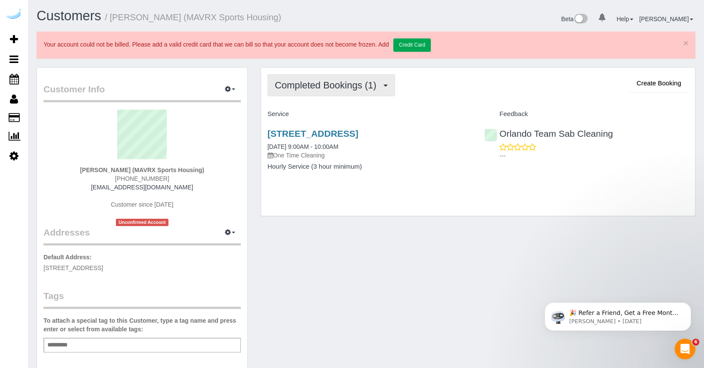
click at [381, 88] on span "Completed Bookings (1)" at bounding box center [328, 85] width 106 height 11
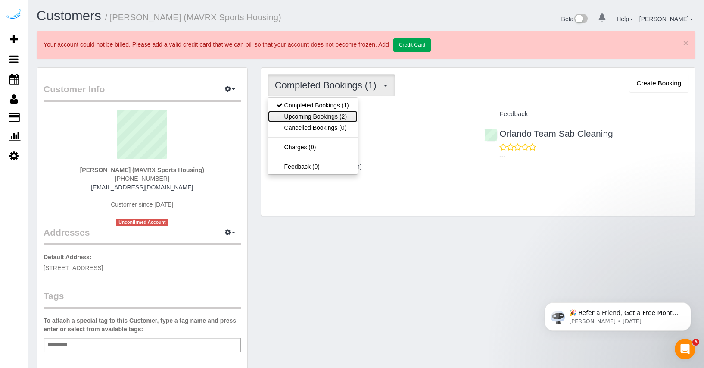
click at [331, 118] on link "Upcoming Bookings (2)" at bounding box center [313, 116] width 90 height 11
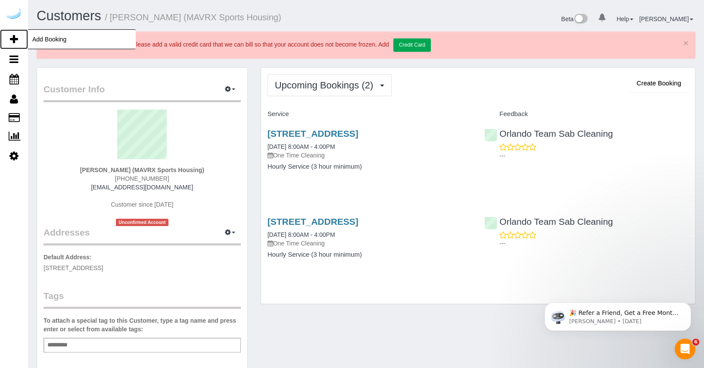
click at [41, 34] on span "Add Booking" at bounding box center [82, 39] width 108 height 20
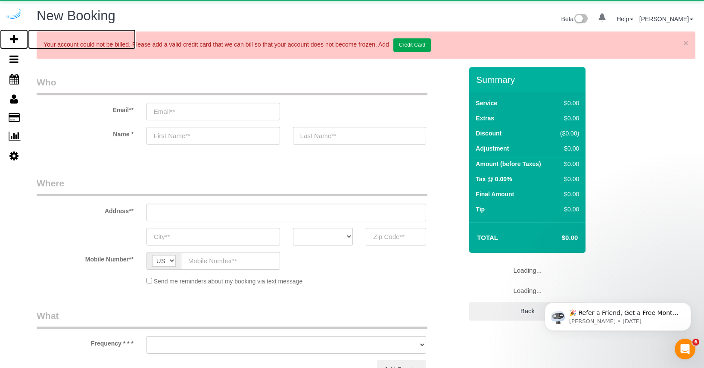
select select "object:5295"
select select "number:9"
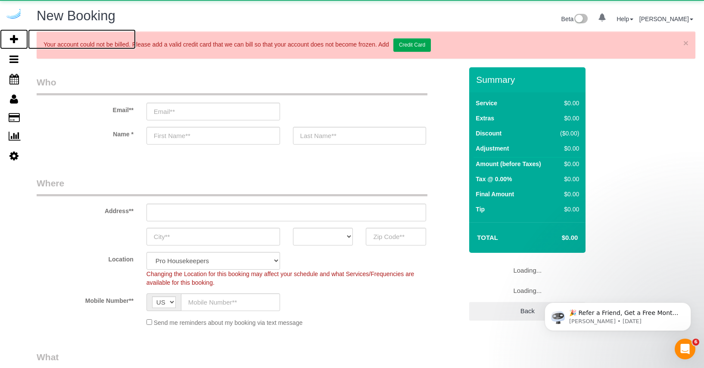
select select "4"
select select "object:5877"
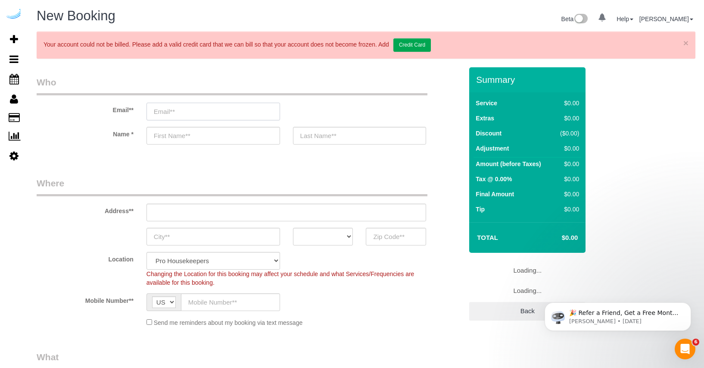
click at [239, 115] on input "email" at bounding box center [214, 112] width 134 height 18
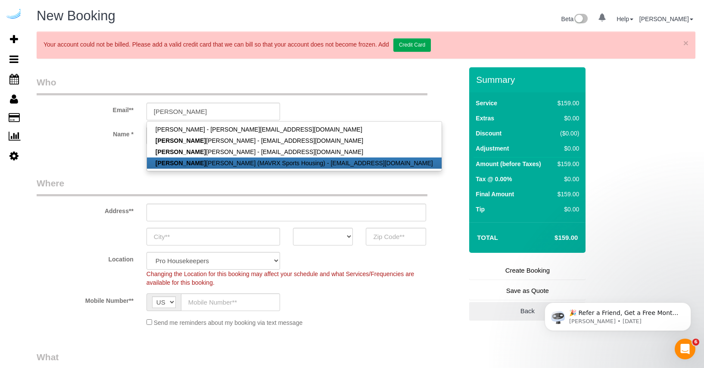
click at [217, 163] on link "Yolanda Gamboa (MAVRX Sports Housing) - ygamboa@prosmail.com" at bounding box center [294, 162] width 295 height 11
type input "[EMAIL_ADDRESS][DOMAIN_NAME]"
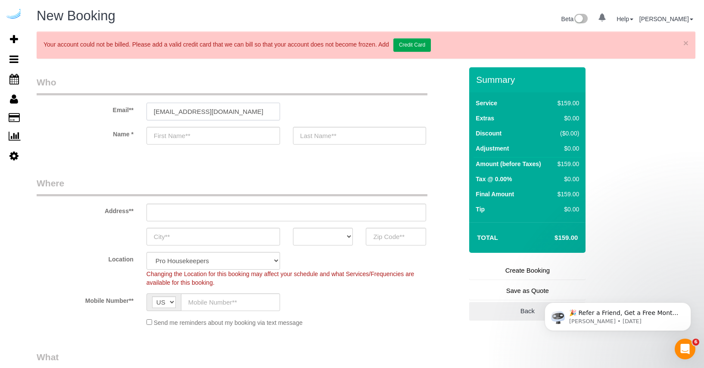
type input "[PERSON_NAME]"
type input "[PHONE_NUMBER]"
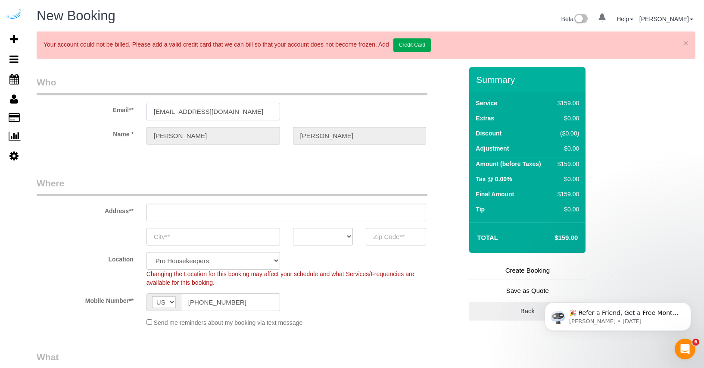
type input "4745 N 7th St Suite 140"
type input "Phoenix"
select select "AZ"
type input "85014"
select select "21"
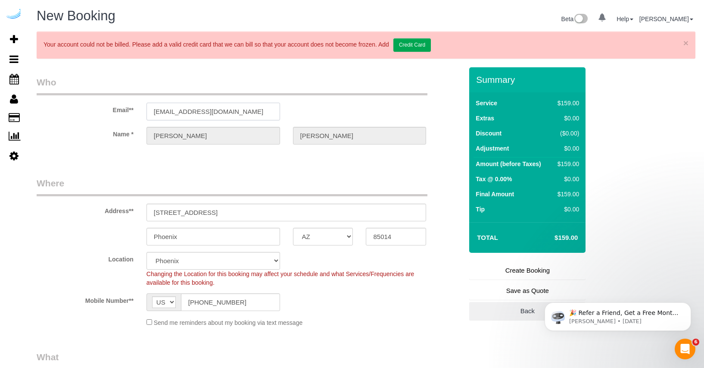
select select "object:5910"
click at [202, 216] on input "4745 N 7th St Suite 140" at bounding box center [287, 212] width 280 height 18
paste input "Pick Up Amazon Delivery The yard unit B973 Pick up amazon order and place it in…"
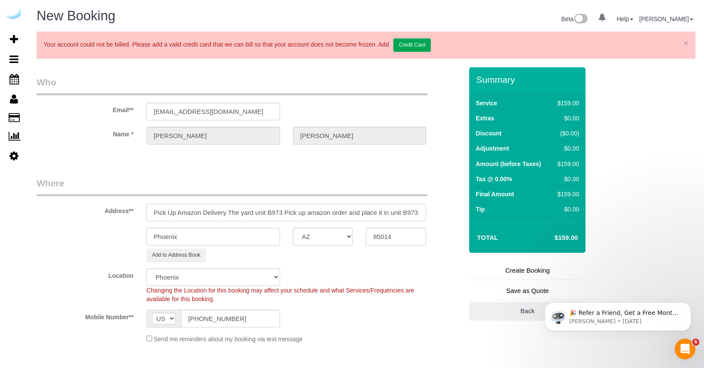
scroll to position [0, 3]
type input "4745 N 7th St Suite 140"
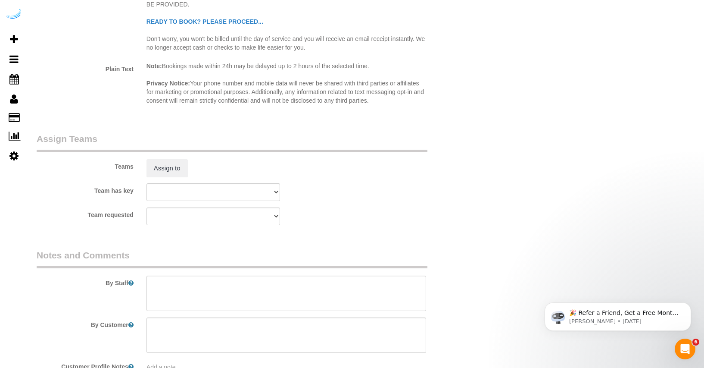
scroll to position [1525, 0]
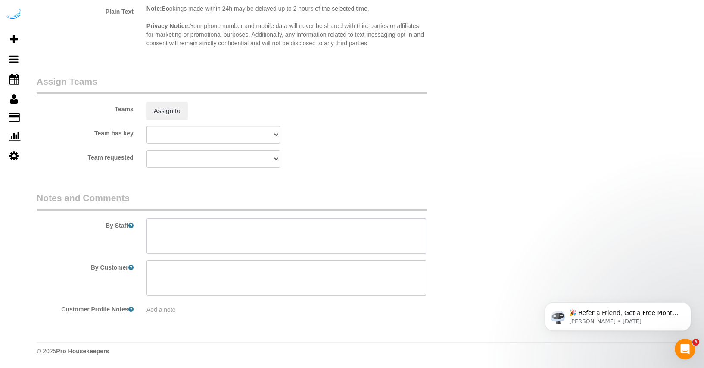
click at [218, 222] on textarea at bounding box center [287, 235] width 280 height 35
paste textarea "Pick Up Amazon Delivery The yard unit B973 Pick up amazon order and place it in…"
click at [151, 222] on textarea at bounding box center [287, 235] width 280 height 35
type textarea "$40 Pick Up Amazon Delivery The yard unit B973 Pick up amazon order and place i…"
click at [383, 166] on div "Team requested Chandler Team Michelle Phoenix Team Chispas Phoenix Team Remo Ph…" at bounding box center [249, 159] width 439 height 18
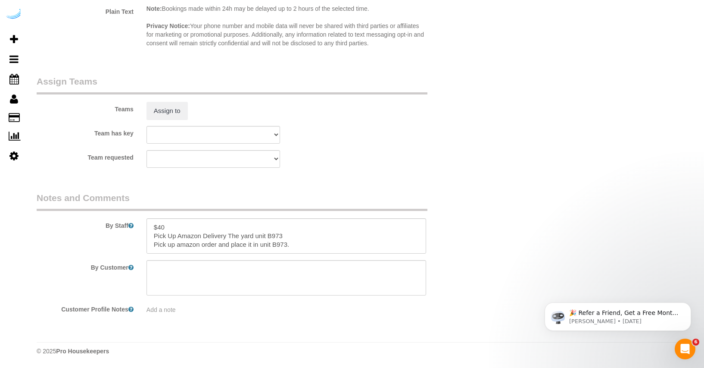
click at [387, 166] on div "Team requested Chandler Team Michelle Phoenix Team Chispas Phoenix Team Remo Ph…" at bounding box center [249, 159] width 439 height 18
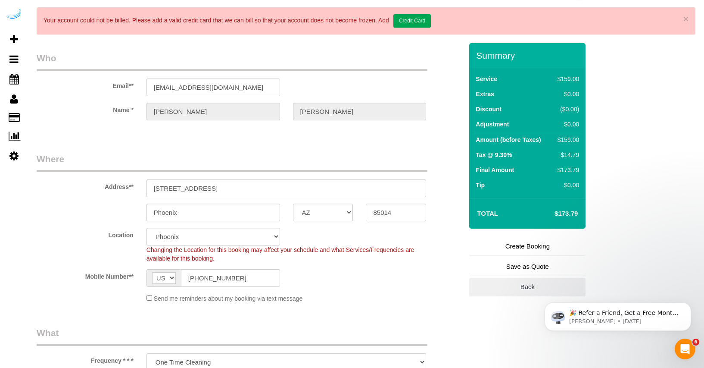
scroll to position [0, 0]
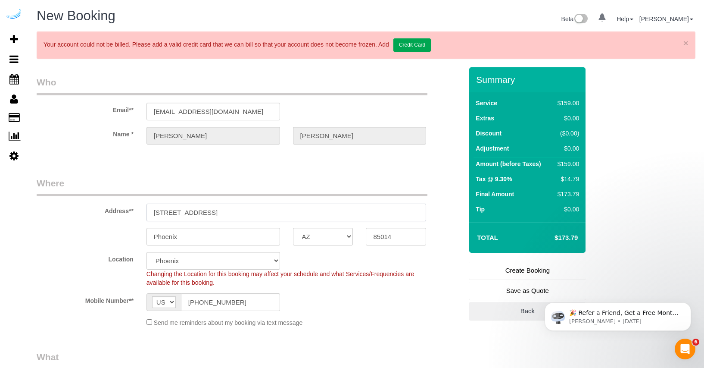
click at [249, 208] on input "4745 N 7th St Suite 140" at bounding box center [287, 212] width 280 height 18
paste input "[STREET_ADDRESS]"
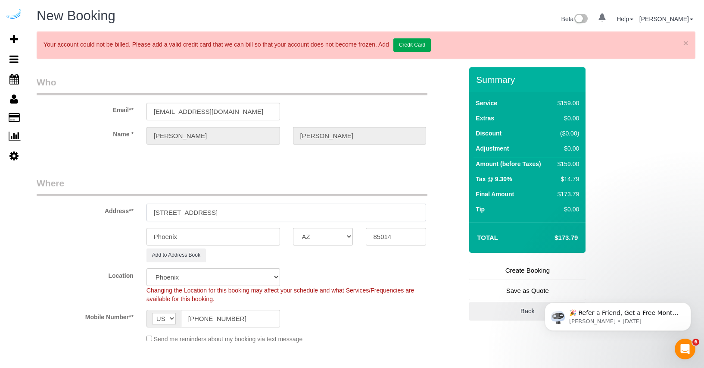
type input "[STREET_ADDRESS]"
click at [230, 233] on input "Phoenix" at bounding box center [214, 237] width 134 height 18
type input "Phoen"
type input "Orlando"
click at [337, 232] on select "AK AL AR AZ CA CO CT DC DE FL GA HI IA ID IL IN KS KY LA MA MD ME MI MN MO MS M…" at bounding box center [323, 237] width 60 height 18
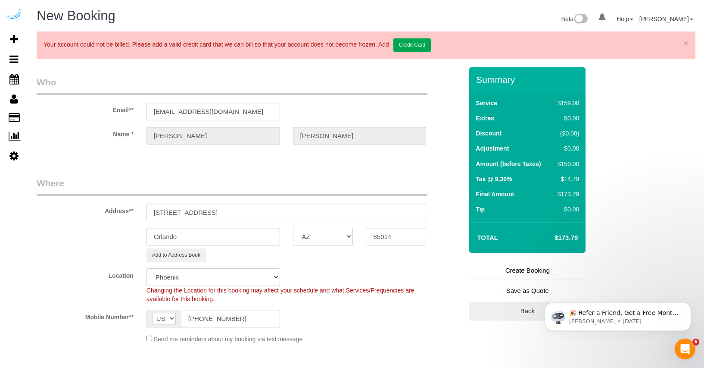
select select "FL"
click at [293, 228] on select "AK AL AR AZ CA CO CT DC DE FL GA HI IA ID IL IN KS KY LA MA MD ME MI MN MO MS M…" at bounding box center [323, 237] width 60 height 18
click at [251, 209] on input "[STREET_ADDRESS]" at bounding box center [287, 212] width 280 height 18
click at [388, 233] on input "85014" at bounding box center [396, 237] width 60 height 18
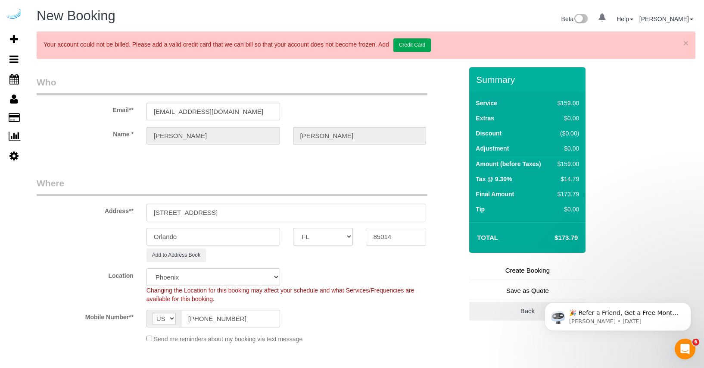
click at [388, 233] on input "85014" at bounding box center [396, 237] width 60 height 18
paste input "32801"
type input "32801"
click at [347, 275] on div "Location Pro Housekeepers Atlanta Austin Boston Chicago Cincinnati Clearwater D…" at bounding box center [249, 285] width 439 height 35
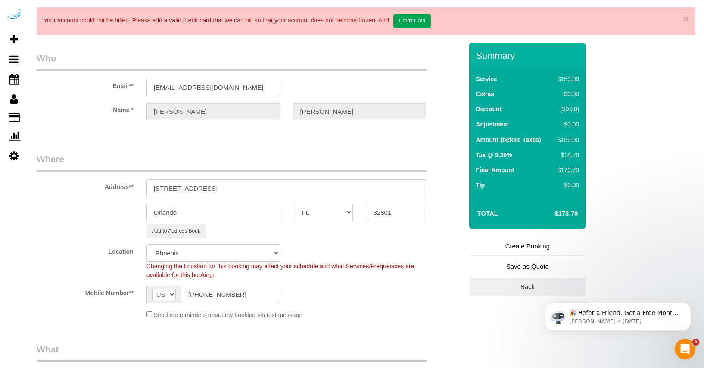
select select "20"
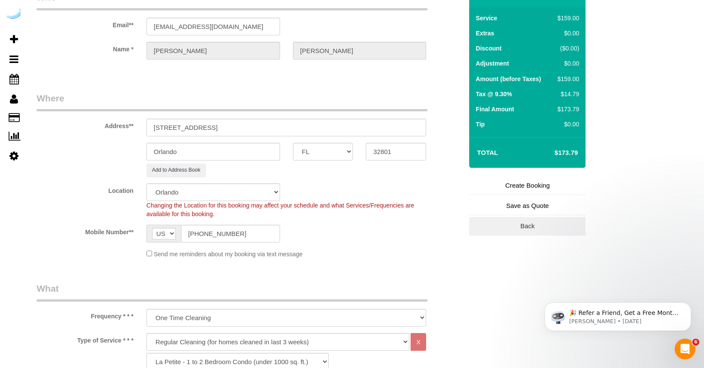
select select "object:5961"
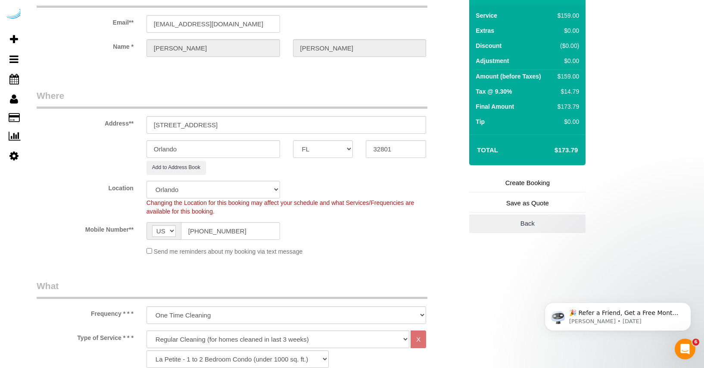
scroll to position [91, 0]
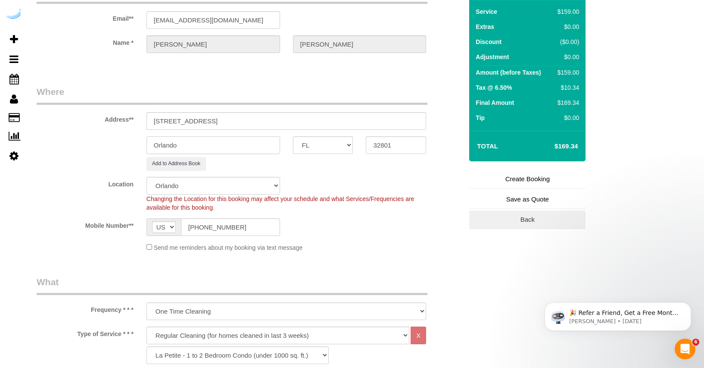
click at [247, 150] on input "Orlando" at bounding box center [214, 145] width 134 height 18
click at [248, 146] on input "Orlando" at bounding box center [214, 145] width 134 height 18
click at [339, 172] on fieldset "Where Address** 108 E Colonial DR Orlando FL 32801 Orlando AK AL AR AZ CA CO CT…" at bounding box center [250, 171] width 426 height 173
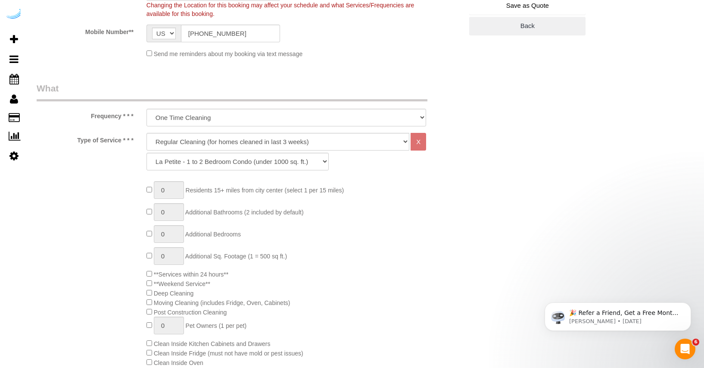
scroll to position [284, 0]
click at [317, 144] on select "Deep Cleaning (for homes that have not been cleaned in 3+ weeks) Spruce Regular…" at bounding box center [278, 143] width 263 height 18
select select "117"
click at [147, 134] on select "Deep Cleaning (for homes that have not been cleaned in 3+ weeks) Spruce Regular…" at bounding box center [278, 143] width 263 height 18
select select "146"
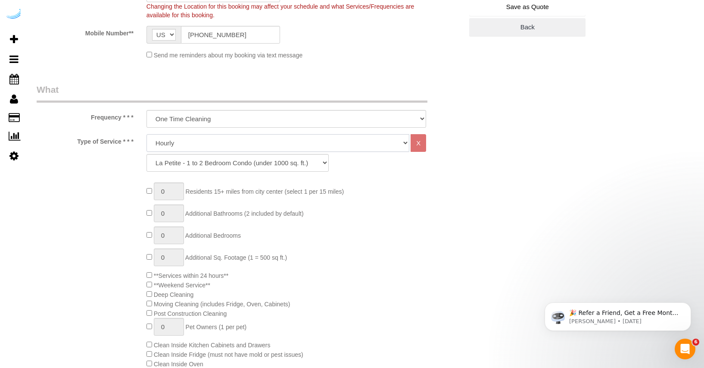
select select "1"
select select "180"
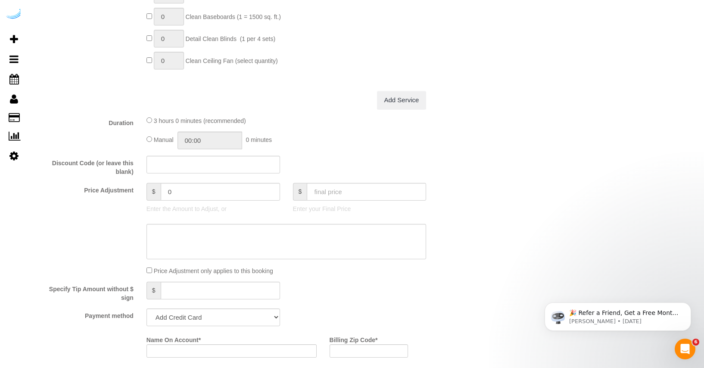
scroll to position [845, 0]
click at [352, 191] on input "text" at bounding box center [366, 191] width 119 height 18
type input "50"
type input "-103.05"
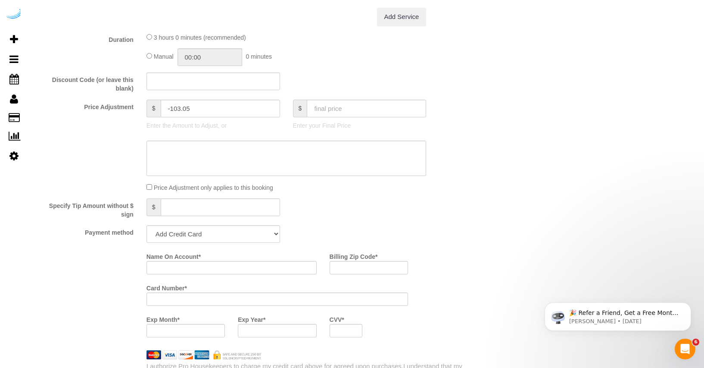
scroll to position [947, 0]
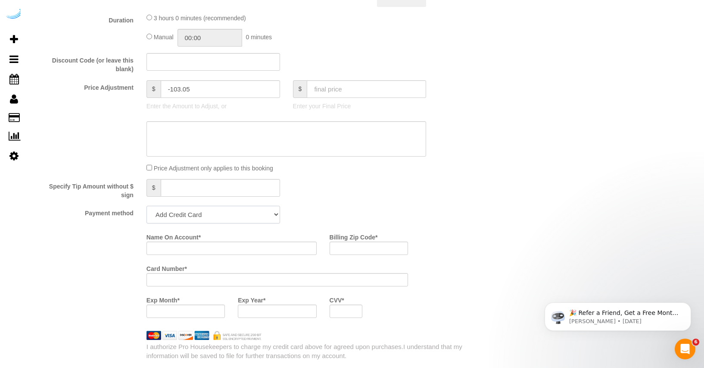
click at [265, 216] on select "Add Credit Card Cash Check Paypal" at bounding box center [214, 215] width 134 height 18
select select "string:check"
click at [147, 206] on select "Add Credit Card Cash Check Paypal" at bounding box center [214, 215] width 134 height 18
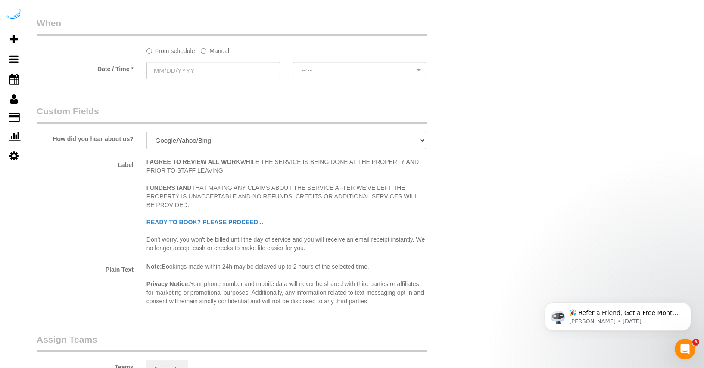
scroll to position [1049, 0]
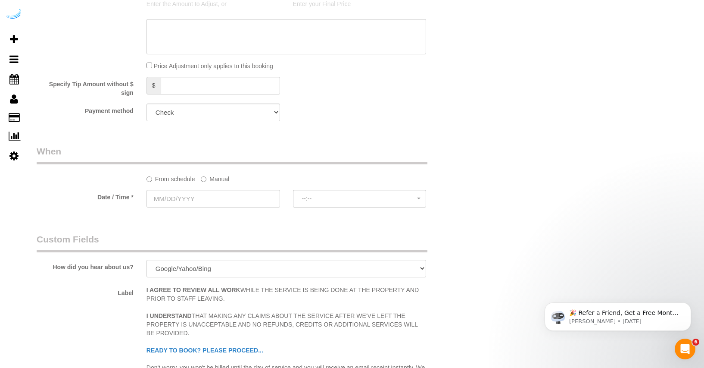
click at [220, 179] on label "Manual" at bounding box center [215, 178] width 28 height 12
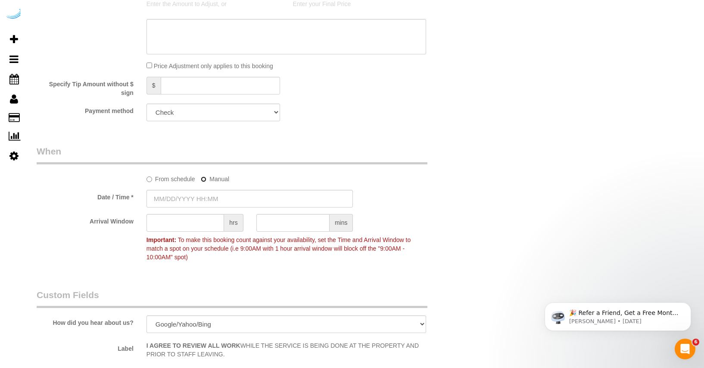
type input "09/15/2025 8:00AM"
click at [200, 226] on input "text" at bounding box center [186, 223] width 78 height 18
type input "8"
click at [331, 265] on fieldset "When From schedule Manual Date / Time * 09/15/2025 8:00AM Arrival Window 8 hrs …" at bounding box center [250, 208] width 426 height 127
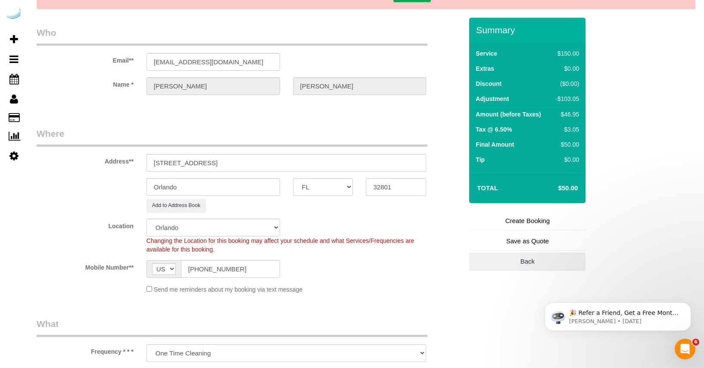
scroll to position [0, 0]
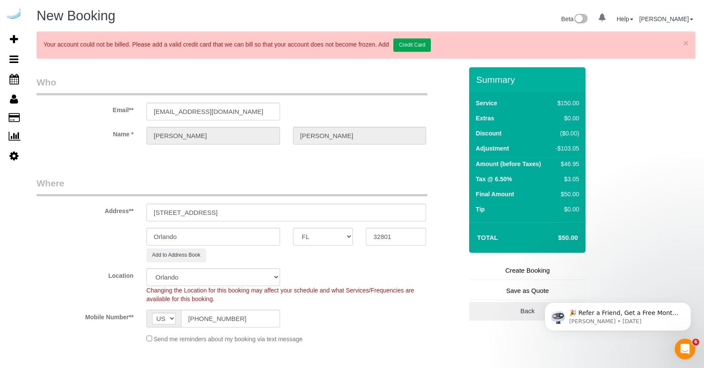
click at [507, 269] on link "Create Booking" at bounding box center [527, 270] width 116 height 18
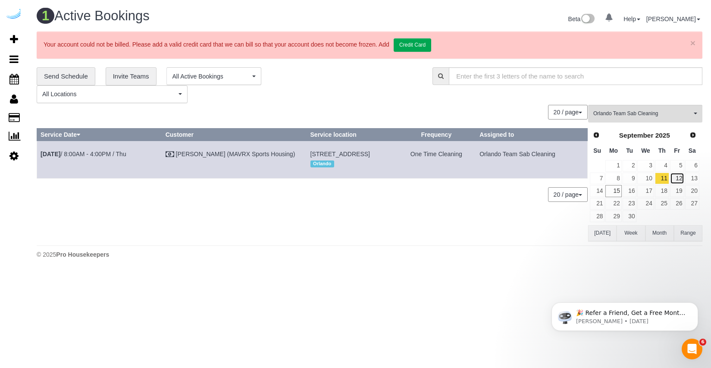
click at [675, 179] on link "12" at bounding box center [677, 178] width 14 height 12
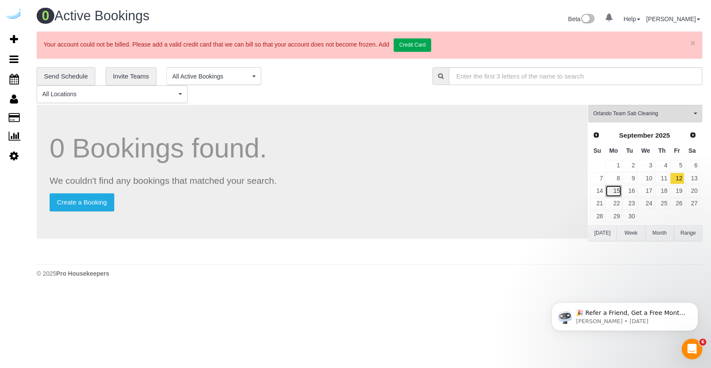
click at [612, 191] on link "15" at bounding box center [613, 191] width 16 height 12
click at [695, 179] on link "13" at bounding box center [692, 178] width 14 height 12
click at [671, 178] on link "12" at bounding box center [677, 178] width 14 height 12
click at [662, 177] on link "11" at bounding box center [662, 178] width 14 height 12
click at [657, 178] on link "11" at bounding box center [662, 178] width 14 height 12
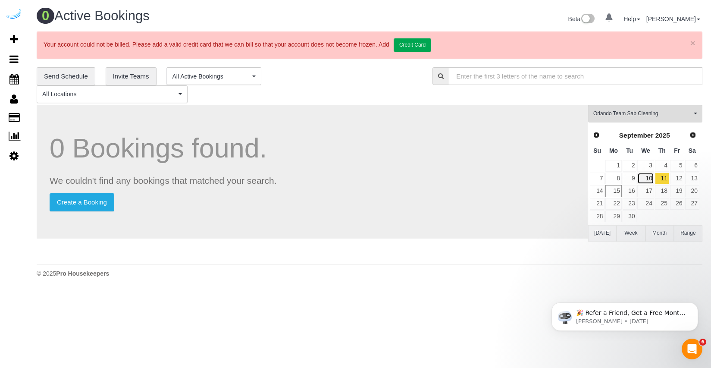
click at [644, 177] on link "10" at bounding box center [645, 178] width 16 height 12
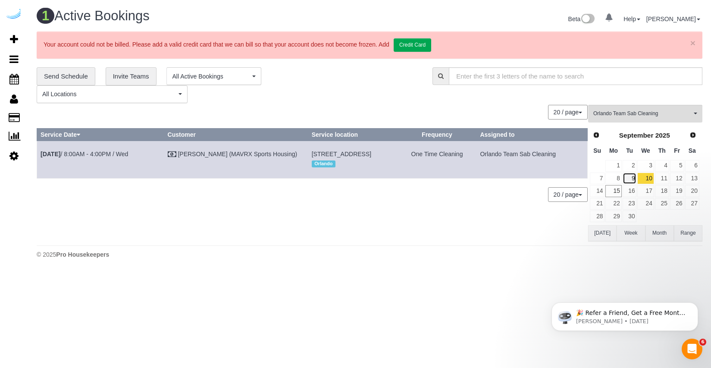
click at [628, 180] on link "9" at bounding box center [629, 178] width 14 height 12
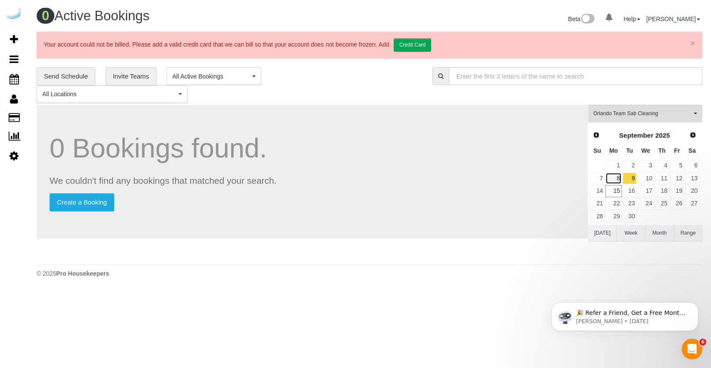
click at [618, 178] on link "8" at bounding box center [613, 178] width 16 height 12
click at [631, 178] on link "9" at bounding box center [629, 178] width 14 height 12
click at [638, 169] on link "3" at bounding box center [645, 166] width 16 height 12
click at [630, 167] on link "2" at bounding box center [629, 166] width 14 height 12
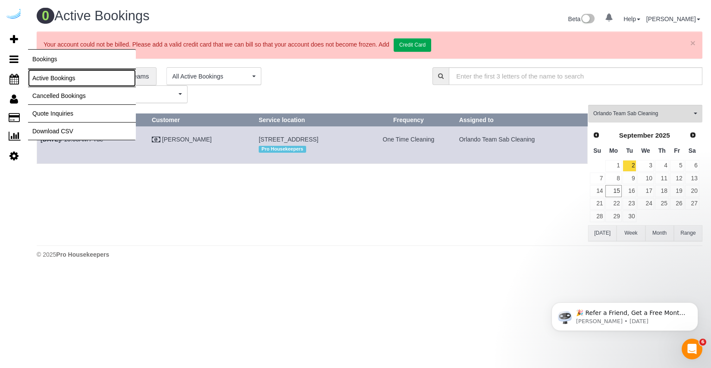
click at [41, 78] on link "Active Bookings" at bounding box center [82, 77] width 108 height 17
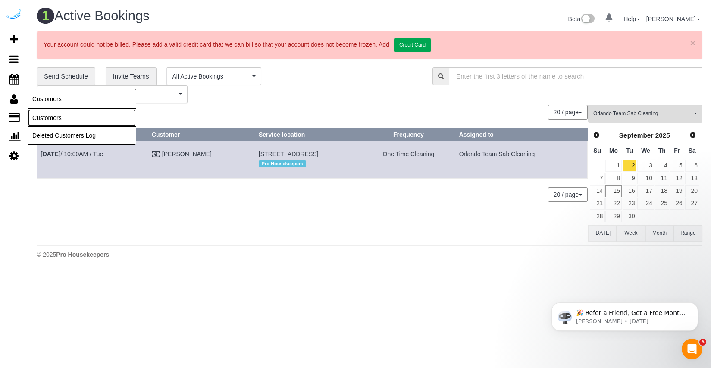
click at [41, 112] on link "Customers" at bounding box center [82, 117] width 108 height 17
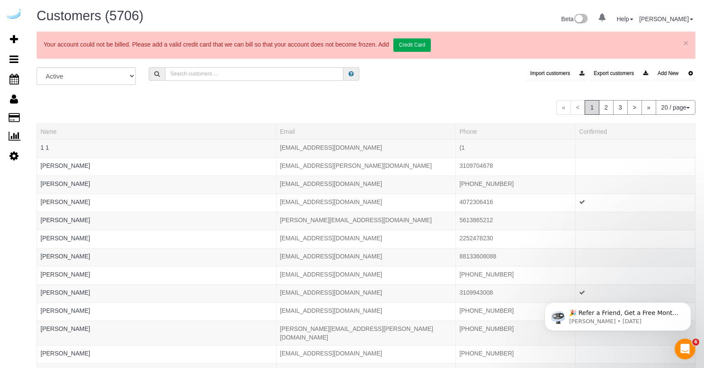
click at [238, 74] on input "text" at bounding box center [254, 73] width 179 height 13
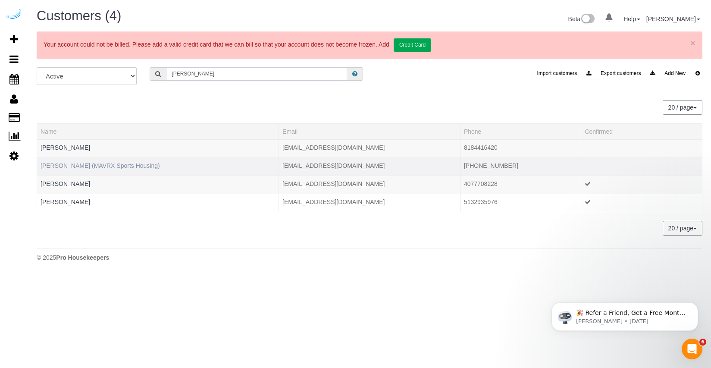
type input "yolanda"
click at [117, 166] on link "[PERSON_NAME] (MAVRX Sports Housing)" at bounding box center [100, 165] width 119 height 7
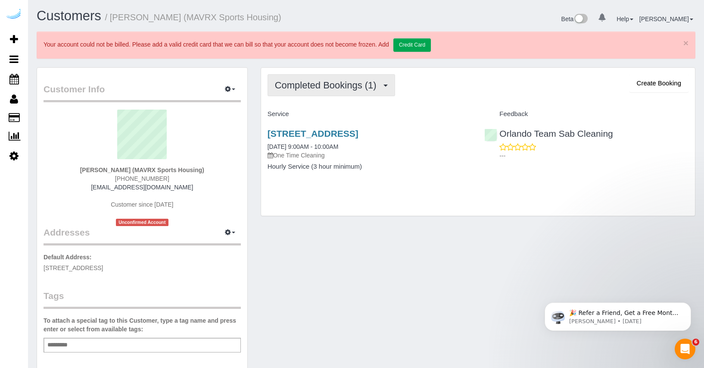
click at [380, 82] on span "Completed Bookings (1)" at bounding box center [328, 85] width 106 height 11
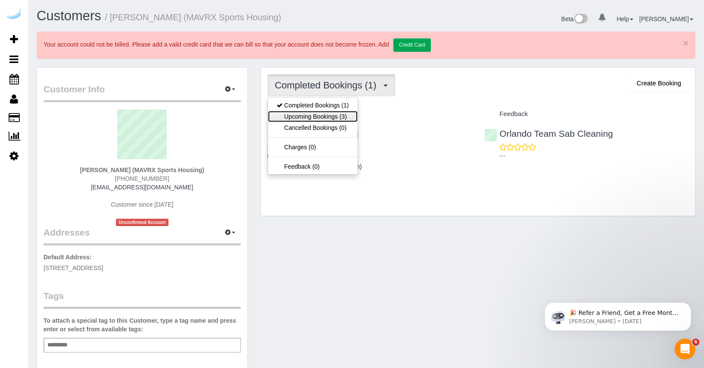
click at [348, 116] on link "Upcoming Bookings (3)" at bounding box center [313, 116] width 90 height 11
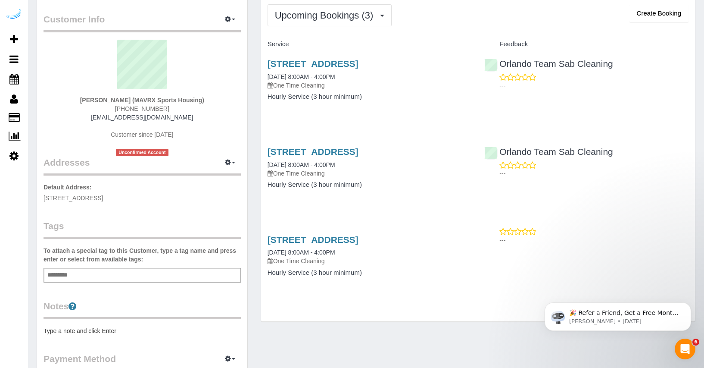
scroll to position [76, 0]
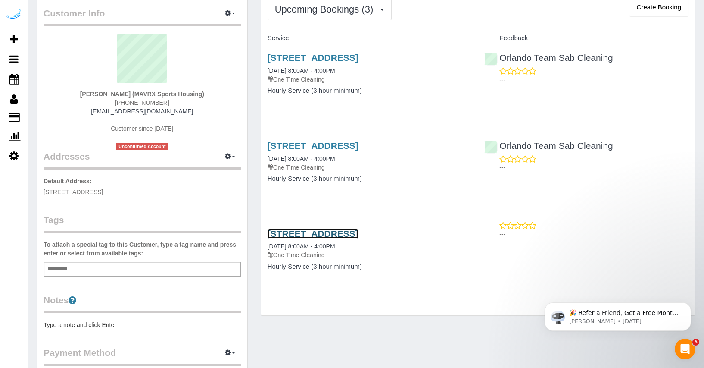
click at [359, 238] on link "[STREET_ADDRESS]" at bounding box center [313, 233] width 91 height 10
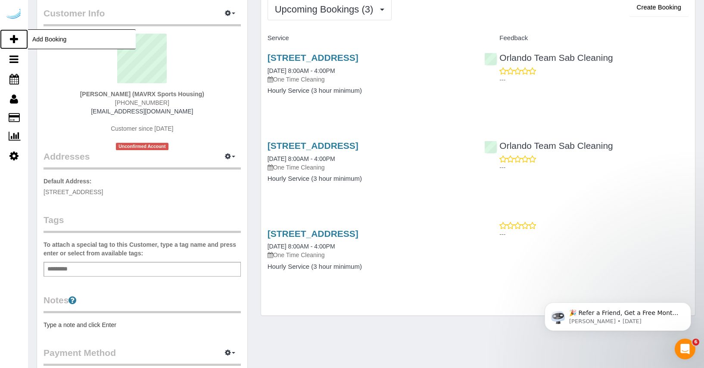
click at [17, 35] on icon at bounding box center [14, 39] width 8 height 10
click at [38, 40] on span "Add Booking" at bounding box center [82, 39] width 108 height 20
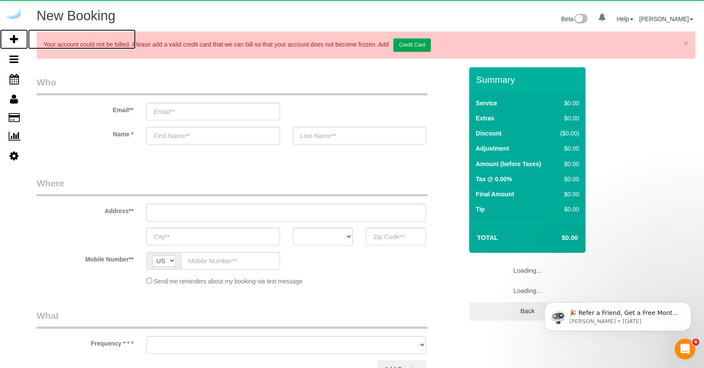
select select "object:7660"
select select "number:9"
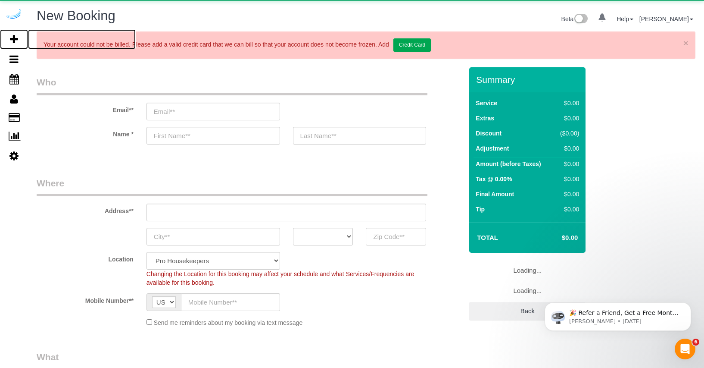
select select "object:7796"
select select "4"
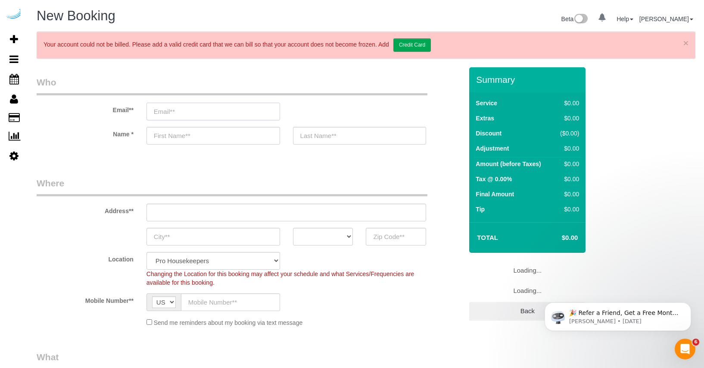
click at [209, 110] on input "email" at bounding box center [214, 112] width 134 height 18
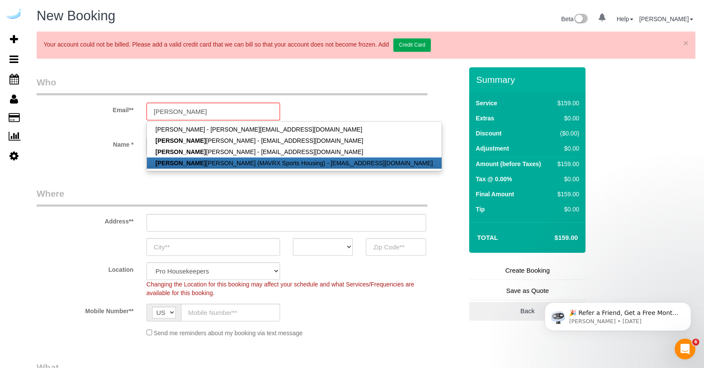
click at [213, 158] on link "Yolanda Gamboa (MAVRX Sports Housing) - ygamboa@prosmail.com" at bounding box center [294, 162] width 295 height 11
type input "[EMAIL_ADDRESS][DOMAIN_NAME]"
type input "[PERSON_NAME]"
type input "[PHONE_NUMBER]"
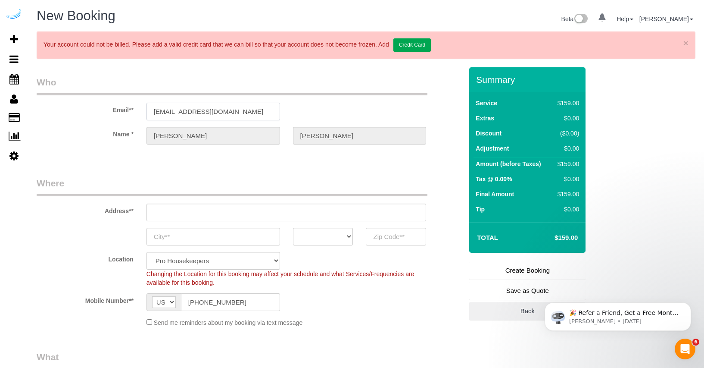
type input "4745 N 7th St Suite 140"
type input "Phoenix"
select select "AZ"
type input "85014"
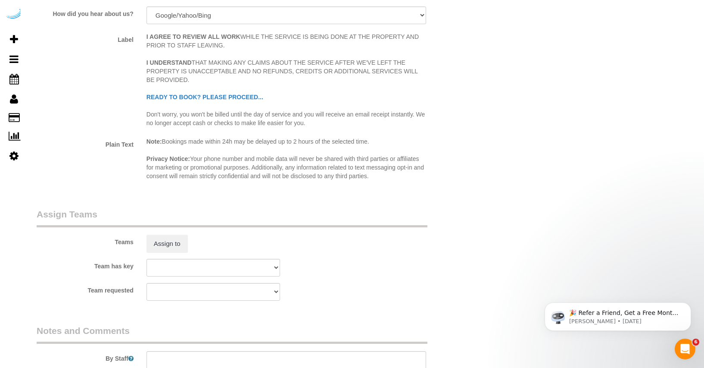
scroll to position [1525, 0]
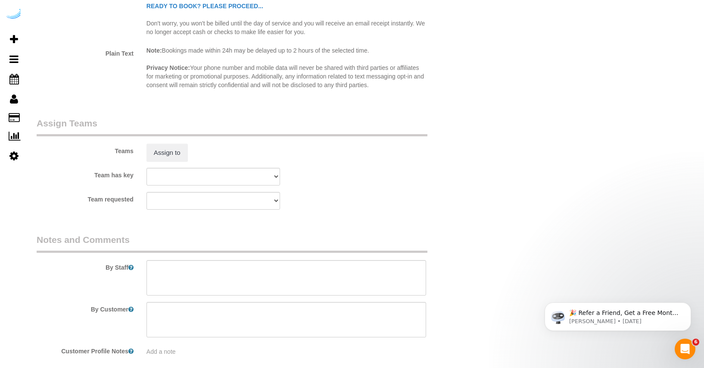
select select "21"
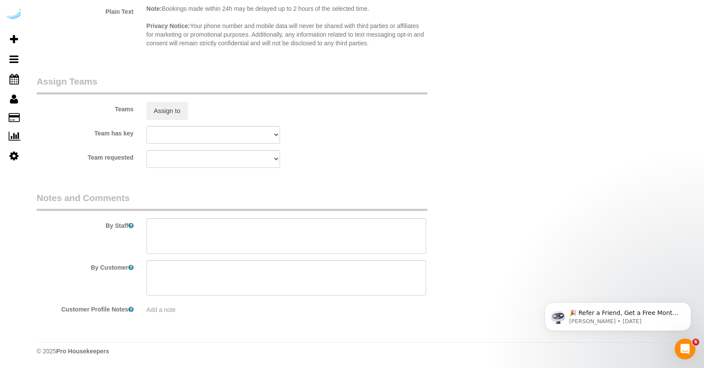
select select "object:8275"
click at [208, 227] on textarea at bounding box center [287, 235] width 280 height 35
paste textarea "Move in Inspection The Yard unit 628 Move in inspection and New set up. Create …"
type textarea "$210 Move in Inspection The Yard unit 628 Move in inspection and New set up. Cr…"
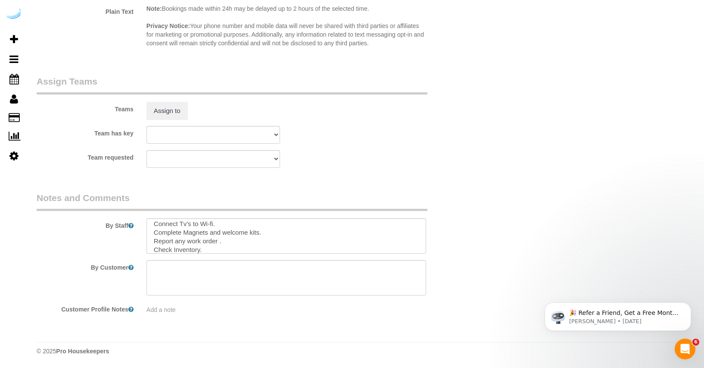
click at [320, 165] on div "Team requested Chandler Team Michelle Phoenix Team Chispas Phoenix Team Remo Ph…" at bounding box center [249, 159] width 439 height 18
click at [311, 173] on fieldset "Assign Teams Teams Assign to Team has key Chandler Team Michelle Phoenix Team C…" at bounding box center [250, 125] width 426 height 100
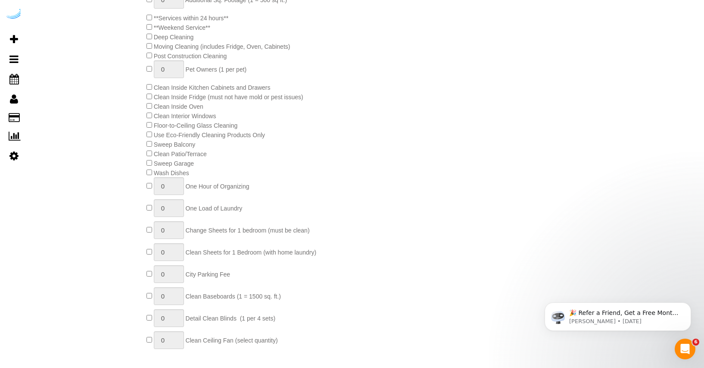
scroll to position [116, 0]
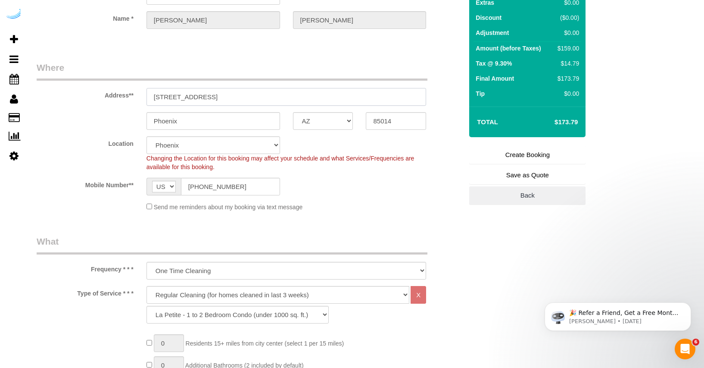
click at [316, 98] on input "4745 N 7th St Suite 140" at bounding box center [287, 97] width 280 height 18
paste input "[STREET_ADDRESS]"
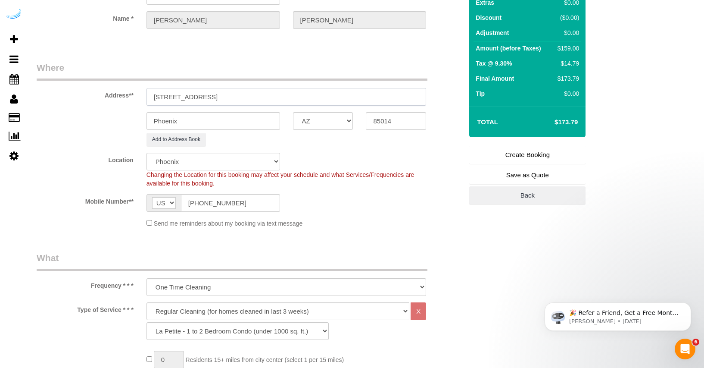
type input "[STREET_ADDRESS]"
click at [223, 119] on input "Phoenix" at bounding box center [214, 121] width 134 height 18
type input "Orlando"
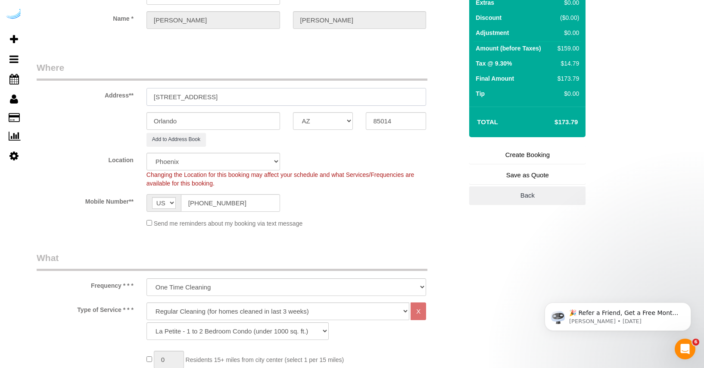
click at [252, 98] on input "[STREET_ADDRESS]" at bounding box center [287, 97] width 280 height 18
click at [325, 125] on select "AK AL AR AZ CA CO CT DC DE FL GA HI IA ID IL IN KS KY LA MA MD ME MI MN MO MS M…" at bounding box center [323, 121] width 60 height 18
select select "FL"
click at [293, 112] on select "AK AL AR AZ CA CO CT DC DE FL GA HI IA ID IL IN KS KY LA MA MD ME MI MN MO MS M…" at bounding box center [323, 121] width 60 height 18
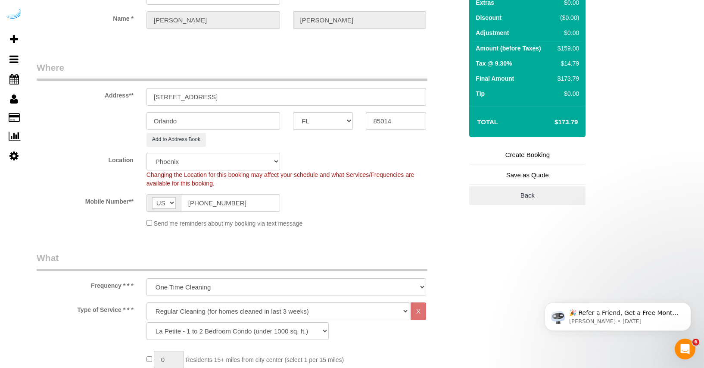
click at [383, 122] on input "85014" at bounding box center [396, 121] width 60 height 18
paste input "32801"
type input "32801"
click at [362, 147] on fieldset "Where Address** 108 E Colonial DR Orlando FL 32801 Orlando AK AL AR AZ CA CO CT…" at bounding box center [250, 147] width 426 height 173
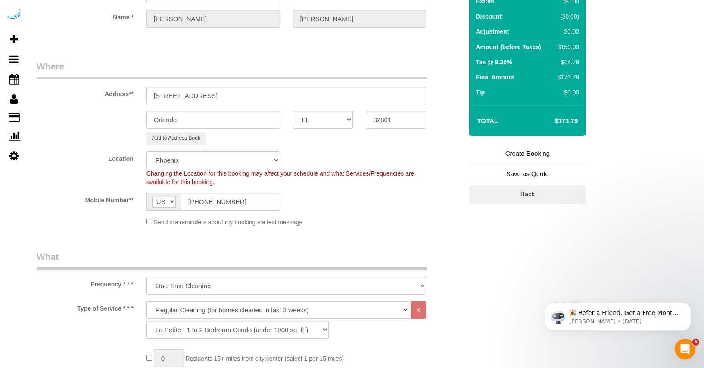
select select "20"
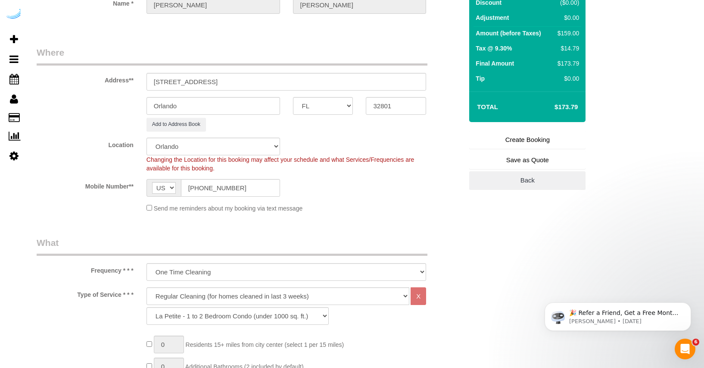
select select "object:8310"
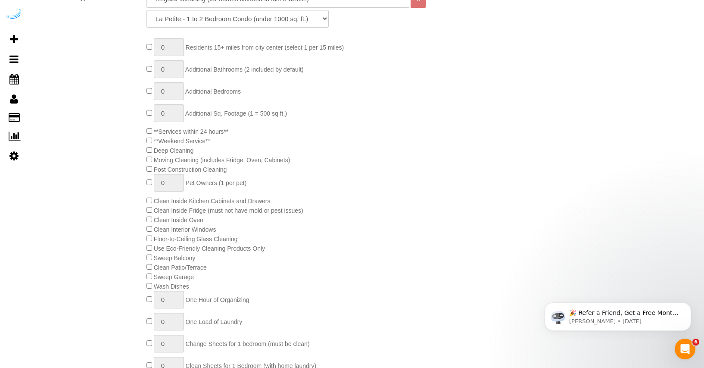
scroll to position [332, 0]
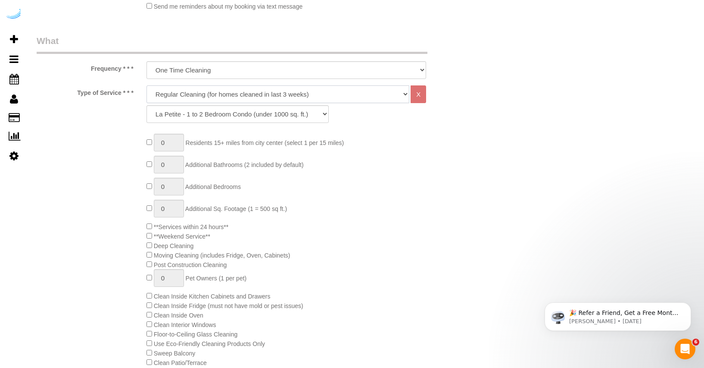
click at [243, 90] on select "Deep Cleaning (for homes that have not been cleaned in 3+ weeks) Spruce Regular…" at bounding box center [278, 94] width 263 height 18
select select "117"
click at [147, 85] on select "Deep Cleaning (for homes that have not been cleaned in 3+ weeks) Spruce Regular…" at bounding box center [278, 94] width 263 height 18
select select "146"
select select "1"
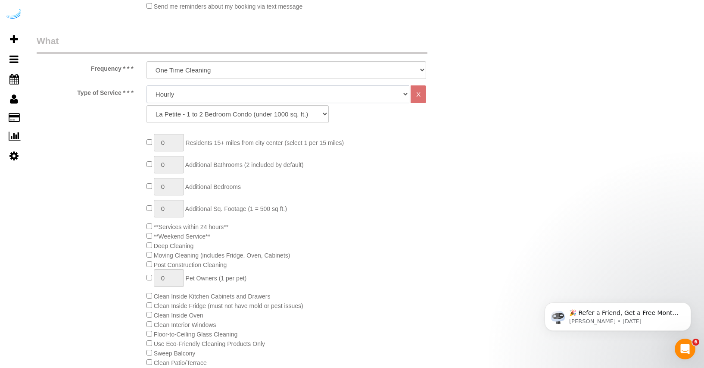
select select "180"
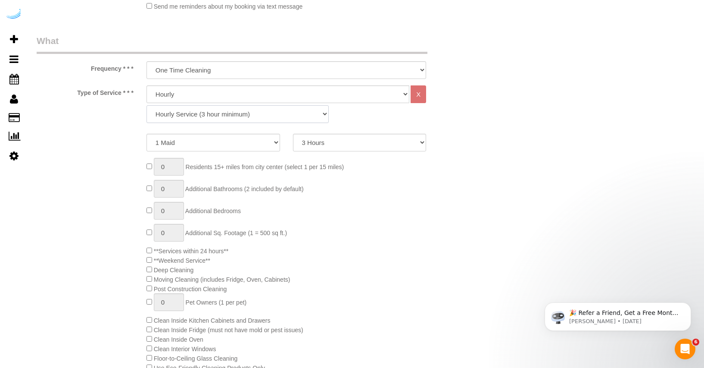
click at [222, 116] on select "Hourly Service (3 hour minimum)" at bounding box center [238, 114] width 182 height 18
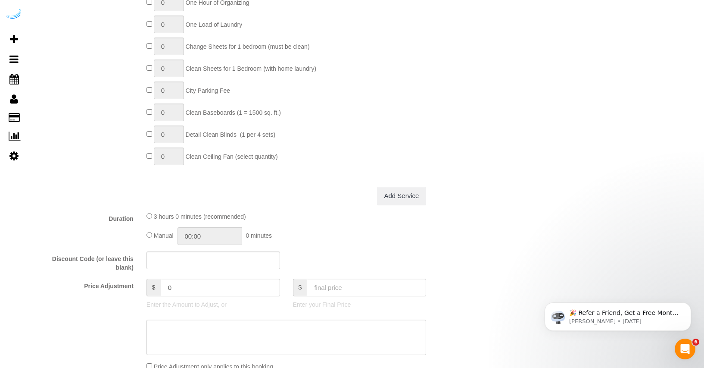
scroll to position [855, 0]
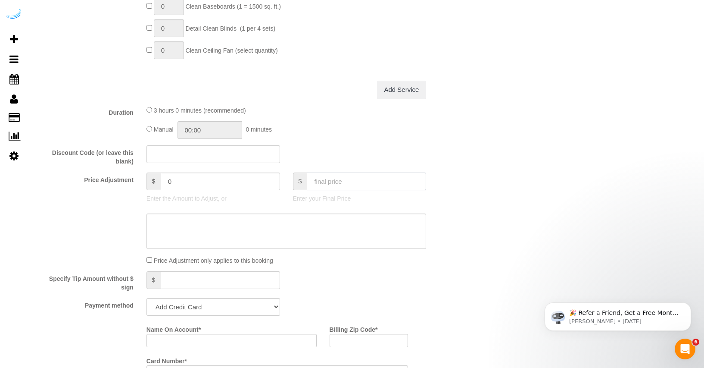
click at [333, 179] on input "text" at bounding box center [366, 181] width 119 height 18
type input "340"
click at [361, 147] on div "Discount Code (or leave this blank)" at bounding box center [249, 155] width 439 height 21
type input "169.25"
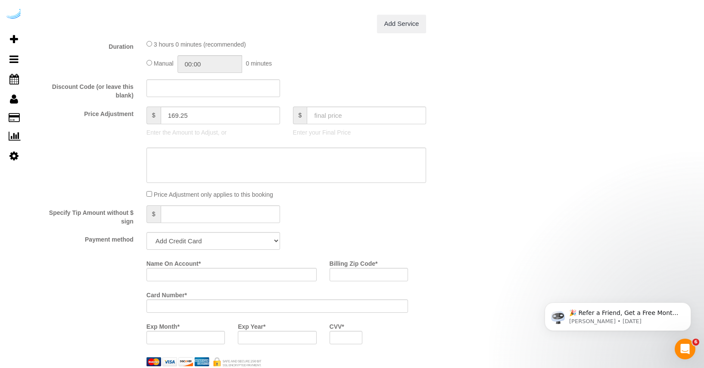
scroll to position [930, 0]
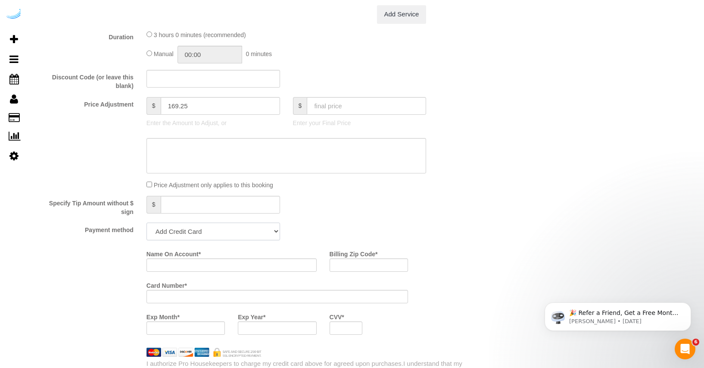
click at [261, 231] on select "Add Credit Card Cash Check Paypal" at bounding box center [214, 231] width 134 height 18
select select "string:check"
click at [147, 222] on select "Add Credit Card Cash Check Paypal" at bounding box center [214, 231] width 134 height 18
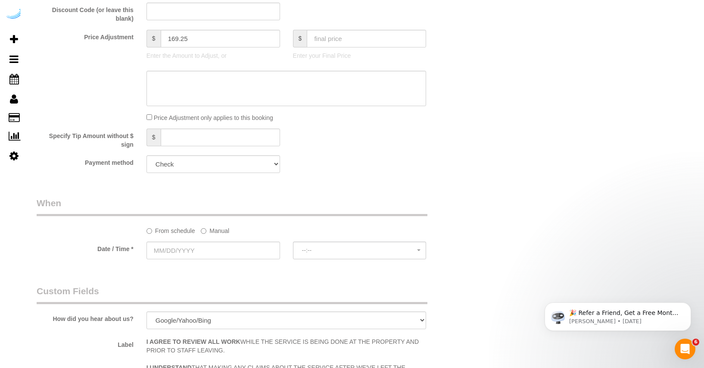
scroll to position [998, 0]
click at [222, 231] on label "Manual" at bounding box center [215, 229] width 28 height 12
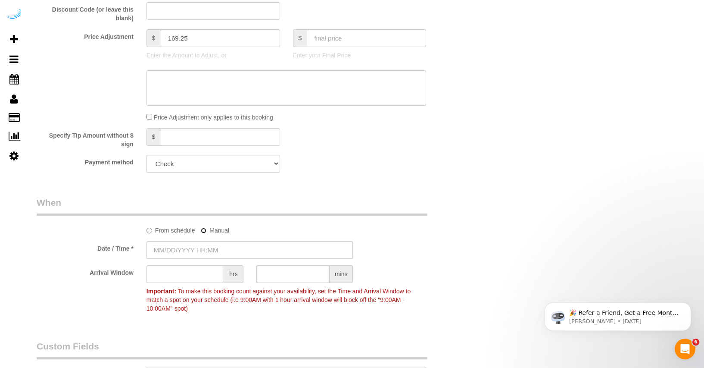
type input "09/15/2025 8:00AM"
click at [185, 281] on input "text" at bounding box center [186, 274] width 78 height 18
click at [186, 250] on input "09/15/2025 8:00AM" at bounding box center [250, 250] width 207 height 18
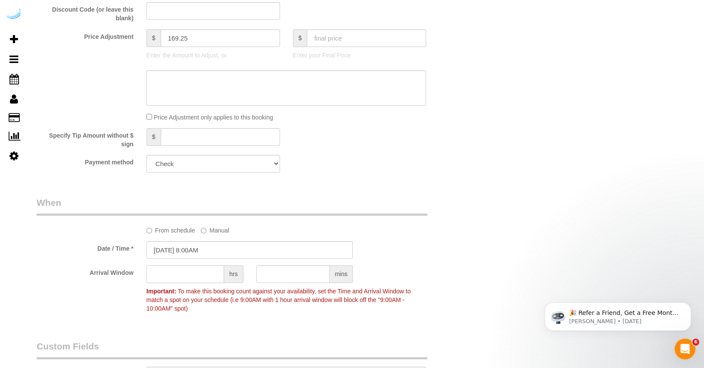
click at [191, 269] on input "text" at bounding box center [186, 274] width 78 height 18
type input "8"
click at [458, 251] on div "Date / Time * 09/15/2025 8:00AM" at bounding box center [249, 250] width 439 height 18
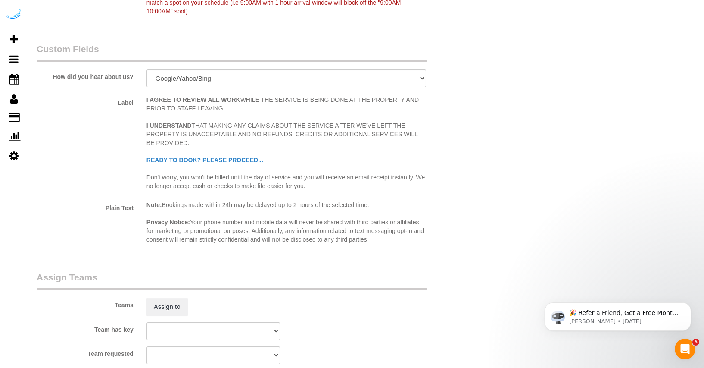
scroll to position [1114, 0]
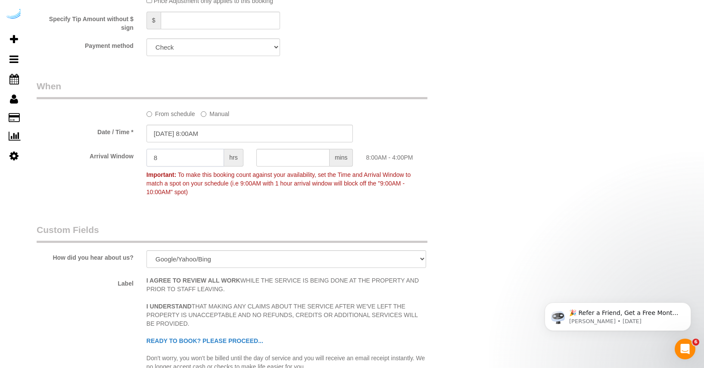
click at [199, 157] on input "8" at bounding box center [186, 158] width 78 height 18
type input "7"
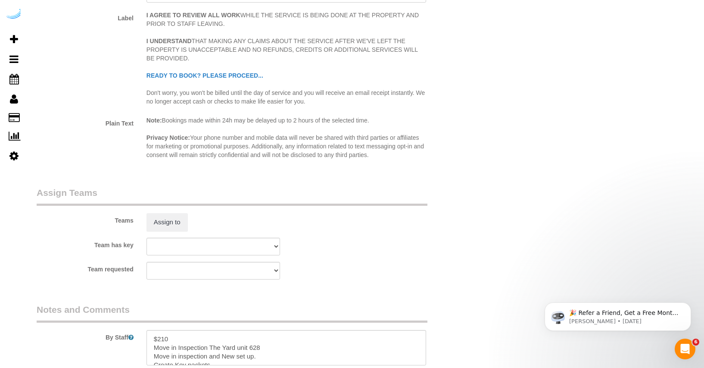
scroll to position [1418, 0]
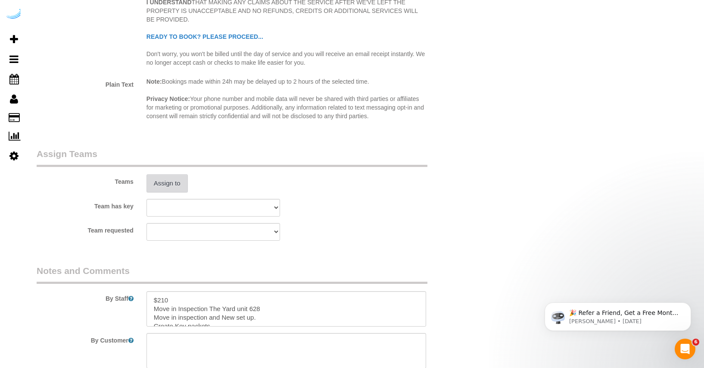
click at [173, 182] on button "Assign to" at bounding box center [167, 183] width 41 height 18
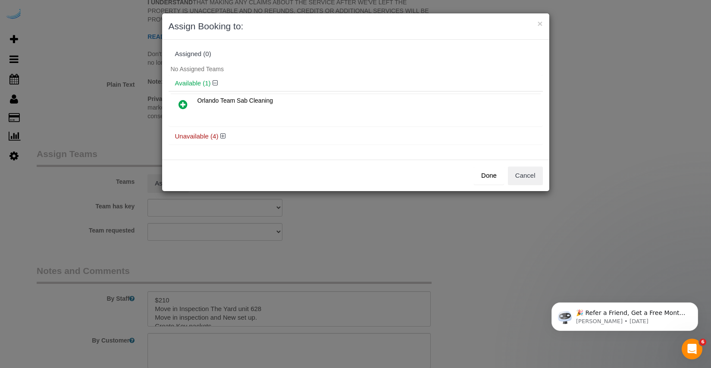
click at [187, 105] on icon at bounding box center [182, 104] width 9 height 10
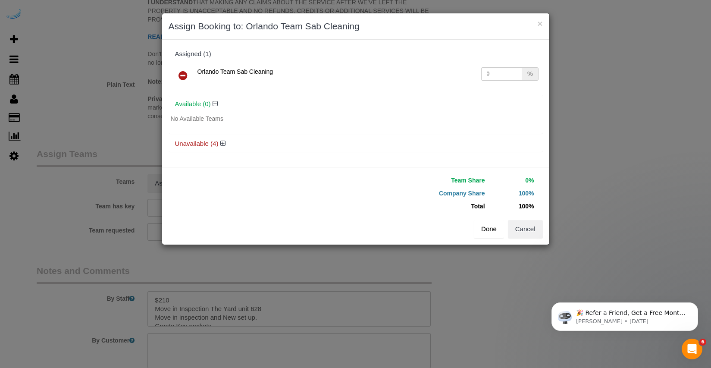
click at [485, 230] on button "Done" at bounding box center [489, 229] width 30 height 18
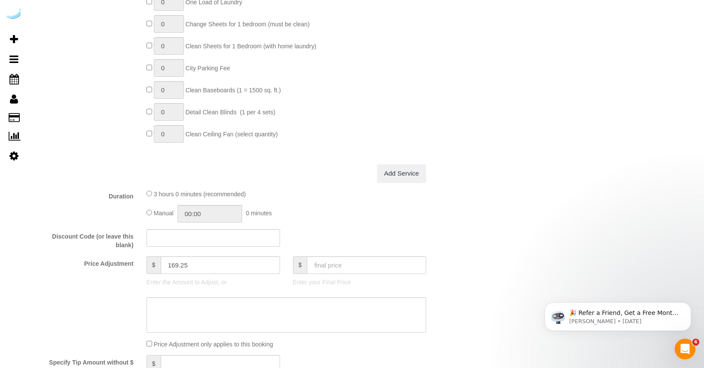
scroll to position [933, 0]
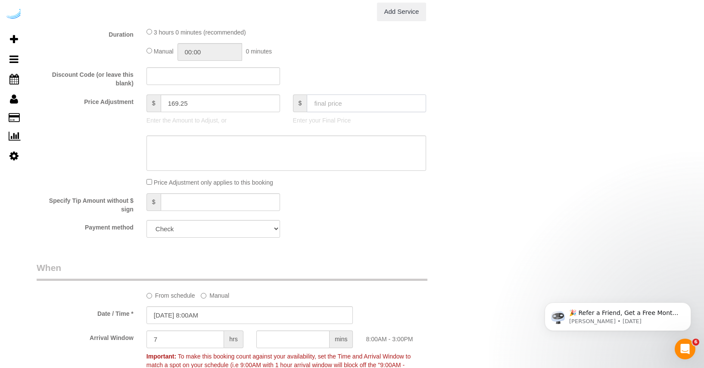
click at [337, 103] on input "text" at bounding box center [366, 103] width 119 height 18
type input "310"
click at [449, 68] on div "Discount Code (or leave this blank)" at bounding box center [249, 77] width 439 height 21
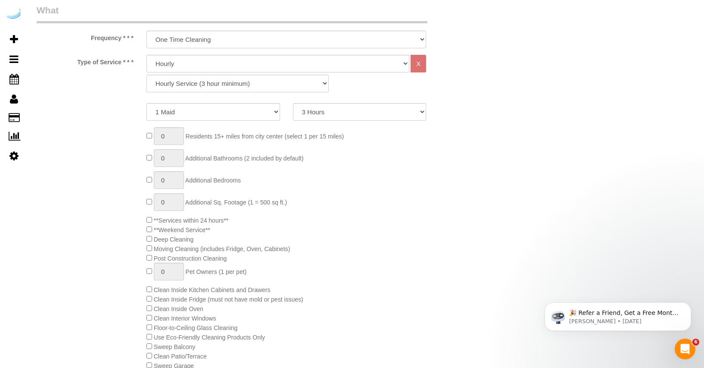
scroll to position [0, 0]
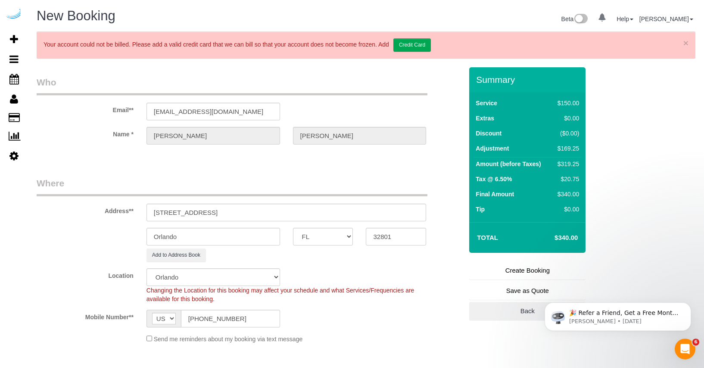
type input "141.08"
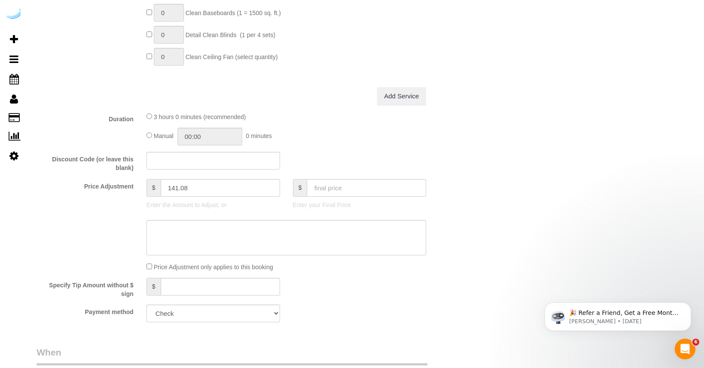
scroll to position [869, 0]
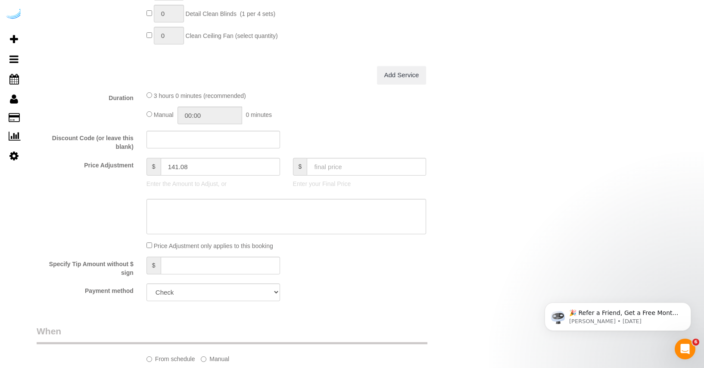
click at [392, 272] on div "Specify Tip Amount without $ sign $" at bounding box center [249, 266] width 439 height 20
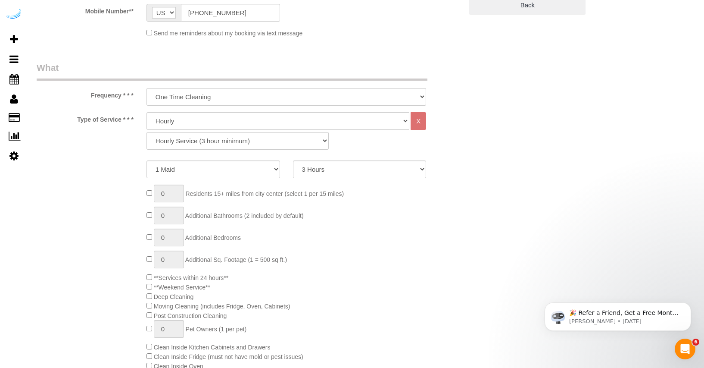
scroll to position [0, 0]
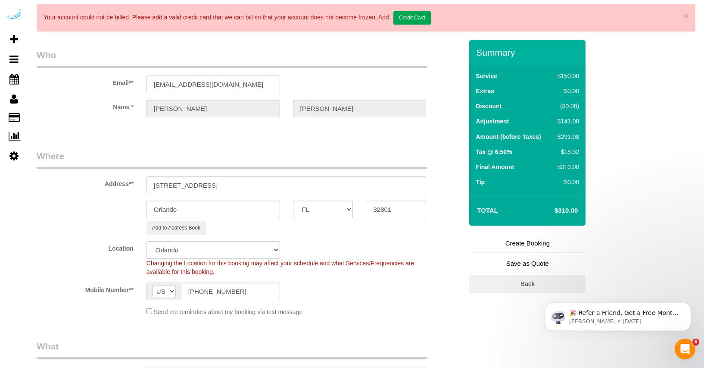
scroll to position [38, 0]
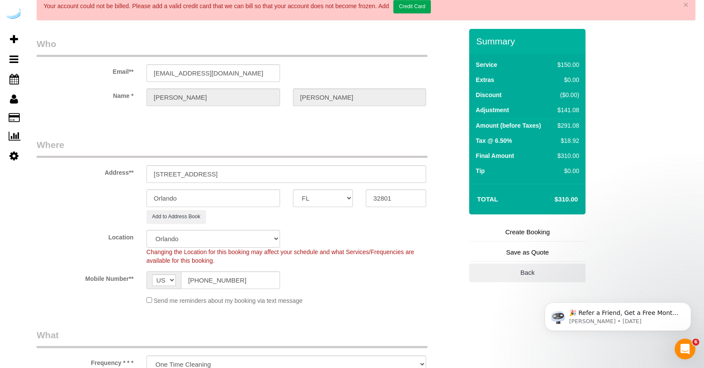
click at [528, 234] on link "Create Booking" at bounding box center [527, 232] width 116 height 18
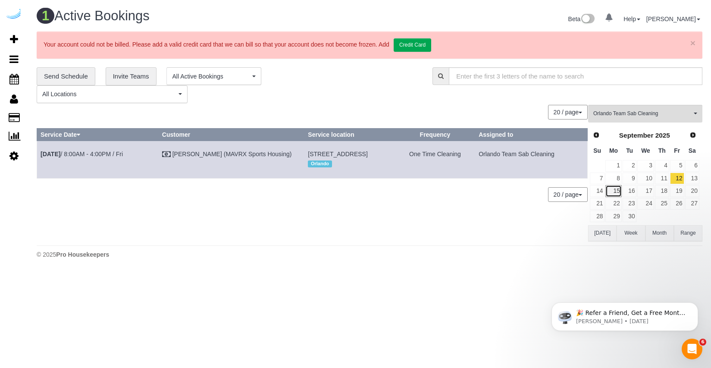
click at [610, 191] on link "15" at bounding box center [613, 191] width 16 height 12
click at [599, 187] on link "14" at bounding box center [597, 191] width 15 height 12
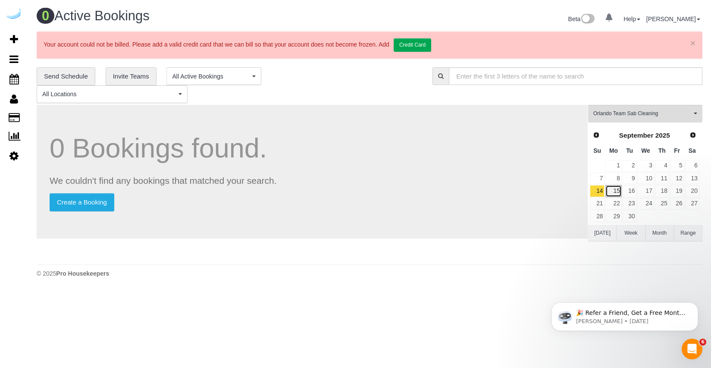
click at [607, 189] on link "15" at bounding box center [613, 191] width 16 height 12
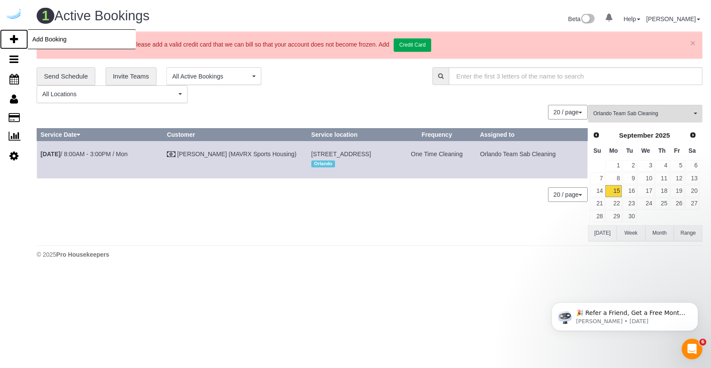
click at [41, 39] on span "Add Booking" at bounding box center [82, 39] width 108 height 20
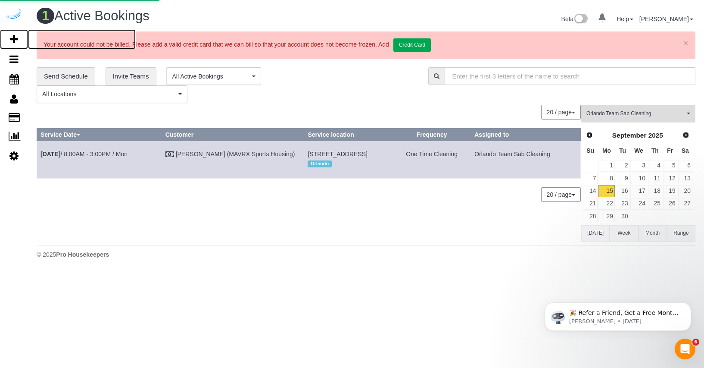
select select "number:9"
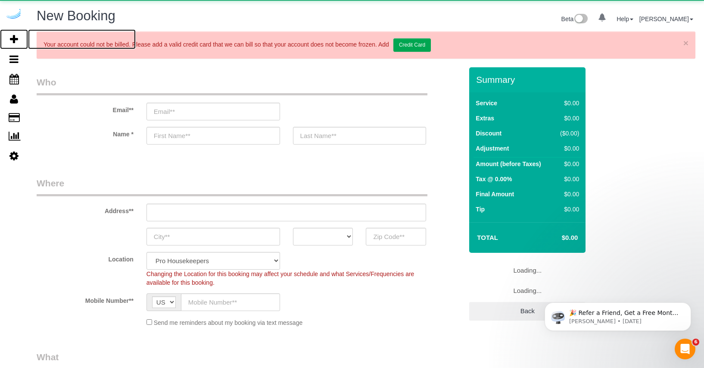
select select "object:9850"
select select "4"
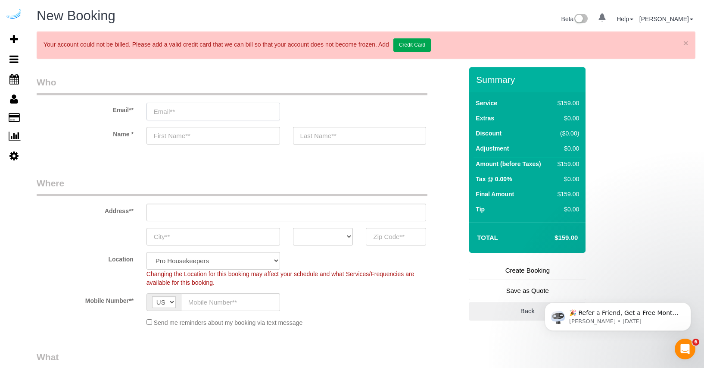
click at [188, 111] on input "email" at bounding box center [214, 112] width 134 height 18
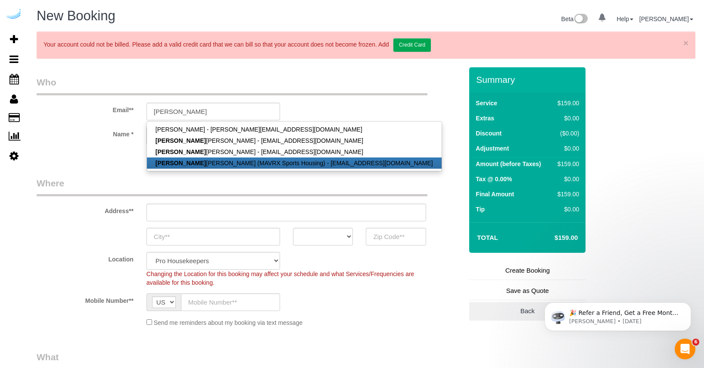
click at [185, 165] on link "Yolanda Gamboa (MAVRX Sports Housing) - ygamboa@prosmail.com" at bounding box center [294, 162] width 295 height 11
type input "[EMAIL_ADDRESS][DOMAIN_NAME]"
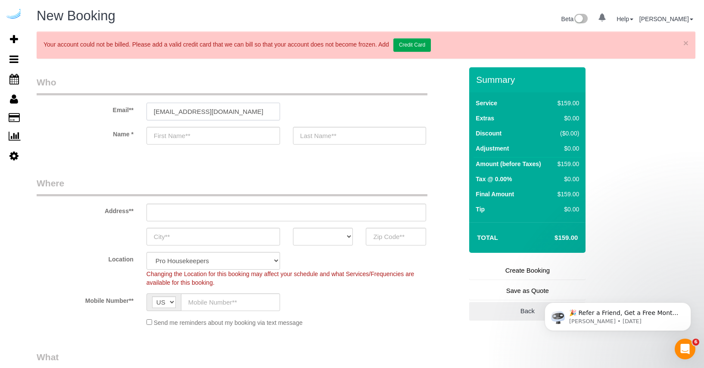
type input "[PERSON_NAME]"
type input "[PHONE_NUMBER]"
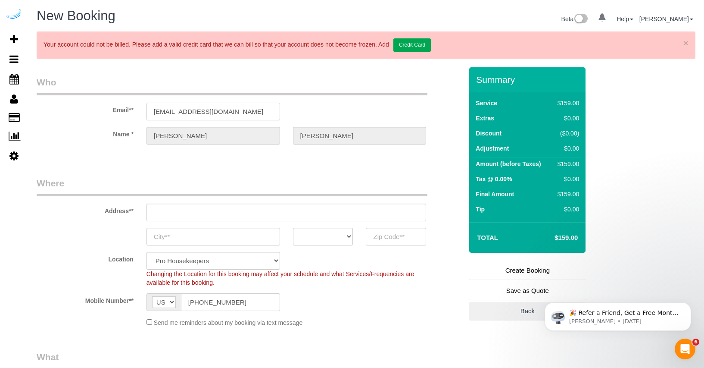
type input "4745 N 7th St Suite 140"
type input "Phoenix"
select select "AZ"
type input "85014"
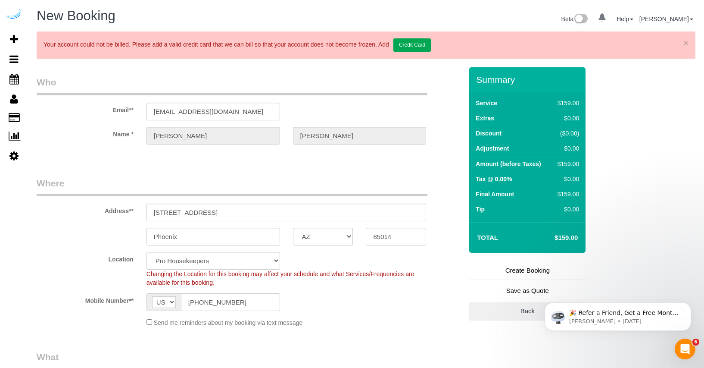
select select "21"
select select "object:10012"
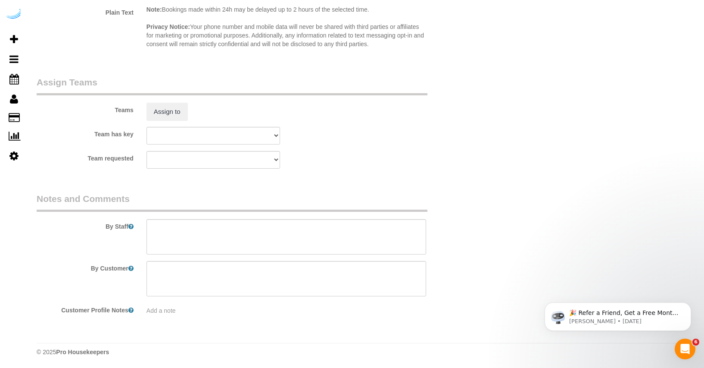
scroll to position [1525, 0]
click at [195, 229] on textarea at bounding box center [287, 235] width 280 height 35
paste textarea "Pick Up Amazon Delivery The yard unit B973 Pick up amazon order and place it in…"
click at [153, 222] on textarea at bounding box center [287, 235] width 280 height 35
type textarea "$40 Pick Up Amazon Delivery The yard unit B973 Pick up amazon order and place i…"
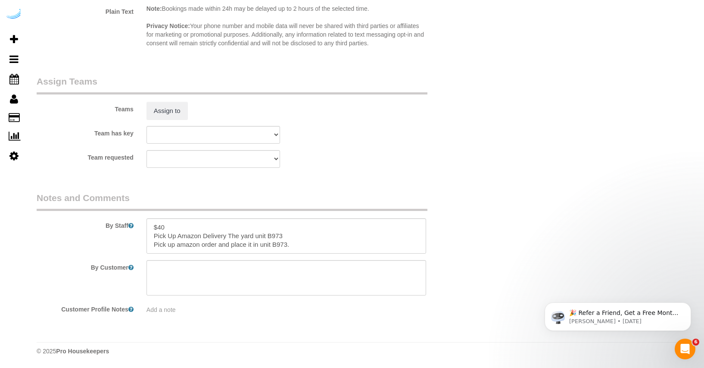
click at [341, 141] on div "Team has key Chandler Team Michelle Phoenix Team Chispas Phoenix Team Remo Phoe…" at bounding box center [249, 135] width 439 height 18
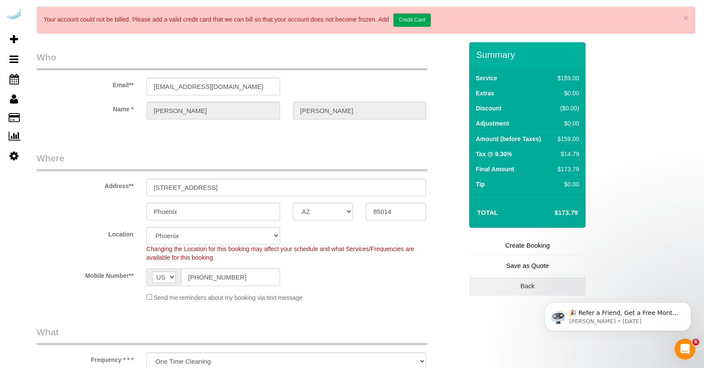
scroll to position [0, 0]
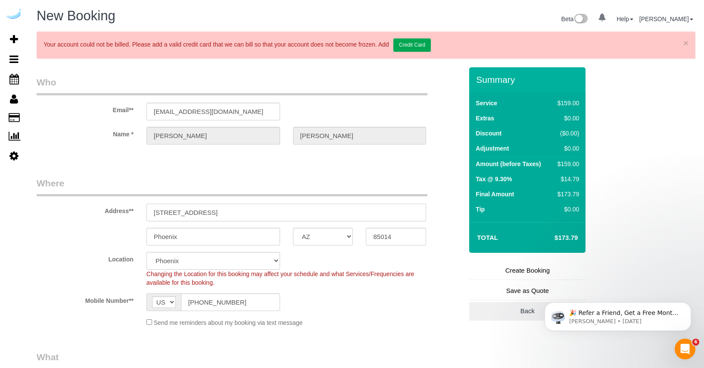
click at [271, 215] on input "4745 N 7th St Suite 140" at bounding box center [287, 212] width 280 height 18
paste input "08 E Colonial DR Orlando FL 32801"
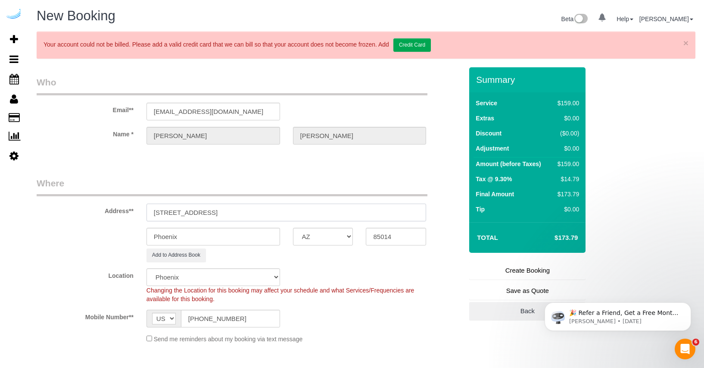
click at [271, 213] on input "4745 N 7th St Suite 108 E Colonial DR Orlando FL 32801" at bounding box center [287, 212] width 280 height 18
paste input "text"
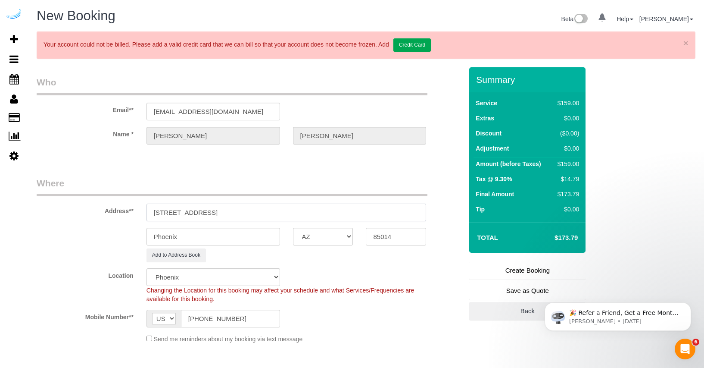
type input "[STREET_ADDRESS]"
click at [232, 234] on input "Phoenix" at bounding box center [214, 237] width 134 height 18
type input "Orlando"
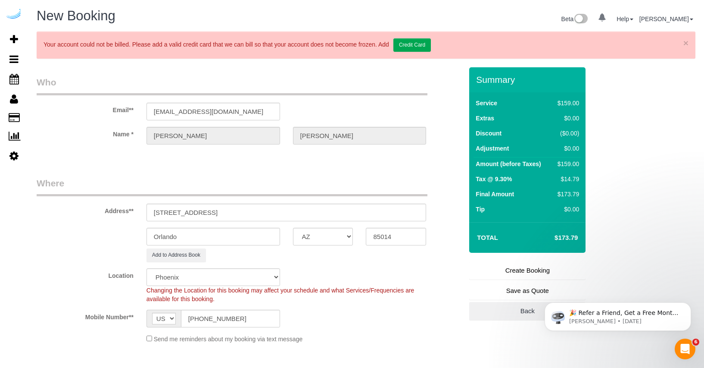
click at [329, 222] on sui-booking-address "Address** 108 E Colonial DR Orlando FL 32801 Orlando AK AL AR AZ CA CO CT DC DE…" at bounding box center [250, 219] width 426 height 85
click at [325, 235] on select "AK AL AR AZ CA CO CT DC DE FL GA HI IA ID IL IN KS KY LA MA MD ME MI MN MO MS M…" at bounding box center [323, 237] width 60 height 18
select select "FL"
click at [293, 228] on select "AK AL AR AZ CA CO CT DC DE FL GA HI IA ID IL IN KS KY LA MA MD ME MI MN MO MS M…" at bounding box center [323, 237] width 60 height 18
click at [249, 213] on input "[STREET_ADDRESS]" at bounding box center [287, 212] width 280 height 18
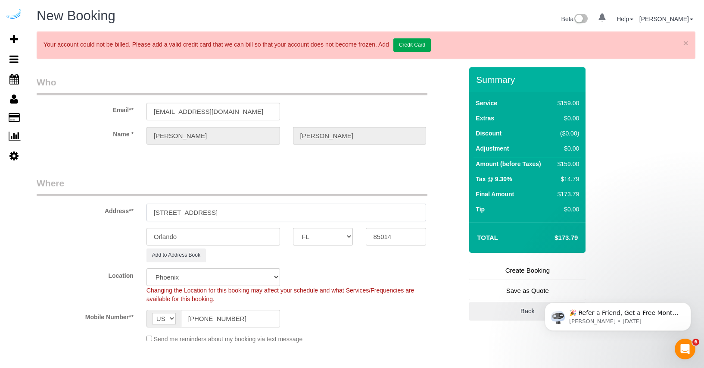
click at [249, 212] on input "[STREET_ADDRESS]" at bounding box center [287, 212] width 280 height 18
click at [382, 240] on input "85014" at bounding box center [396, 237] width 60 height 18
paste input "32801"
type input "32801"
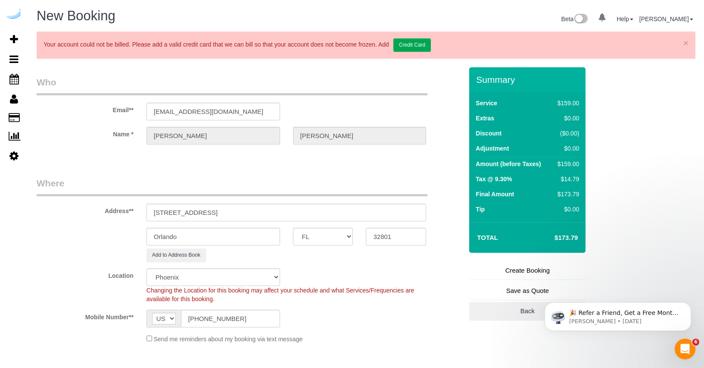
click at [319, 260] on div "Add to Address Book" at bounding box center [286, 254] width 293 height 13
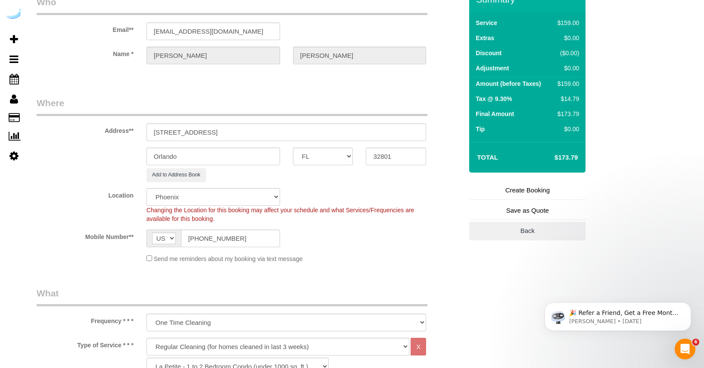
select select "20"
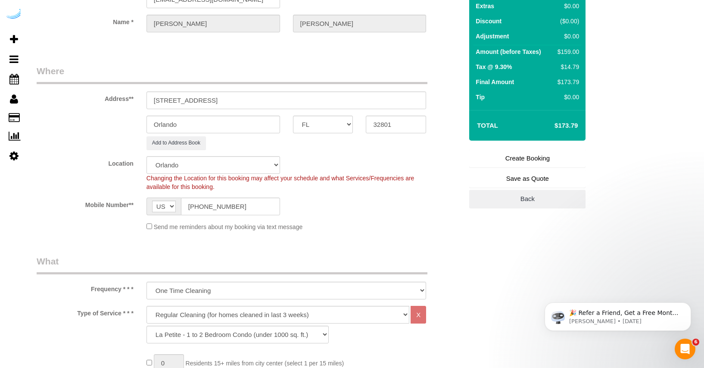
select select "object:10047"
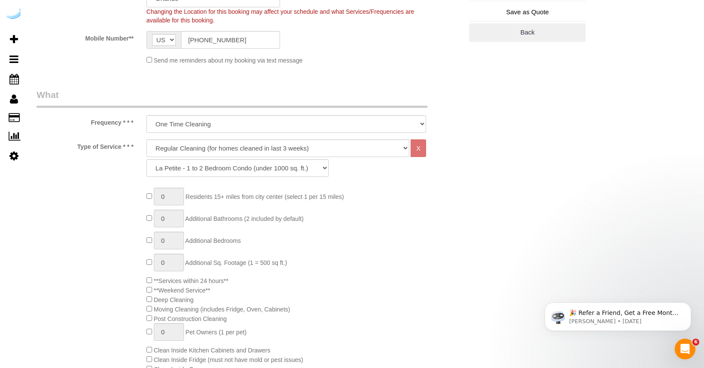
scroll to position [286, 0]
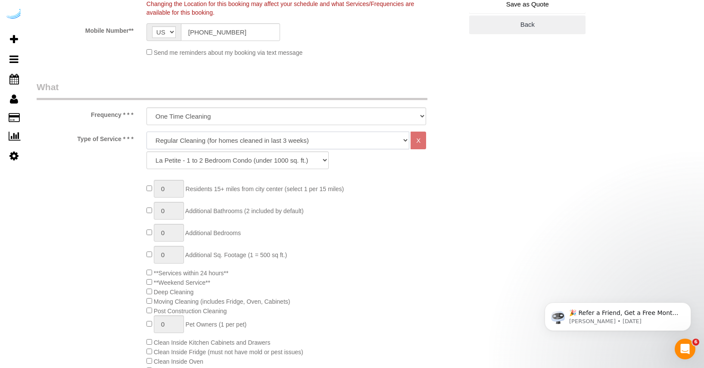
click at [285, 143] on select "Deep Cleaning (for homes that have not been cleaned in 3+ weeks) Spruce Regular…" at bounding box center [278, 140] width 263 height 18
select select "117"
click at [147, 131] on select "Deep Cleaning (for homes that have not been cleaned in 3+ weeks) Spruce Regular…" at bounding box center [278, 140] width 263 height 18
select select "146"
select select "1"
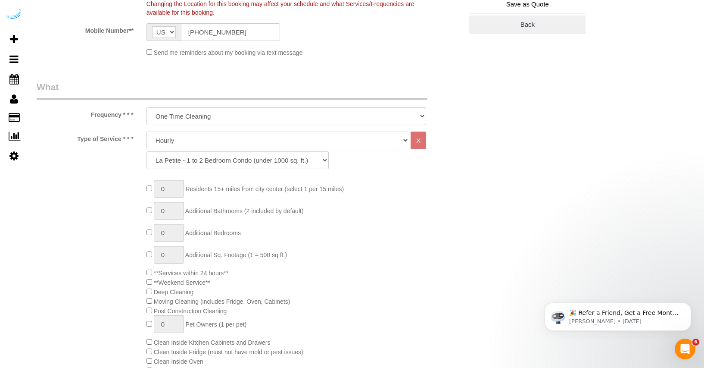
select select "180"
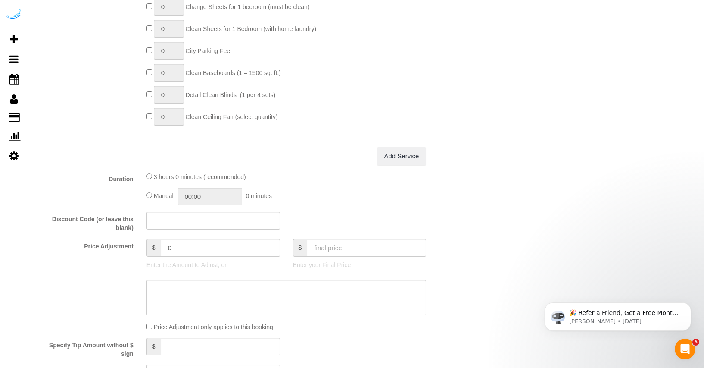
scroll to position [866, 0]
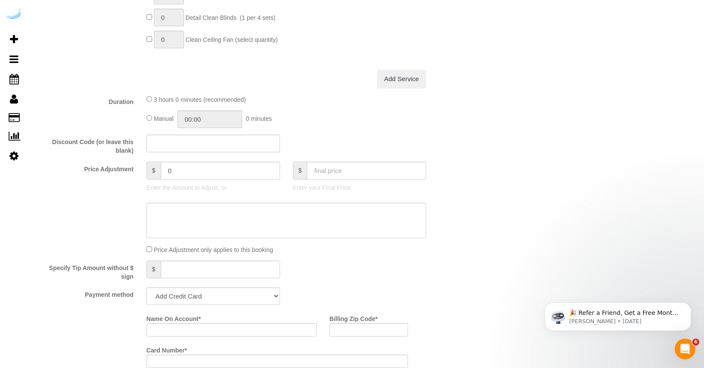
click at [306, 167] on span "$" at bounding box center [300, 171] width 14 height 18
click at [316, 168] on input "text" at bounding box center [366, 171] width 119 height 18
type input "50"
click at [358, 106] on div "3 hours 0 minutes (recommended) Manual 00:00 0 minutes" at bounding box center [286, 111] width 293 height 34
type input "-103.05"
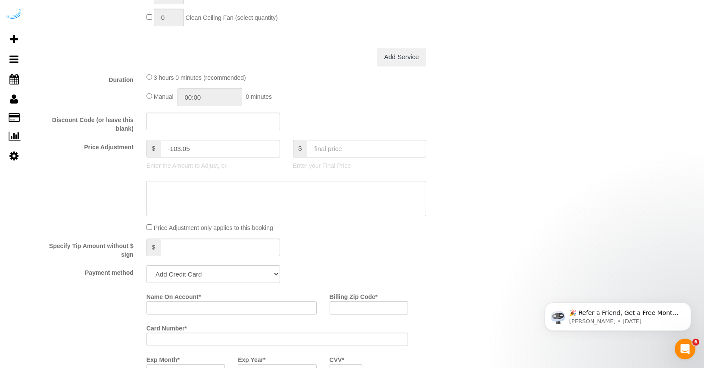
scroll to position [929, 0]
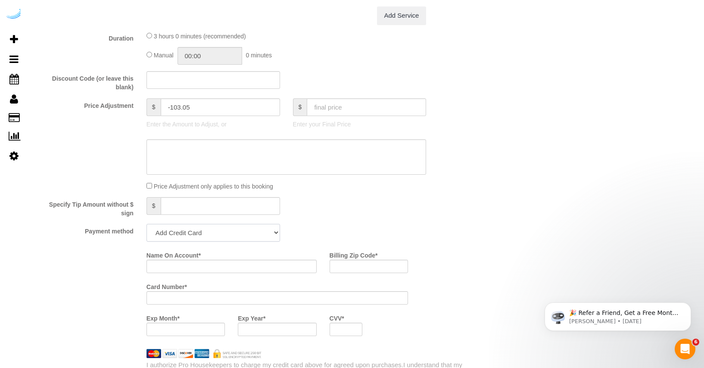
click at [255, 235] on select "Add Credit Card Cash Check Paypal" at bounding box center [214, 233] width 134 height 18
select select "string:check"
click at [147, 224] on select "Add Credit Card Cash Check Paypal" at bounding box center [214, 233] width 134 height 18
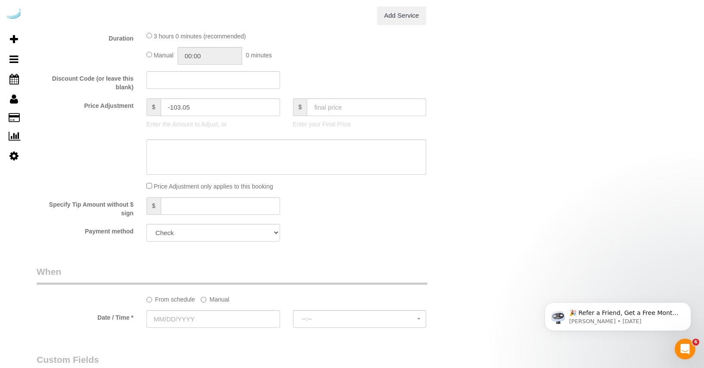
click at [394, 200] on div "Specify Tip Amount without $ sign $" at bounding box center [249, 207] width 439 height 20
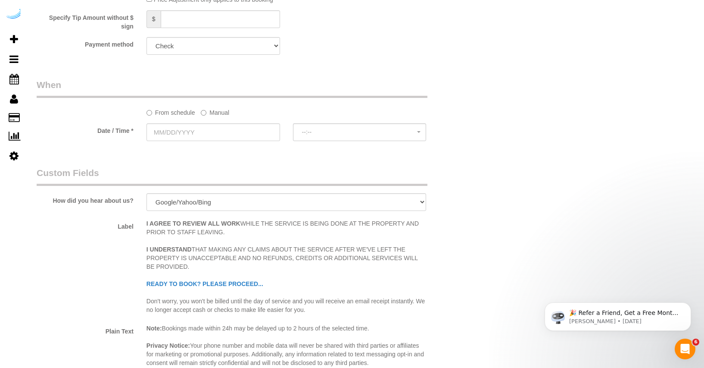
scroll to position [1145, 0]
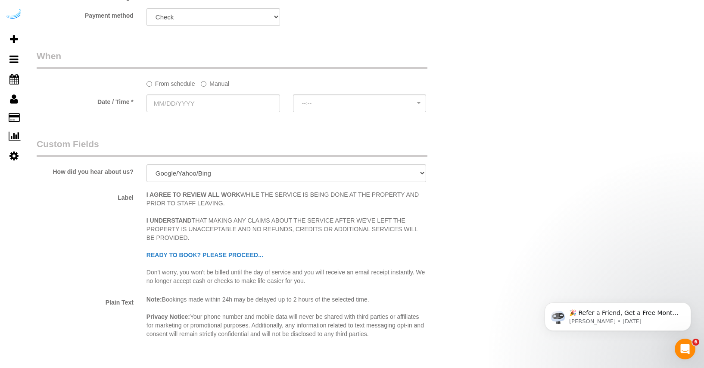
click at [219, 84] on label "Manual" at bounding box center [215, 82] width 28 height 12
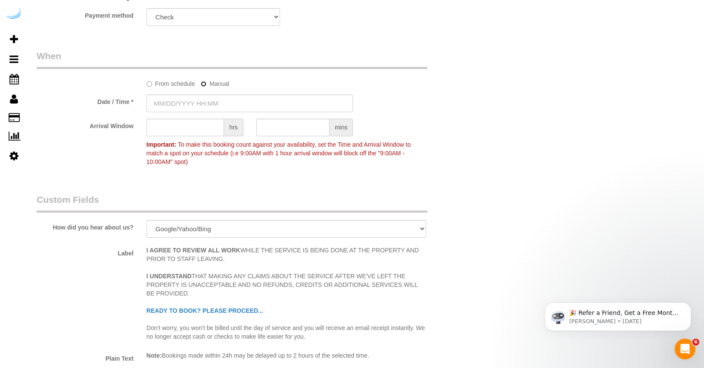
type input "09/15/2025 8:00AM"
click at [200, 126] on input "text" at bounding box center [186, 128] width 78 height 18
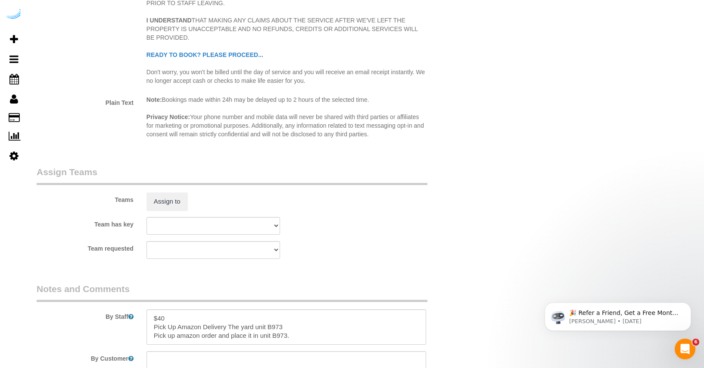
scroll to position [1405, 0]
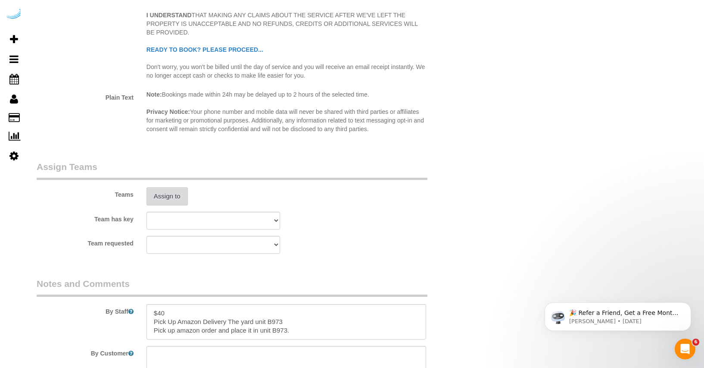
click at [175, 197] on button "Assign to" at bounding box center [167, 196] width 41 height 18
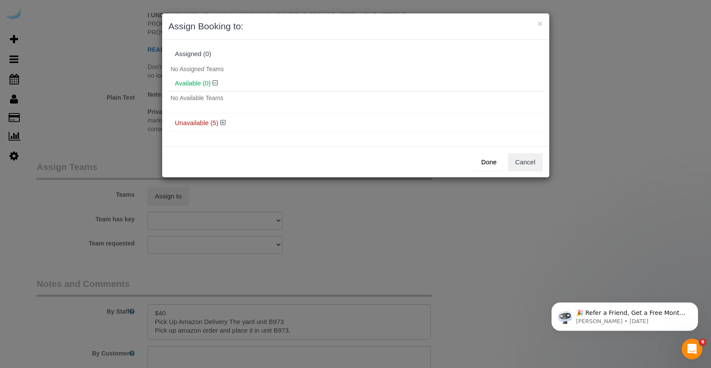
click at [256, 211] on div "× Assign Booking to: Assigned (0) No Assigned Teams Available (0) No Available …" at bounding box center [355, 184] width 711 height 368
click at [533, 164] on button "Cancel" at bounding box center [525, 162] width 35 height 18
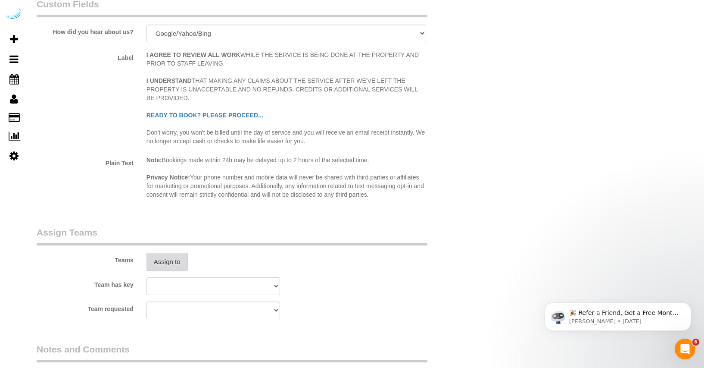
scroll to position [1490, 0]
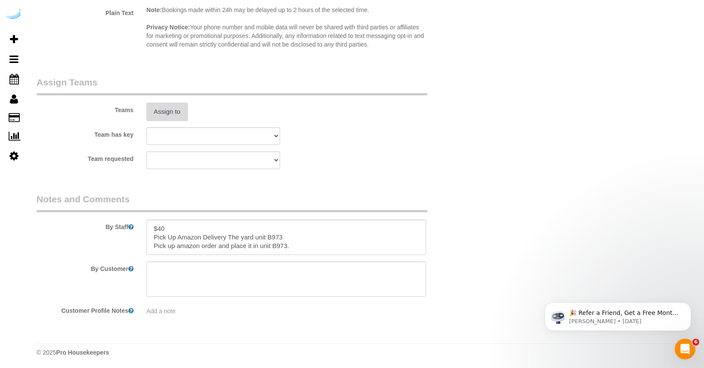
click at [173, 113] on button "Assign to" at bounding box center [167, 112] width 41 height 18
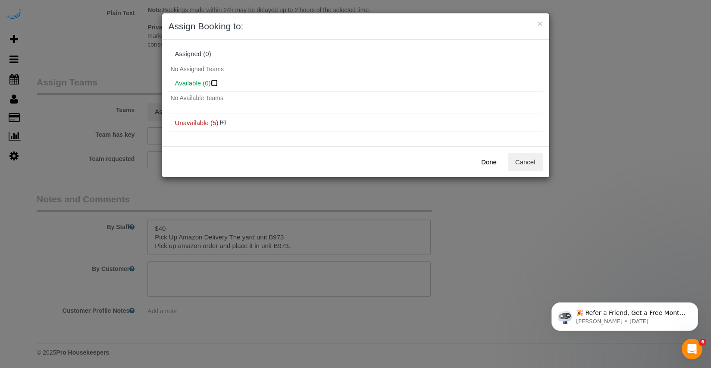
click at [215, 83] on icon at bounding box center [215, 83] width 5 height 6
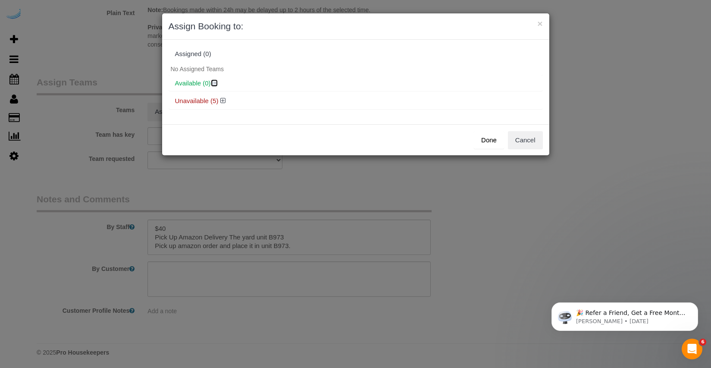
click at [215, 83] on icon at bounding box center [215, 83] width 5 height 6
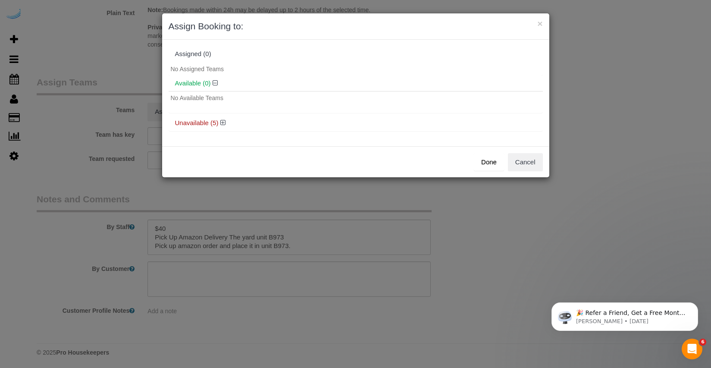
click at [279, 212] on div "× Assign Booking to: Assigned (0) No Assigned Teams Available (0) No Available …" at bounding box center [355, 184] width 711 height 368
click at [533, 165] on button "Cancel" at bounding box center [525, 162] width 35 height 18
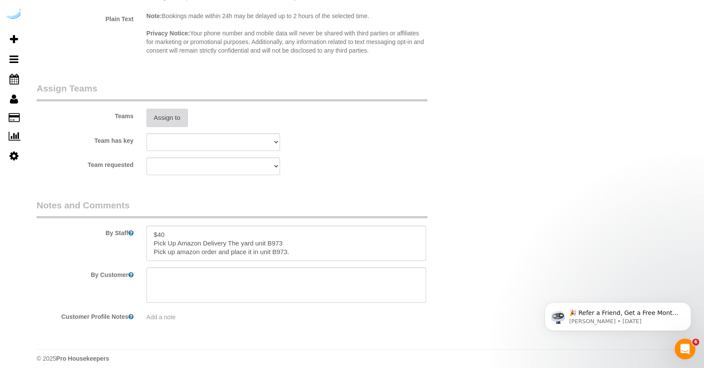
scroll to position [1474, 0]
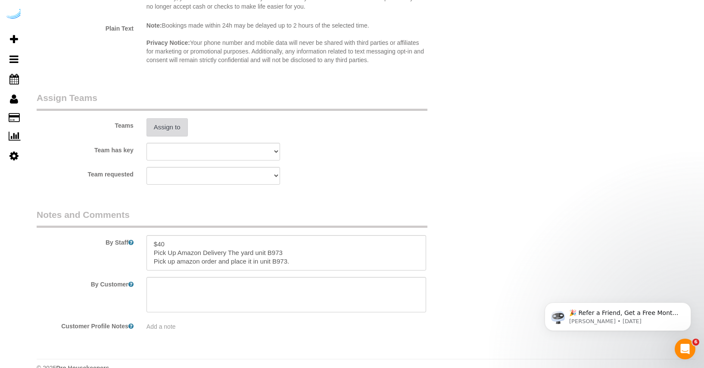
click at [178, 128] on button "Assign to" at bounding box center [167, 127] width 41 height 18
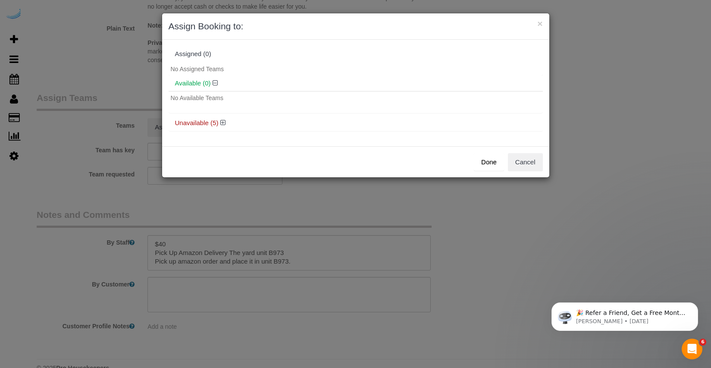
click at [311, 194] on div "× Assign Booking to: Assigned (0) No Assigned Teams Available (0) No Available …" at bounding box center [355, 184] width 711 height 368
click at [522, 165] on button "Cancel" at bounding box center [525, 162] width 35 height 18
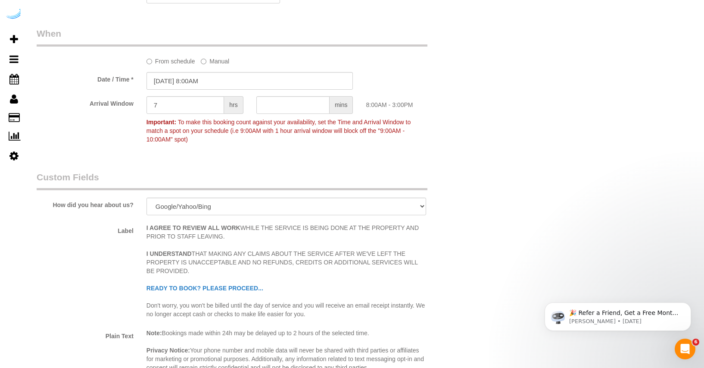
scroll to position [1164, 0]
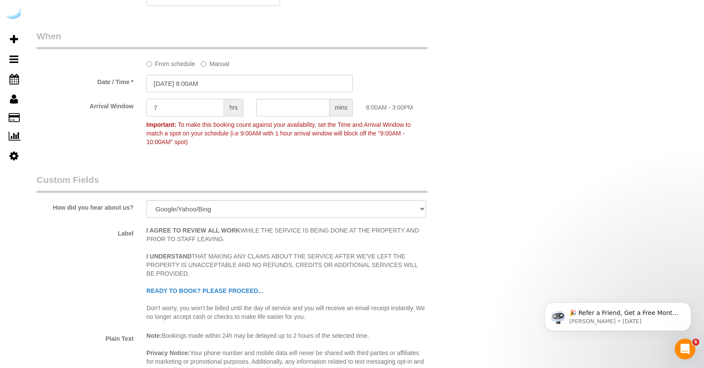
click at [193, 112] on input "7" at bounding box center [186, 108] width 78 height 18
type input "3"
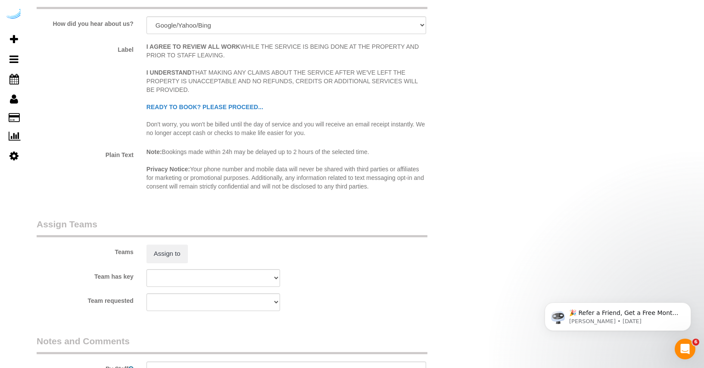
scroll to position [1491, 0]
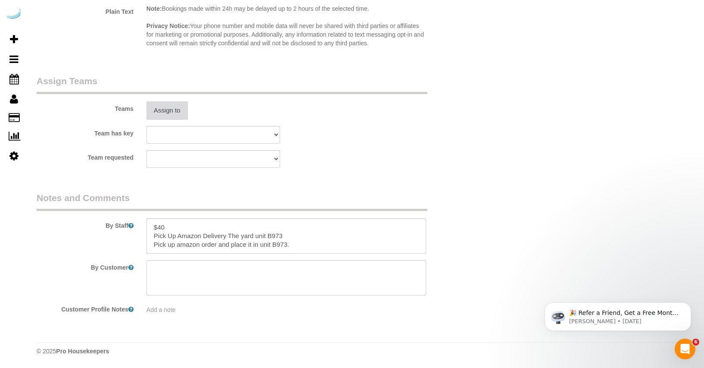
click at [173, 111] on button "Assign to" at bounding box center [167, 110] width 41 height 18
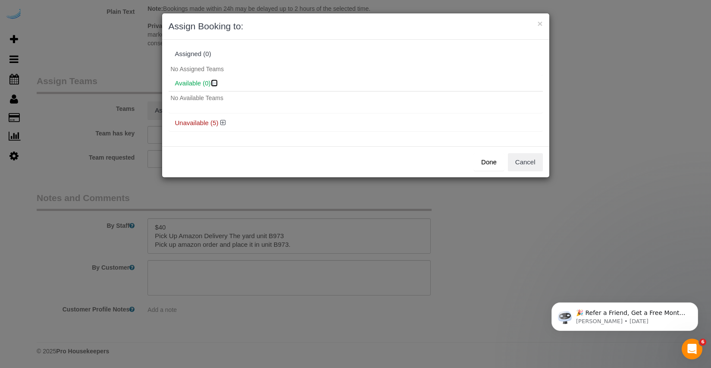
click at [215, 84] on icon at bounding box center [215, 83] width 5 height 6
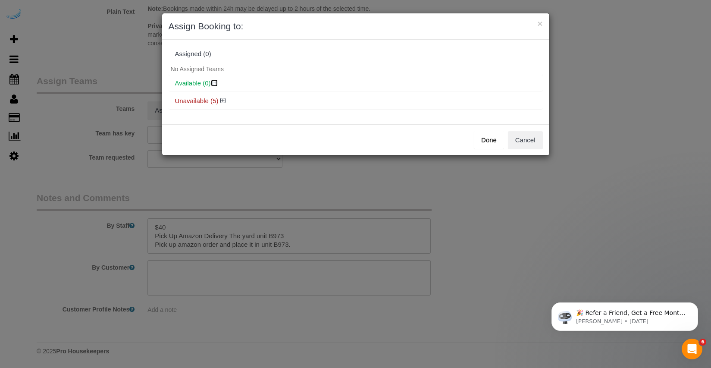
click at [215, 84] on icon at bounding box center [215, 83] width 5 height 6
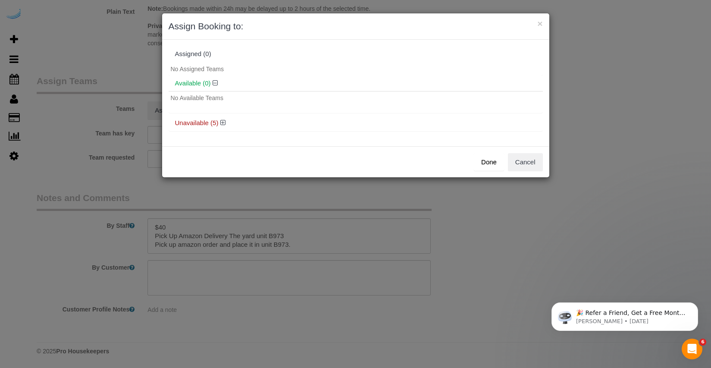
click at [255, 232] on div "× Assign Booking to: Assigned (0) No Assigned Teams Available (0) No Available …" at bounding box center [355, 184] width 711 height 368
click at [532, 163] on button "Cancel" at bounding box center [525, 162] width 35 height 18
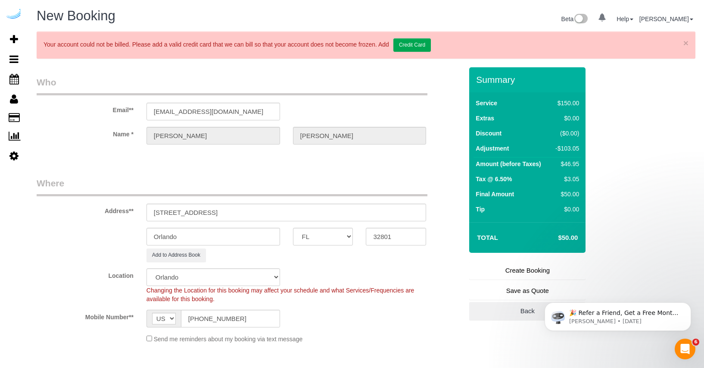
scroll to position [2, 0]
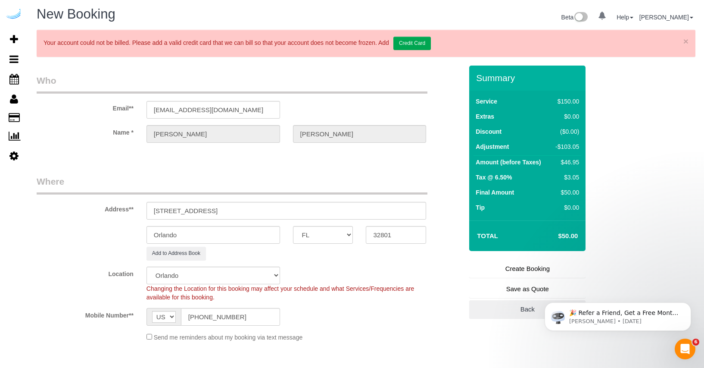
click at [247, 175] on legend "Where" at bounding box center [232, 184] width 391 height 19
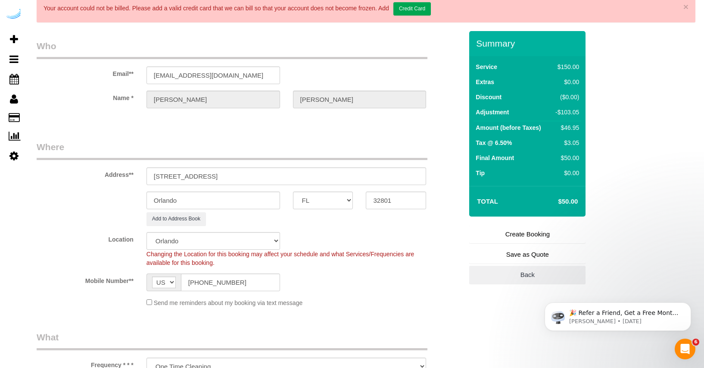
scroll to position [55, 0]
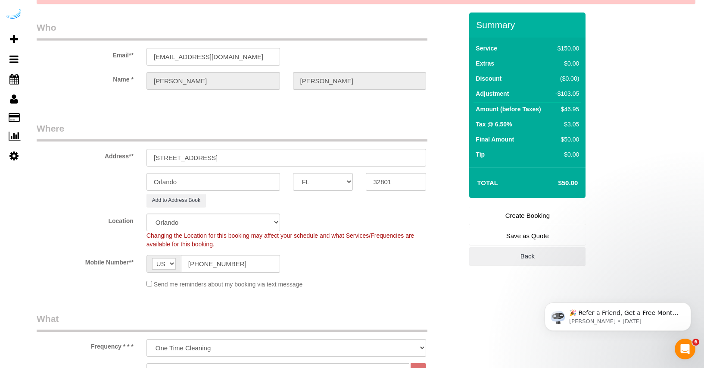
click at [246, 202] on div "Add to Address Book" at bounding box center [286, 200] width 293 height 13
click at [266, 219] on select "Pro Housekeepers Atlanta Austin Boston Chicago Cincinnati Clearwater Denver Ft …" at bounding box center [214, 222] width 134 height 18
click at [147, 213] on select "Pro Housekeepers Atlanta Austin Boston Chicago Cincinnati Clearwater Denver Ft …" at bounding box center [214, 222] width 134 height 18
click at [357, 207] on fieldset "Where Address** 108 E Colonial DR Orlando FL 32801 Orlando AK AL AR AZ CA CO CT…" at bounding box center [250, 208] width 426 height 173
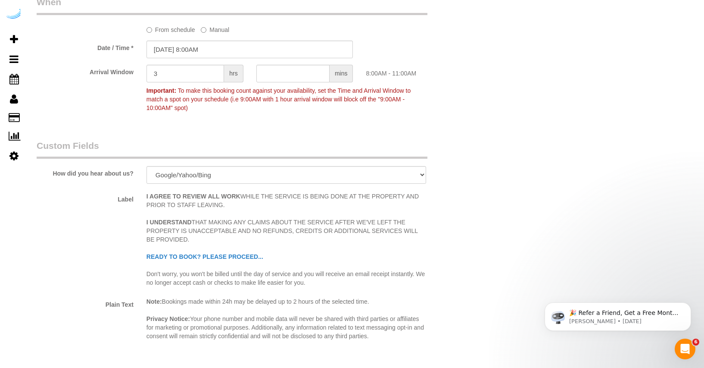
scroll to position [1214, 0]
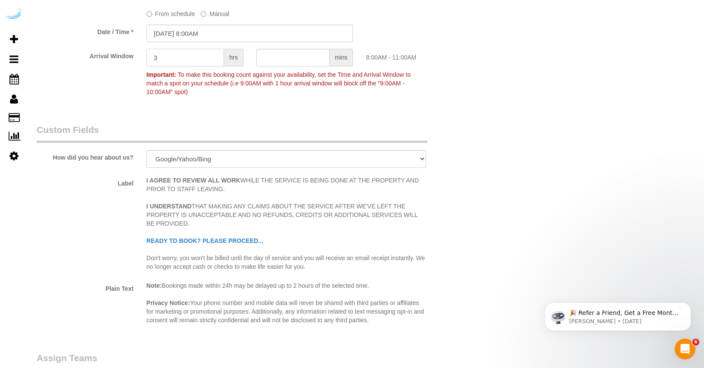
click at [186, 59] on input "3" at bounding box center [186, 58] width 78 height 18
type input "1"
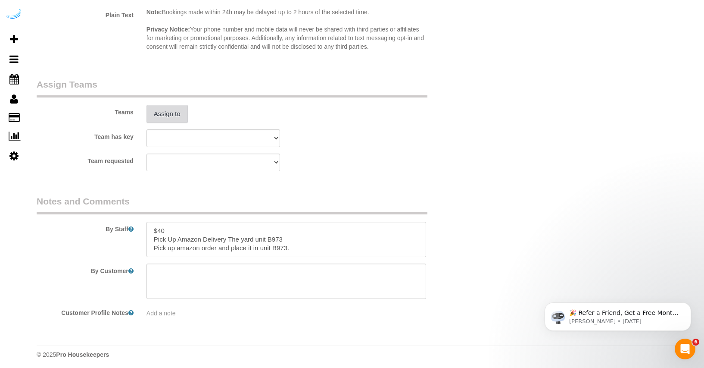
click at [164, 110] on button "Assign to" at bounding box center [167, 114] width 41 height 18
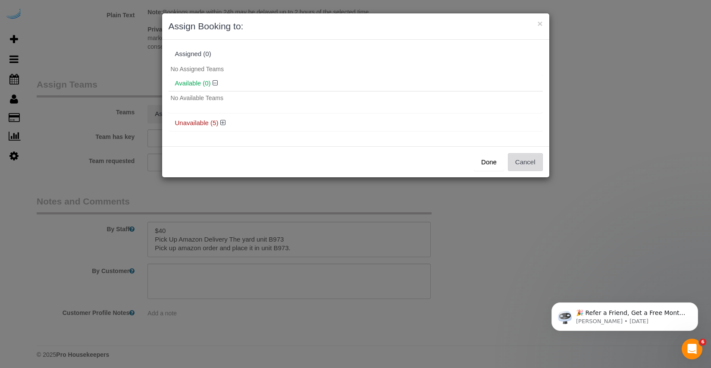
click at [522, 163] on button "Cancel" at bounding box center [525, 162] width 35 height 18
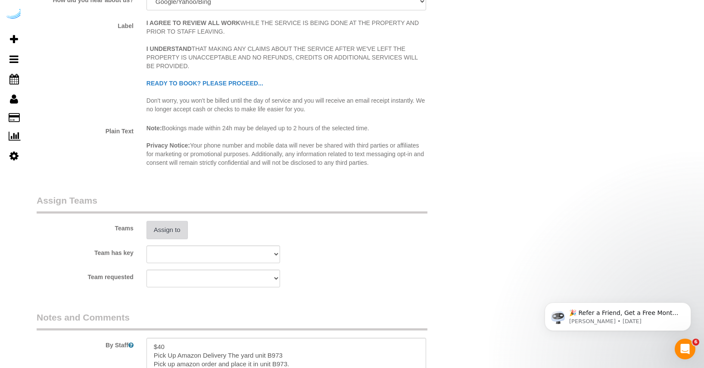
scroll to position [1212, 0]
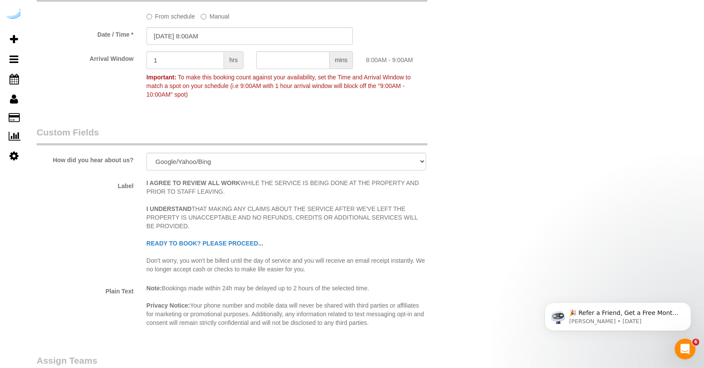
click at [181, 94] on span "To make this booking count against your availability, set the Time and Arrival …" at bounding box center [279, 86] width 264 height 24
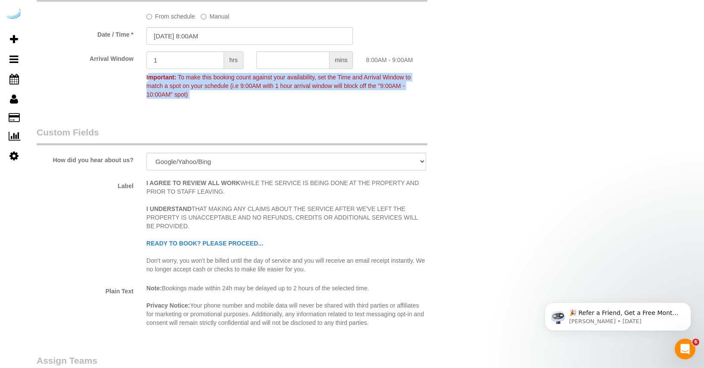
click at [181, 94] on span "To make this booking count against your availability, set the Time and Arrival …" at bounding box center [279, 86] width 264 height 24
copy div "Important: To make this booking count against your availability, set the Time a…"
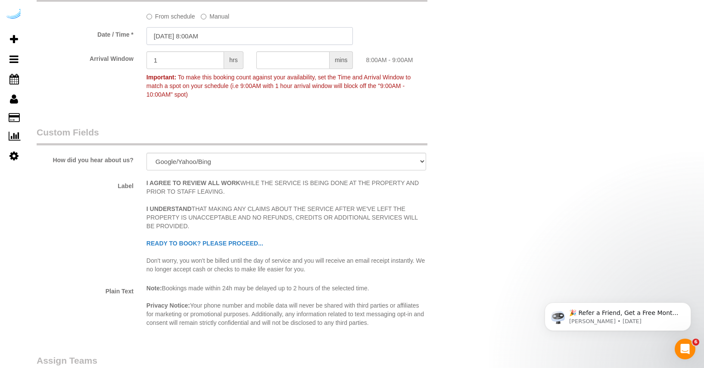
click at [201, 37] on input "09/15/2025 8:00AM" at bounding box center [250, 36] width 207 height 18
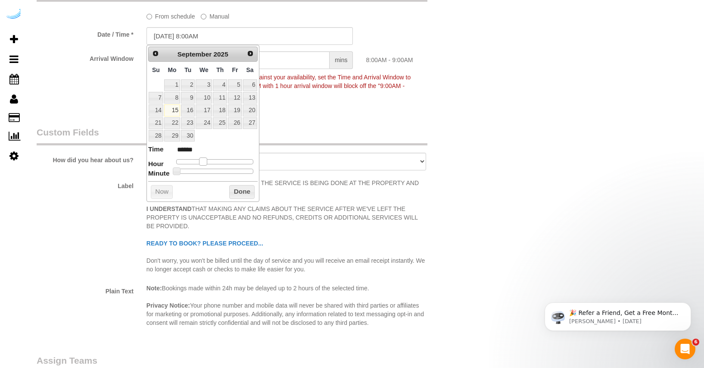
type input "09/15/2025 9:00AM"
type input "******"
type input "09/15/2025 10:00AM"
type input "*******"
type input "09/15/2025 11:00AM"
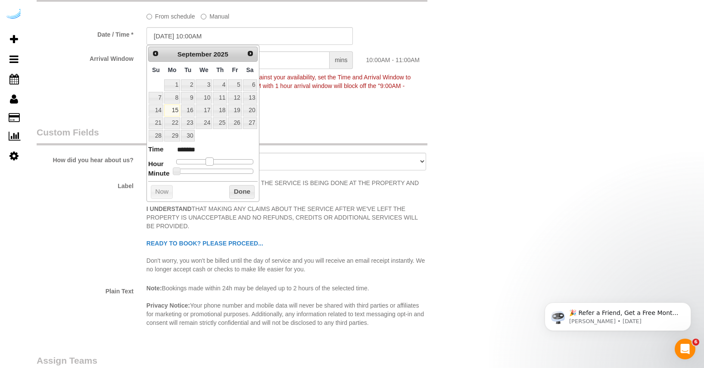
type input "*******"
type input "09/15/2025 12:00PM"
type input "*******"
type input "09/15/2025 1:00PM"
type input "******"
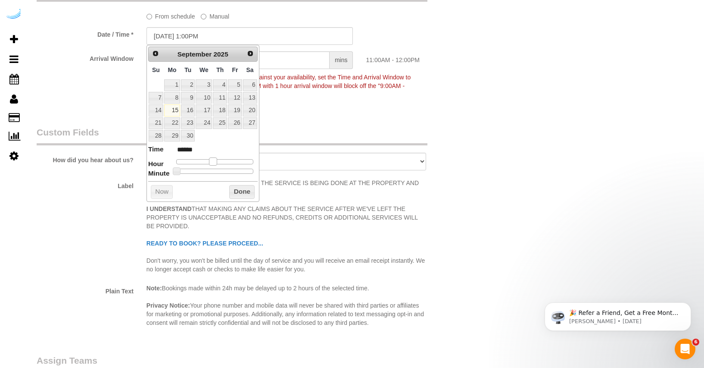
type input "09/15/2025 2:00PM"
type input "******"
type input "09/15/2025 3:00PM"
type input "******"
type input "09/15/2025 4:00PM"
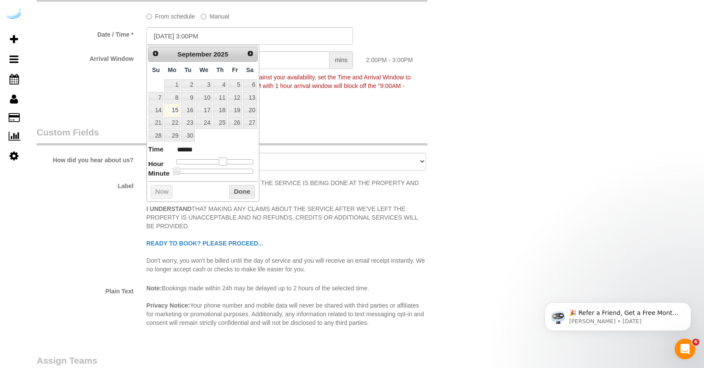
type input "******"
type input "09/15/2025 5:00PM"
type input "******"
type input "09/15/2025 6:00PM"
type input "******"
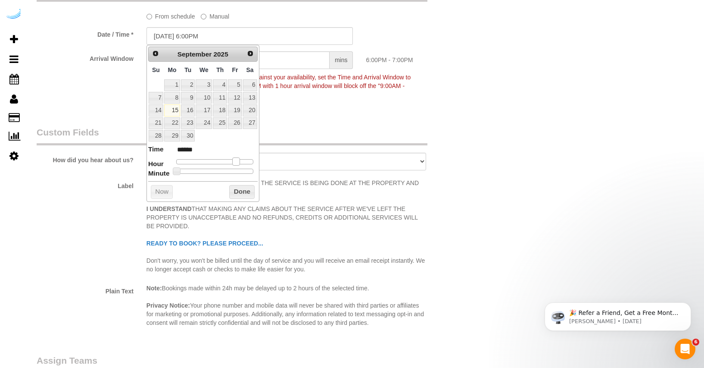
type input "09/15/2025 5:00PM"
type input "******"
type input "09/15/2025 4:00PM"
type input "******"
type input "09/15/2025 3:00PM"
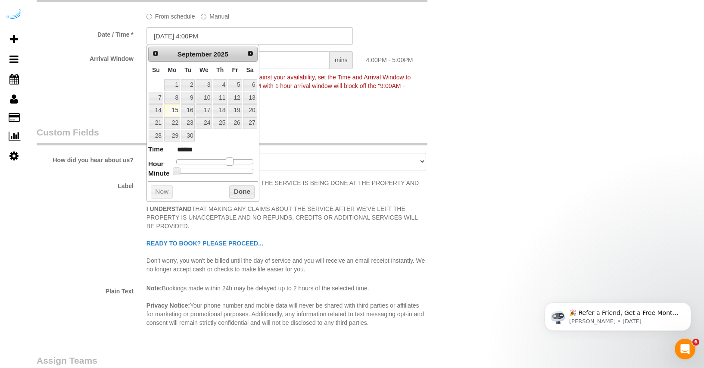
type input "******"
drag, startPoint x: 202, startPoint y: 160, endPoint x: 227, endPoint y: 163, distance: 25.1
click at [227, 163] on span at bounding box center [226, 161] width 8 height 8
click at [325, 135] on legend "Custom Fields" at bounding box center [232, 135] width 391 height 19
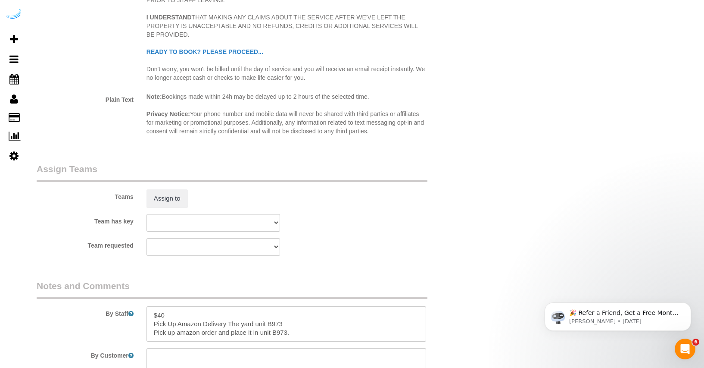
scroll to position [1491, 0]
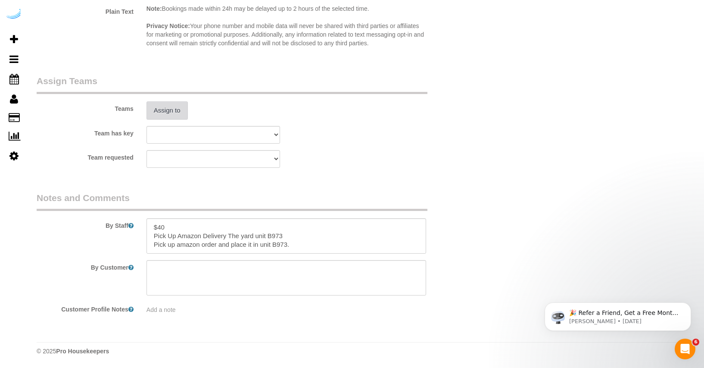
click at [164, 106] on button "Assign to" at bounding box center [167, 110] width 41 height 18
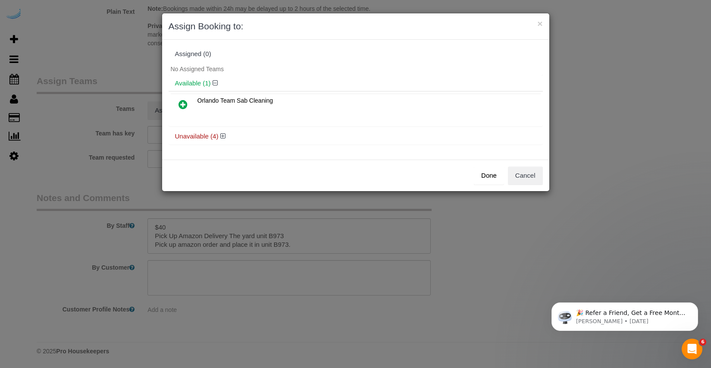
click at [184, 103] on icon at bounding box center [182, 104] width 9 height 10
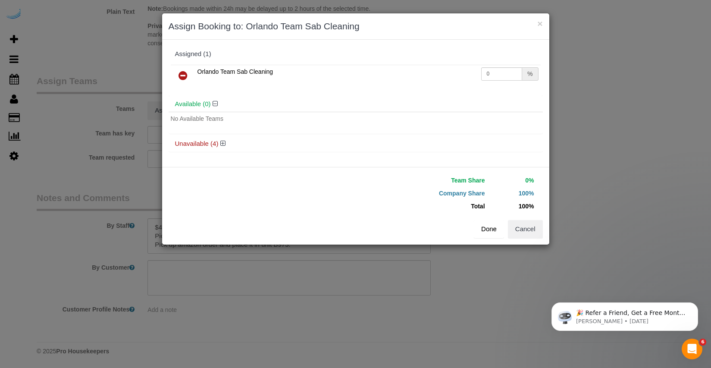
click at [494, 231] on button "Done" at bounding box center [489, 229] width 30 height 18
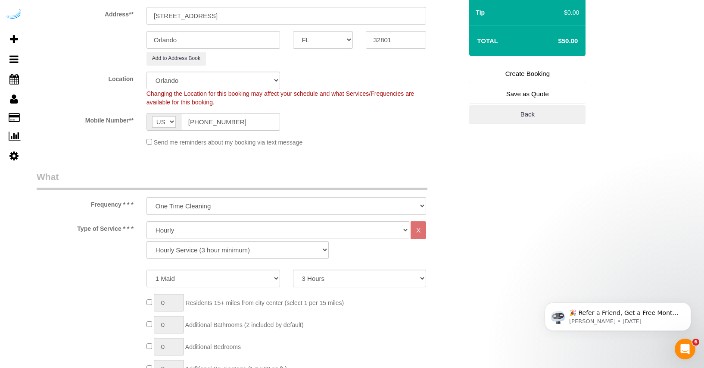
scroll to position [0, 0]
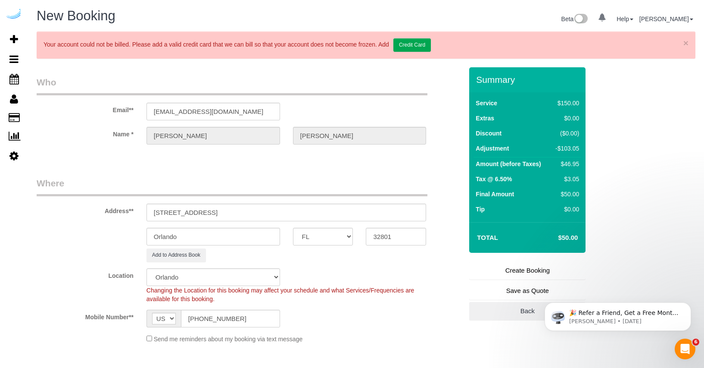
click at [512, 275] on link "Create Booking" at bounding box center [527, 270] width 116 height 18
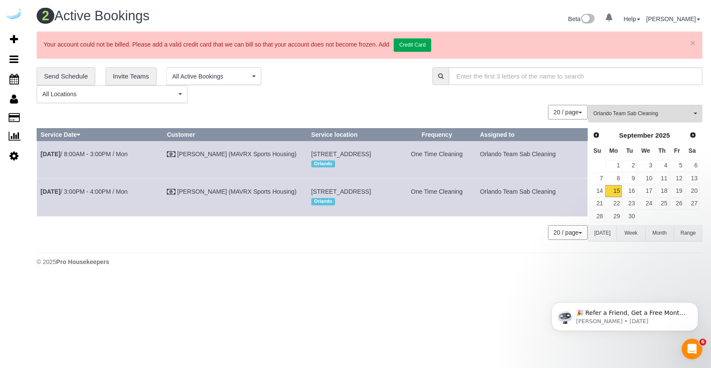
click at [326, 240] on div "20 / page 10 / page 20 / page 30 / page 40 / page 50 / page 100 / page" at bounding box center [312, 232] width 551 height 15
click at [50, 41] on span "Add Booking" at bounding box center [82, 39] width 108 height 20
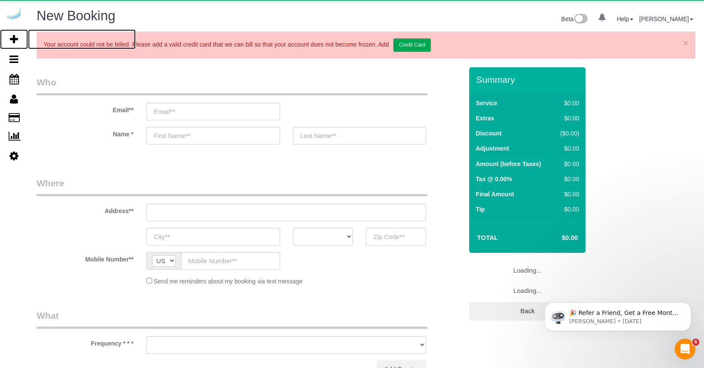
select select "object:11798"
select select "4"
select select "number:9"
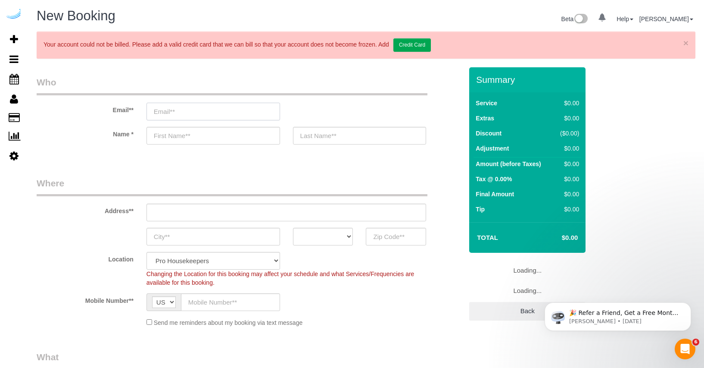
click at [191, 114] on input "email" at bounding box center [214, 112] width 134 height 18
select select "object:12428"
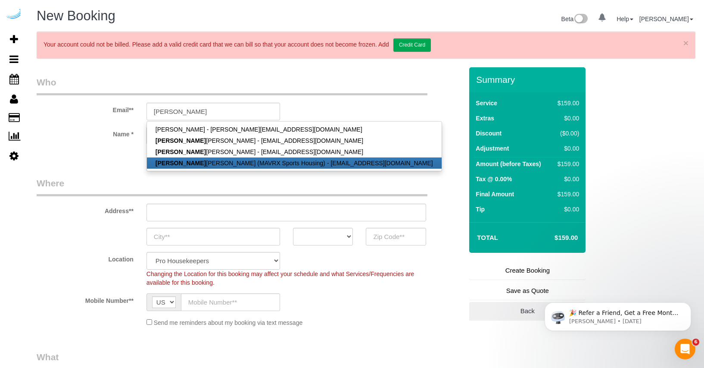
click at [176, 166] on link "Yolanda Gamboa (MAVRX Sports Housing) - ygamboa@prosmail.com" at bounding box center [294, 162] width 295 height 11
type input "[EMAIL_ADDRESS][DOMAIN_NAME]"
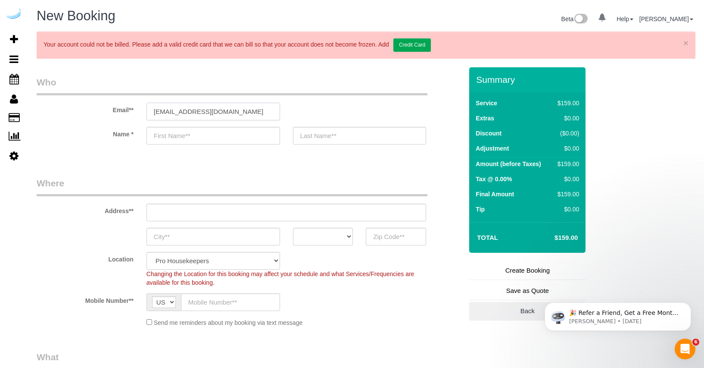
type input "[PERSON_NAME]"
type input "[PHONE_NUMBER]"
type input "4745 N 7th St Suite 140"
type input "Phoenix"
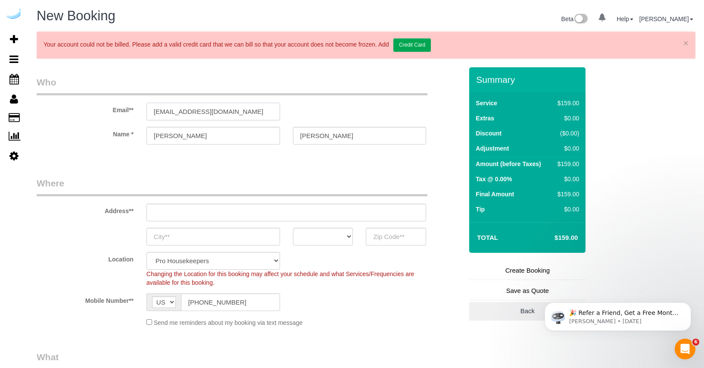
select select "AZ"
type input "85014"
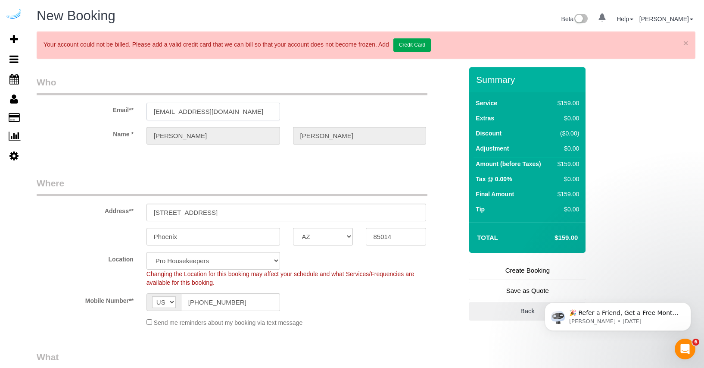
select select "21"
select select "object:12461"
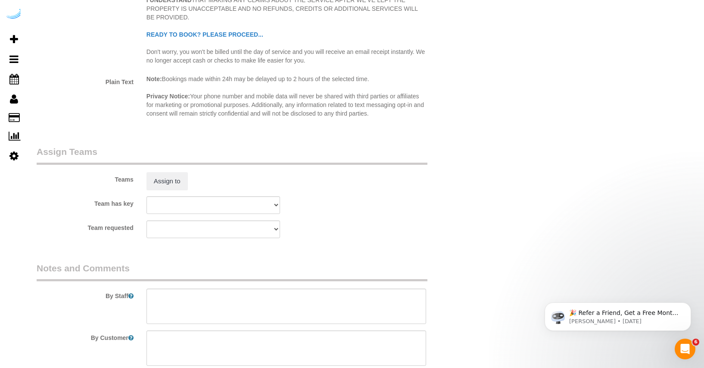
scroll to position [1525, 0]
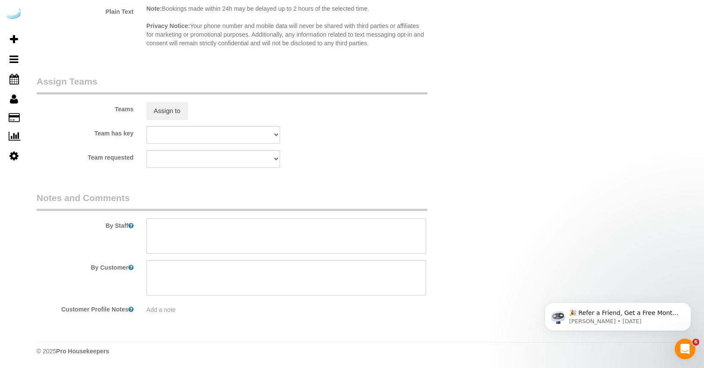
click at [179, 227] on textarea at bounding box center [287, 235] width 280 height 35
paste textarea "Move in Inspection The Yard unit 386 Move in inspection and New set up. Create …"
type textarea "$210 Move in Inspection The Yard unit 386 Move in inspection and New set up. Cr…"
click at [384, 169] on fieldset "Assign Teams Teams Assign to Team has key Chandler Team Michelle Phoenix Team C…" at bounding box center [250, 125] width 426 height 100
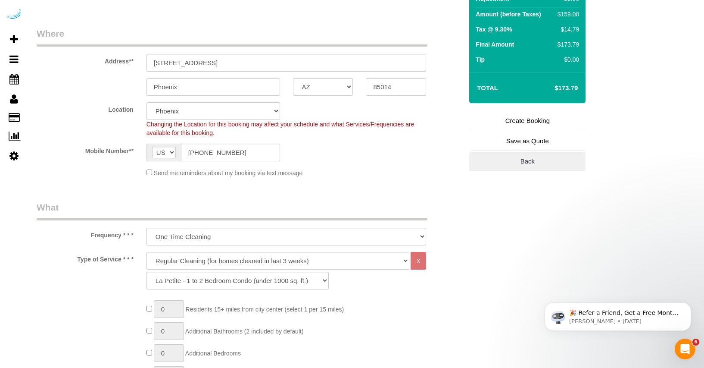
scroll to position [148, 0]
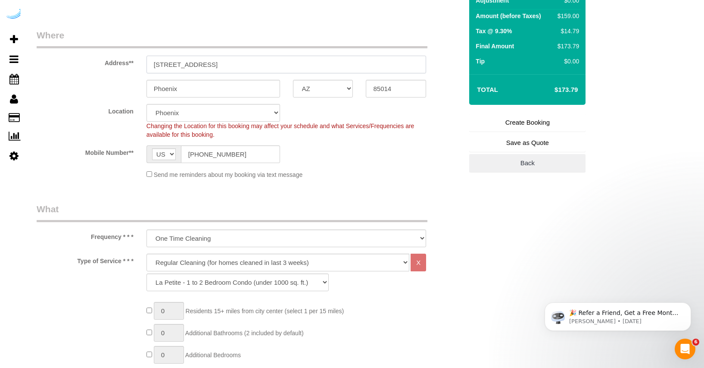
click at [205, 65] on input "4745 N 7th St Suite 140" at bounding box center [287, 65] width 280 height 18
paste input "[STREET_ADDRESS]"
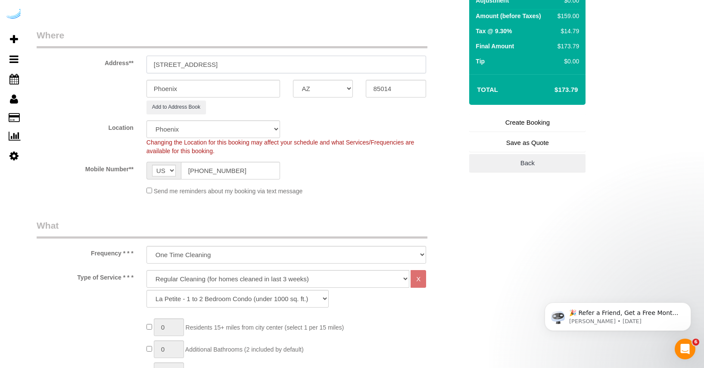
type input "[STREET_ADDRESS]"
click at [194, 91] on input "Phoenix" at bounding box center [214, 89] width 134 height 18
type input "Orlando"
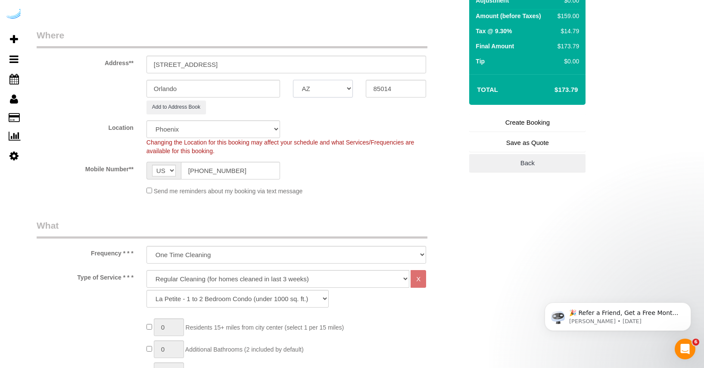
click at [321, 88] on select "AK AL AR AZ CA CO CT DC DE FL GA HI IA ID IL IN KS KY LA MA MD ME MI MN MO MS M…" at bounding box center [323, 89] width 60 height 18
select select "FL"
click at [293, 80] on select "AK AL AR AZ CA CO CT DC DE FL GA HI IA ID IL IN KS KY LA MA MD ME MI MN MO MS M…" at bounding box center [323, 89] width 60 height 18
click at [391, 89] on input "85014" at bounding box center [396, 89] width 60 height 18
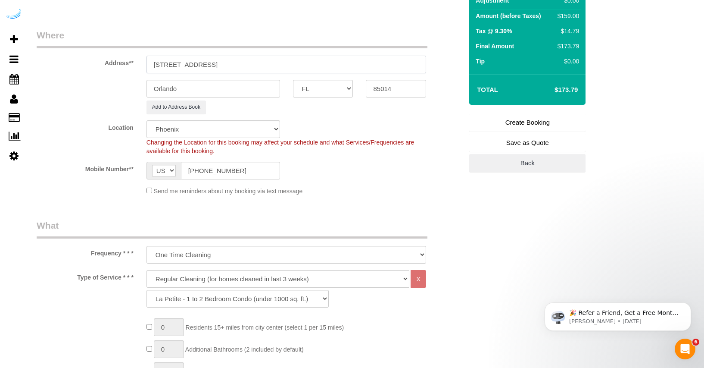
click at [251, 66] on input "[STREET_ADDRESS]" at bounding box center [287, 65] width 280 height 18
click at [400, 91] on input "85014" at bounding box center [396, 89] width 60 height 18
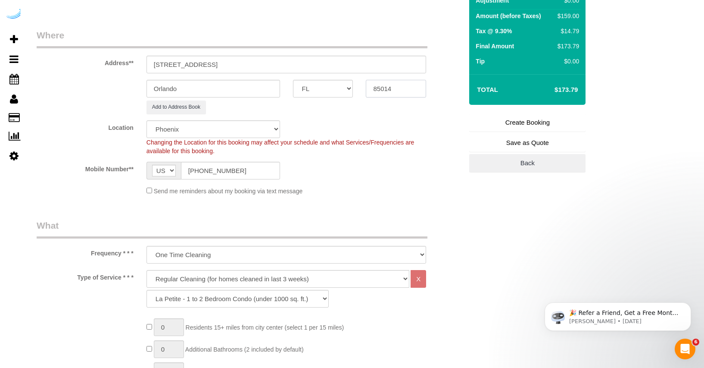
paste input "32801"
type input "32801"
click at [371, 189] on div "Send me reminders about my booking via text message" at bounding box center [286, 190] width 293 height 9
select select "20"
select select "object:12496"
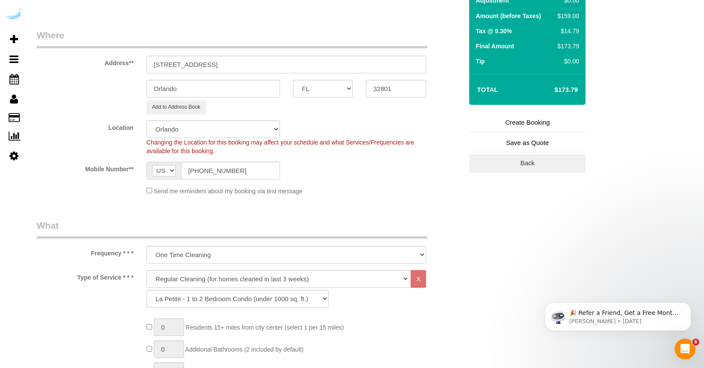
click at [263, 107] on div "Add to Address Book" at bounding box center [286, 106] width 293 height 13
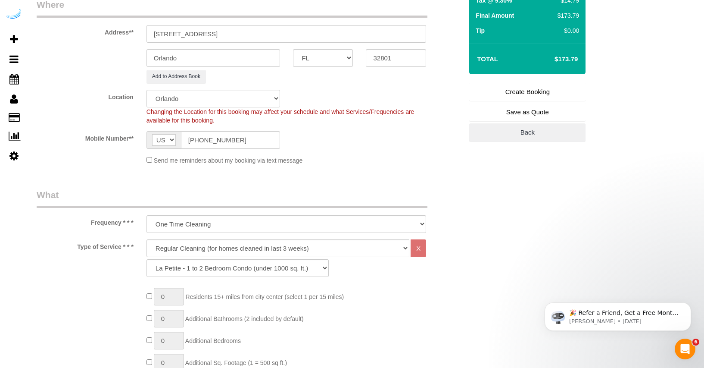
scroll to position [217, 0]
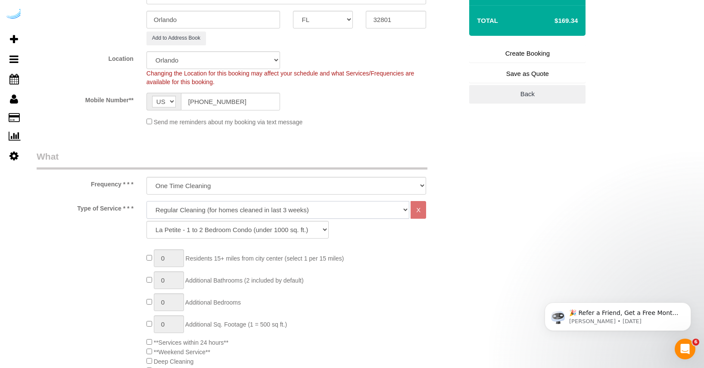
click at [238, 217] on select "Deep Cleaning (for homes that have not been cleaned in 3+ weeks) Spruce Regular…" at bounding box center [278, 210] width 263 height 18
select select "117"
click at [147, 201] on select "Deep Cleaning (for homes that have not been cleaned in 3+ weeks) Spruce Regular…" at bounding box center [278, 210] width 263 height 18
select select "146"
select select "1"
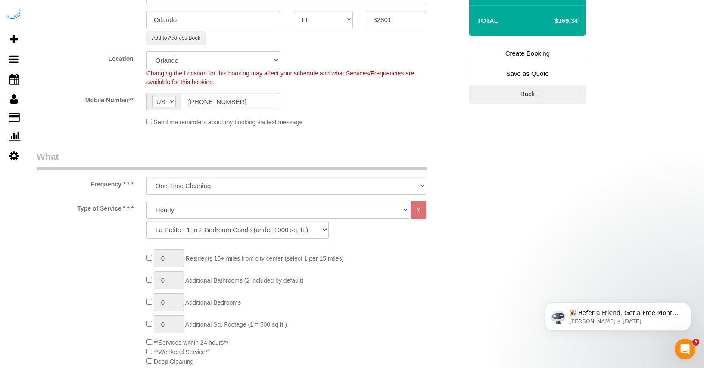
select select "180"
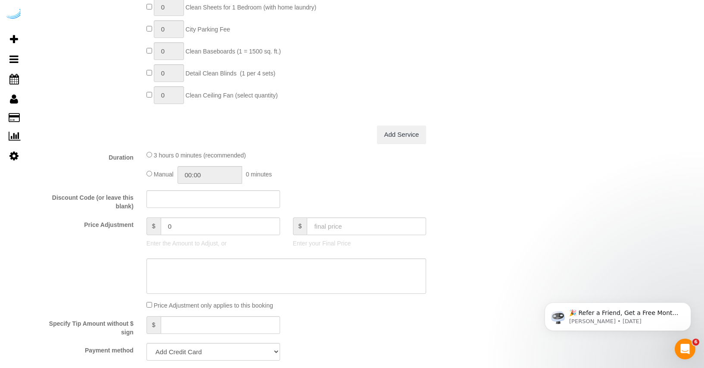
scroll to position [810, 0]
click at [330, 227] on input "text" at bounding box center [366, 226] width 119 height 18
type input "310"
click at [381, 166] on div "Manual 00:00 0 minutes" at bounding box center [287, 175] width 280 height 18
type input "141.08"
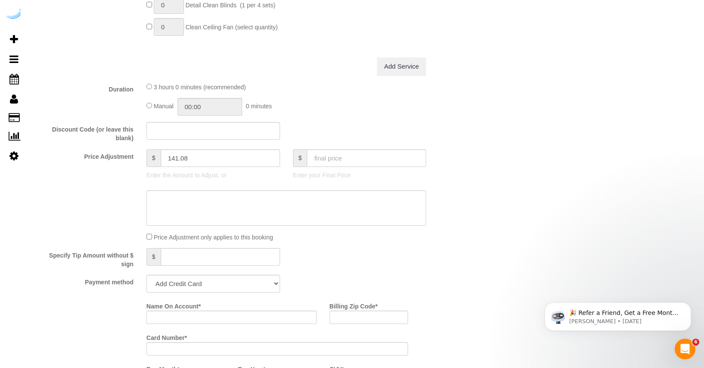
scroll to position [928, 0]
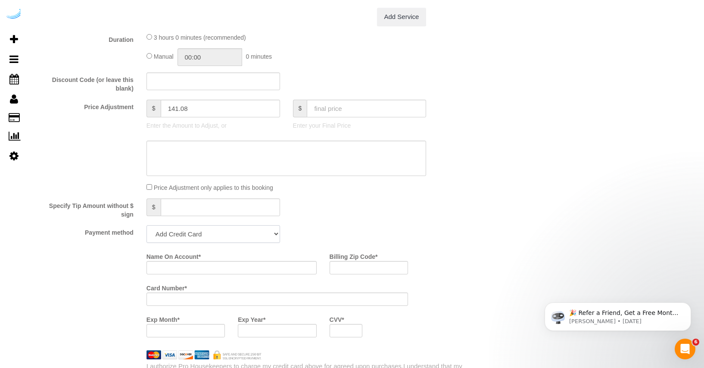
click at [242, 237] on select "Add Credit Card Cash Check Paypal" at bounding box center [214, 234] width 134 height 18
select select "string:check"
click at [147, 225] on select "Add Credit Card Cash Check Paypal" at bounding box center [214, 234] width 134 height 18
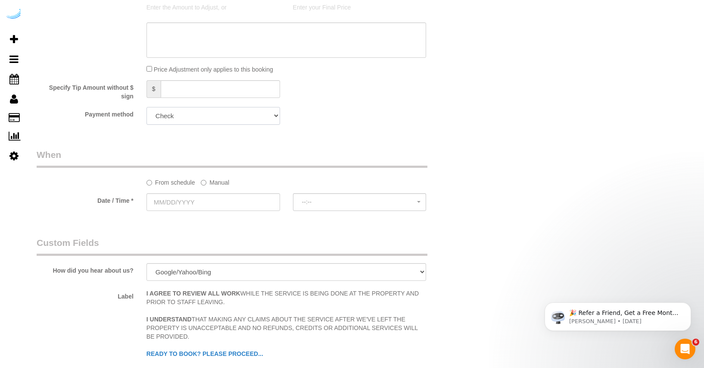
scroll to position [1086, 0]
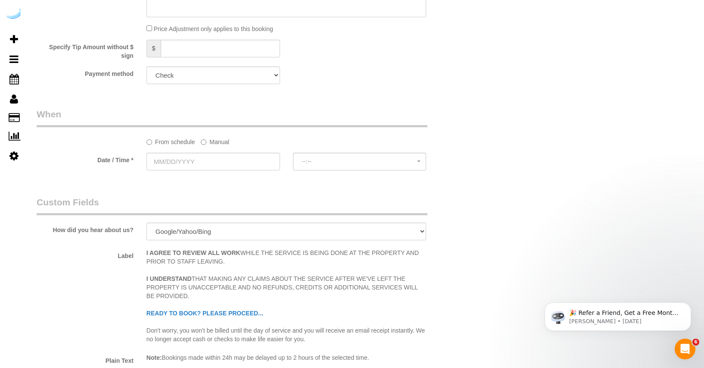
click at [223, 142] on label "Manual" at bounding box center [215, 140] width 28 height 12
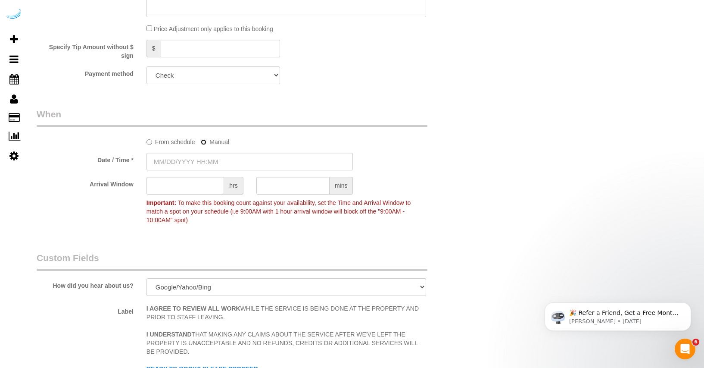
type input "09/15/2025 8:00AM"
click at [217, 185] on input "text" at bounding box center [186, 186] width 78 height 18
type input "2"
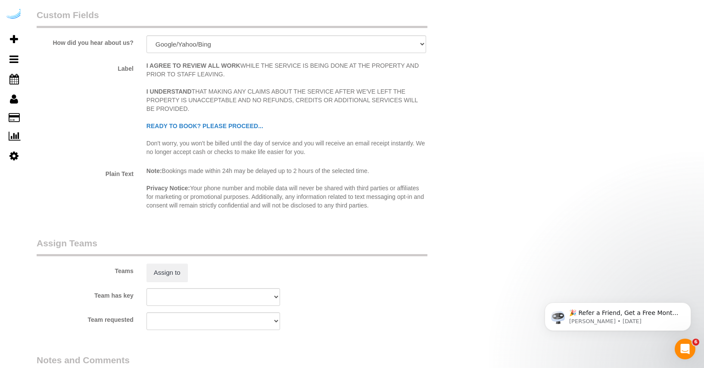
scroll to position [1341, 0]
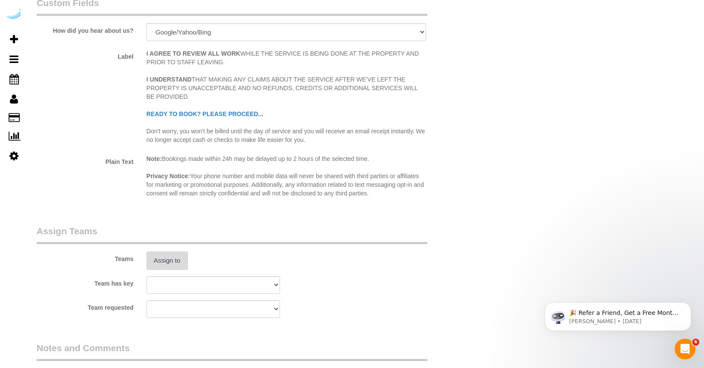
click at [173, 261] on button "Assign to" at bounding box center [167, 260] width 41 height 18
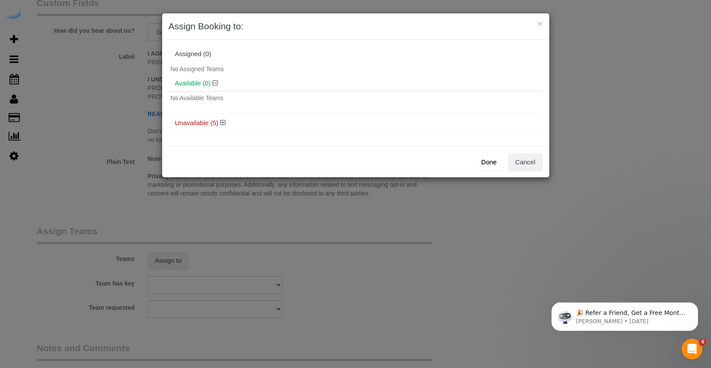
click at [206, 221] on div "× Assign Booking to: Assigned (0) No Assigned Teams Available (0) No Available …" at bounding box center [355, 184] width 711 height 368
click at [522, 159] on button "Cancel" at bounding box center [525, 162] width 35 height 18
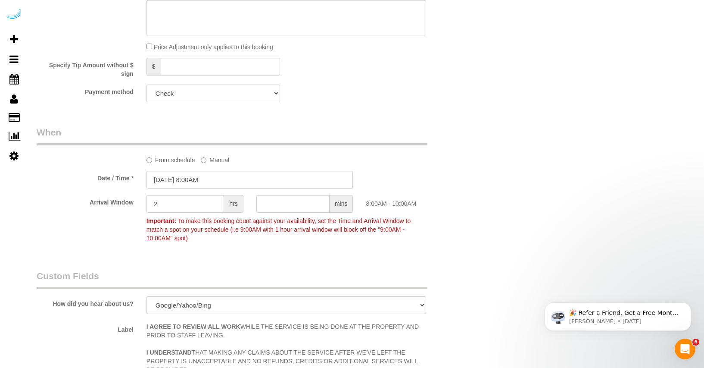
scroll to position [1068, 0]
click at [207, 178] on input "09/15/2025 8:00AM" at bounding box center [250, 180] width 207 height 18
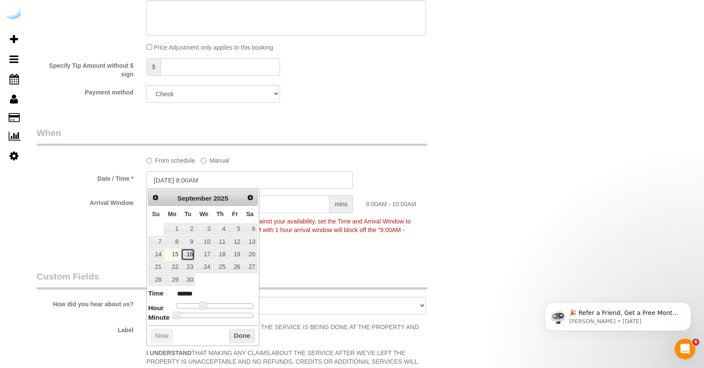
click at [189, 253] on link "16" at bounding box center [188, 254] width 14 height 12
type input "09/16/2025 8:00AM"
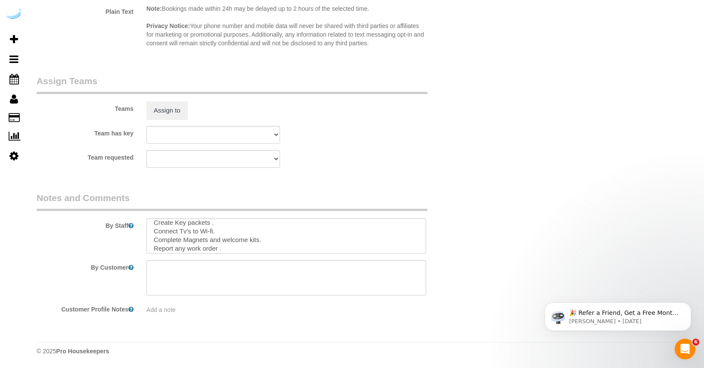
scroll to position [43, 0]
click at [181, 115] on button "Assign to" at bounding box center [167, 110] width 41 height 18
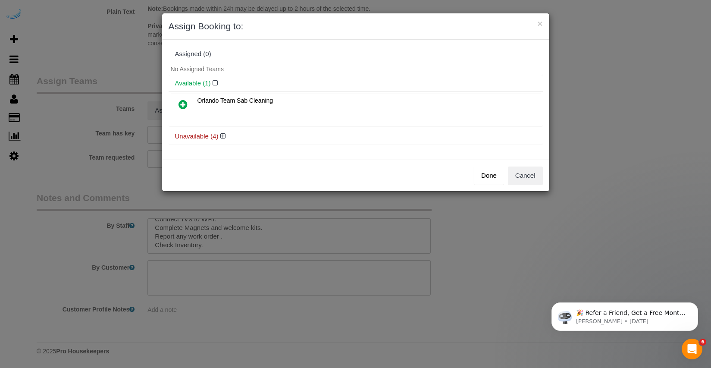
click at [184, 103] on icon at bounding box center [182, 104] width 9 height 10
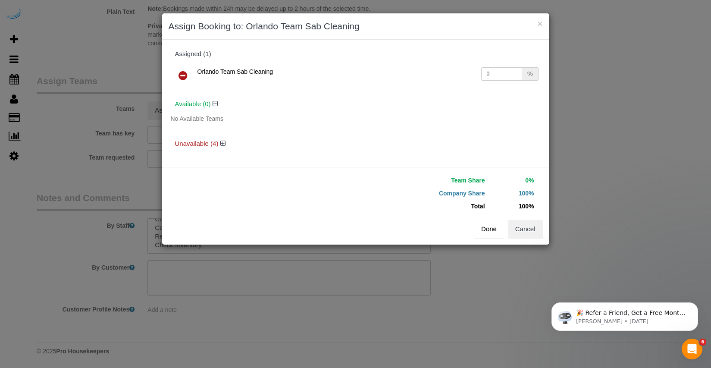
click at [494, 229] on button "Done" at bounding box center [489, 229] width 30 height 18
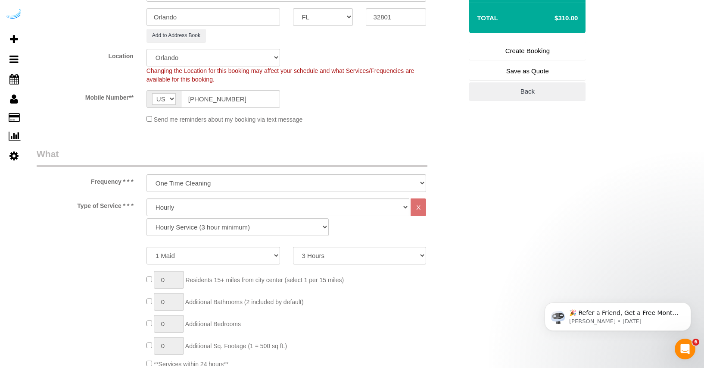
scroll to position [215, 0]
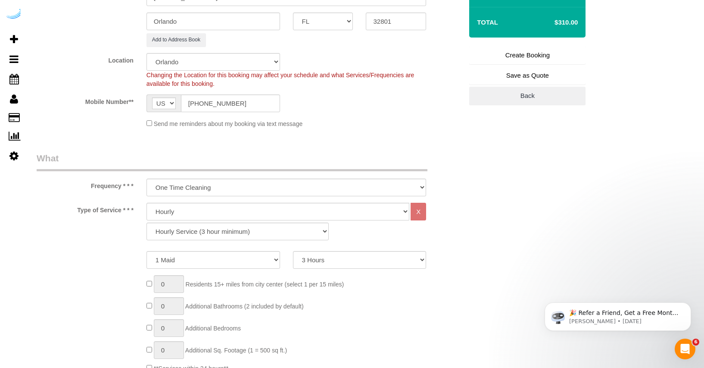
click at [525, 57] on link "Create Booking" at bounding box center [527, 55] width 116 height 18
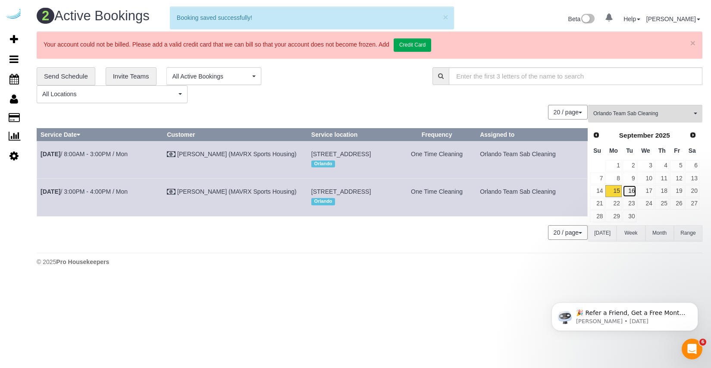
click at [628, 191] on link "16" at bounding box center [629, 191] width 14 height 12
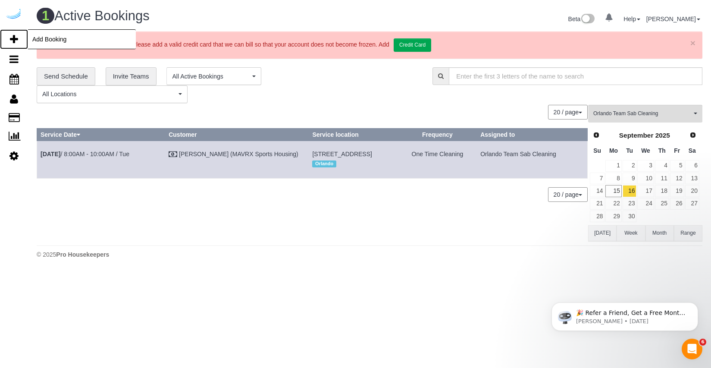
click at [37, 40] on span "Add Booking" at bounding box center [82, 39] width 108 height 20
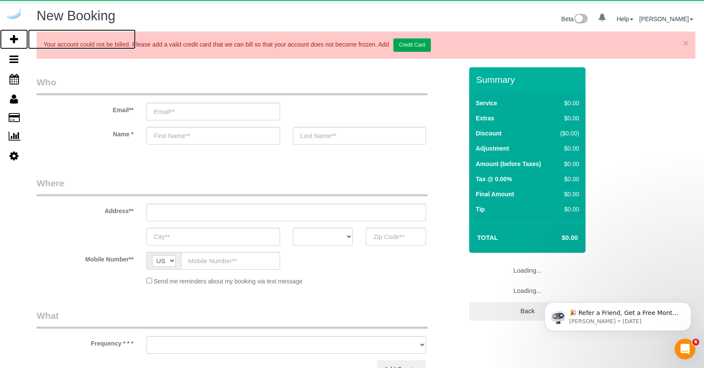
select select "object:13656"
select select "number:9"
select select "4"
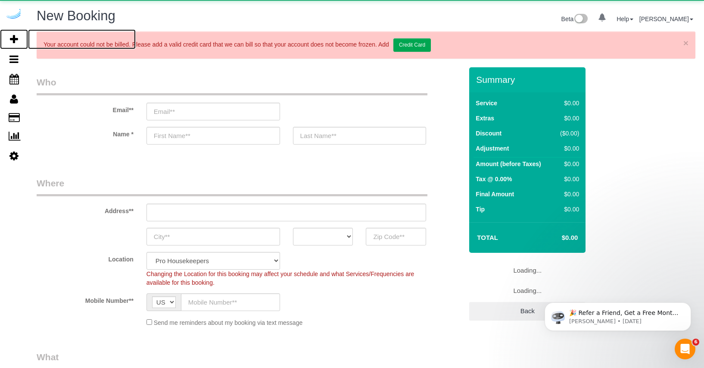
select select "object:14240"
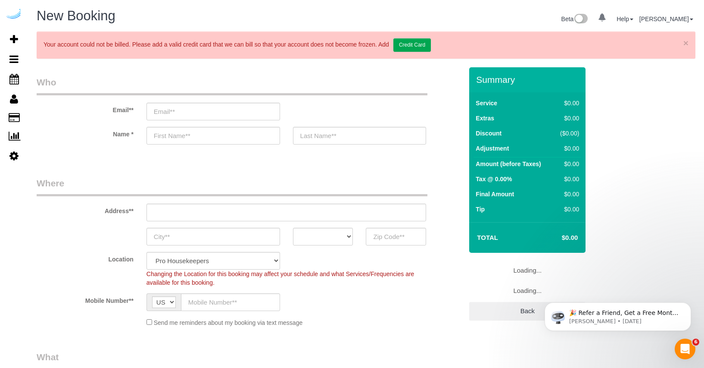
click at [232, 124] on sui-booking-customer "Email** Name *" at bounding box center [250, 114] width 426 height 77
click at [232, 116] on input "email" at bounding box center [214, 112] width 134 height 18
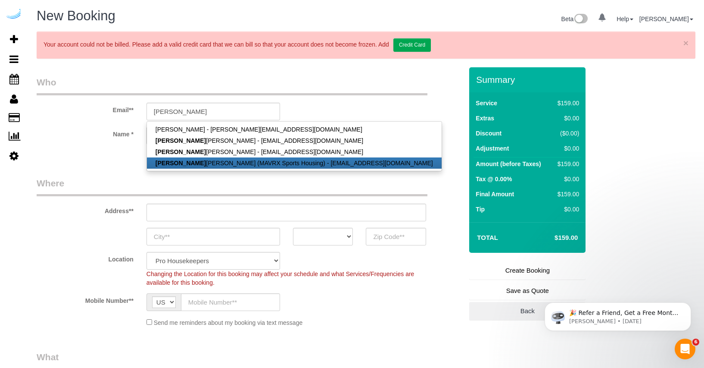
click at [225, 166] on link "Yolanda Gamboa (MAVRX Sports Housing) - ygamboa@prosmail.com" at bounding box center [294, 162] width 295 height 11
type input "[EMAIL_ADDRESS][DOMAIN_NAME]"
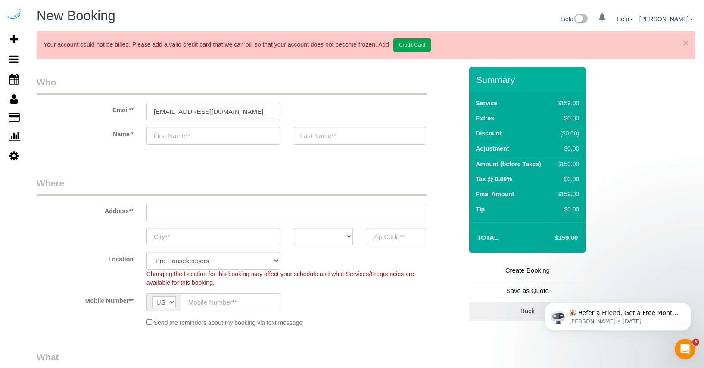
type input "[PERSON_NAME]"
type input "[PHONE_NUMBER]"
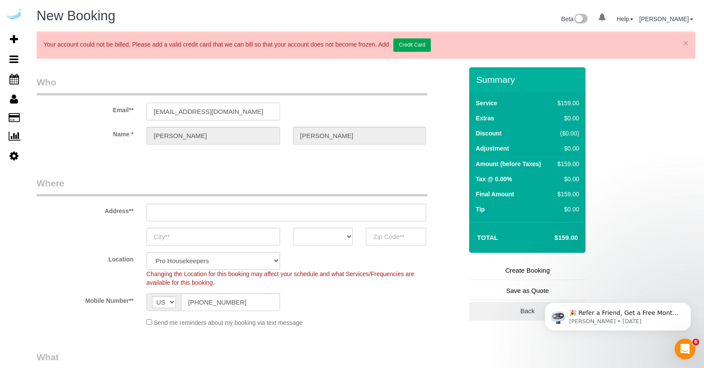
type input "4745 N 7th St Suite 140"
type input "Phoenix"
select select "AZ"
type input "85014"
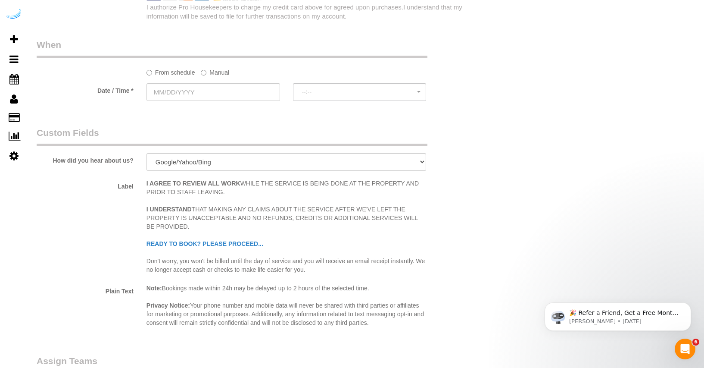
select select "21"
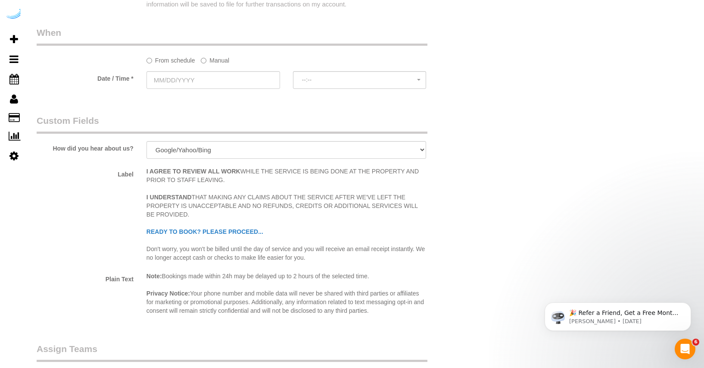
select select "object:14273"
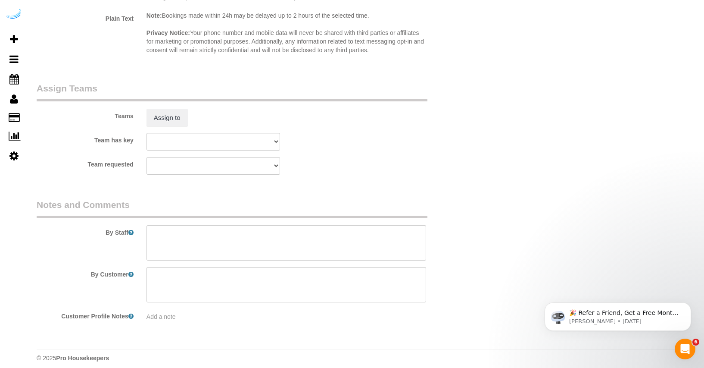
scroll to position [1525, 0]
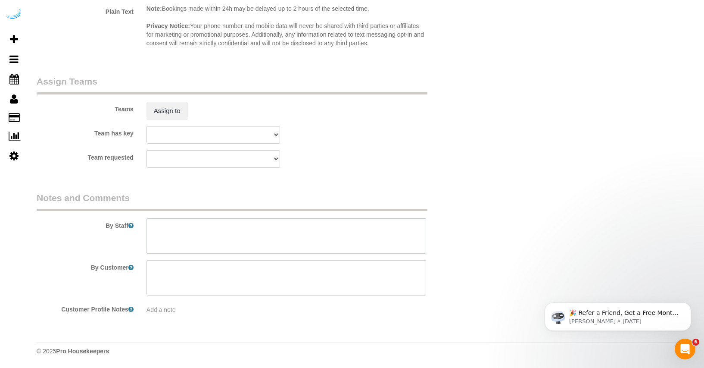
click at [175, 238] on textarea at bounding box center [287, 235] width 280 height 35
paste textarea "Move in Inspection The Yard unit B184 Move in inspection and New set up. Create…"
type textarea "$210 Move in Inspection The Yard unit B184 Move in inspection and New set up. C…"
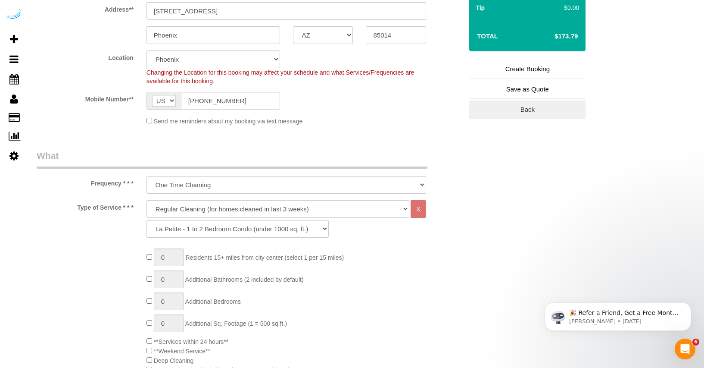
scroll to position [149, 0]
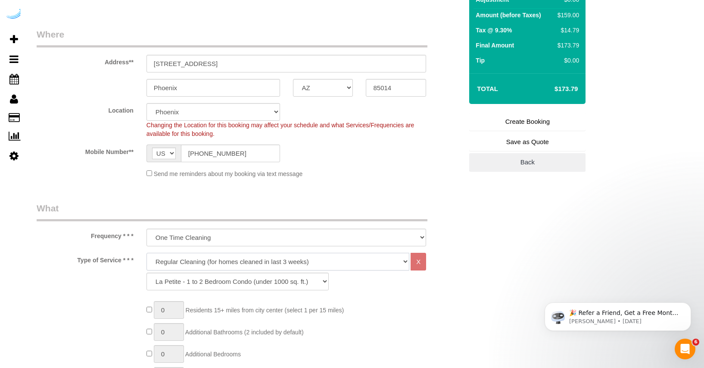
click at [232, 264] on select "Deep Cleaning (for homes that have not been cleaned in 3+ weeks) Spruce Regular…" at bounding box center [278, 262] width 263 height 18
select select "117"
click at [147, 253] on select "Deep Cleaning (for homes that have not been cleaned in 3+ weeks) Spruce Regular…" at bounding box center [278, 262] width 263 height 18
select select "146"
select select "1"
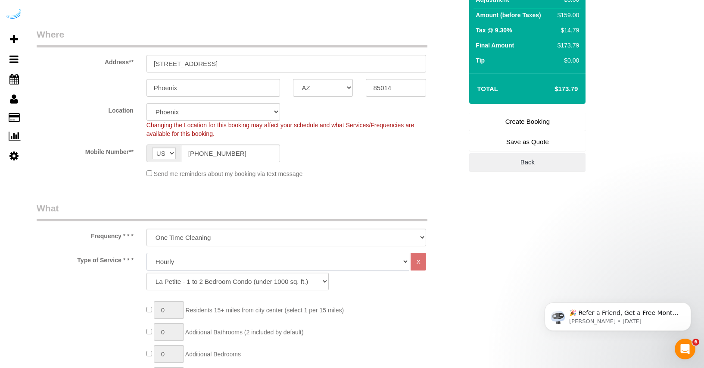
select select "180"
click at [221, 62] on input "4745 N 7th St Suite 140" at bounding box center [287, 64] width 280 height 18
paste input "[STREET_ADDRESS]"
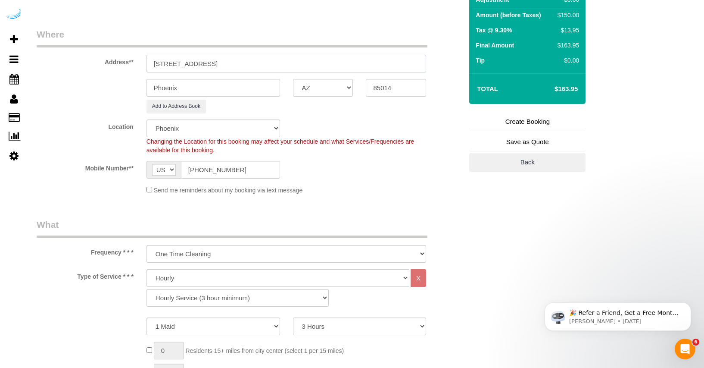
type input "[STREET_ADDRESS]"
click at [216, 89] on input "Phoenix" at bounding box center [214, 88] width 134 height 18
type input "Orlando"
click at [306, 87] on select "AK AL AR AZ CA CO CT DC DE FL GA HI IA ID IL IN KS KY LA MA MD ME MI MN MO MS M…" at bounding box center [323, 88] width 60 height 18
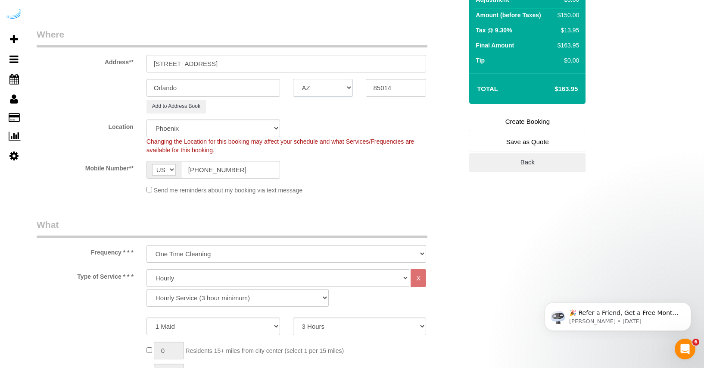
select select "FL"
click at [293, 79] on select "AK AL AR AZ CA CO CT DC DE FL GA HI IA ID IL IN KS KY LA MA MD ME MI MN MO MS M…" at bounding box center [323, 88] width 60 height 18
click at [245, 65] on input "[STREET_ADDRESS]" at bounding box center [287, 64] width 280 height 18
click at [394, 88] on input "85014" at bounding box center [396, 88] width 60 height 18
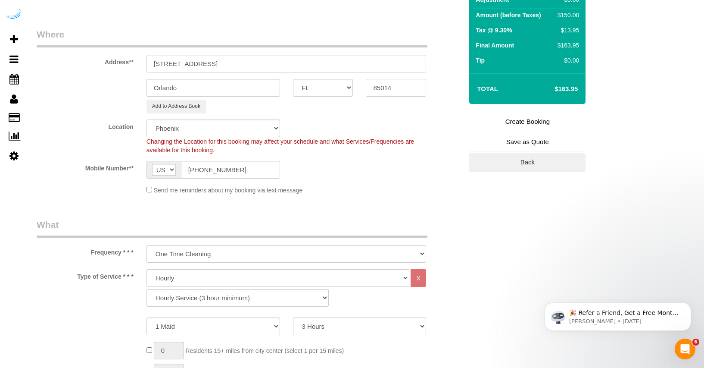
click at [394, 88] on input "85014" at bounding box center [396, 88] width 60 height 18
paste input "32801"
type input "32801"
click at [372, 127] on div "Location Pro Housekeepers Atlanta Austin Boston Chicago Cincinnati Clearwater D…" at bounding box center [249, 136] width 439 height 35
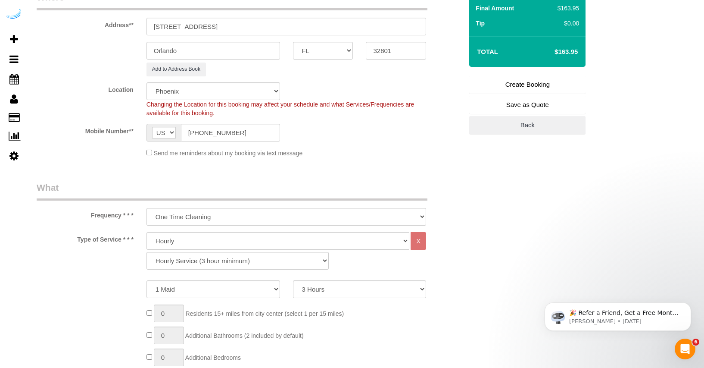
select select "20"
select select "object:14465"
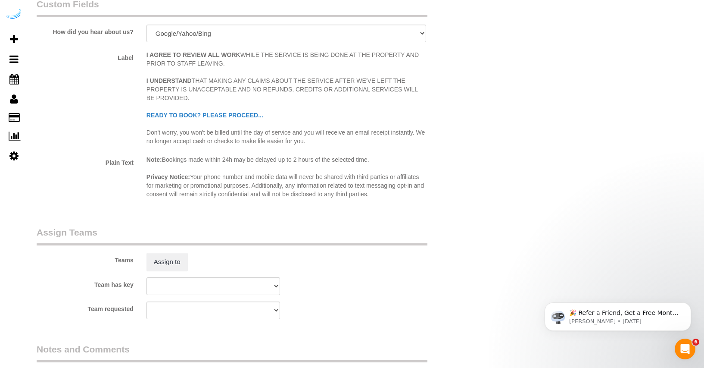
scroll to position [1566, 0]
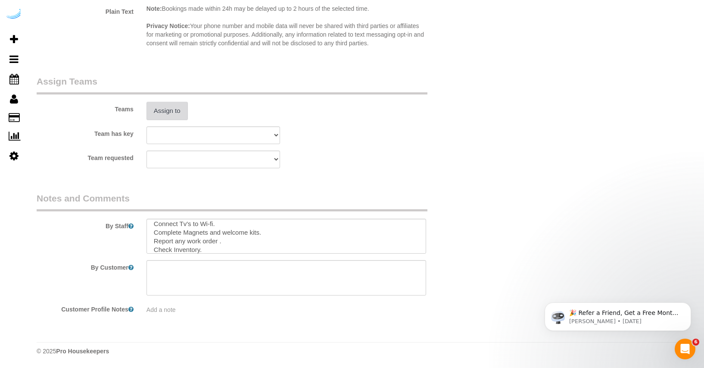
click at [183, 110] on button "Assign to" at bounding box center [167, 111] width 41 height 18
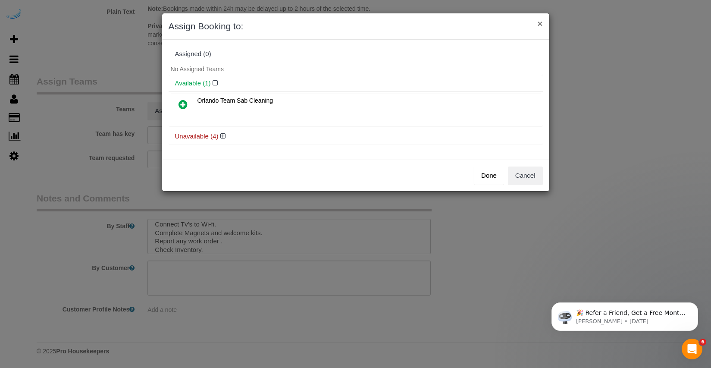
click at [541, 24] on button "×" at bounding box center [539, 23] width 5 height 9
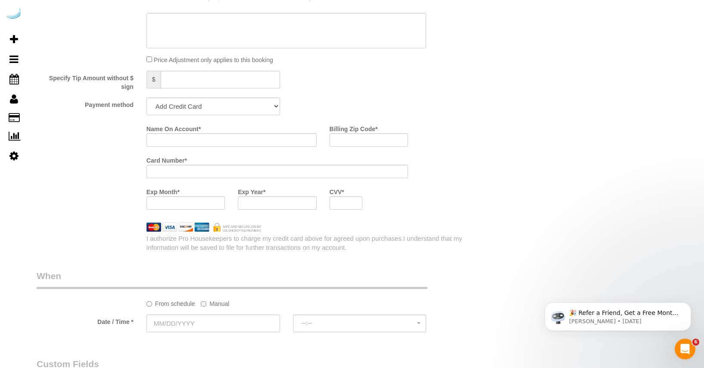
scroll to position [1054, 0]
click at [273, 106] on select "Add Credit Card Cash Check Paypal" at bounding box center [214, 108] width 134 height 18
select select "string:check"
click at [147, 99] on select "Add Credit Card Cash Check Paypal" at bounding box center [214, 108] width 134 height 18
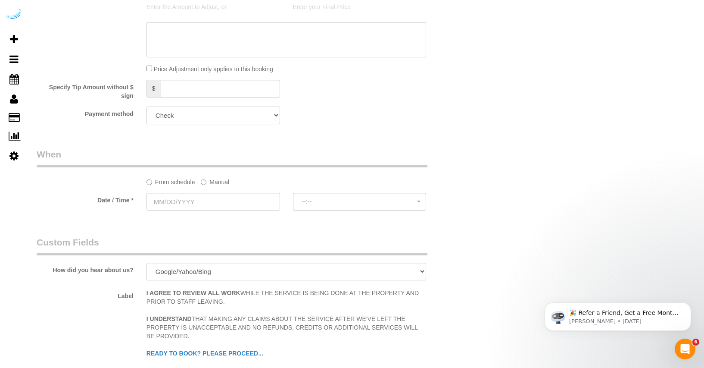
scroll to position [1058, 0]
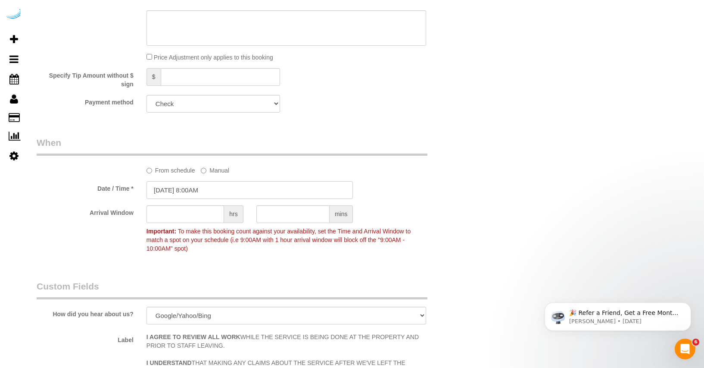
click at [209, 188] on input "09/15/2025 8:00AM" at bounding box center [250, 190] width 207 height 18
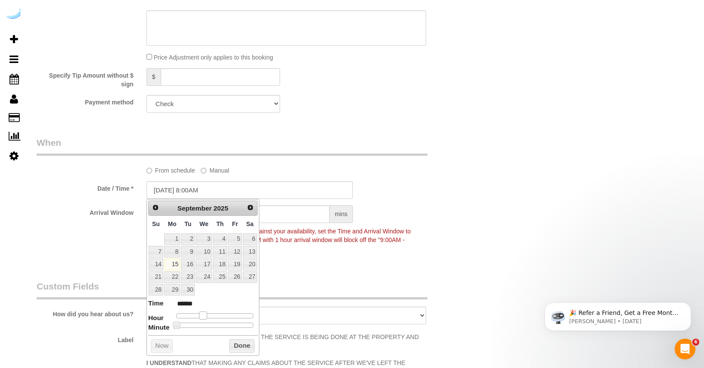
type input "09/15/2025 9:00AM"
type input "******"
type input "09/15/2025 10:00AM"
type input "*******"
drag, startPoint x: 203, startPoint y: 315, endPoint x: 210, endPoint y: 315, distance: 6.5
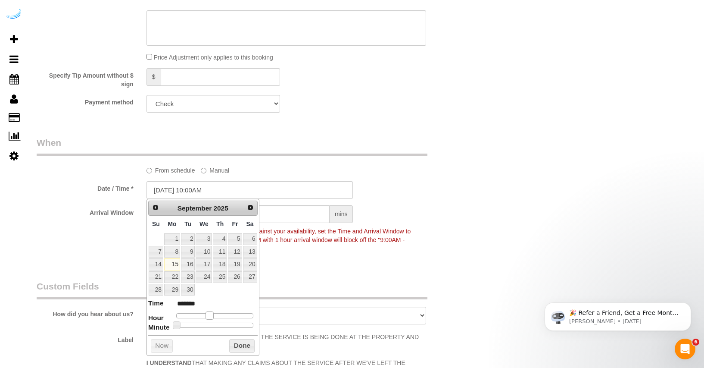
click at [210, 315] on span at bounding box center [210, 315] width 8 height 8
click at [233, 344] on button "Done" at bounding box center [241, 346] width 25 height 14
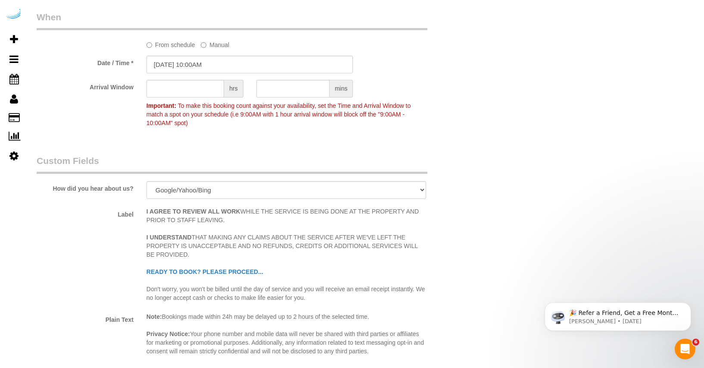
scroll to position [1179, 0]
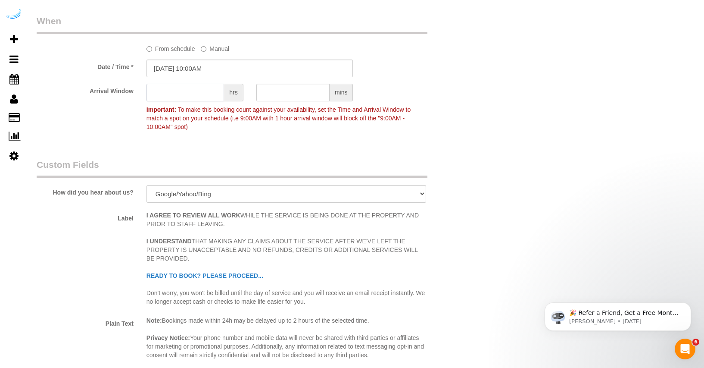
click at [192, 87] on input "text" at bounding box center [186, 93] width 78 height 18
type input "2"
click at [232, 128] on p "Important: To make this booking count against your availability, set the Time a…" at bounding box center [286, 117] width 293 height 28
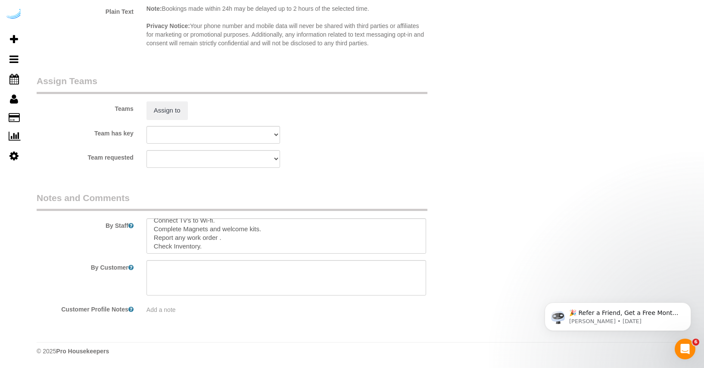
scroll to position [43, 0]
click at [165, 106] on button "Assign to" at bounding box center [167, 110] width 41 height 18
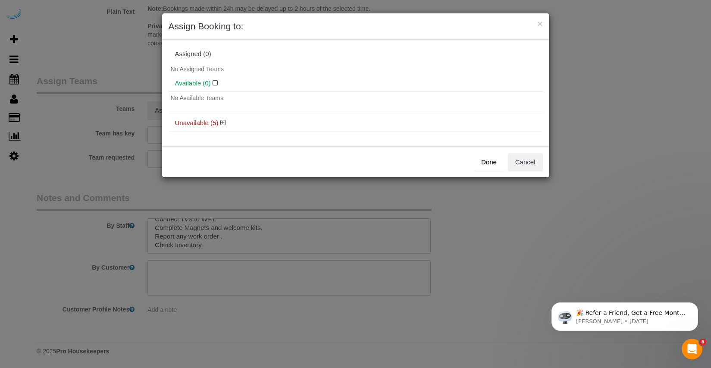
click at [105, 94] on div "× Assign Booking to: Assigned (0) No Assigned Teams Available (0) No Available …" at bounding box center [355, 184] width 711 height 368
click at [520, 165] on button "Cancel" at bounding box center [525, 162] width 35 height 18
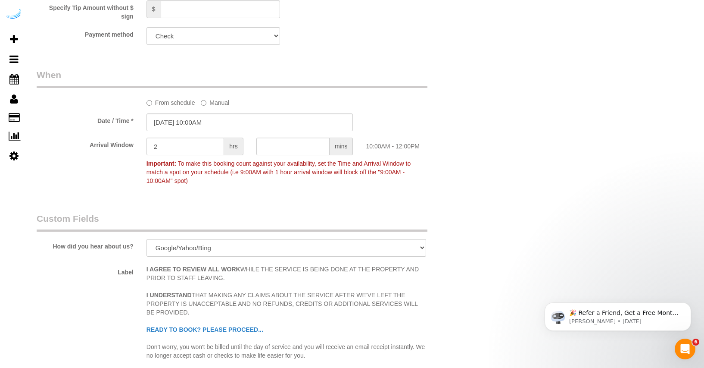
scroll to position [1120, 0]
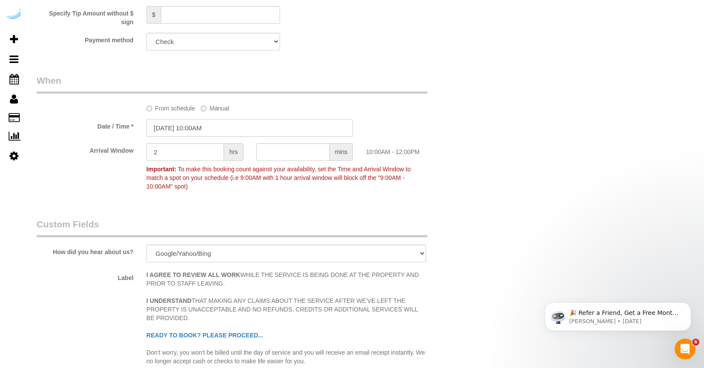
click at [169, 126] on input "09/15/2025 10:00AM" at bounding box center [250, 128] width 207 height 18
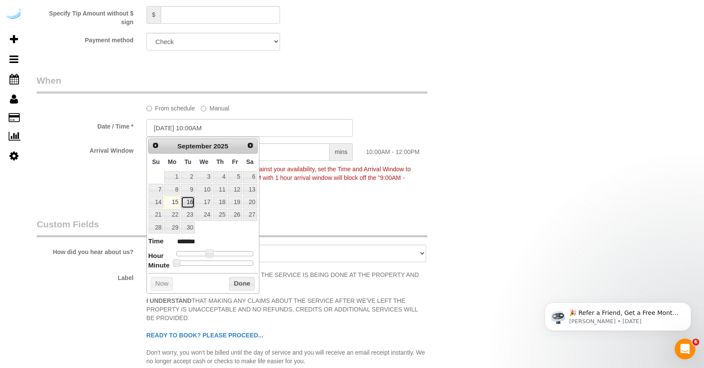
click at [186, 201] on link "16" at bounding box center [188, 202] width 14 height 12
click at [287, 194] on div "Arrival Window 2 hrs mins 10:00AM - 12:00PM Important: To make this booking cou…" at bounding box center [249, 168] width 439 height 51
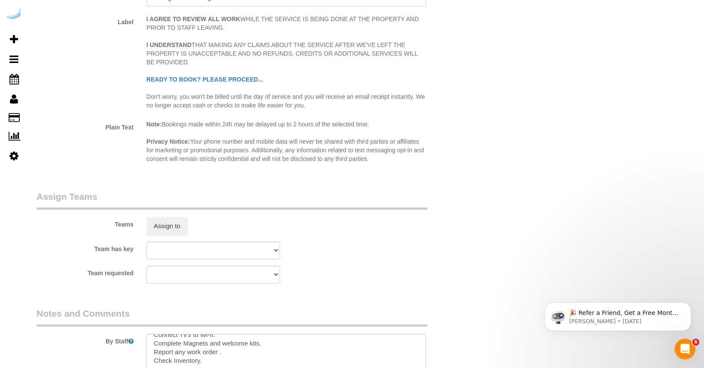
scroll to position [1491, 0]
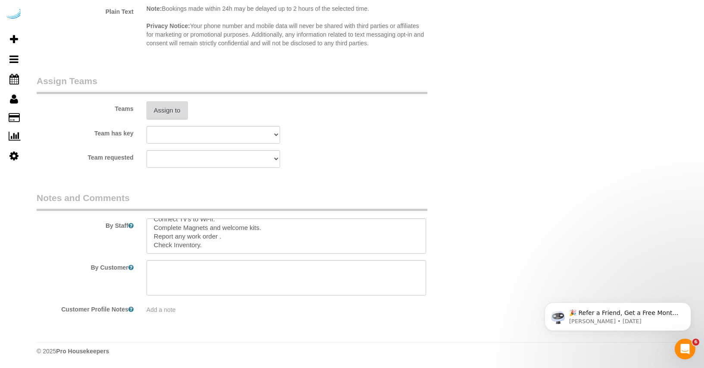
click at [174, 112] on button "Assign to" at bounding box center [167, 110] width 41 height 18
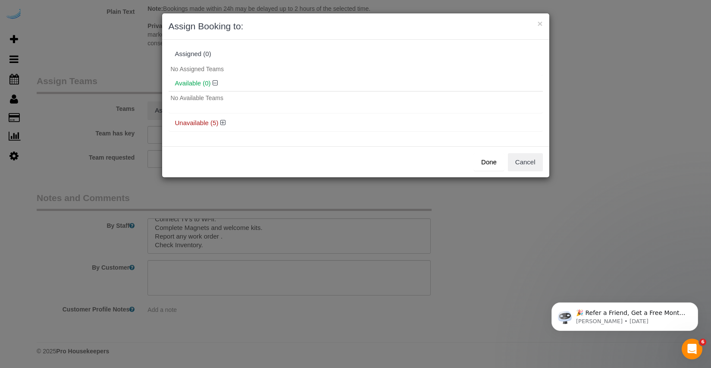
click at [119, 95] on div "× Assign Booking to: Assigned (0) No Assigned Teams Available (0) No Available …" at bounding box center [355, 184] width 711 height 368
click at [486, 161] on button "Done" at bounding box center [489, 162] width 30 height 18
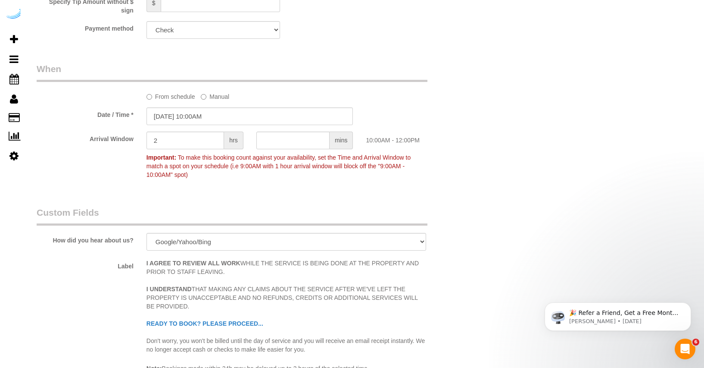
scroll to position [1131, 0]
click at [159, 114] on input "09/16/2025 10:00AM" at bounding box center [250, 117] width 207 height 18
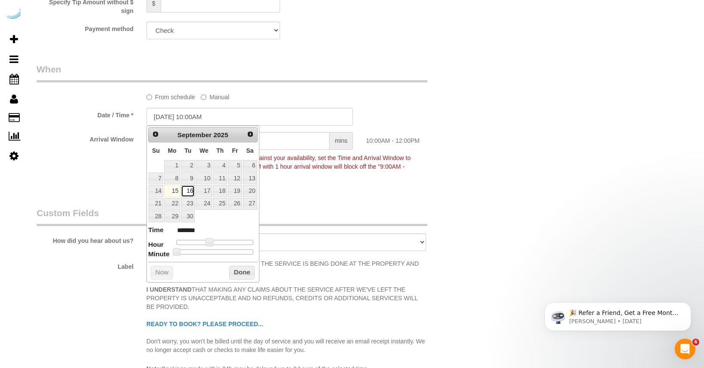
click at [189, 189] on link "16" at bounding box center [188, 191] width 14 height 12
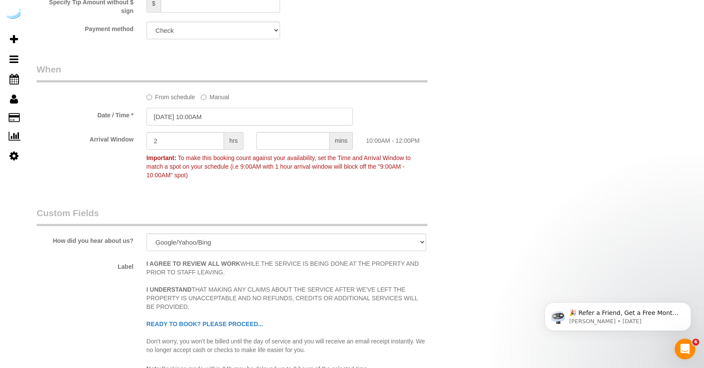
click at [216, 114] on input "09/16/2025 10:00AM" at bounding box center [250, 117] width 207 height 18
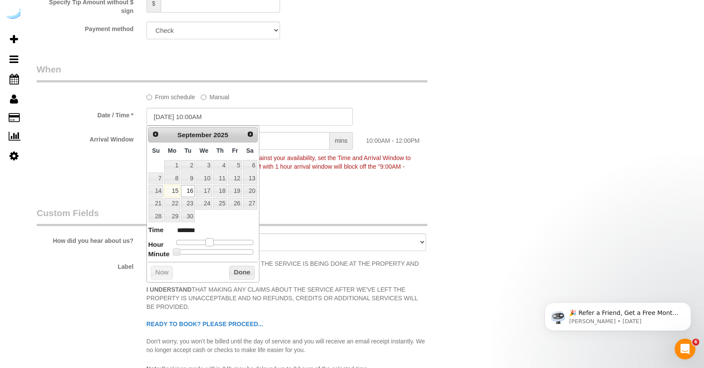
type input "09/16/2025 11:00AM"
type input "*******"
click at [215, 244] on span at bounding box center [213, 242] width 8 height 8
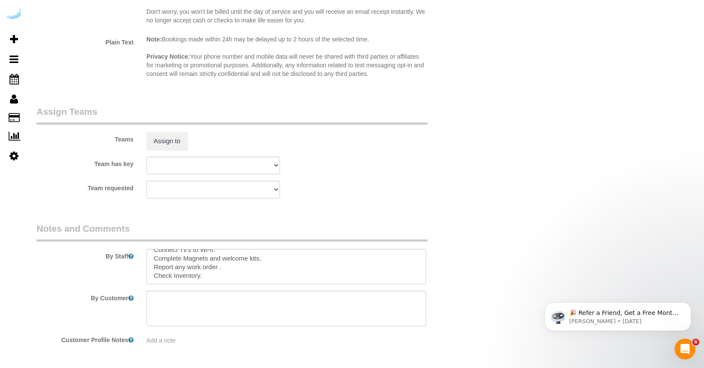
scroll to position [1491, 0]
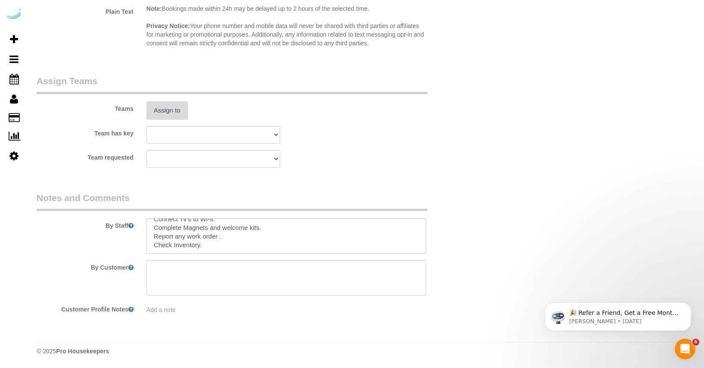
click at [173, 113] on button "Assign to" at bounding box center [167, 110] width 41 height 18
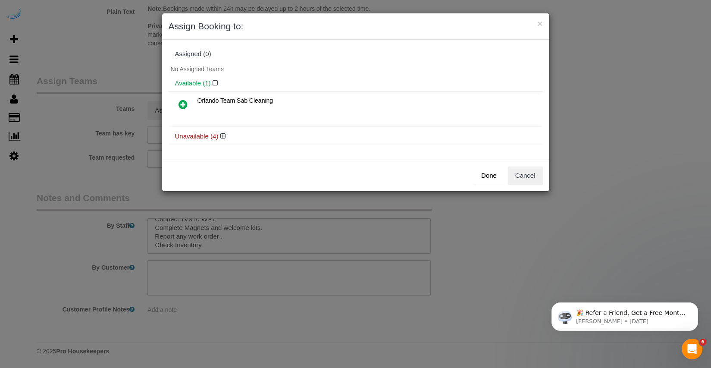
click at [181, 104] on icon at bounding box center [182, 104] width 9 height 10
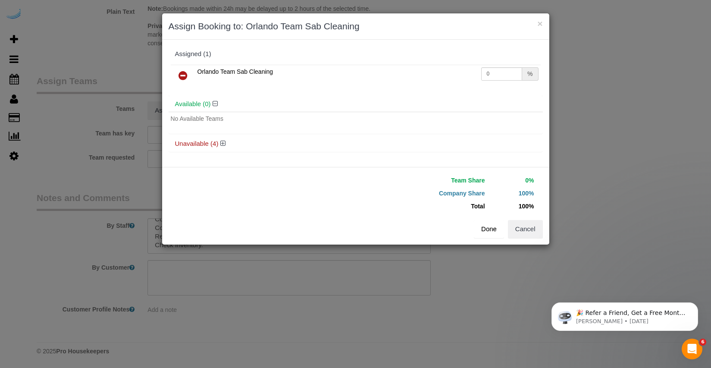
click at [494, 228] on button "Done" at bounding box center [489, 229] width 30 height 18
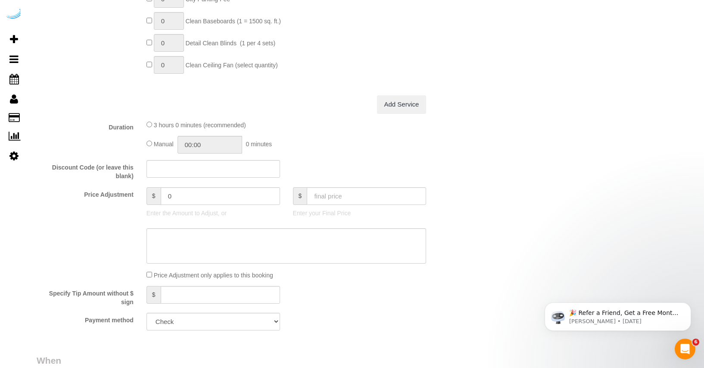
scroll to position [841, 0]
click at [319, 194] on input "text" at bounding box center [366, 196] width 119 height 18
type input "310"
type input "141.08"
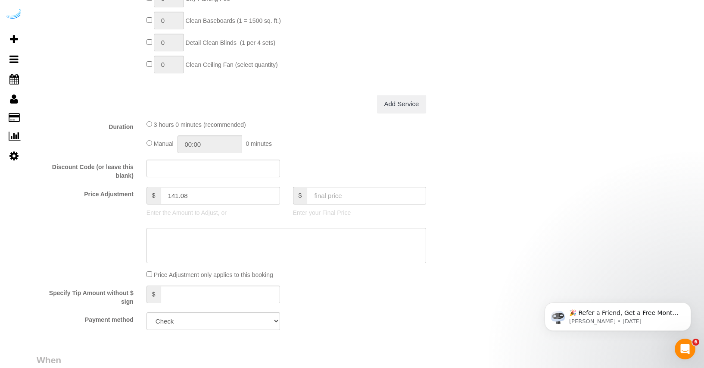
click at [358, 125] on div "3 hours 0 minutes (recommended)" at bounding box center [287, 123] width 280 height 9
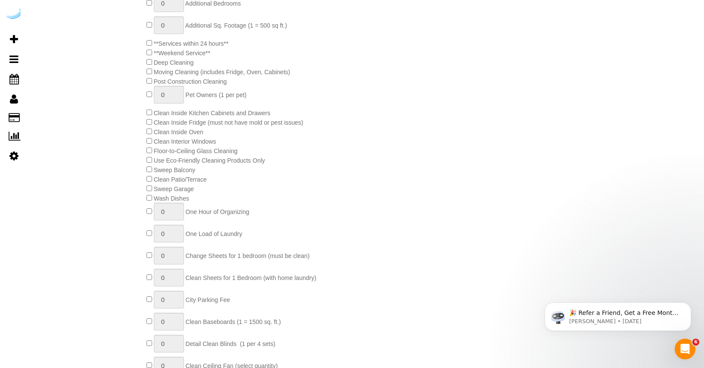
scroll to position [0, 0]
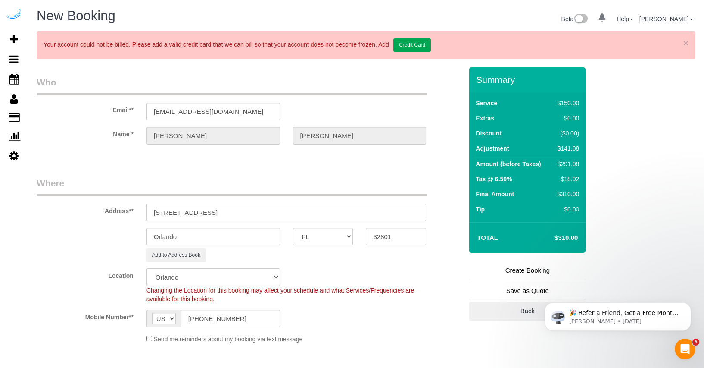
click at [513, 269] on link "Create Booking" at bounding box center [527, 270] width 116 height 18
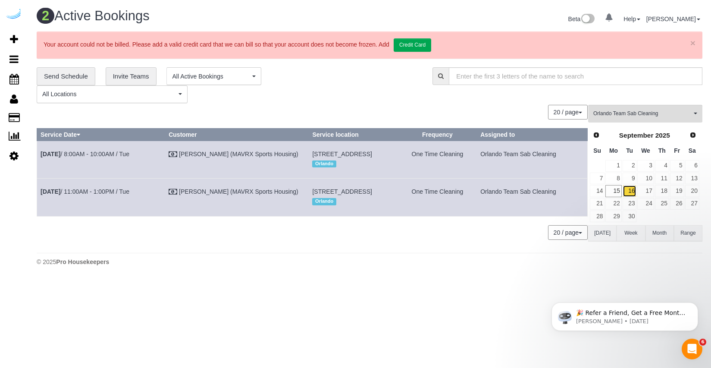
click at [629, 191] on link "16" at bounding box center [629, 191] width 14 height 12
click at [357, 240] on div "20 / page 10 / page 20 / page 30 / page 40 / page 50 / page 100 / page" at bounding box center [312, 232] width 551 height 15
click at [40, 40] on span "Add Booking" at bounding box center [82, 39] width 108 height 20
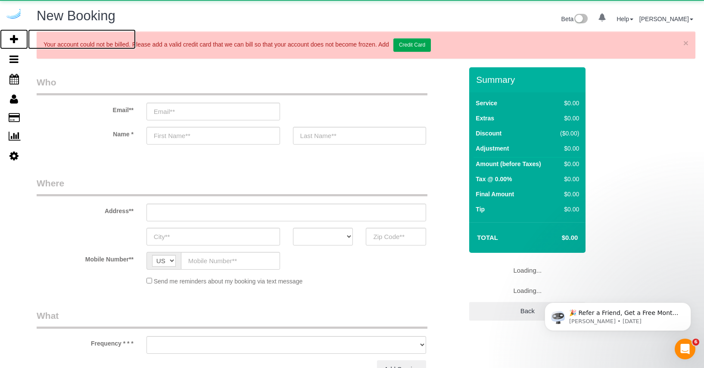
select select "object:15796"
select select "number:9"
select select "4"
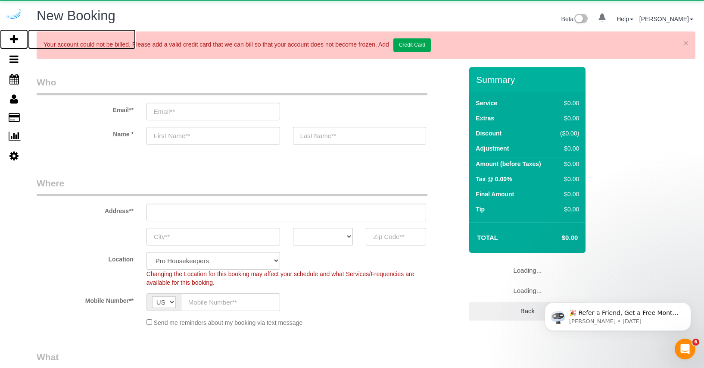
select select "object:16380"
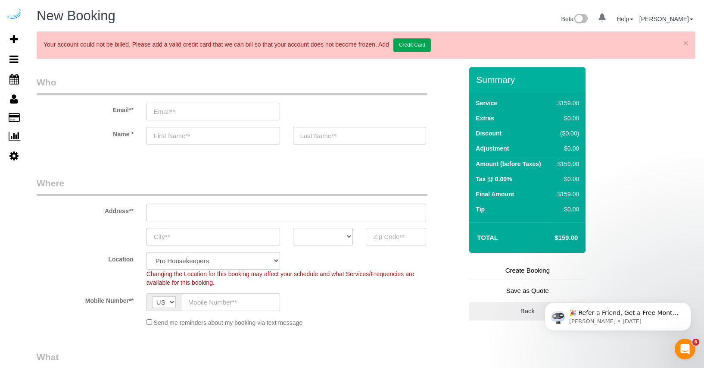
click at [194, 106] on input "email" at bounding box center [214, 112] width 134 height 18
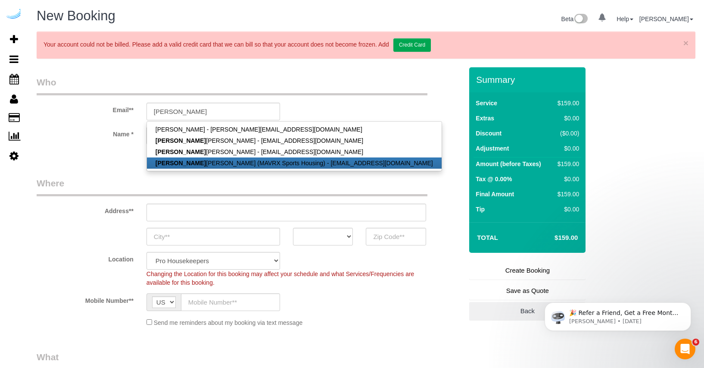
click at [172, 160] on strong "[PERSON_NAME]" at bounding box center [181, 162] width 50 height 7
type input "[EMAIL_ADDRESS][DOMAIN_NAME]"
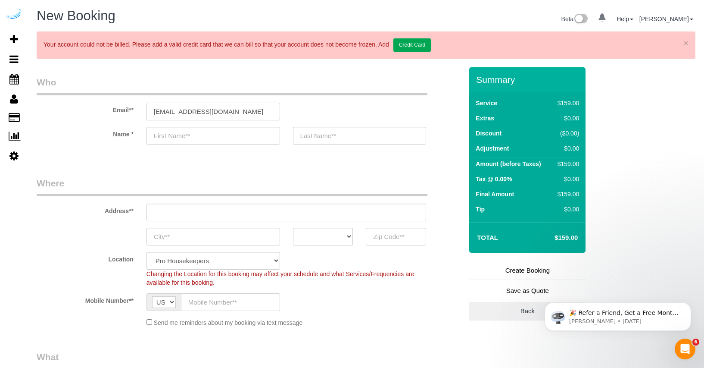
type input "[PERSON_NAME]"
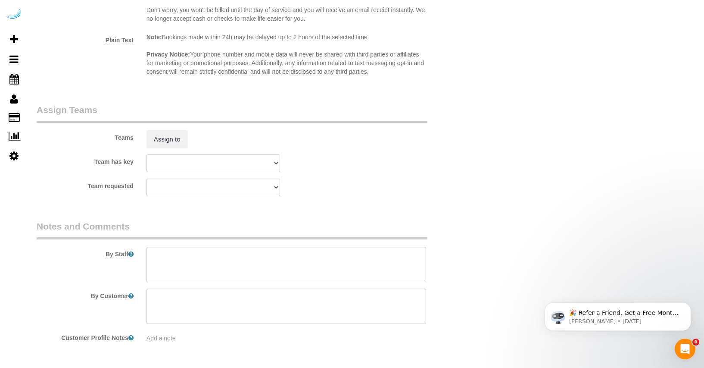
scroll to position [1525, 0]
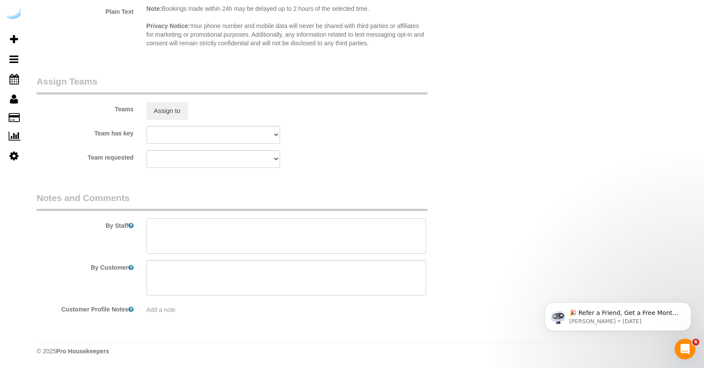
click at [187, 239] on textarea at bounding box center [287, 235] width 280 height 35
paste textarea "Move in Inspection The Yard unit L506 Move in inspection and New set up. Create…"
click at [151, 222] on textarea at bounding box center [287, 235] width 280 height 35
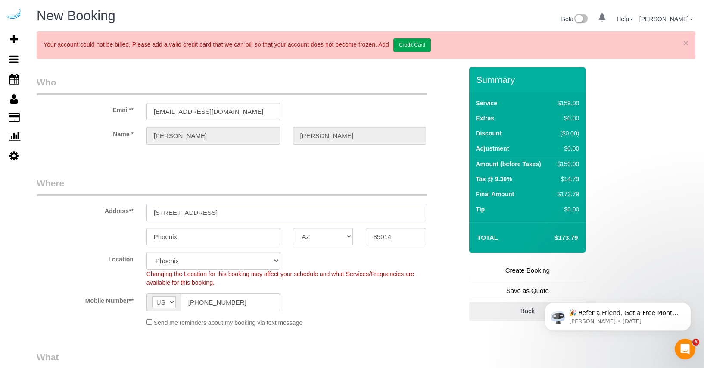
click at [217, 210] on input "4745 N 7th St Suite 140" at bounding box center [287, 212] width 280 height 18
paste input "[STREET_ADDRESS]"
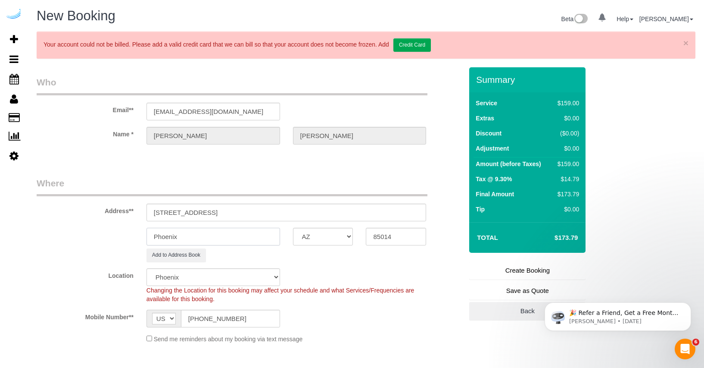
click at [195, 234] on input "Phoenix" at bounding box center [214, 237] width 134 height 18
click at [309, 236] on select "AK AL AR AZ CA CO CT DC DE FL GA HI IA ID IL IN KS KY LA MA MD ME MI MN MO MS M…" at bounding box center [323, 237] width 60 height 18
click at [293, 228] on select "AK AL AR AZ CA CO CT DC DE FL GA HI IA ID IL IN KS KY LA MA MD ME MI MN MO MS M…" at bounding box center [323, 237] width 60 height 18
click at [247, 209] on input "[STREET_ADDRESS]" at bounding box center [287, 212] width 280 height 18
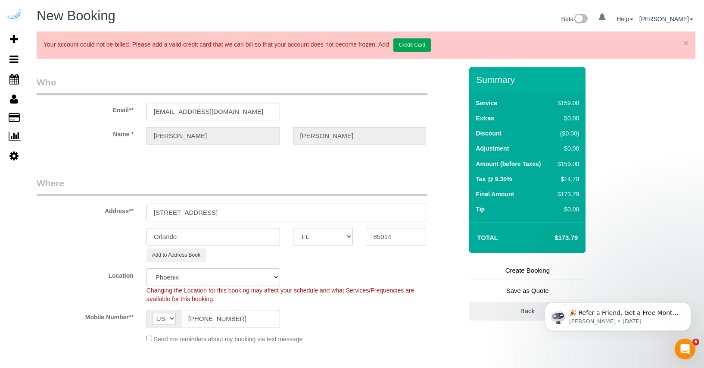
click at [247, 209] on input "[STREET_ADDRESS]" at bounding box center [287, 212] width 280 height 18
click at [389, 236] on input "85014" at bounding box center [396, 237] width 60 height 18
paste input "32801"
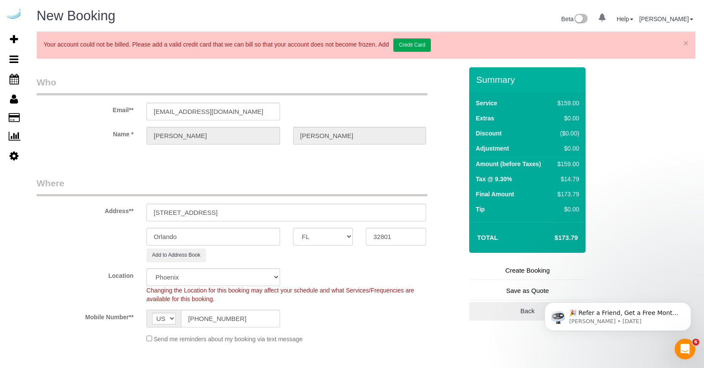
click at [294, 260] on div "Add to Address Book" at bounding box center [286, 254] width 293 height 13
click at [326, 326] on div "Mobile Number** AF AL DZ AD AO AI AQ AG AR AM AW AU AT AZ BS BH BD BB BY BE BZ …" at bounding box center [249, 319] width 439 height 18
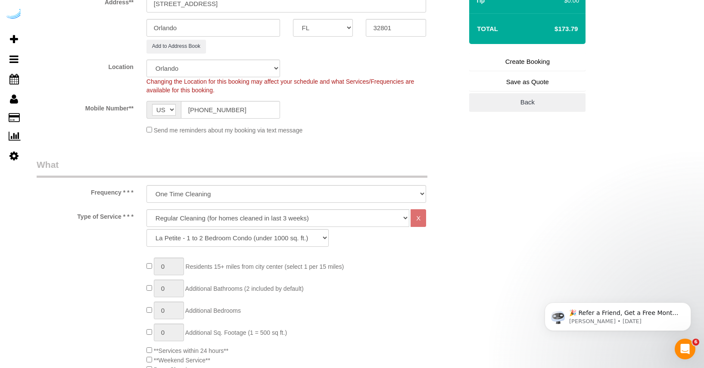
scroll to position [249, 0]
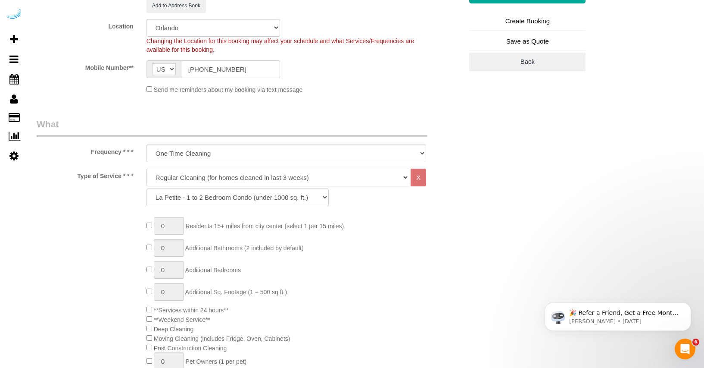
click at [284, 175] on select "Deep Cleaning (for homes that have not been cleaned in 3+ weeks) Spruce Regular…" at bounding box center [278, 178] width 263 height 18
click at [147, 169] on select "Deep Cleaning (for homes that have not been cleaned in 3+ weeks) Spruce Regular…" at bounding box center [278, 178] width 263 height 18
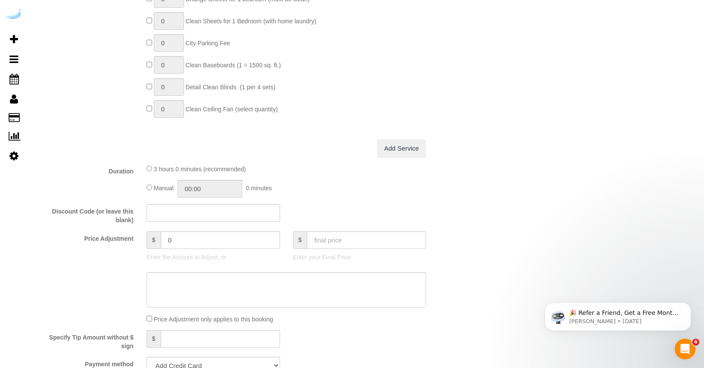
scroll to position [799, 0]
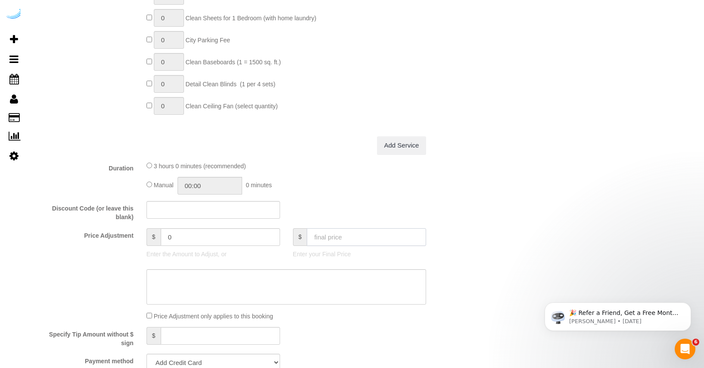
click at [350, 240] on input "text" at bounding box center [366, 237] width 119 height 18
click at [366, 194] on fieldset "What Frequency * * * One Time Cleaning Weekly Cleaning (20%) - 20.00% (0% for t…" at bounding box center [250, 38] width 426 height 941
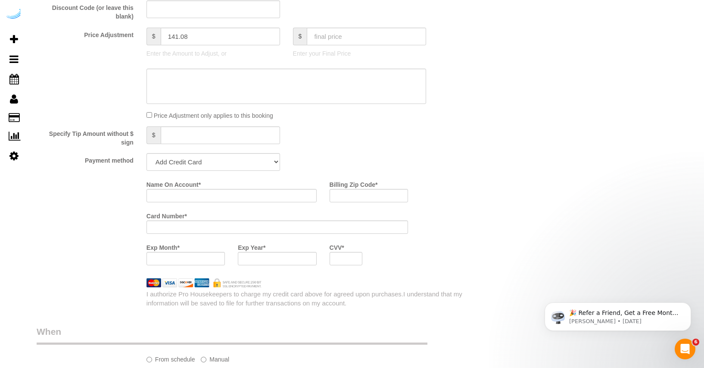
scroll to position [1000, 0]
click at [269, 156] on select "Add Credit Card Cash Check Paypal" at bounding box center [214, 162] width 134 height 18
click at [147, 153] on select "Add Credit Card Cash Check Paypal" at bounding box center [214, 162] width 134 height 18
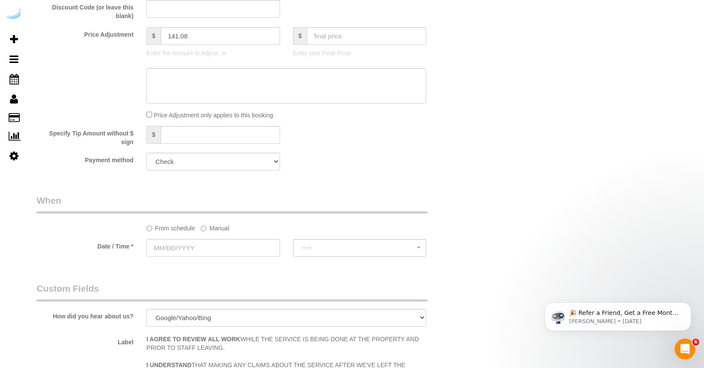
click at [340, 166] on div "Payment method Add Credit Card Cash Check Paypal" at bounding box center [249, 162] width 439 height 18
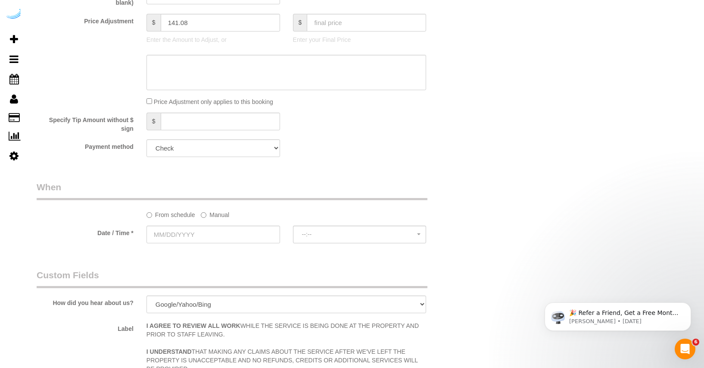
scroll to position [1014, 0]
click at [211, 214] on label "Manual" at bounding box center [215, 212] width 28 height 12
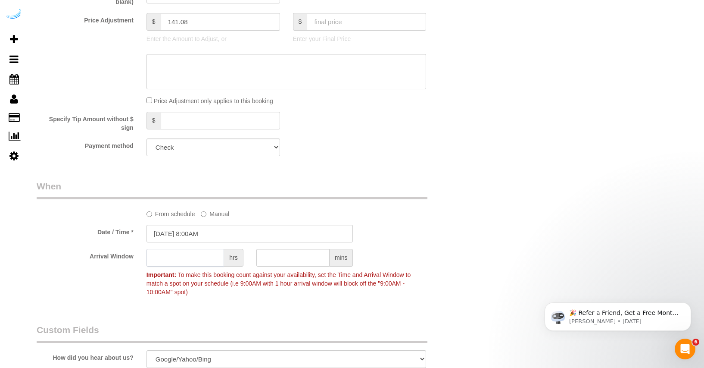
click at [193, 259] on input "text" at bounding box center [186, 258] width 78 height 18
click at [396, 239] on div "Date / Time * 09/15/2025 8:00AM" at bounding box center [249, 234] width 439 height 18
click at [172, 232] on input "09/15/2025 8:00AM" at bounding box center [250, 234] width 207 height 18
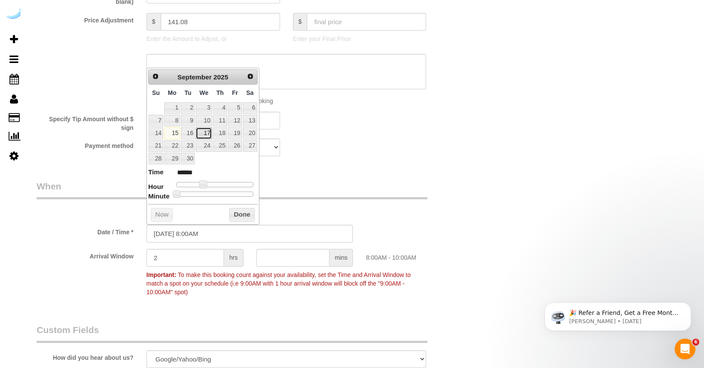
click at [204, 135] on link "17" at bounding box center [204, 133] width 16 height 12
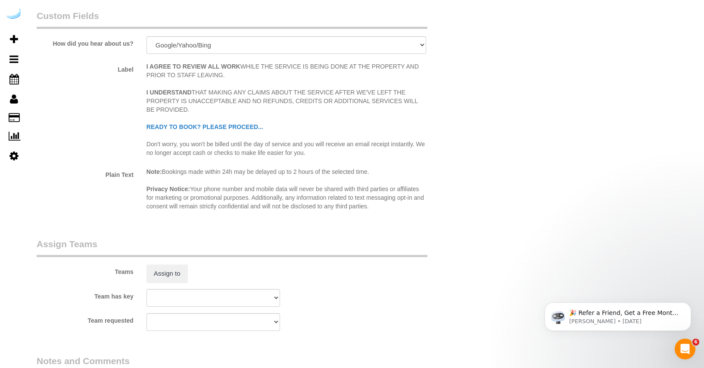
scroll to position [1399, 0]
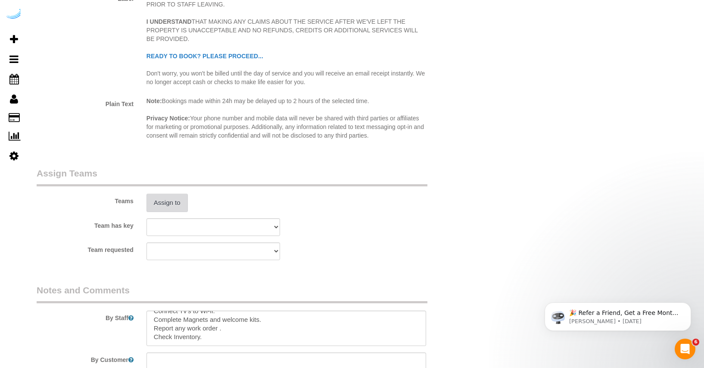
click at [175, 208] on button "Assign to" at bounding box center [167, 203] width 41 height 18
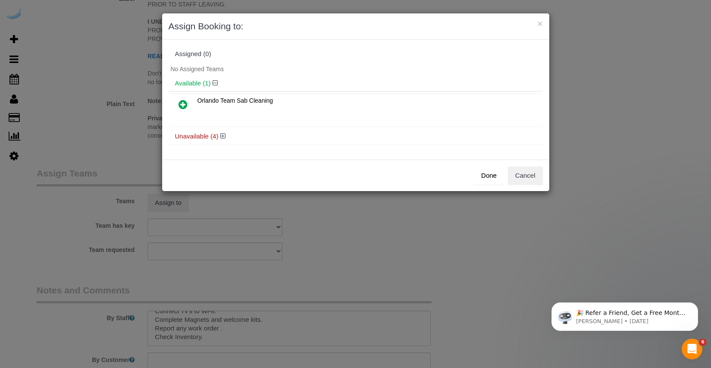
click at [181, 106] on icon at bounding box center [182, 104] width 9 height 10
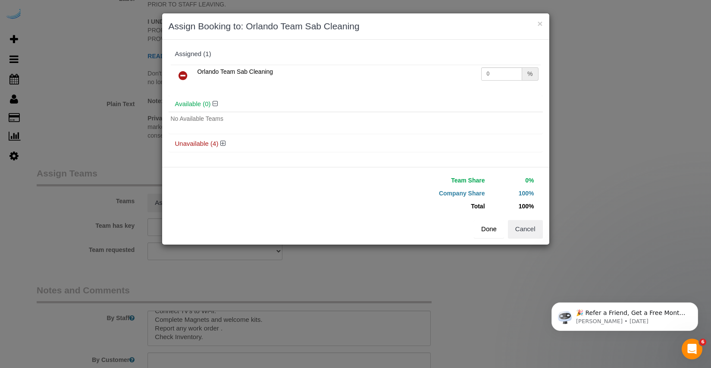
click at [494, 231] on button "Done" at bounding box center [489, 229] width 30 height 18
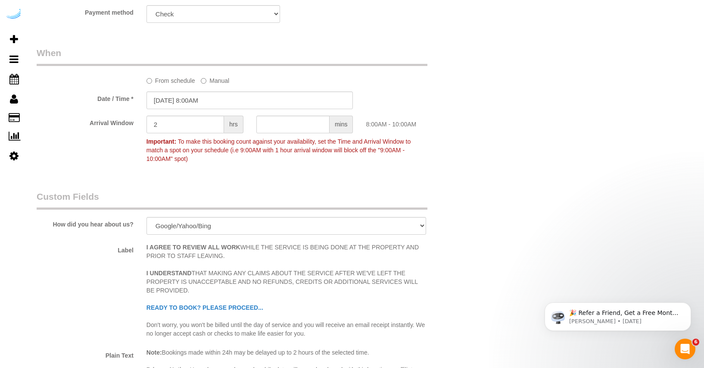
scroll to position [1131, 0]
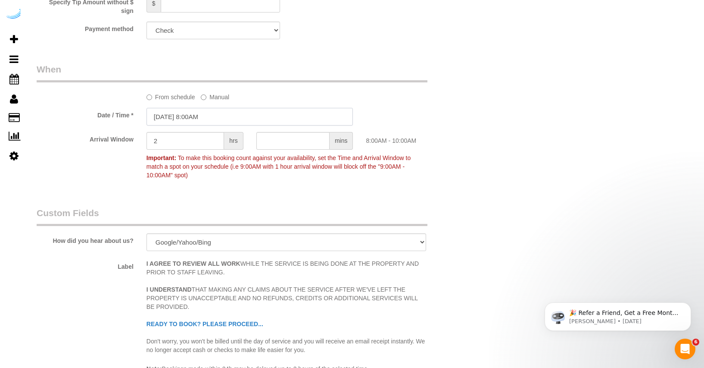
click at [172, 113] on input "09/17/2025 8:00AM" at bounding box center [250, 117] width 207 height 18
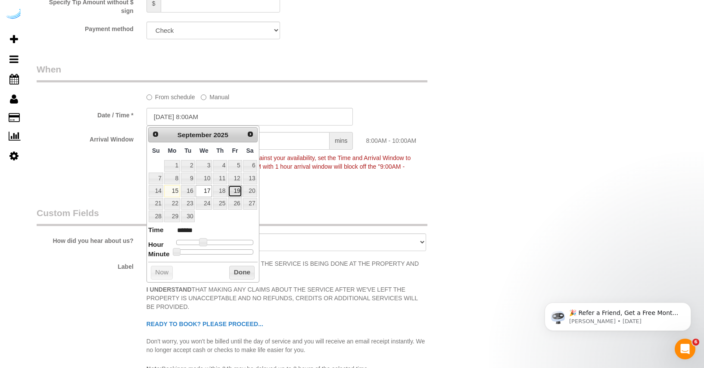
click at [240, 190] on link "19" at bounding box center [235, 191] width 14 height 12
click at [468, 116] on div "Date / Time * 09/19/2025 8:00AM" at bounding box center [249, 117] width 439 height 18
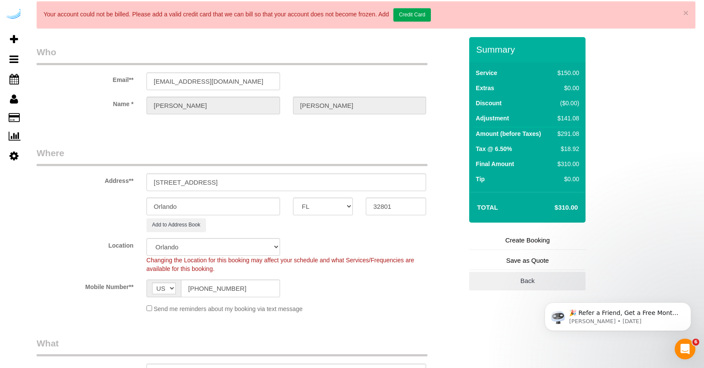
scroll to position [152, 0]
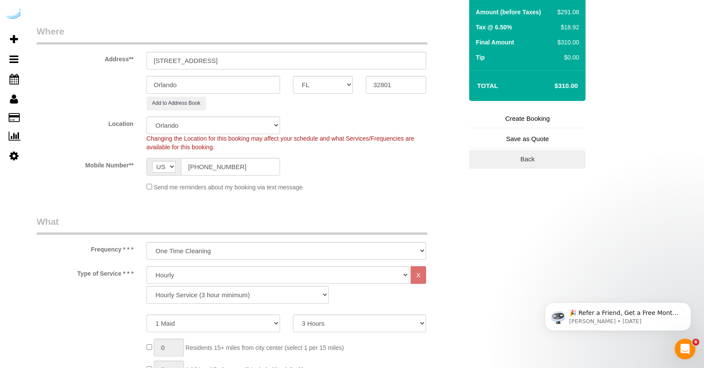
click at [536, 119] on link "Create Booking" at bounding box center [527, 118] width 116 height 18
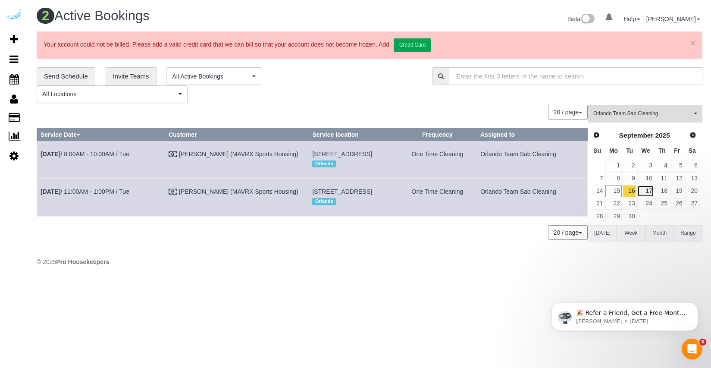
click at [645, 191] on link "17" at bounding box center [645, 191] width 16 height 12
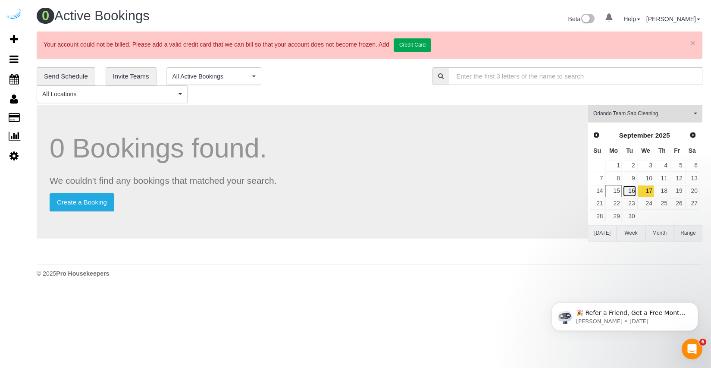
click at [635, 188] on link "16" at bounding box center [629, 191] width 14 height 12
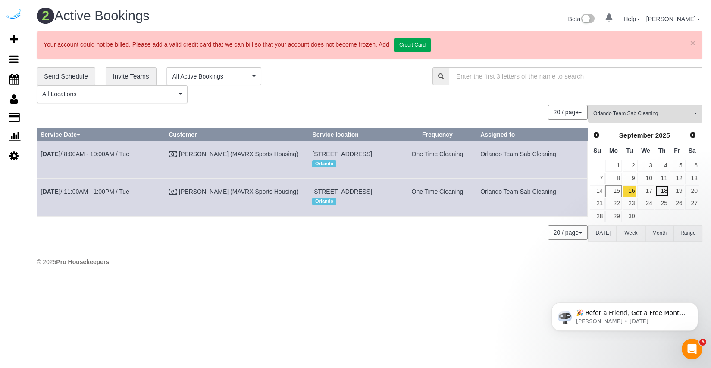
click at [657, 189] on link "18" at bounding box center [662, 191] width 14 height 12
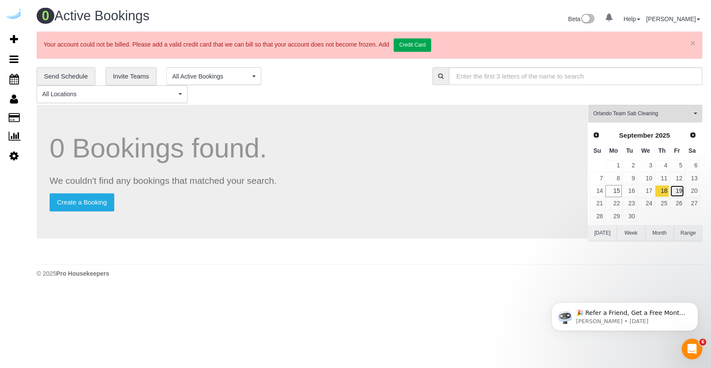
click at [674, 189] on link "19" at bounding box center [677, 191] width 14 height 12
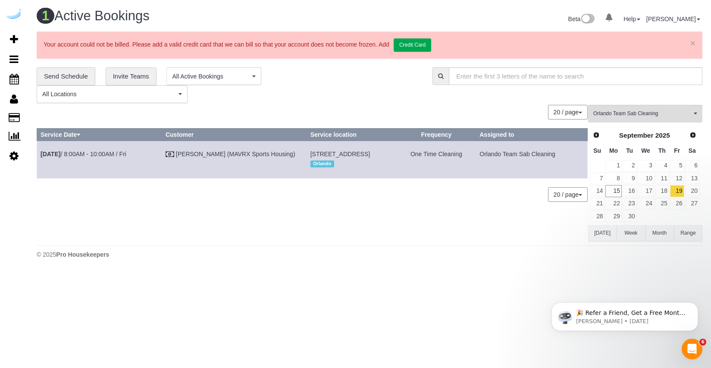
click at [278, 210] on div "0 Bookings found. We couldn't find any bookings that matched your search. Creat…" at bounding box center [312, 173] width 551 height 136
click at [43, 43] on span "Add Booking" at bounding box center [82, 39] width 108 height 20
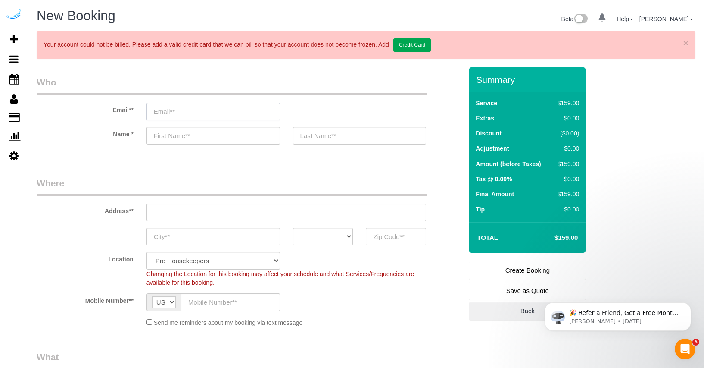
click at [192, 116] on input "email" at bounding box center [214, 112] width 134 height 18
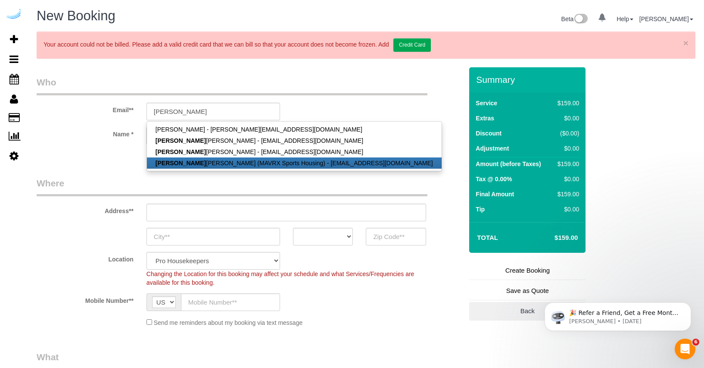
click at [190, 157] on link "Yolanda Gamboa (MAVRX Sports Housing) - ygamboa@prosmail.com" at bounding box center [294, 162] width 295 height 11
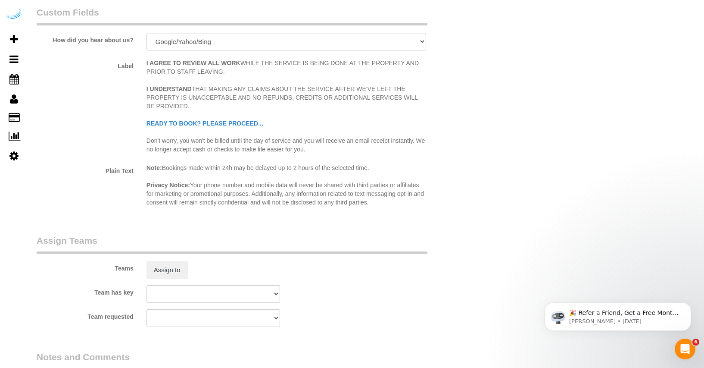
scroll to position [1525, 0]
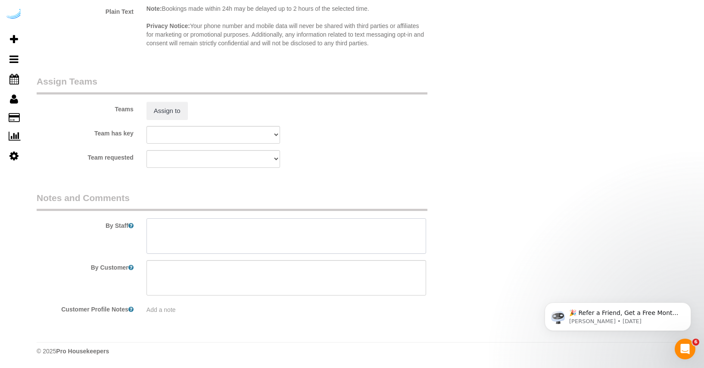
click at [213, 233] on textarea at bounding box center [287, 235] width 280 height 35
paste textarea "Move in Inspection The Yard unit B376 Move in inspection and New set up. Create…"
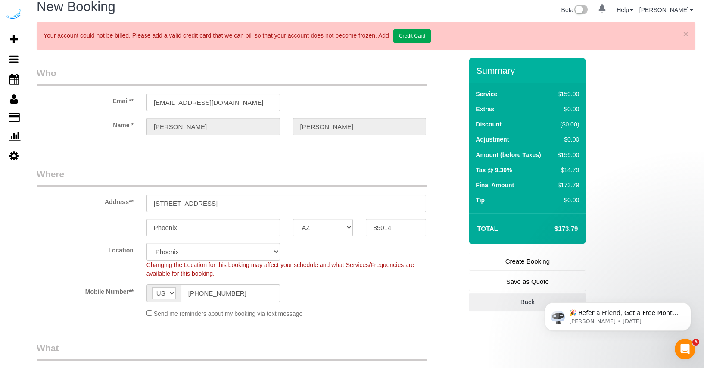
scroll to position [7, 0]
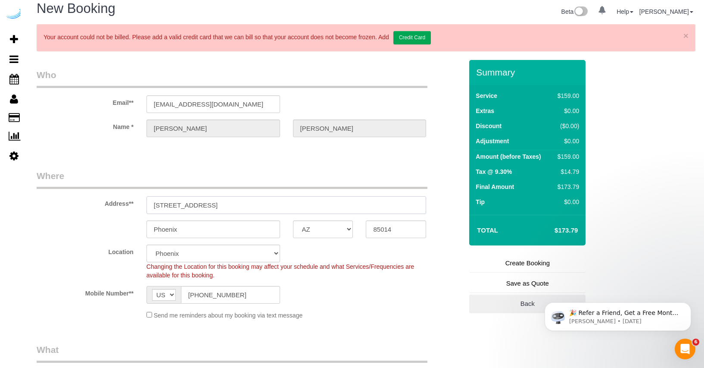
click at [277, 206] on input "4745 N 7th St Suite 140" at bounding box center [287, 205] width 280 height 18
paste input "[STREET_ADDRESS]"
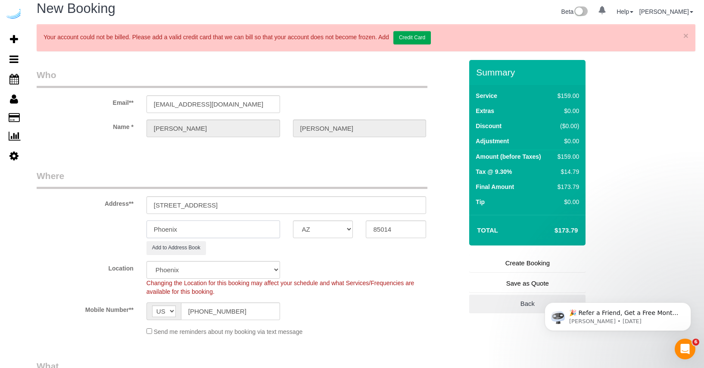
click at [187, 227] on input "Phoenix" at bounding box center [214, 229] width 134 height 18
click at [315, 229] on select "AK AL AR AZ CA CO CT DC DE FL GA HI IA ID IL IN KS KY LA MA MD ME MI MN MO MS M…" at bounding box center [323, 229] width 60 height 18
click at [293, 220] on select "AK AL AR AZ CA CO CT DC DE FL GA HI IA ID IL IN KS KY LA MA MD ME MI MN MO MS M…" at bounding box center [323, 229] width 60 height 18
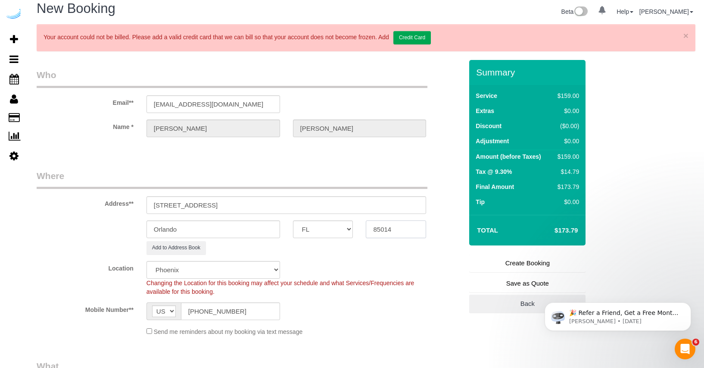
click at [393, 233] on input "85014" at bounding box center [396, 229] width 60 height 18
click at [252, 205] on input "[STREET_ADDRESS]" at bounding box center [287, 205] width 280 height 18
click at [386, 233] on input "85014" at bounding box center [396, 229] width 60 height 18
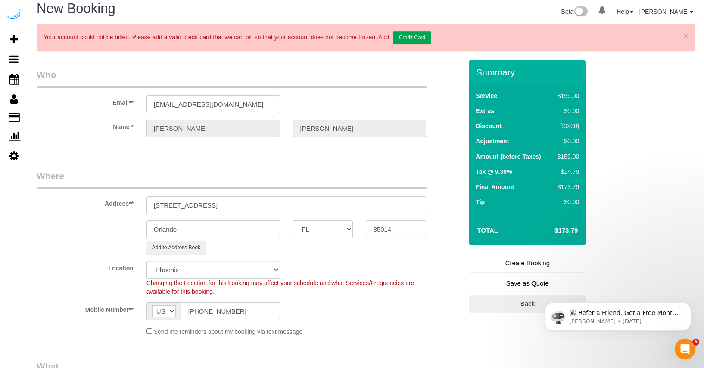
paste input "32801"
click at [291, 253] on div "Add to Address Book" at bounding box center [286, 247] width 293 height 13
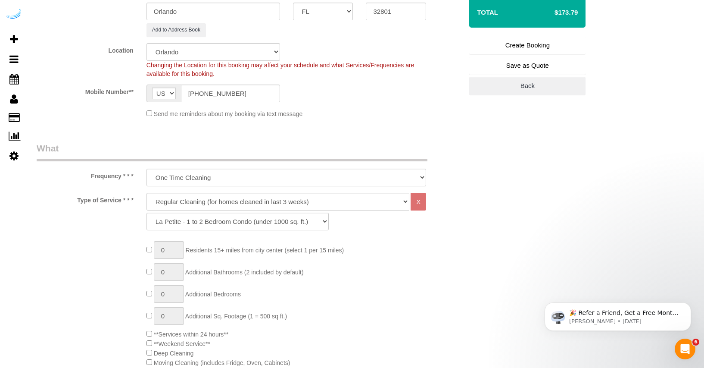
scroll to position [265, 0]
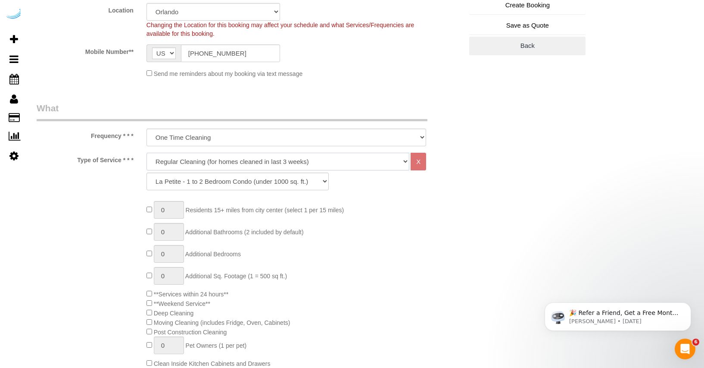
click at [292, 170] on select "Deep Cleaning (for homes that have not been cleaned in 3+ weeks) Spruce Regular…" at bounding box center [278, 162] width 263 height 18
click at [147, 153] on select "Deep Cleaning (for homes that have not been cleaned in 3+ weeks) Spruce Regular…" at bounding box center [278, 162] width 263 height 18
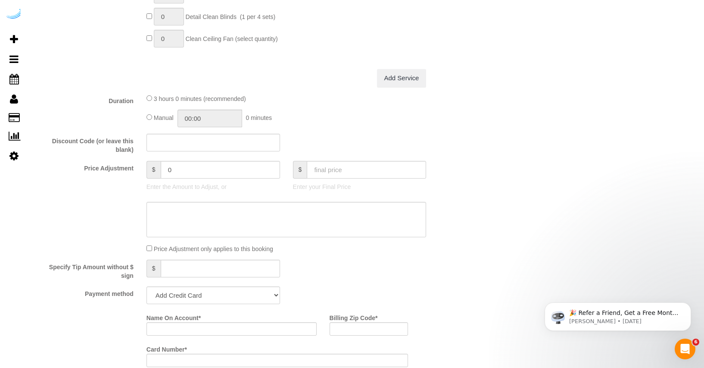
scroll to position [875, 0]
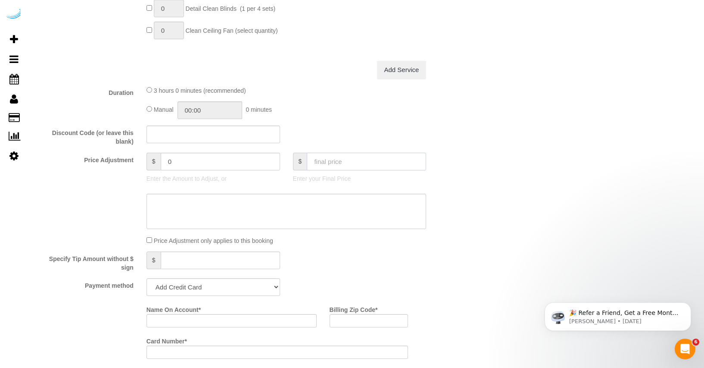
click at [328, 164] on input "text" at bounding box center [366, 162] width 119 height 18
click at [372, 256] on div "Specify Tip Amount without $ sign $" at bounding box center [249, 261] width 439 height 20
click at [264, 291] on select "Add Credit Card Cash Check Paypal" at bounding box center [214, 287] width 134 height 18
click at [147, 278] on select "Add Credit Card Cash Check Paypal" at bounding box center [214, 287] width 134 height 18
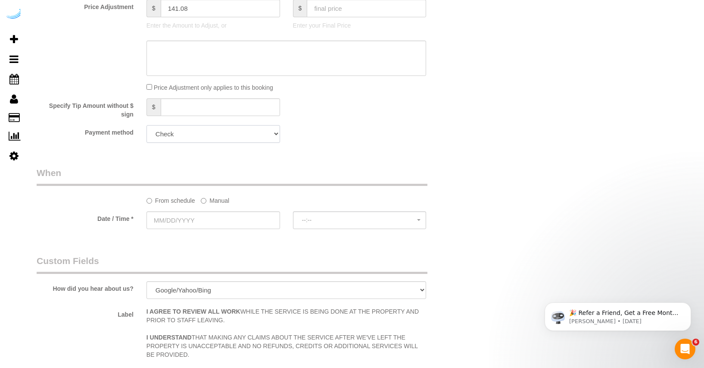
scroll to position [1031, 0]
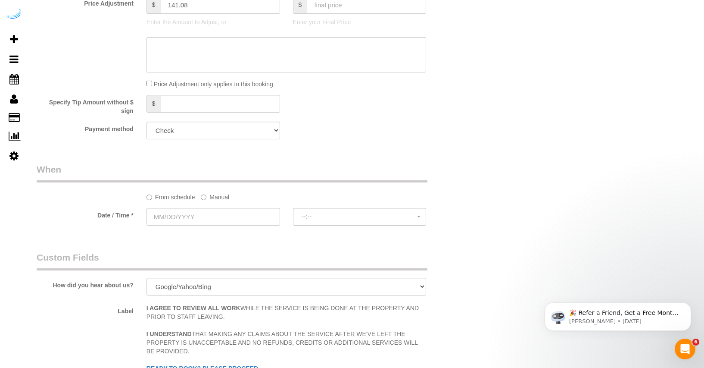
click at [208, 198] on label "Manual" at bounding box center [215, 196] width 28 height 12
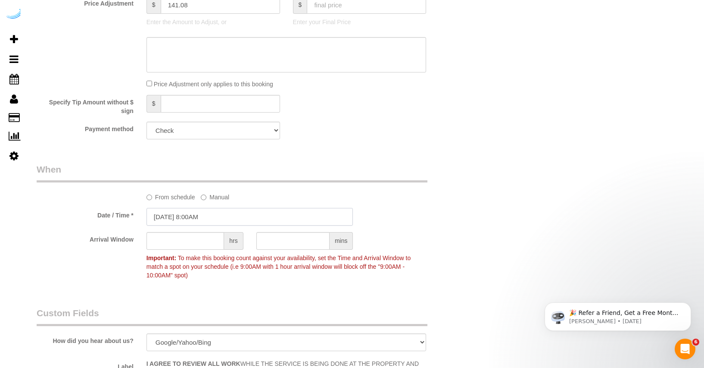
click at [191, 214] on input "09/15/2025 8:00AM" at bounding box center [250, 217] width 207 height 18
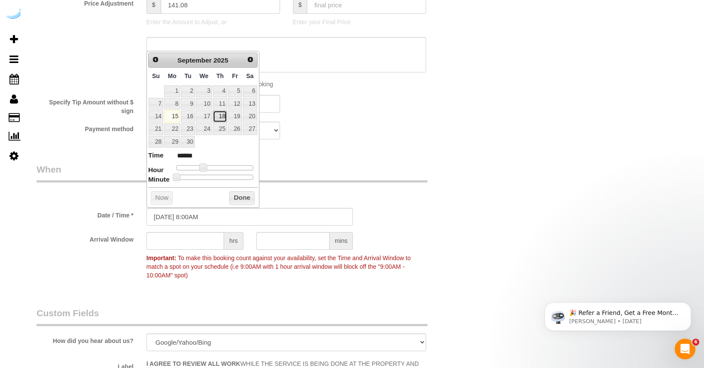
click at [219, 117] on link "18" at bounding box center [220, 116] width 14 height 12
click at [178, 245] on input "text" at bounding box center [186, 241] width 78 height 18
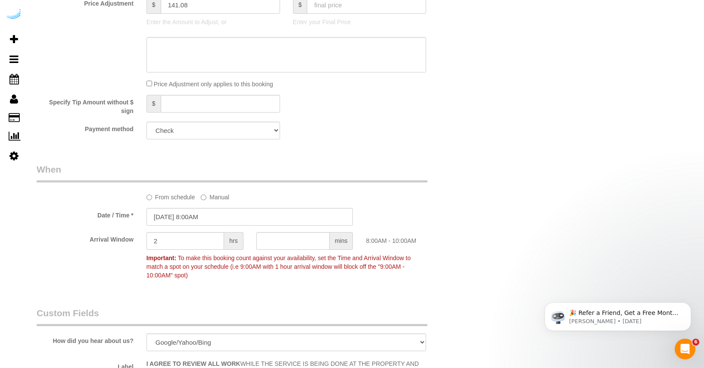
click at [423, 204] on sui-booking-spot "From schedule Manual Date / Time * 09/18/2025 8:00AM Arrival Window 2 hrs mins …" at bounding box center [250, 223] width 426 height 120
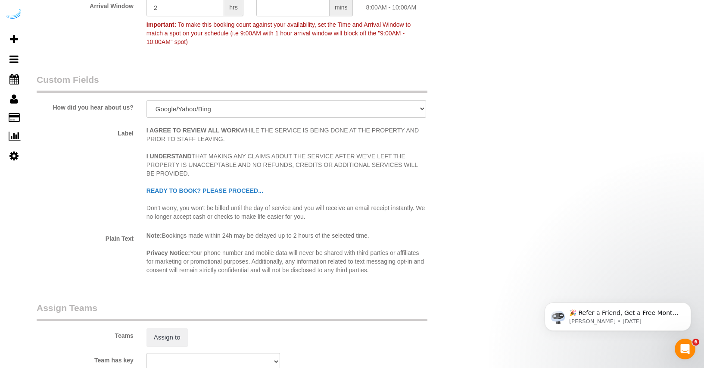
scroll to position [1286, 0]
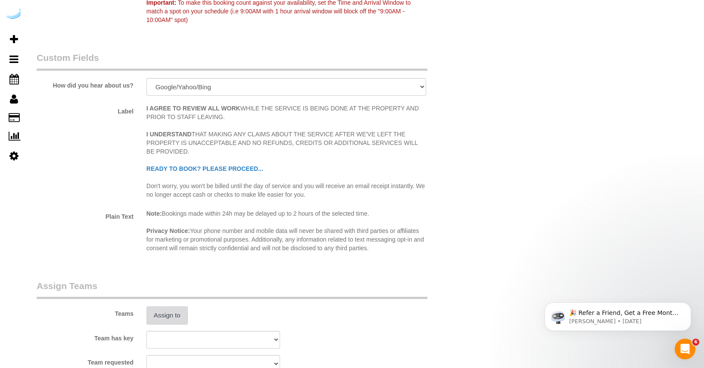
click at [175, 310] on button "Assign to" at bounding box center [167, 315] width 41 height 18
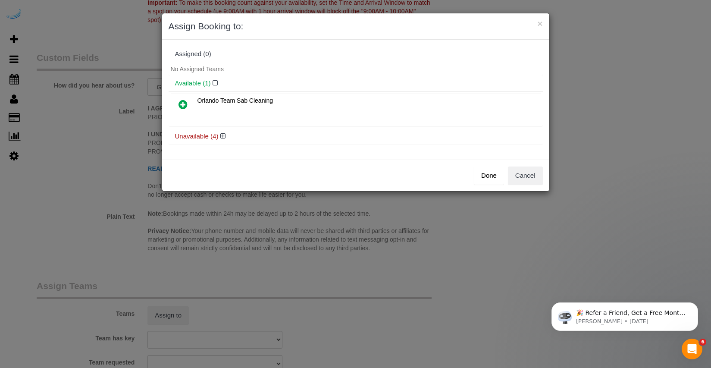
click at [183, 105] on icon at bounding box center [182, 104] width 9 height 10
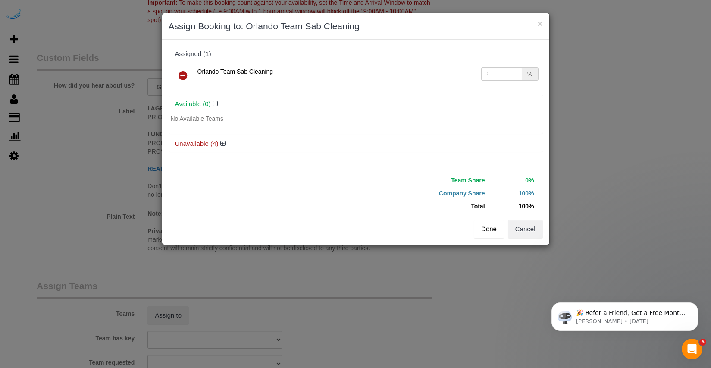
click at [486, 226] on button "Done" at bounding box center [489, 229] width 30 height 18
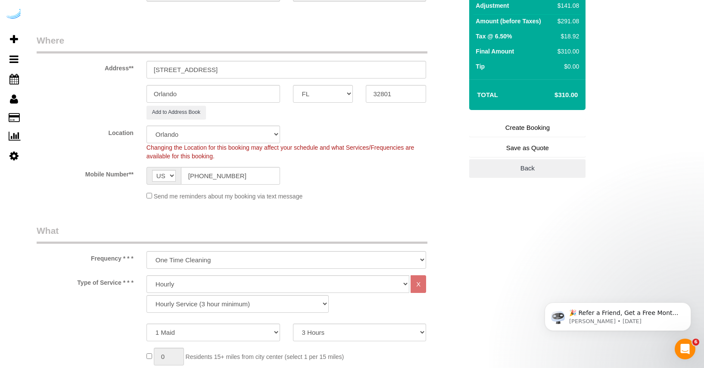
scroll to position [0, 0]
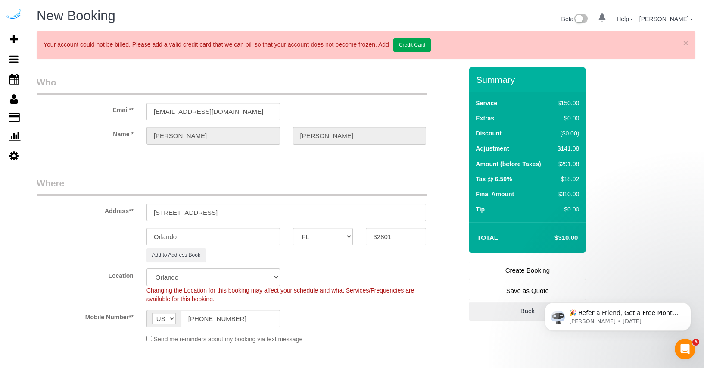
click at [525, 273] on link "Create Booking" at bounding box center [527, 270] width 116 height 18
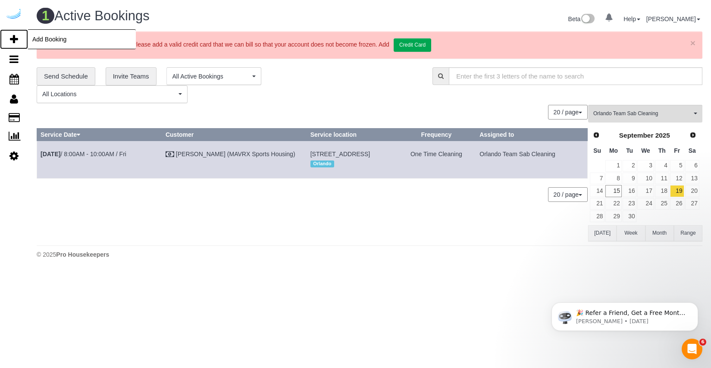
click at [32, 38] on span "Add Booking" at bounding box center [82, 39] width 108 height 20
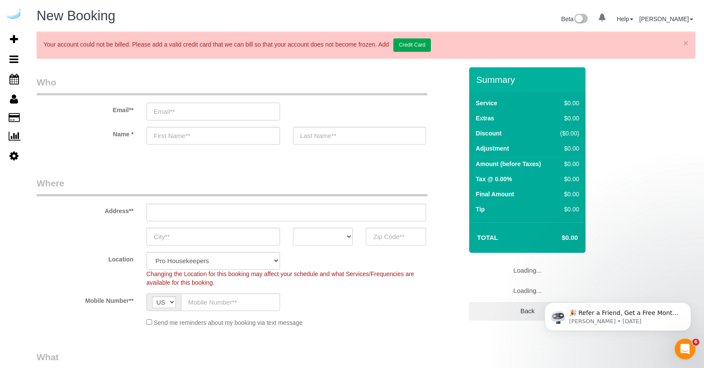
click at [206, 105] on input "email" at bounding box center [214, 112] width 134 height 18
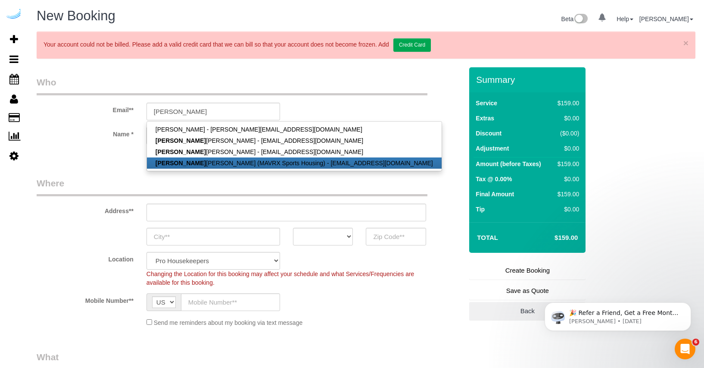
click at [173, 165] on strong "[PERSON_NAME]" at bounding box center [181, 162] width 50 height 7
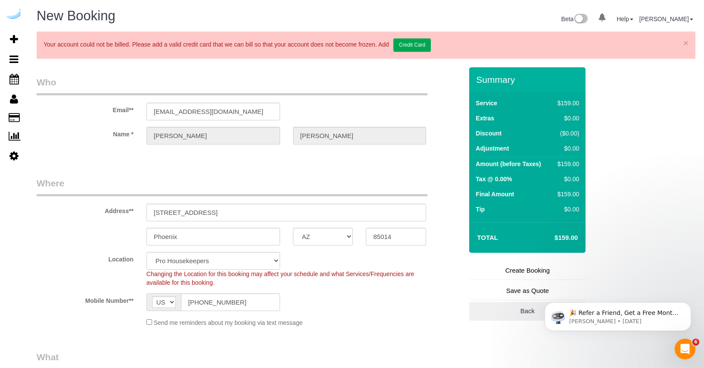
click at [219, 180] on legend "Where" at bounding box center [232, 186] width 391 height 19
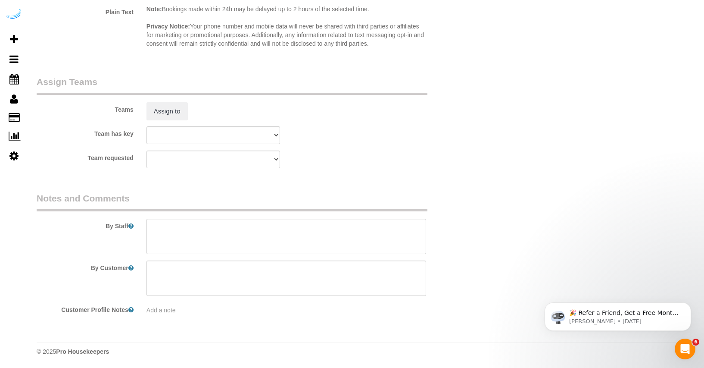
scroll to position [1525, 0]
click at [195, 229] on textarea at bounding box center [287, 235] width 280 height 35
paste textarea "Move in Inspection The Yard unit S729 Move in inspection and New set up. Create…"
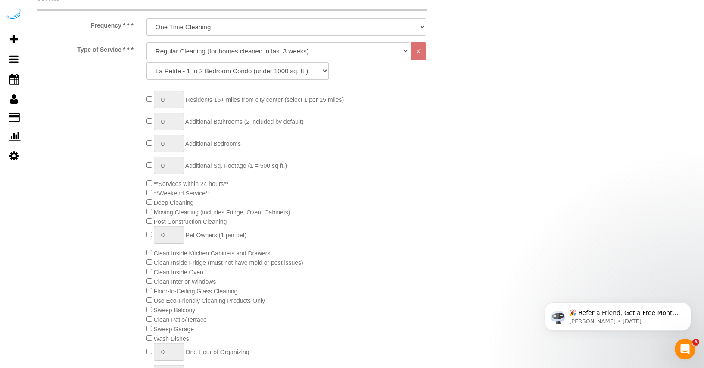
scroll to position [134, 0]
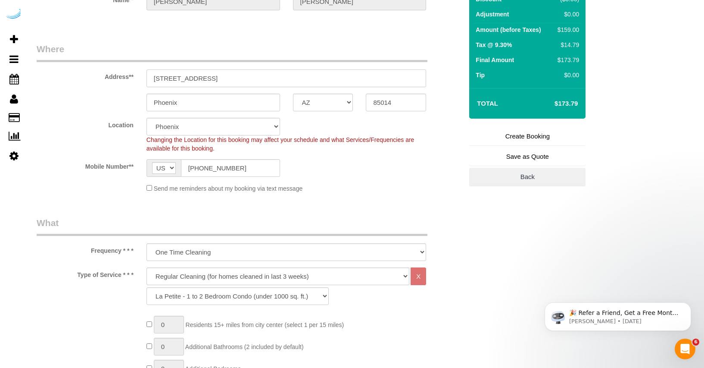
click at [267, 75] on input "4745 N 7th St Suite 140" at bounding box center [287, 78] width 280 height 18
paste input "[STREET_ADDRESS]"
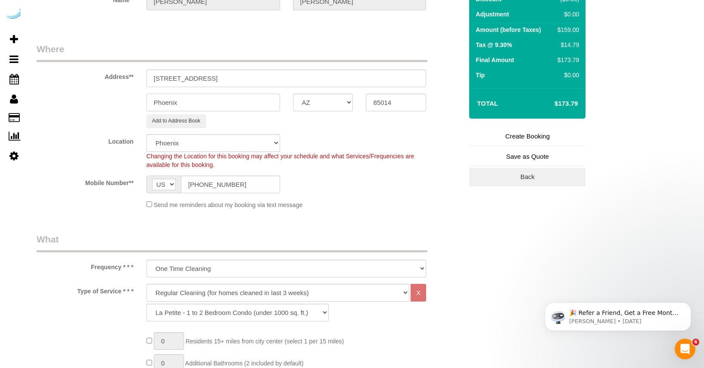
click at [216, 99] on input "Phoenix" at bounding box center [214, 103] width 134 height 18
click at [327, 109] on select "AK AL AR AZ CA CO CT DC DE FL GA HI IA ID IL IN KS KY LA MA MD ME MI MN MO MS M…" at bounding box center [323, 103] width 60 height 18
click at [293, 94] on select "AK AL AR AZ CA CO CT DC DE FL GA HI IA ID IL IN KS KY LA MA MD ME MI MN MO MS M…" at bounding box center [323, 103] width 60 height 18
click at [249, 79] on input "[STREET_ADDRESS]" at bounding box center [287, 78] width 280 height 18
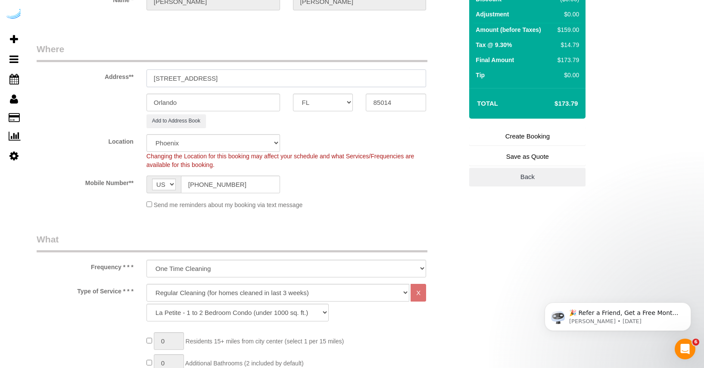
click at [249, 79] on input "[STREET_ADDRESS]" at bounding box center [287, 78] width 280 height 18
click at [400, 101] on input "85014" at bounding box center [396, 103] width 60 height 18
paste input "32801"
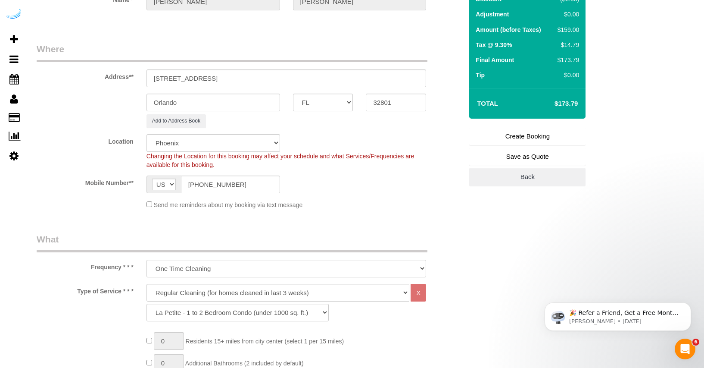
click at [283, 122] on div "Add to Address Book" at bounding box center [286, 120] width 293 height 13
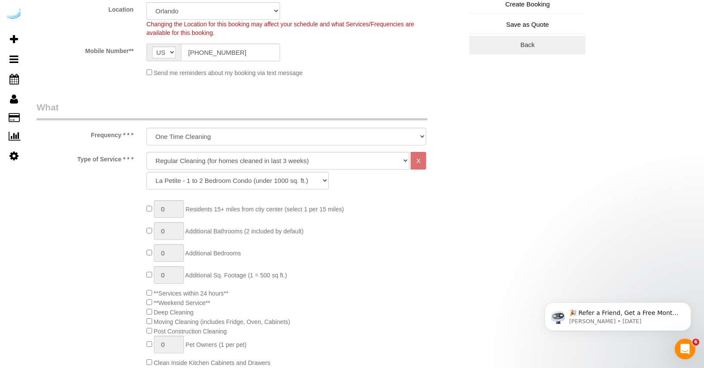
scroll to position [410, 0]
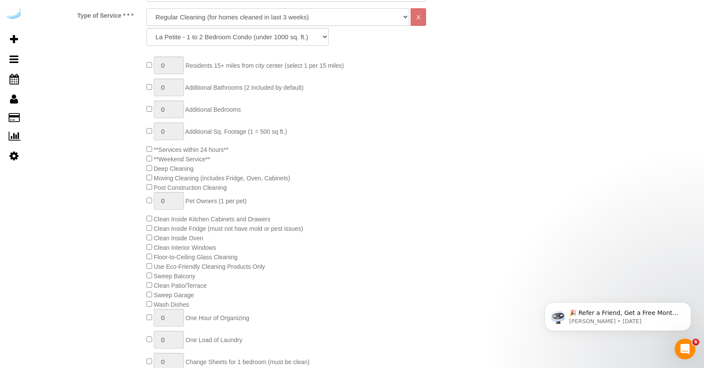
click at [238, 21] on select "Deep Cleaning (for homes that have not been cleaned in 3+ weeks) Spruce Regular…" at bounding box center [278, 17] width 263 height 18
click at [147, 8] on select "Deep Cleaning (for homes that have not been cleaned in 3+ weeks) Spruce Regular…" at bounding box center [278, 17] width 263 height 18
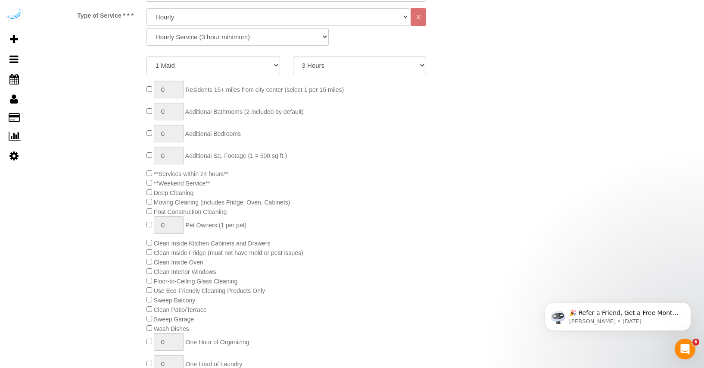
click at [333, 159] on div "0 Residents 15+ miles from city center (select 1 per 15 miles) 0 Additional Bat…" at bounding box center [304, 295] width 329 height 428
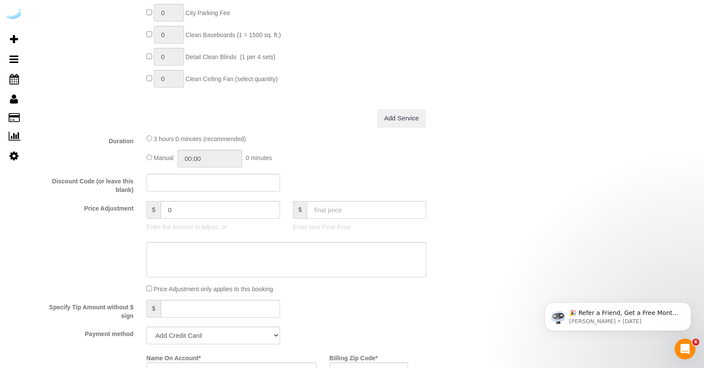
scroll to position [871, 0]
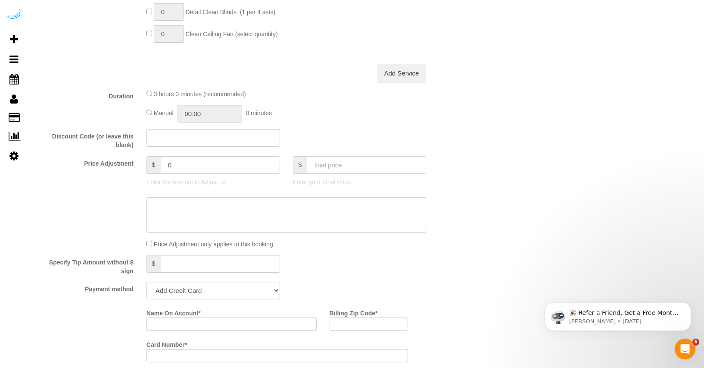
click at [319, 170] on input "text" at bounding box center [366, 165] width 119 height 18
click at [339, 136] on div "Discount Code (or leave this blank)" at bounding box center [249, 139] width 439 height 21
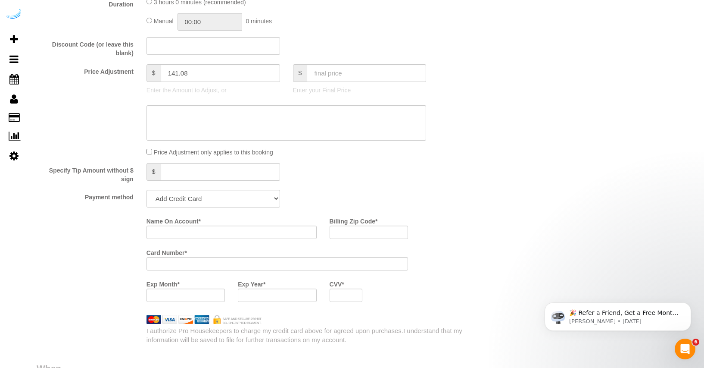
scroll to position [969, 0]
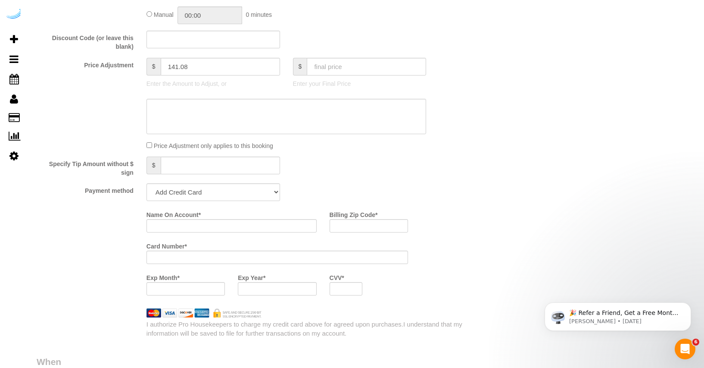
click at [257, 191] on select "Add Credit Card Cash Check Paypal" at bounding box center [214, 192] width 134 height 18
click at [147, 183] on select "Add Credit Card Cash Check Paypal" at bounding box center [214, 192] width 134 height 18
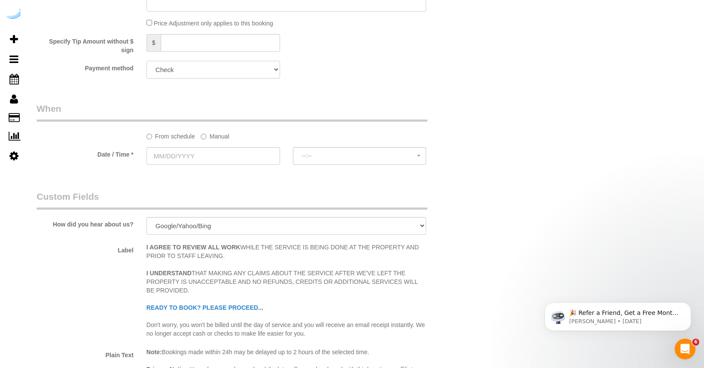
scroll to position [1215, 0]
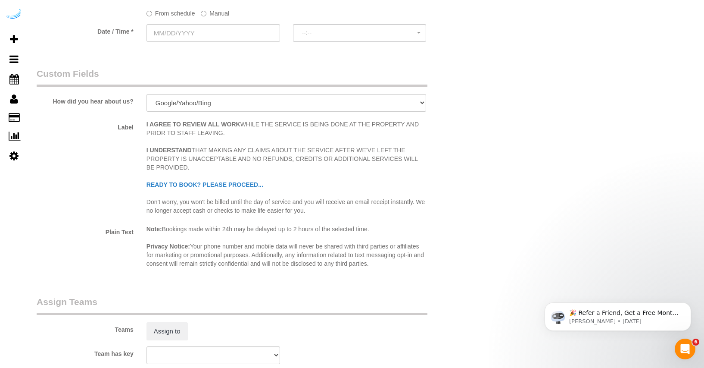
click at [215, 15] on label "Manual" at bounding box center [215, 12] width 28 height 12
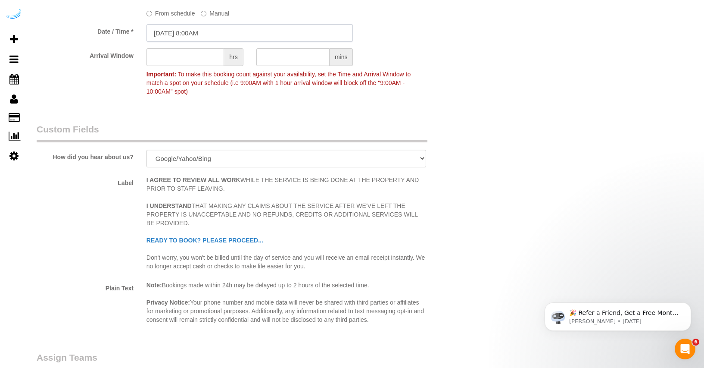
click at [185, 32] on input "09/15/2025 8:00AM" at bounding box center [250, 33] width 207 height 18
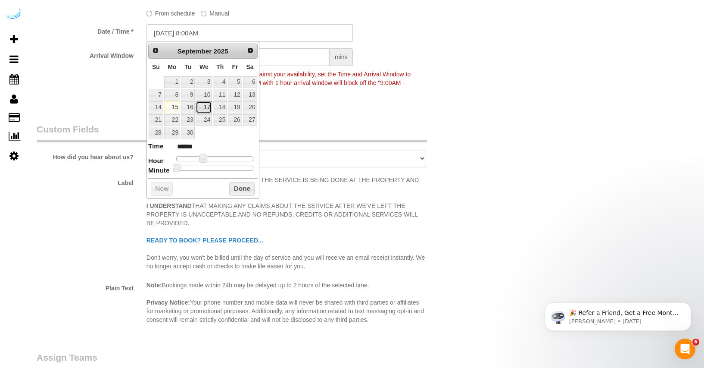
click at [203, 106] on link "17" at bounding box center [204, 107] width 16 height 12
click at [301, 12] on div "From schedule Manual" at bounding box center [286, 12] width 293 height 12
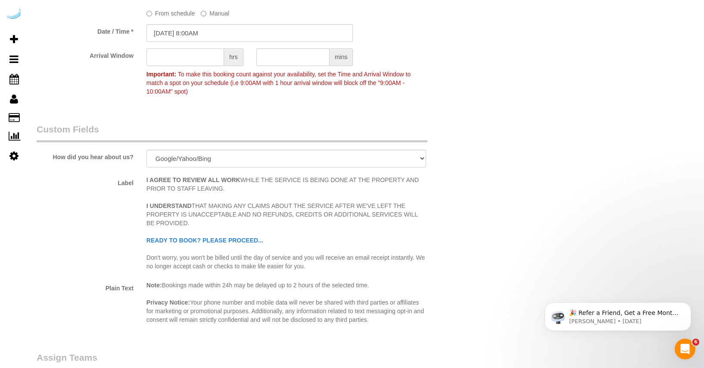
click at [207, 52] on input "text" at bounding box center [186, 57] width 78 height 18
click at [333, 105] on fieldset "When From schedule Manual Date / Time * 09/17/2025 8:00AM Arrival Window 2 hrs …" at bounding box center [250, 42] width 426 height 127
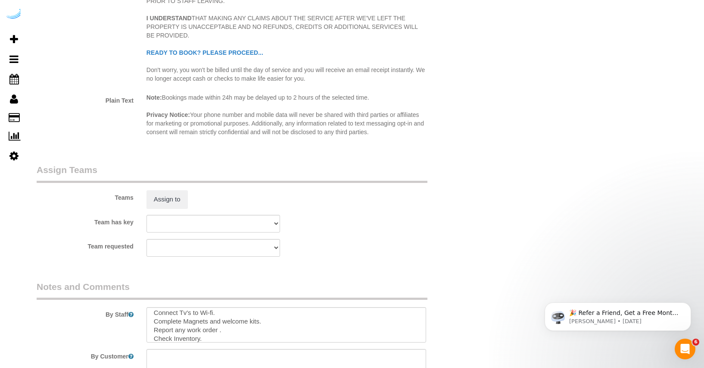
scroll to position [1491, 0]
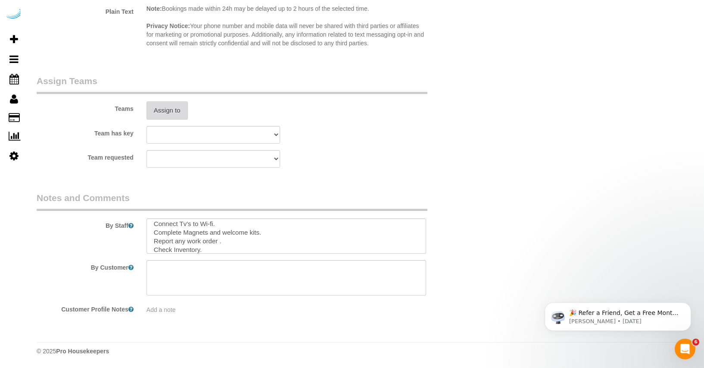
click at [187, 101] on button "Assign to" at bounding box center [167, 110] width 41 height 18
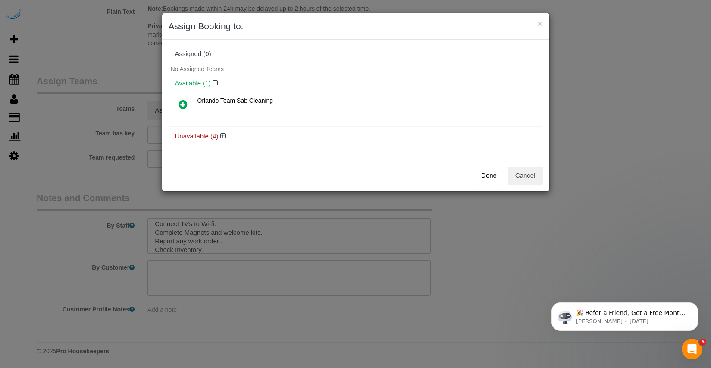
click at [178, 103] on icon at bounding box center [182, 104] width 9 height 10
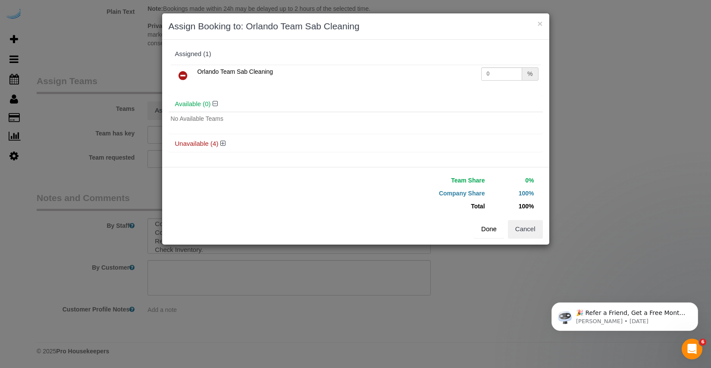
click at [488, 234] on button "Done" at bounding box center [489, 229] width 30 height 18
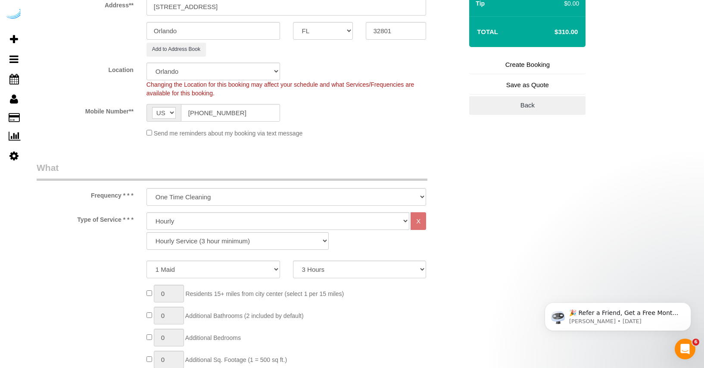
scroll to position [31, 0]
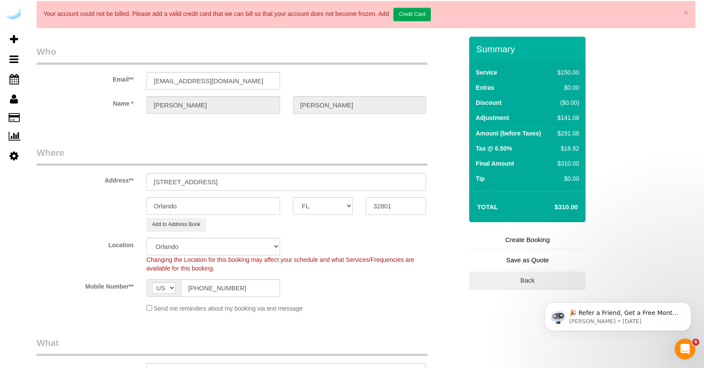
click at [531, 235] on link "Create Booking" at bounding box center [527, 240] width 116 height 18
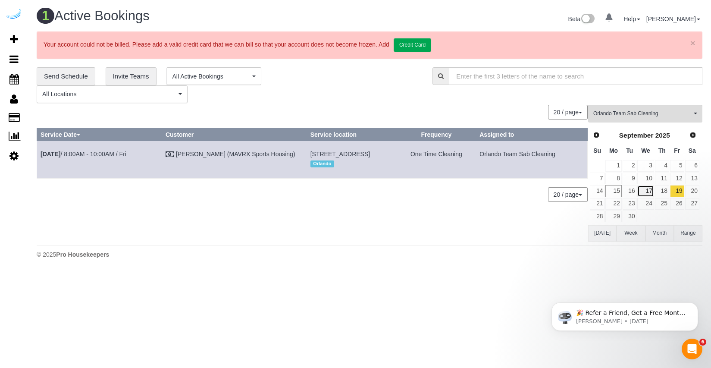
click at [647, 188] on link "17" at bounding box center [645, 191] width 16 height 12
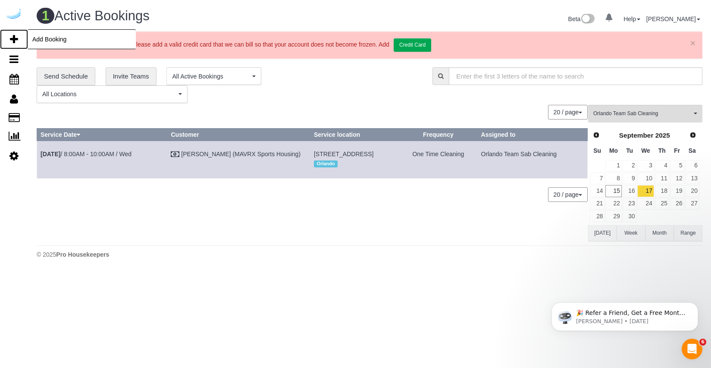
click at [51, 41] on span "Add Booking" at bounding box center [82, 39] width 108 height 20
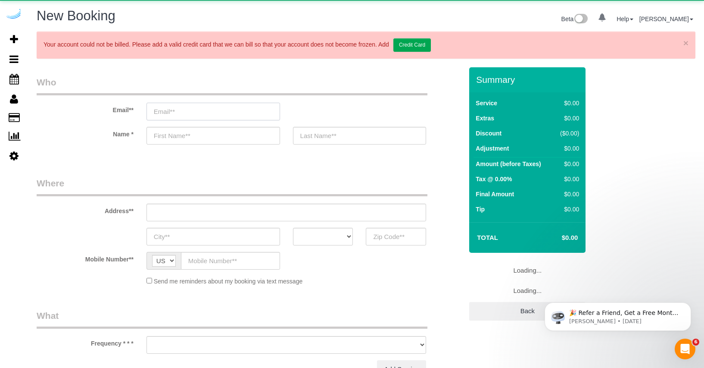
click at [216, 113] on input "email" at bounding box center [214, 112] width 134 height 18
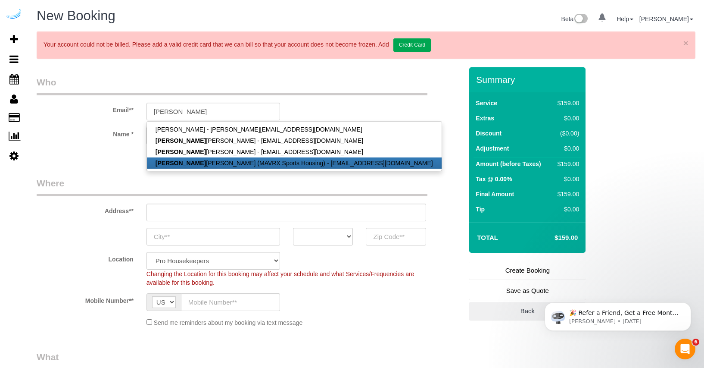
click at [194, 160] on link "Yolanda Gamboa (MAVRX Sports Housing) - ygamboa@prosmail.com" at bounding box center [294, 162] width 295 height 11
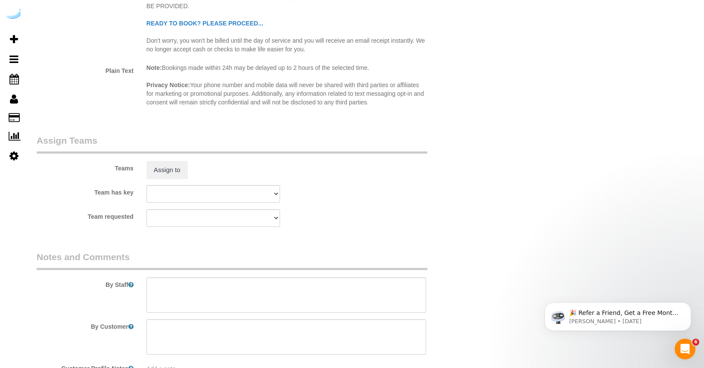
scroll to position [1525, 0]
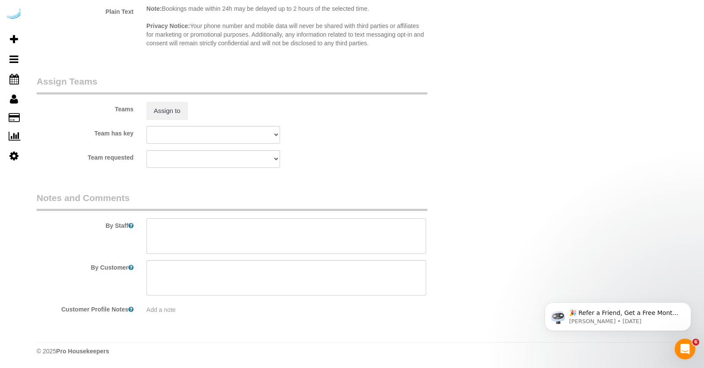
click at [193, 244] on textarea at bounding box center [287, 235] width 280 height 35
paste textarea "Move in Inspection The Yard unit 575 Move in inspection and New set up. Create …"
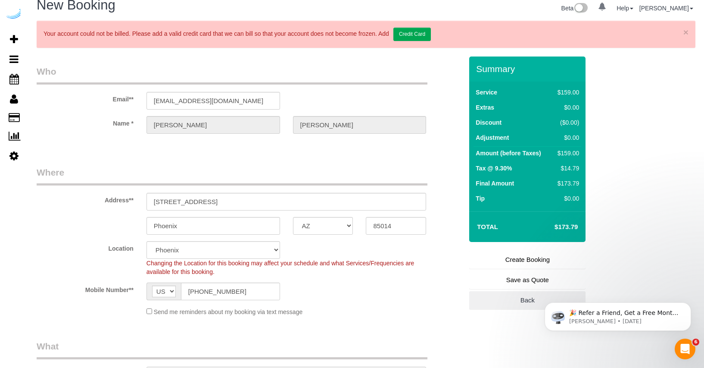
scroll to position [0, 0]
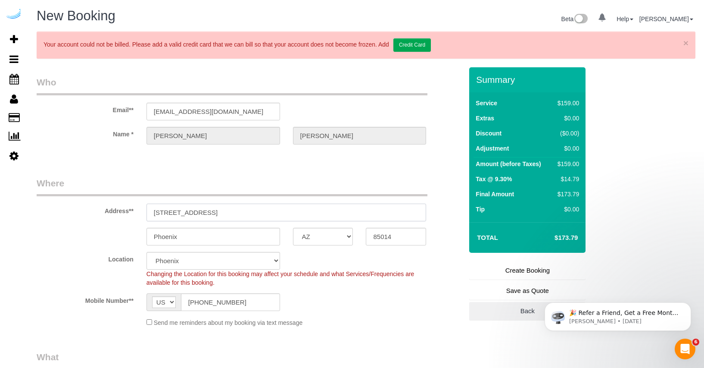
click at [284, 213] on input "4745 N 7th St Suite 140" at bounding box center [287, 212] width 280 height 18
paste input "[STREET_ADDRESS]"
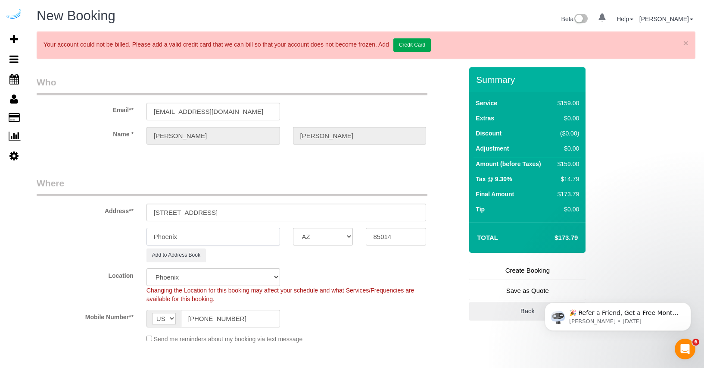
click at [262, 240] on input "Phoenix" at bounding box center [214, 237] width 134 height 18
click at [319, 238] on select "AK AL AR AZ CA CO CT DC DE FL GA HI IA ID IL IN KS KY LA MA MD ME MI MN MO MS M…" at bounding box center [323, 237] width 60 height 18
click at [293, 228] on select "AK AL AR AZ CA CO CT DC DE FL GA HI IA ID IL IN KS KY LA MA MD ME MI MN MO MS M…" at bounding box center [323, 237] width 60 height 18
click at [252, 213] on input "[STREET_ADDRESS]" at bounding box center [287, 212] width 280 height 18
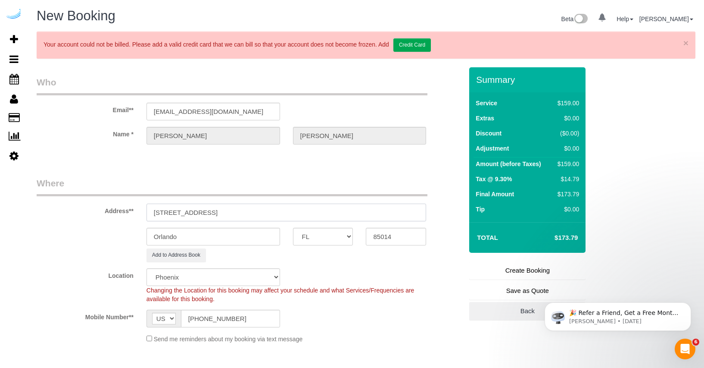
click at [252, 213] on input "[STREET_ADDRESS]" at bounding box center [287, 212] width 280 height 18
click at [382, 236] on input "85014" at bounding box center [396, 237] width 60 height 18
paste input "32801"
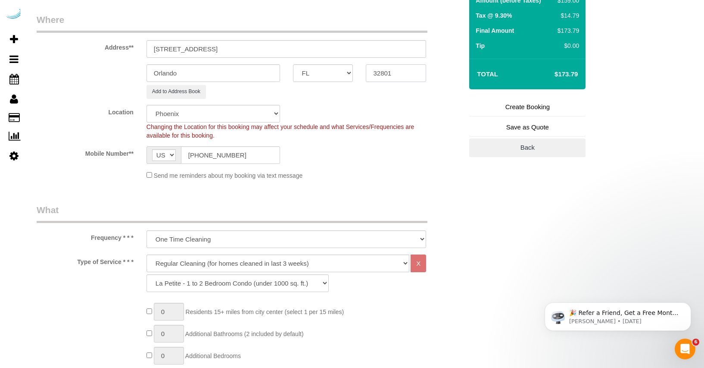
scroll to position [280, 0]
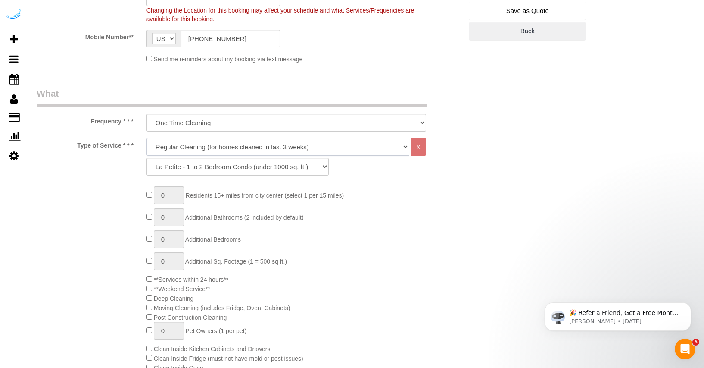
click at [268, 149] on select "Deep Cleaning (for homes that have not been cleaned in 3+ weeks) Spruce Regular…" at bounding box center [278, 147] width 263 height 18
click at [147, 138] on select "Deep Cleaning (for homes that have not been cleaned in 3+ weeks) Spruce Regular…" at bounding box center [278, 147] width 263 height 18
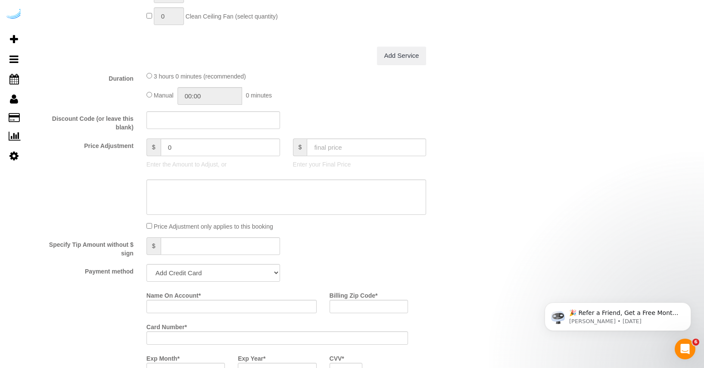
scroll to position [898, 0]
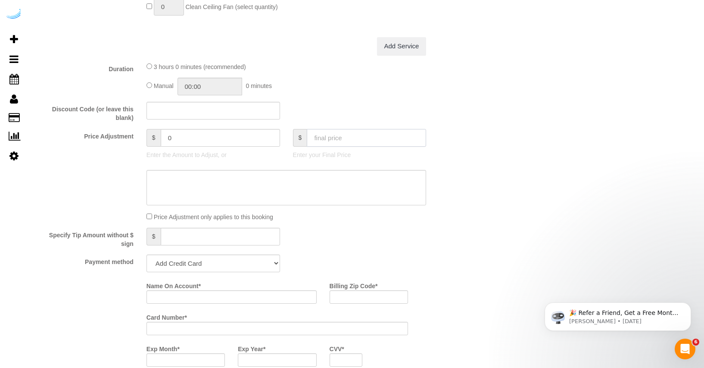
click at [319, 136] on input "text" at bounding box center [366, 138] width 119 height 18
click at [368, 247] on div "Specify Tip Amount without $ sign $" at bounding box center [249, 238] width 439 height 20
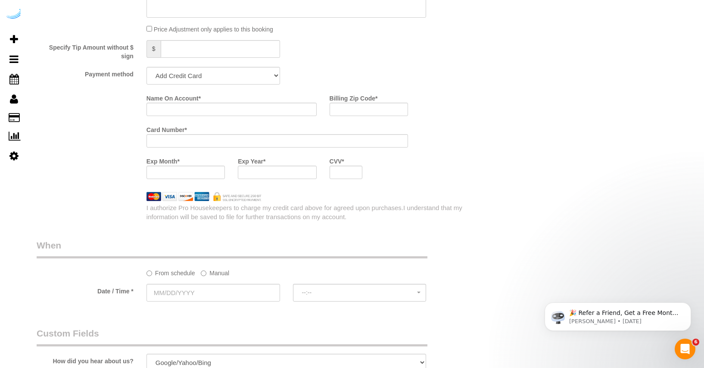
scroll to position [1087, 0]
click at [222, 271] on label "Manual" at bounding box center [215, 270] width 28 height 12
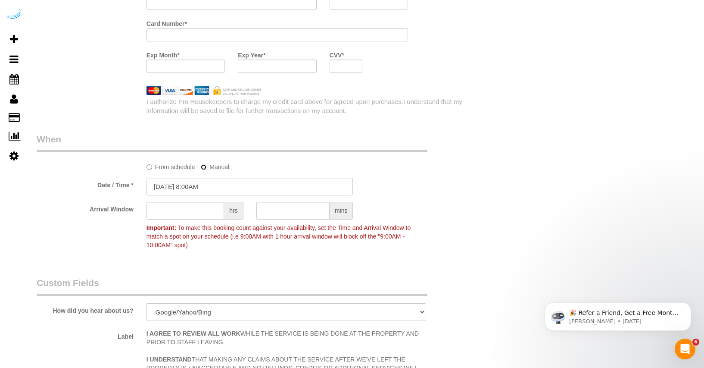
scroll to position [1231, 0]
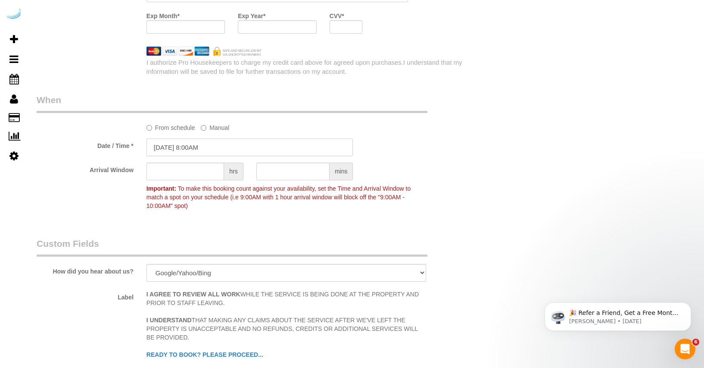
click at [180, 144] on input "09/15/2025 8:00AM" at bounding box center [250, 147] width 207 height 18
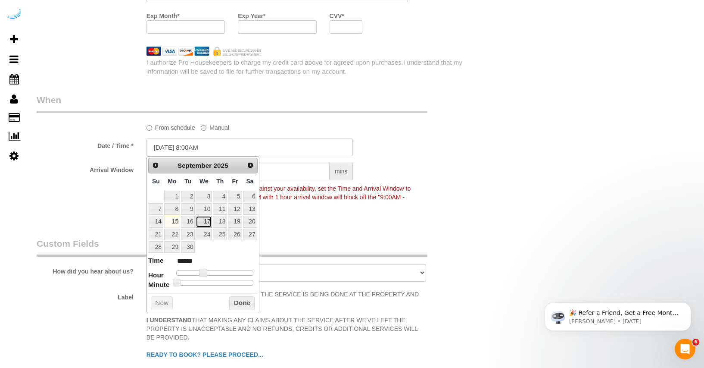
click at [199, 221] on link "17" at bounding box center [204, 222] width 16 height 12
drag, startPoint x: 205, startPoint y: 272, endPoint x: 214, endPoint y: 272, distance: 9.5
click at [214, 272] on span at bounding box center [213, 273] width 8 height 8
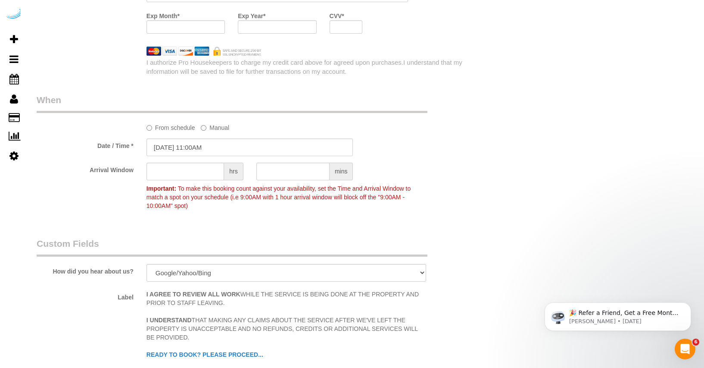
click at [193, 185] on span "To make this booking count against your availability, set the Time and Arrival …" at bounding box center [279, 197] width 264 height 24
click at [194, 175] on input "text" at bounding box center [186, 172] width 78 height 18
click at [223, 218] on fieldset "When From schedule Manual Date / Time * 09/17/2025 11:00AM Arrival Window 2 hrs…" at bounding box center [250, 157] width 426 height 127
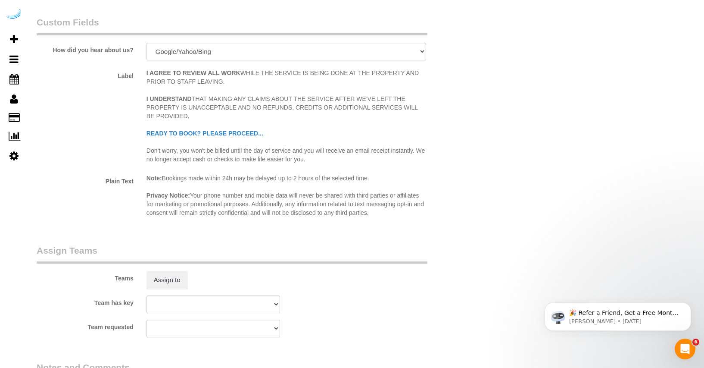
scroll to position [1497, 0]
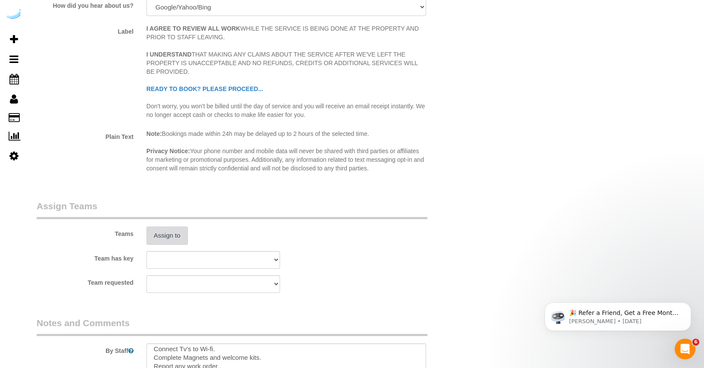
click at [160, 235] on button "Assign to" at bounding box center [167, 235] width 41 height 18
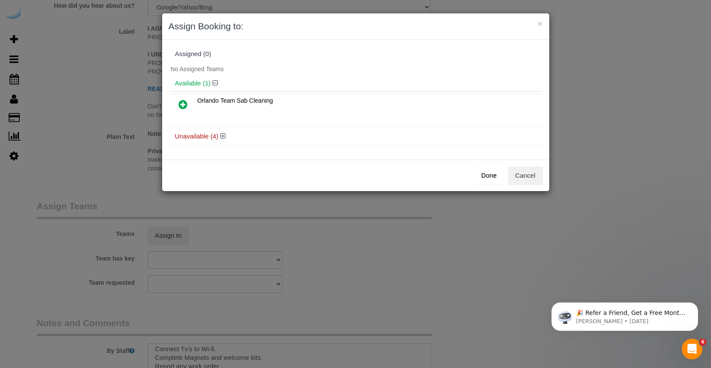
click at [181, 103] on icon at bounding box center [182, 104] width 9 height 10
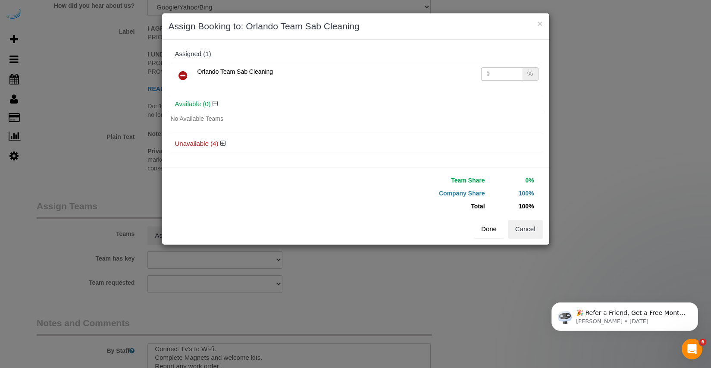
click at [486, 226] on button "Done" at bounding box center [489, 229] width 30 height 18
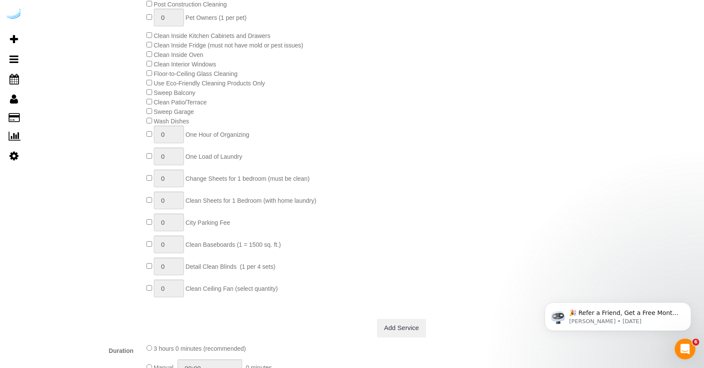
scroll to position [0, 0]
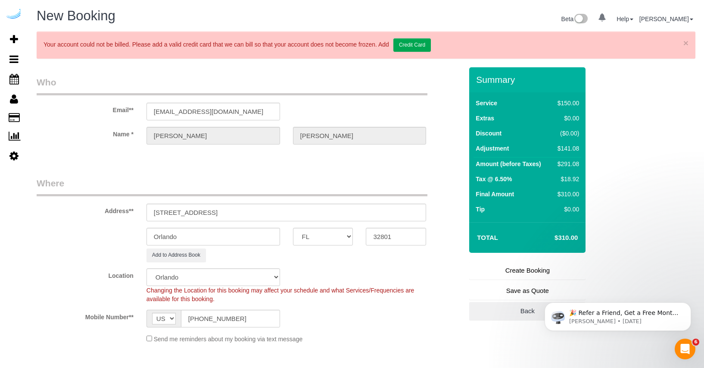
click at [513, 270] on link "Create Booking" at bounding box center [527, 270] width 116 height 18
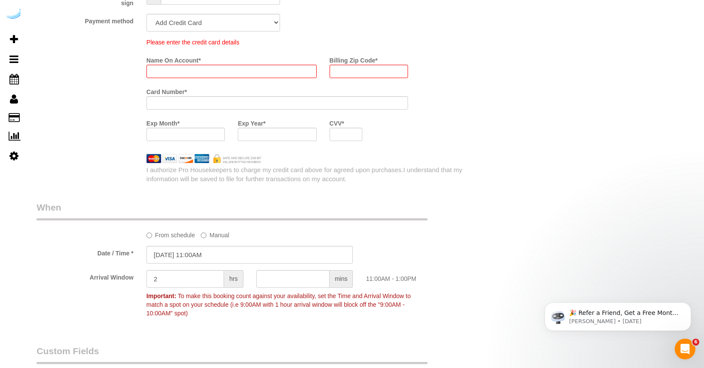
scroll to position [1098, 0]
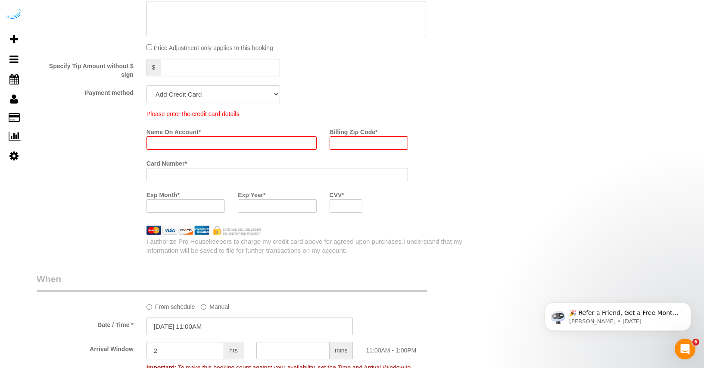
click at [270, 94] on select "Add Credit Card Cash Check Paypal" at bounding box center [214, 94] width 134 height 18
click at [147, 85] on select "Add Credit Card Cash Check Paypal" at bounding box center [214, 94] width 134 height 18
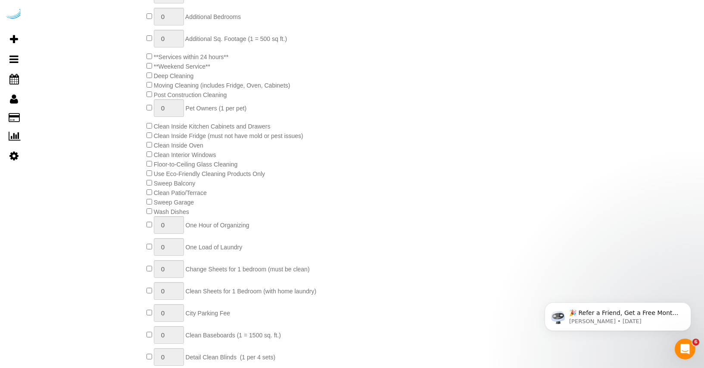
scroll to position [0, 0]
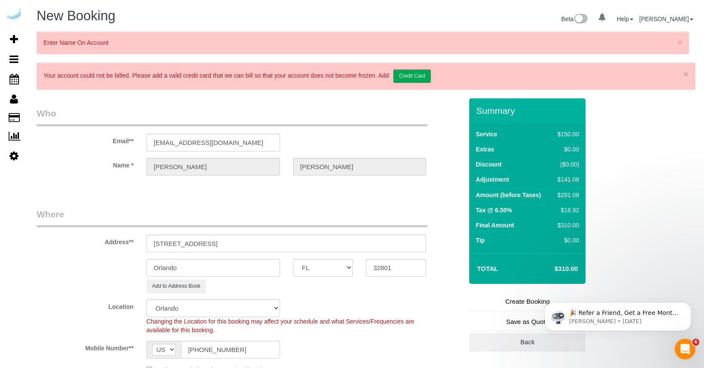
click at [529, 299] on link "Create Booking" at bounding box center [527, 301] width 116 height 18
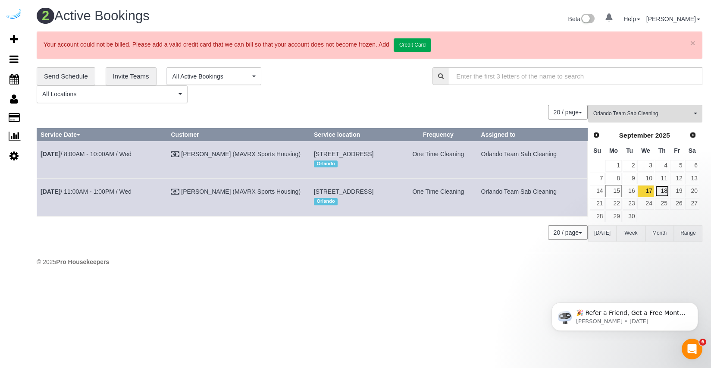
click at [660, 193] on link "18" at bounding box center [662, 191] width 14 height 12
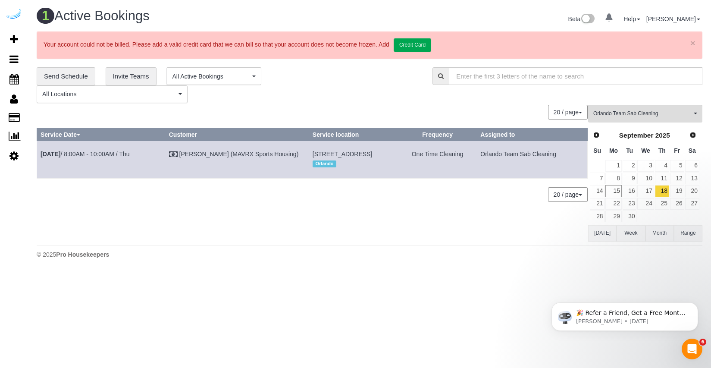
click at [200, 117] on div "20 / page 10 / page 20 / page 30 / page 40 / page 50 / page 100 / page" at bounding box center [312, 112] width 551 height 15
click at [49, 42] on span "Add Booking" at bounding box center [82, 39] width 108 height 20
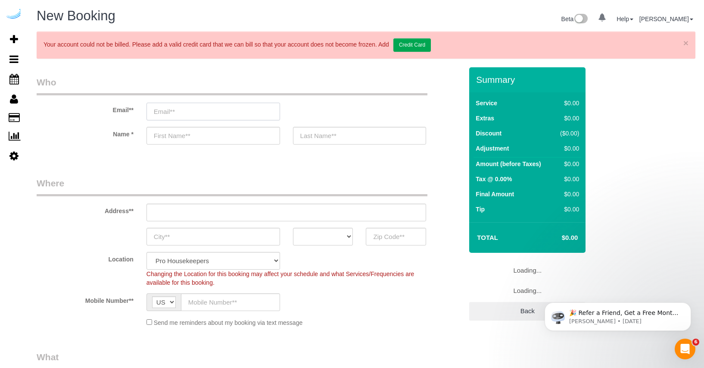
click at [219, 119] on input "email" at bounding box center [214, 112] width 134 height 18
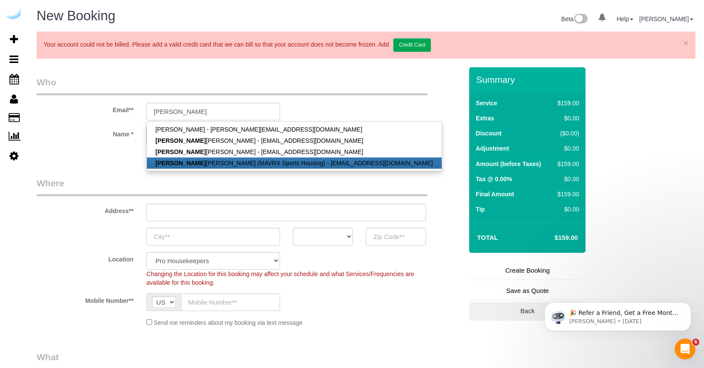
click at [188, 161] on link "Yolanda Gamboa (MAVRX Sports Housing) - ygamboa@prosmail.com" at bounding box center [294, 162] width 295 height 11
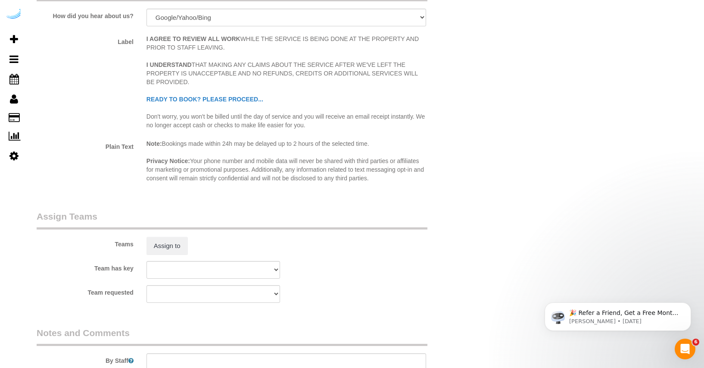
scroll to position [1525, 0]
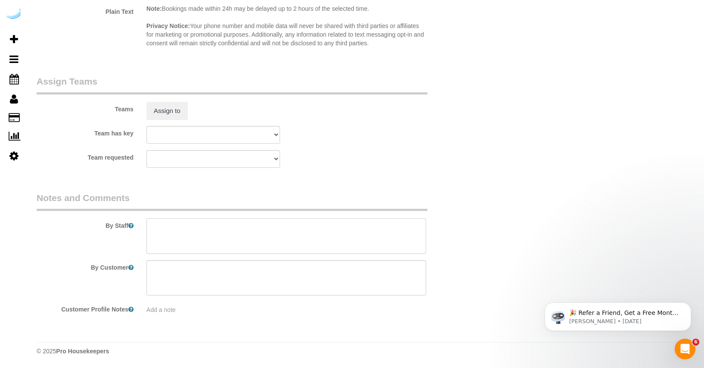
click at [203, 223] on textarea at bounding box center [287, 235] width 280 height 35
paste textarea "Move in Inspection The Yard unit B982 Move in inspection and New set up. Create…"
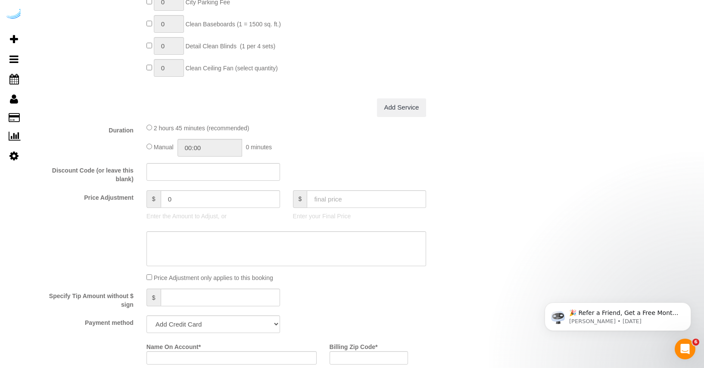
scroll to position [0, 0]
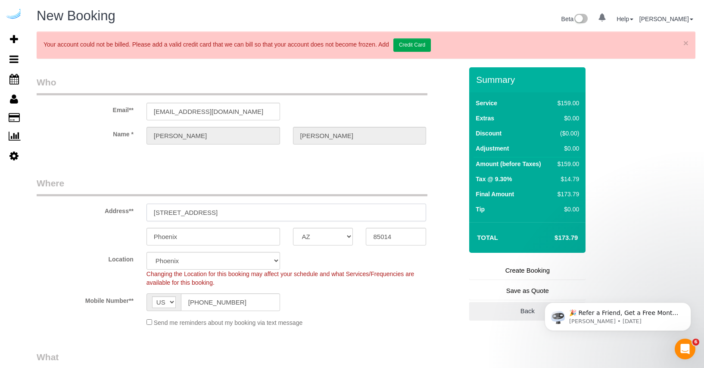
click at [235, 214] on input "4745 N 7th St Suite 140" at bounding box center [287, 212] width 280 height 18
paste input "[STREET_ADDRESS]"
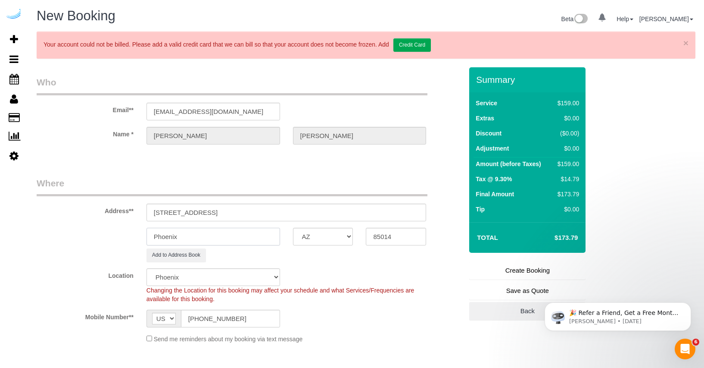
click at [194, 228] on input "Phoenix" at bounding box center [214, 237] width 134 height 18
click at [194, 233] on input "Phoenix" at bounding box center [214, 237] width 134 height 18
click at [319, 239] on select "AK AL AR AZ CA CO CT DC DE FL GA HI IA ID IL IN KS KY LA MA MD ME MI MN MO MS M…" at bounding box center [323, 237] width 60 height 18
click at [293, 228] on select "AK AL AR AZ CA CO CT DC DE FL GA HI IA ID IL IN KS KY LA MA MD ME MI MN MO MS M…" at bounding box center [323, 237] width 60 height 18
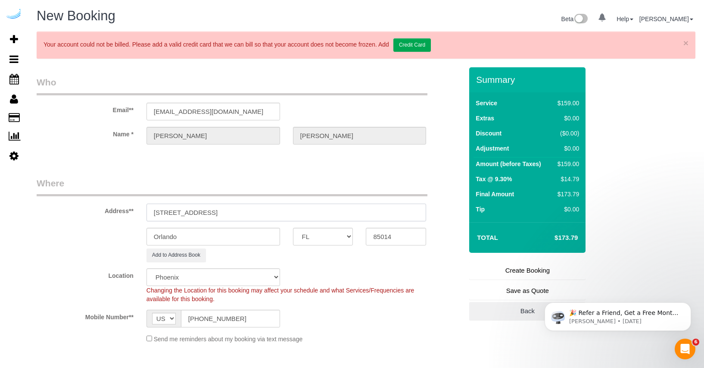
click at [258, 213] on input "[STREET_ADDRESS]" at bounding box center [287, 212] width 280 height 18
click at [388, 237] on input "85014" at bounding box center [396, 237] width 60 height 18
paste input "32801"
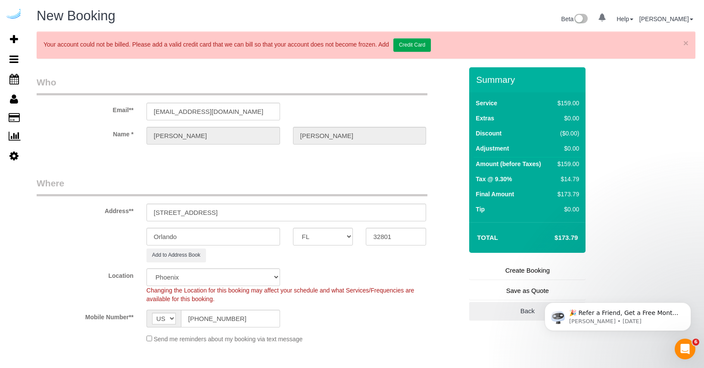
click at [333, 282] on div "Location Pro Housekeepers Atlanta Austin Boston Chicago Cincinnati Clearwater D…" at bounding box center [249, 285] width 439 height 35
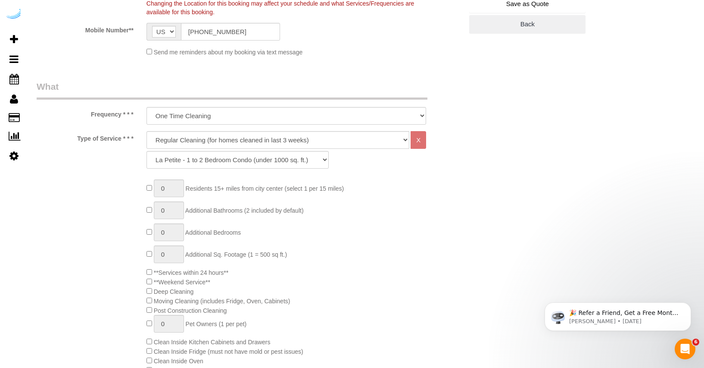
scroll to position [279, 0]
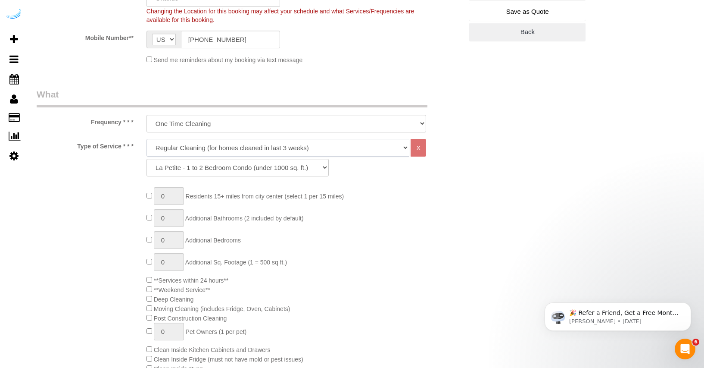
click at [309, 147] on select "Deep Cleaning (for homes that have not been cleaned in 3+ weeks) Spruce Regular…" at bounding box center [278, 148] width 263 height 18
click at [147, 139] on select "Deep Cleaning (for homes that have not been cleaned in 3+ weeks) Spruce Regular…" at bounding box center [278, 148] width 263 height 18
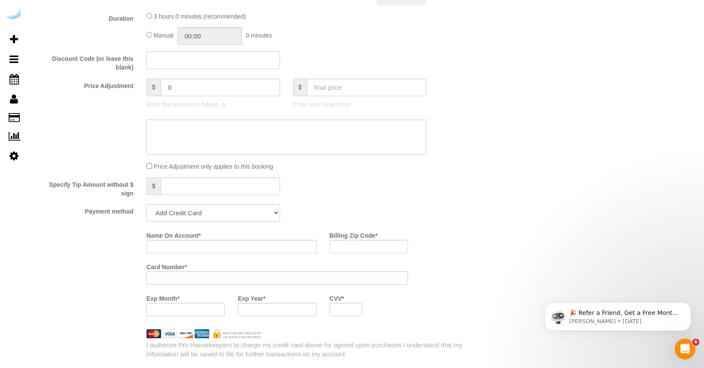
scroll to position [935, 0]
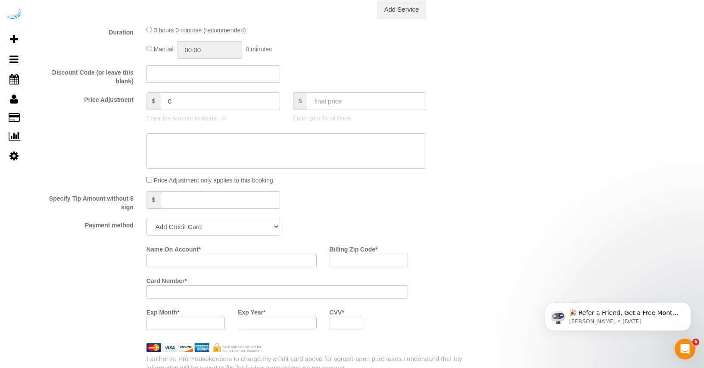
click at [266, 228] on select "Add Credit Card Cash Check Paypal" at bounding box center [214, 227] width 134 height 18
click at [147, 218] on select "Add Credit Card Cash Check Paypal" at bounding box center [214, 227] width 134 height 18
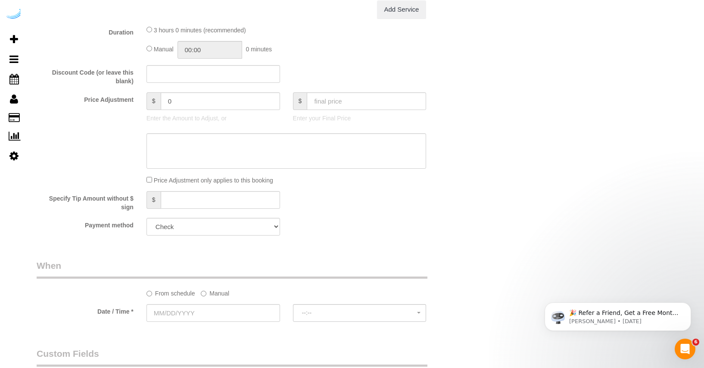
click at [347, 206] on div "Specify Tip Amount without $ sign $" at bounding box center [249, 201] width 439 height 20
click at [338, 97] on input "text" at bounding box center [366, 101] width 119 height 18
click at [349, 208] on div "Specify Tip Amount without $ sign $" at bounding box center [249, 201] width 439 height 20
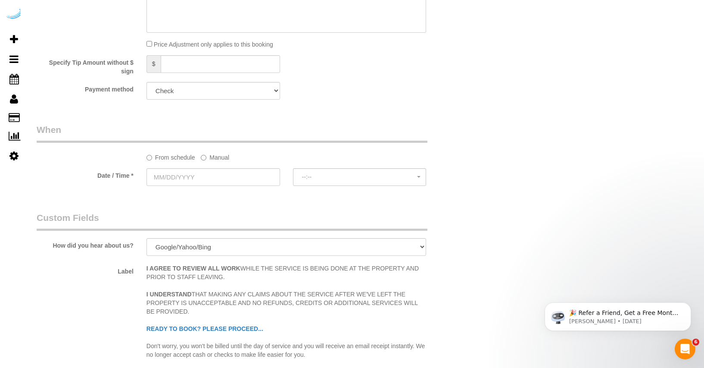
scroll to position [1075, 0]
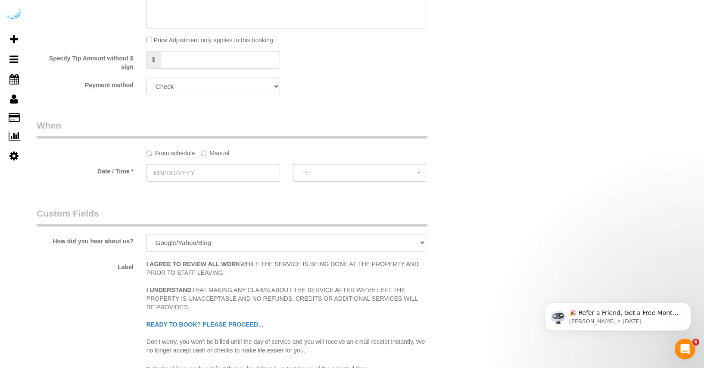
click at [219, 152] on label "Manual" at bounding box center [215, 152] width 28 height 12
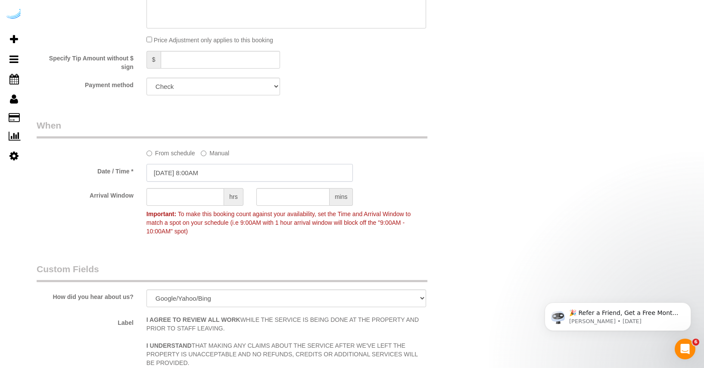
click at [216, 175] on input "09/15/2025 8:00AM" at bounding box center [250, 173] width 207 height 18
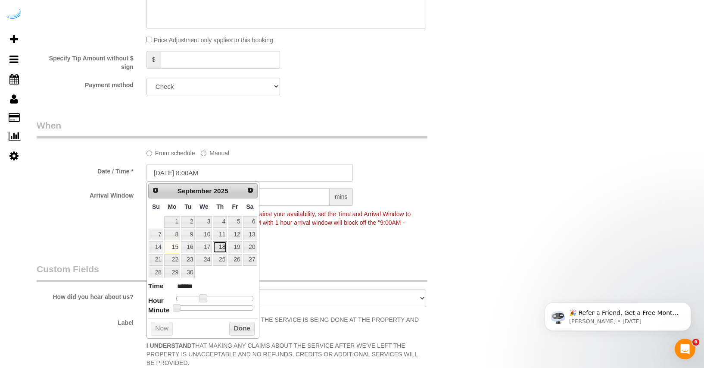
click at [221, 249] on link "18" at bounding box center [220, 247] width 14 height 12
drag, startPoint x: 203, startPoint y: 294, endPoint x: 215, endPoint y: 299, distance: 12.6
click at [215, 299] on span at bounding box center [213, 298] width 8 height 8
click at [251, 330] on button "Done" at bounding box center [241, 329] width 25 height 14
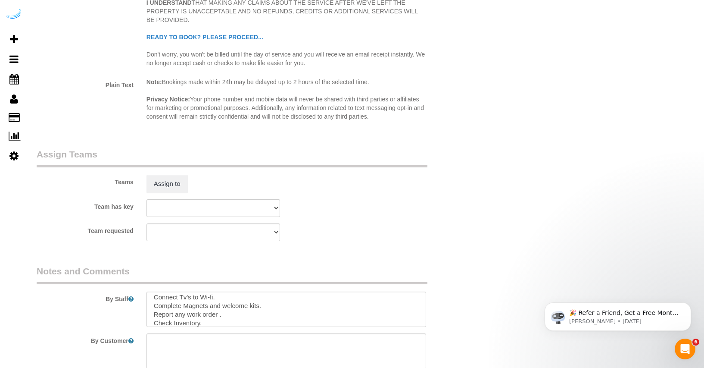
scroll to position [1470, 0]
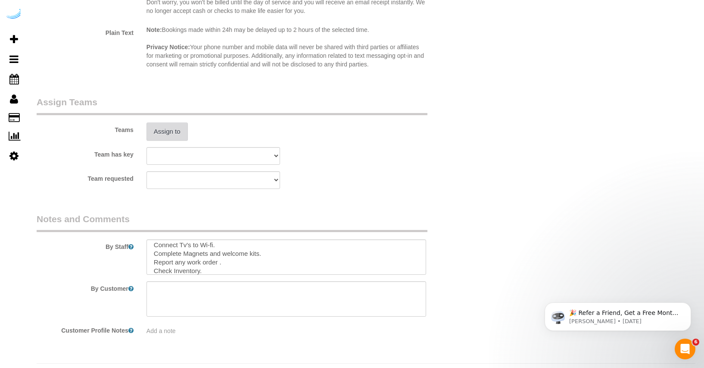
click at [184, 134] on button "Assign to" at bounding box center [167, 131] width 41 height 18
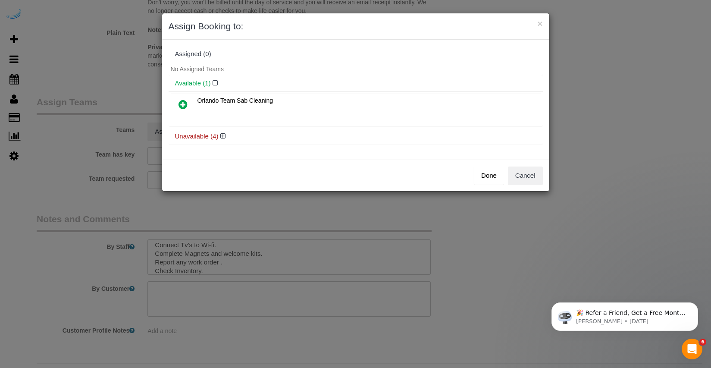
click at [179, 105] on icon at bounding box center [182, 104] width 9 height 10
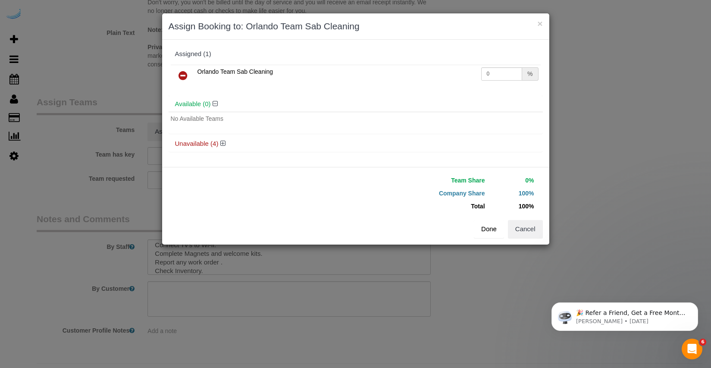
click at [482, 231] on button "Done" at bounding box center [489, 229] width 30 height 18
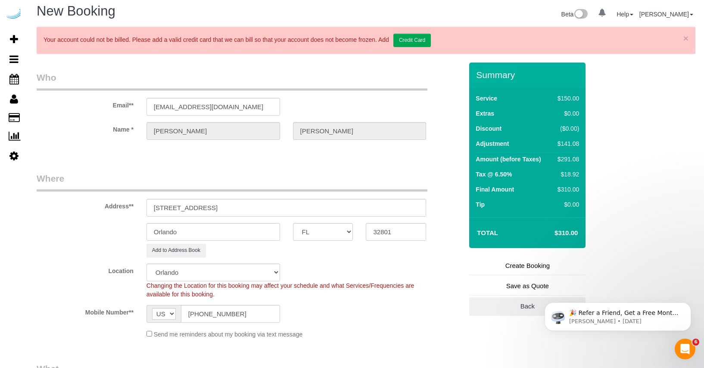
scroll to position [11, 0]
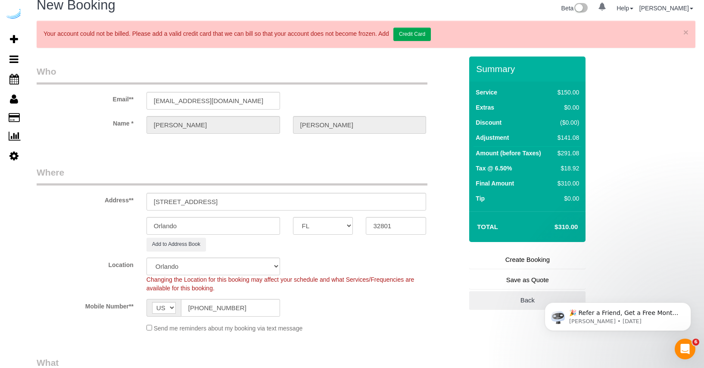
click at [534, 259] on link "Create Booking" at bounding box center [527, 259] width 116 height 18
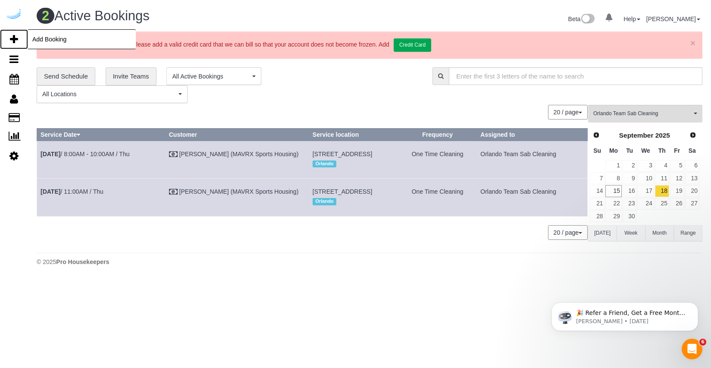
click at [43, 40] on span "Add Booking" at bounding box center [82, 39] width 108 height 20
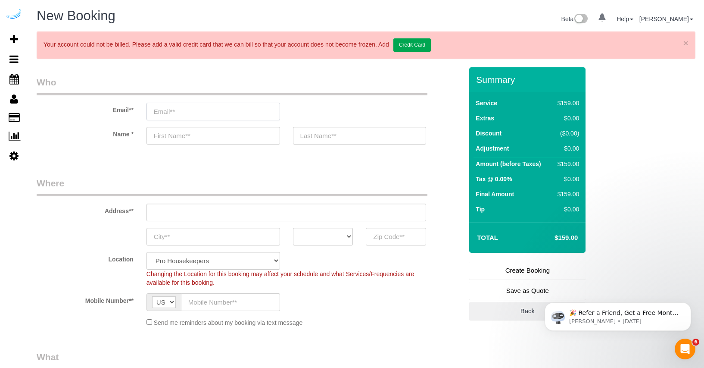
click at [221, 113] on input "email" at bounding box center [214, 112] width 134 height 18
click at [168, 110] on input "YOLNDA" at bounding box center [214, 112] width 134 height 18
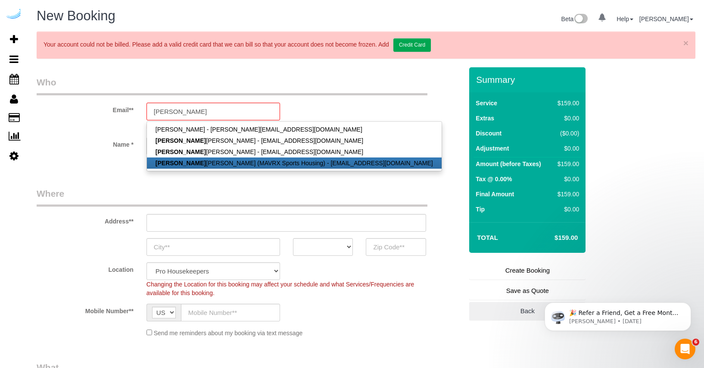
click at [192, 161] on link "Yolanda Gamboa (MAVRX Sports Housing) - ygamboa@prosmail.com" at bounding box center [294, 162] width 295 height 11
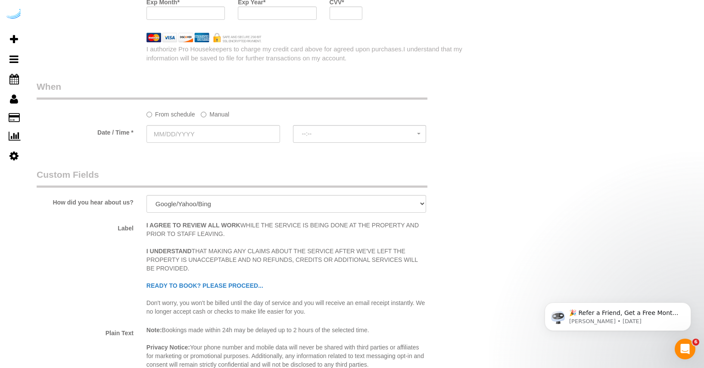
scroll to position [1525, 0]
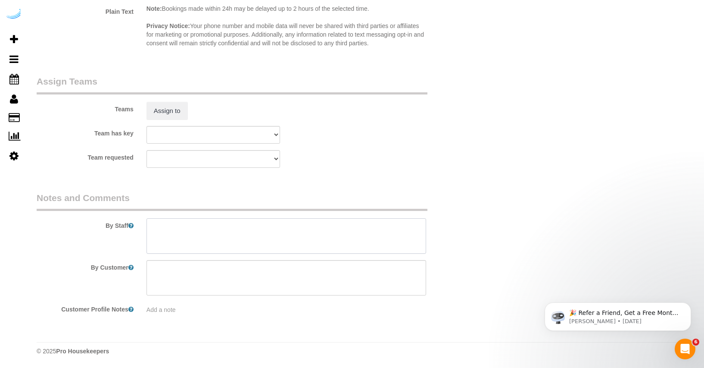
click at [176, 243] on textarea at bounding box center [287, 235] width 280 height 35
paste textarea "Move in Inspection The Yard unit B973 Move in inspection and New set up. Create…"
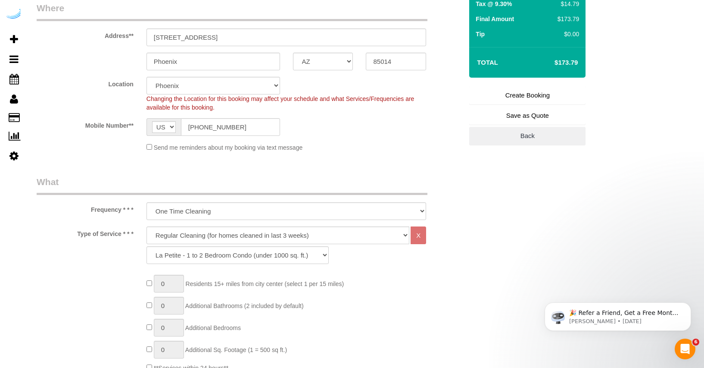
scroll to position [0, 0]
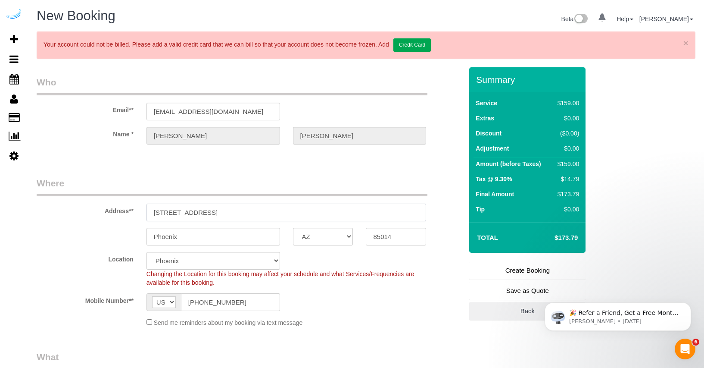
click at [234, 212] on input "4745 N 7th St Suite 140" at bounding box center [287, 212] width 280 height 18
paste input "[STREET_ADDRESS]"
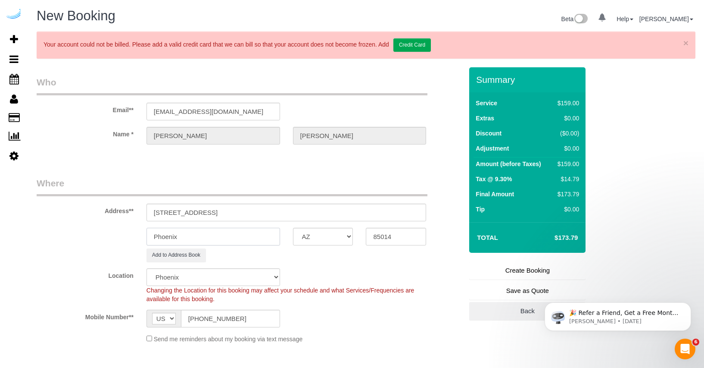
click at [209, 239] on input "Phoenix" at bounding box center [214, 237] width 134 height 18
click at [306, 242] on select "AK AL AR AZ CA CO CT DC DE FL GA HI IA ID IL IN KS KY LA MA MD ME MI MN MO MS M…" at bounding box center [323, 237] width 60 height 18
click at [293, 228] on select "AK AL AR AZ CA CO CT DC DE FL GA HI IA ID IL IN KS KY LA MA MD ME MI MN MO MS M…" at bounding box center [323, 237] width 60 height 18
click at [248, 214] on input "[STREET_ADDRESS]" at bounding box center [287, 212] width 280 height 18
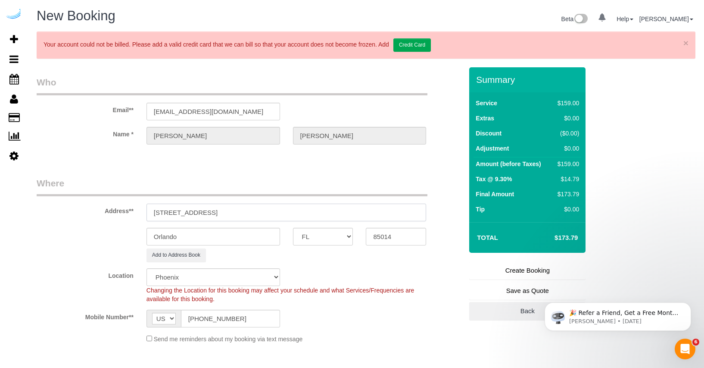
click at [248, 214] on input "[STREET_ADDRESS]" at bounding box center [287, 212] width 280 height 18
click at [378, 229] on input "85014" at bounding box center [396, 237] width 60 height 18
paste input "32801"
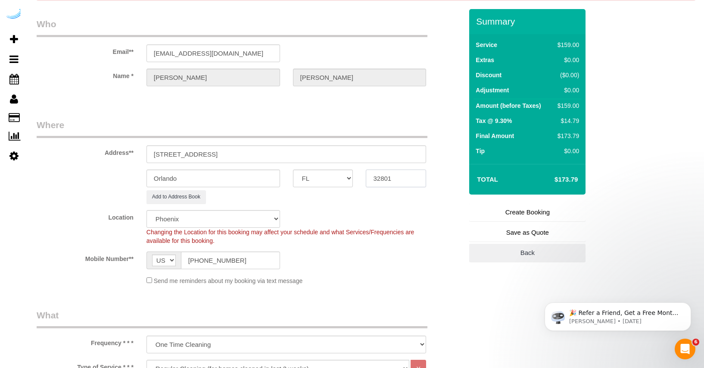
scroll to position [154, 0]
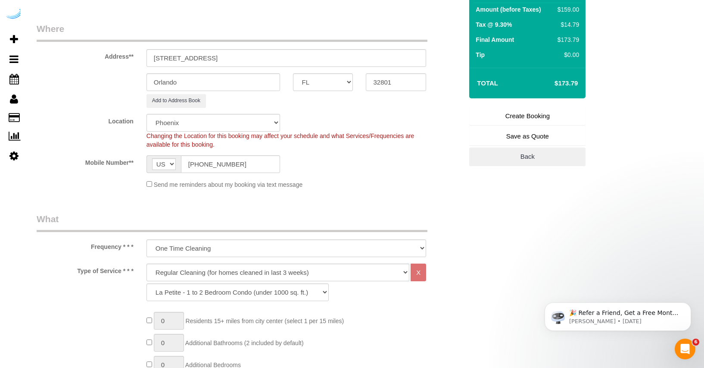
click at [344, 175] on sui-booking-location "Location Pro Housekeepers Atlanta Austin Boston Chicago Cincinnati Clearwater D…" at bounding box center [250, 151] width 426 height 75
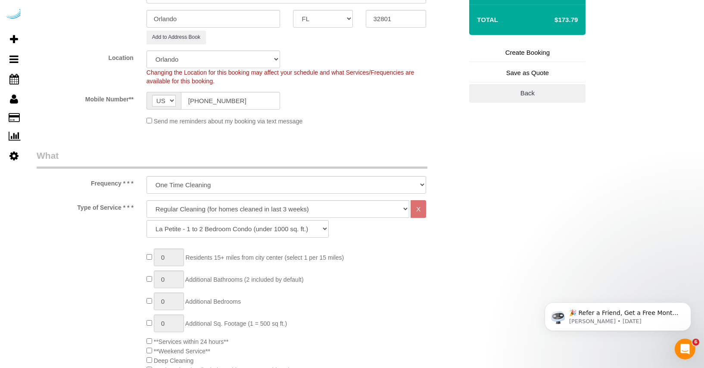
scroll to position [219, 0]
click at [219, 210] on select "Deep Cleaning (for homes that have not been cleaned in 3+ weeks) Spruce Regular…" at bounding box center [278, 208] width 263 height 18
click at [147, 199] on select "Deep Cleaning (for homes that have not been cleaned in 3+ weeks) Spruce Regular…" at bounding box center [278, 208] width 263 height 18
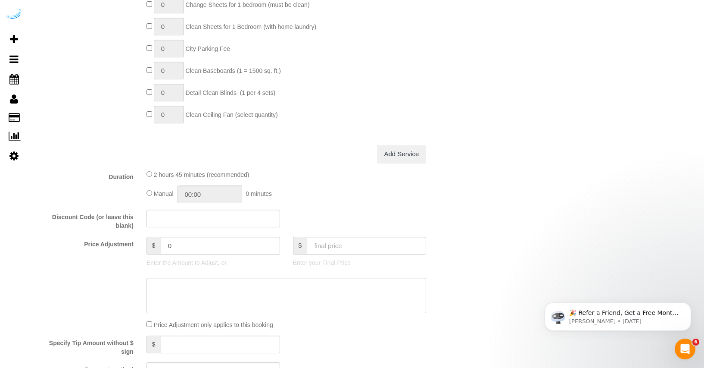
scroll to position [814, 0]
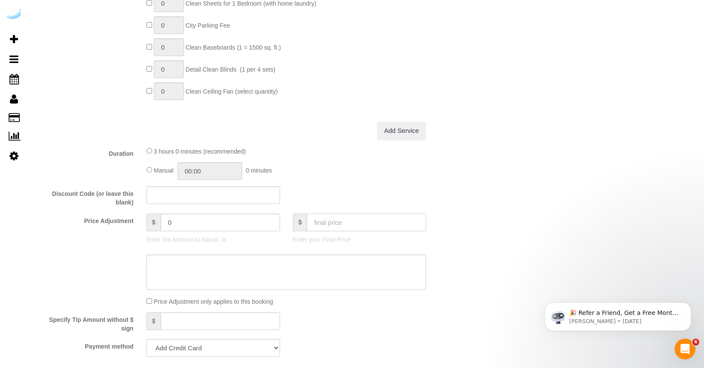
click at [337, 222] on input "text" at bounding box center [366, 222] width 119 height 18
click at [372, 182] on fieldset "What Frequency * * * One Time Cleaning Weekly Cleaning (20%) - 20.00% (0% for t…" at bounding box center [250, 23] width 426 height 941
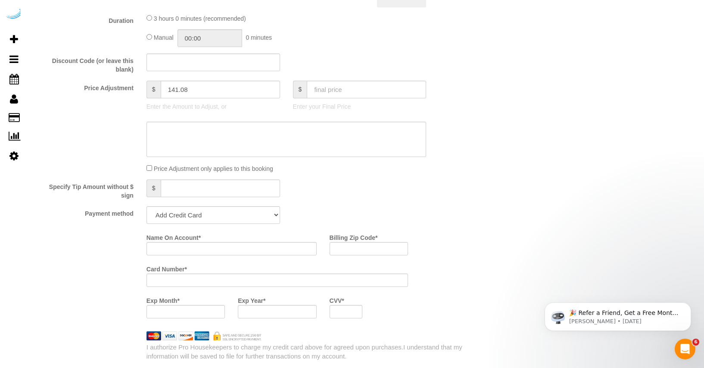
scroll to position [975, 0]
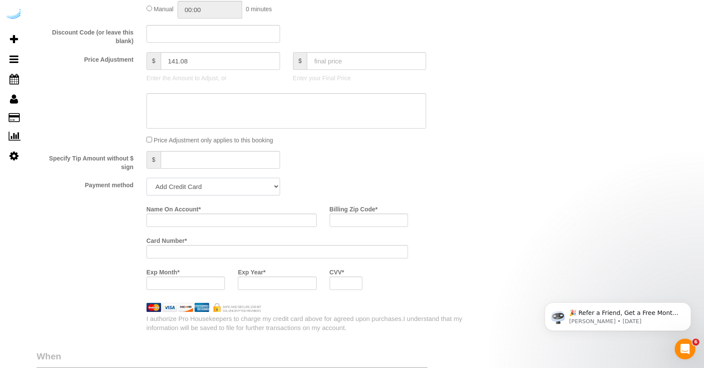
click at [245, 192] on select "Add Credit Card Cash Check Paypal" at bounding box center [214, 187] width 134 height 18
click at [147, 178] on select "Add Credit Card Cash Check Paypal" at bounding box center [214, 187] width 134 height 18
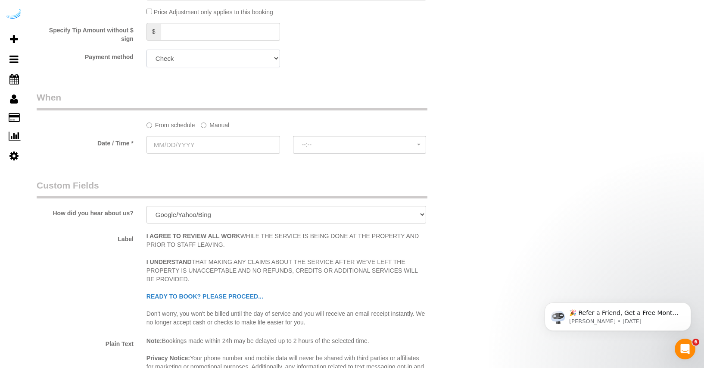
scroll to position [1104, 0]
click at [227, 121] on label "Manual" at bounding box center [215, 123] width 28 height 12
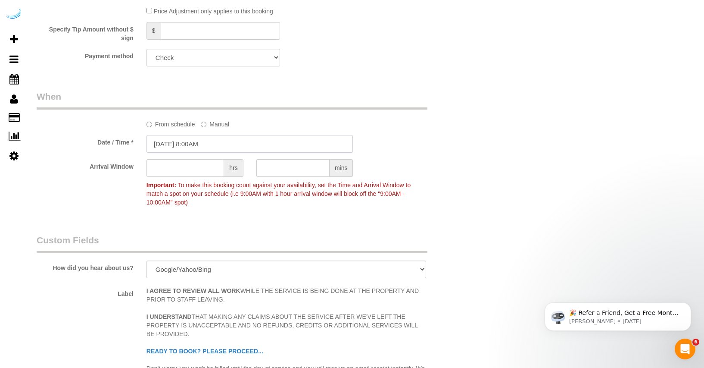
click at [208, 143] on input "09/15/2025 8:00AM" at bounding box center [250, 144] width 207 height 18
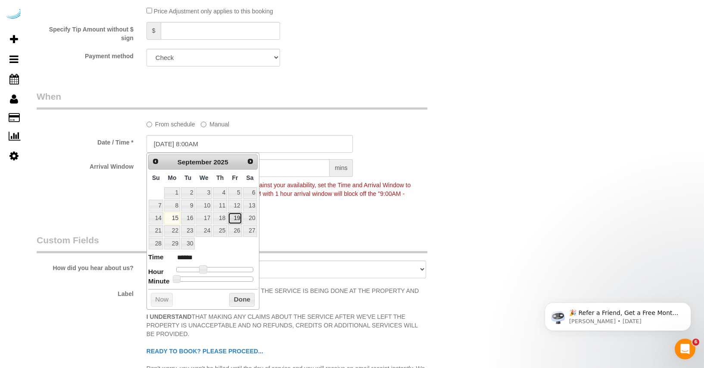
click at [239, 217] on link "19" at bounding box center [235, 218] width 14 height 12
click at [316, 238] on legend "Custom Fields" at bounding box center [232, 243] width 391 height 19
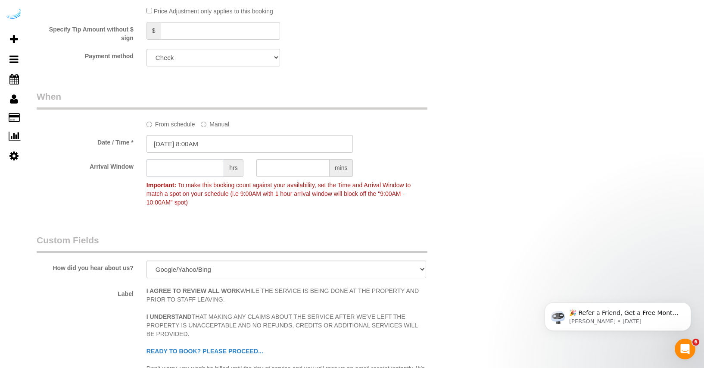
click at [203, 169] on input "text" at bounding box center [186, 168] width 78 height 18
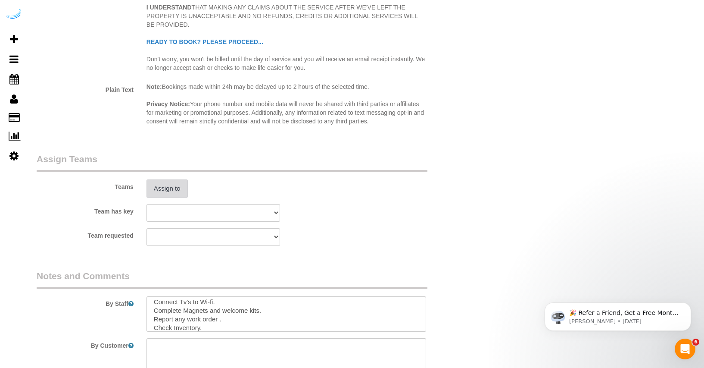
scroll to position [1414, 0]
click at [178, 182] on button "Assign to" at bounding box center [167, 187] width 41 height 18
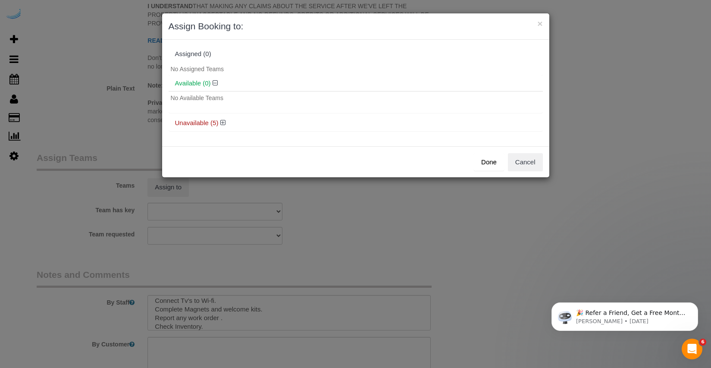
click at [280, 235] on div "× Assign Booking to: Assigned (0) No Assigned Teams Available (0) No Available …" at bounding box center [355, 184] width 711 height 368
click at [519, 167] on button "Cancel" at bounding box center [525, 162] width 35 height 18
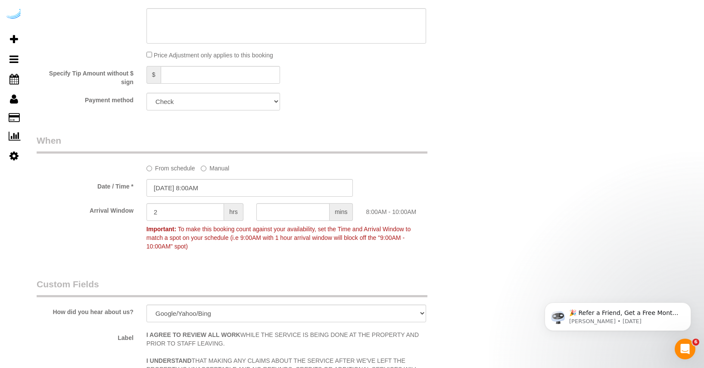
scroll to position [1065, 0]
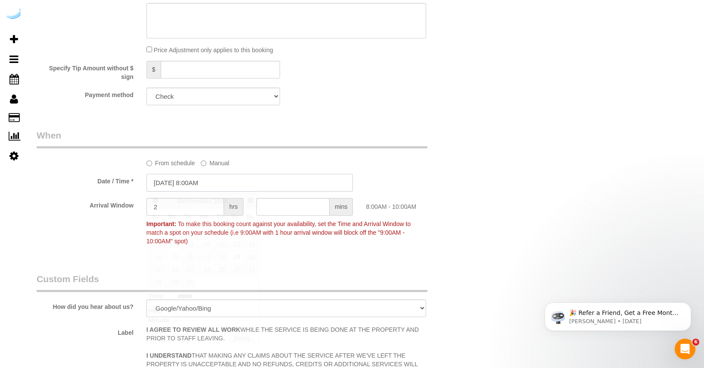
click at [226, 182] on input "09/19/2025 8:00AM" at bounding box center [250, 183] width 207 height 18
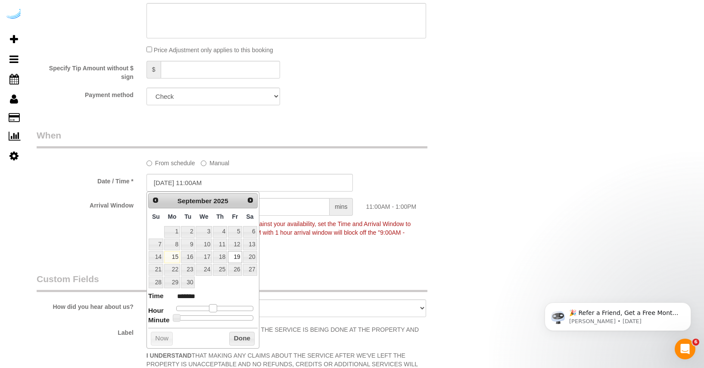
drag, startPoint x: 203, startPoint y: 308, endPoint x: 213, endPoint y: 309, distance: 9.1
click at [213, 309] on span at bounding box center [213, 308] width 8 height 8
click at [247, 343] on button "Done" at bounding box center [241, 338] width 25 height 14
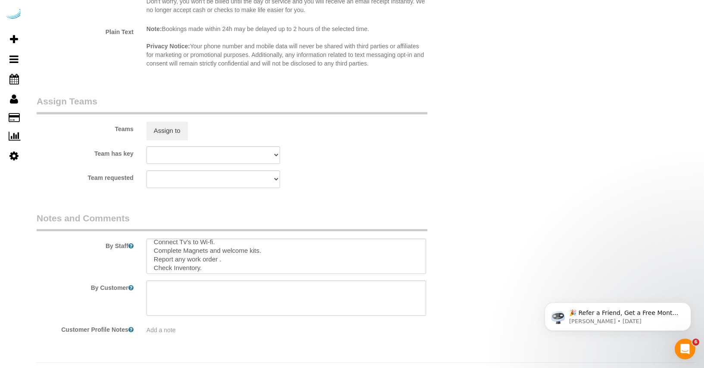
scroll to position [43, 0]
click at [174, 129] on button "Assign to" at bounding box center [167, 131] width 41 height 18
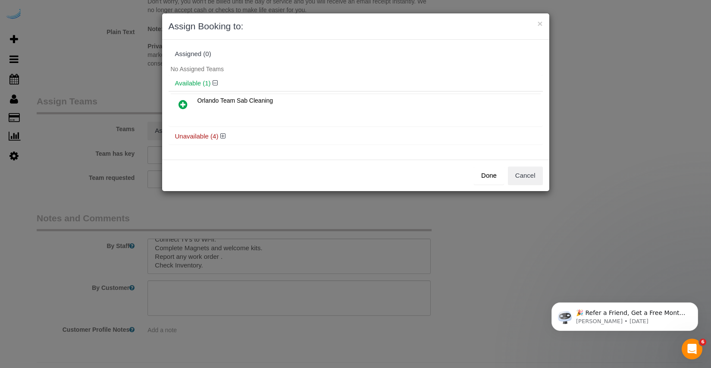
click at [184, 105] on icon at bounding box center [182, 104] width 9 height 10
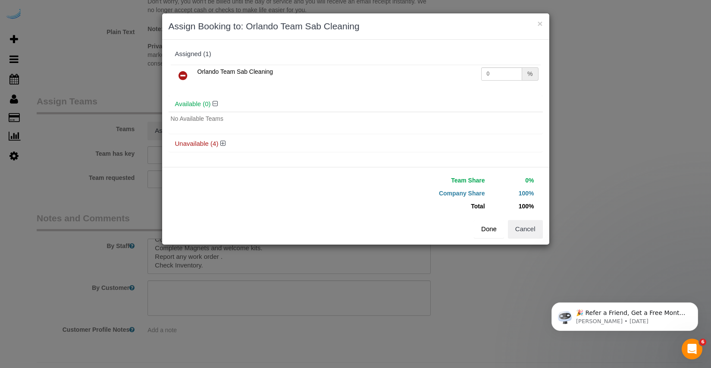
click at [490, 226] on button "Done" at bounding box center [489, 229] width 30 height 18
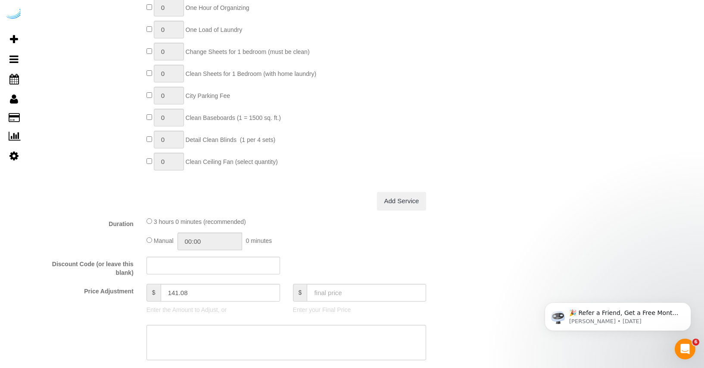
scroll to position [26, 0]
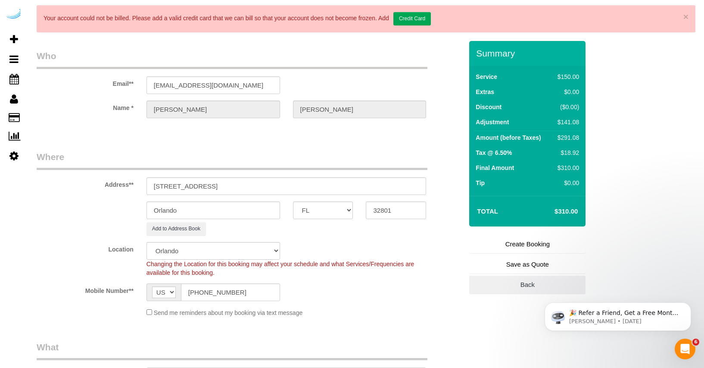
click at [522, 246] on link "Create Booking" at bounding box center [527, 244] width 116 height 18
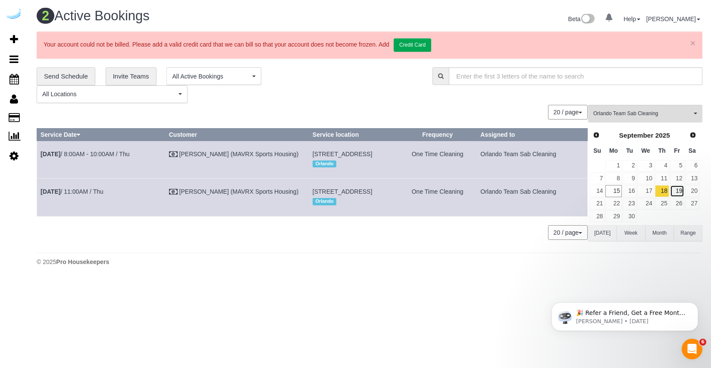
click at [673, 192] on link "19" at bounding box center [677, 191] width 14 height 12
click at [407, 240] on div "20 / page 10 / page 20 / page 30 / page 40 / page 50 / page 100 / page" at bounding box center [312, 232] width 551 height 15
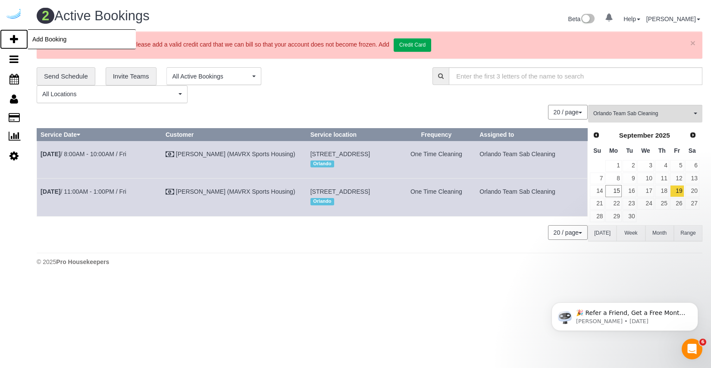
click at [42, 37] on span "Add Booking" at bounding box center [82, 39] width 108 height 20
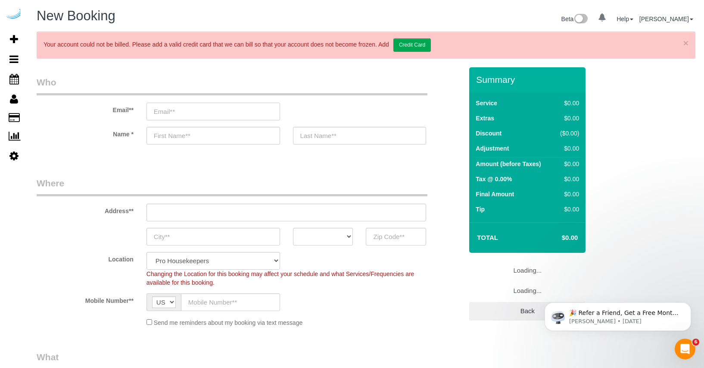
click at [217, 113] on input "email" at bounding box center [214, 112] width 134 height 18
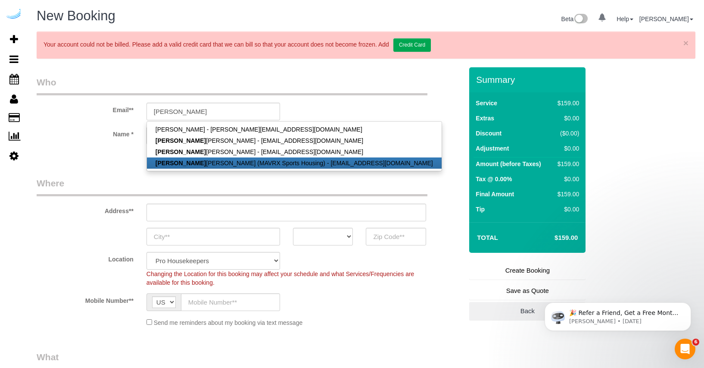
click at [197, 168] on link "Yolanda Gamboa (MAVRX Sports Housing) - ygamboa@prosmail.com" at bounding box center [294, 162] width 295 height 11
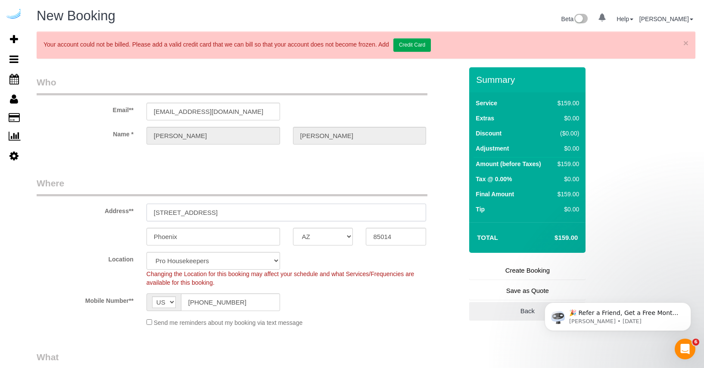
click at [228, 218] on input "4745 N 7th St Suite 140" at bounding box center [287, 212] width 280 height 18
click at [220, 212] on input "4745 N 7th St Suite 140" at bounding box center [287, 212] width 280 height 18
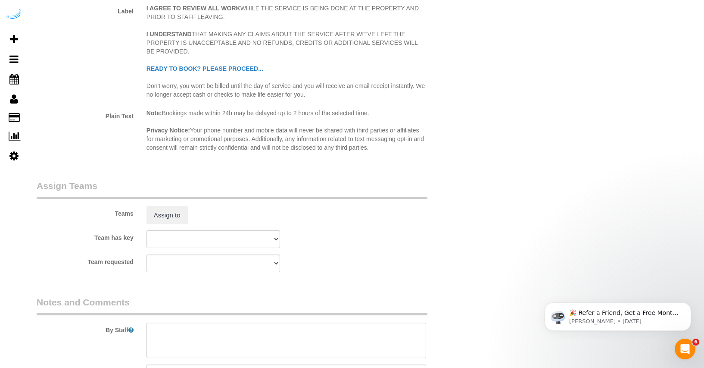
scroll to position [1525, 0]
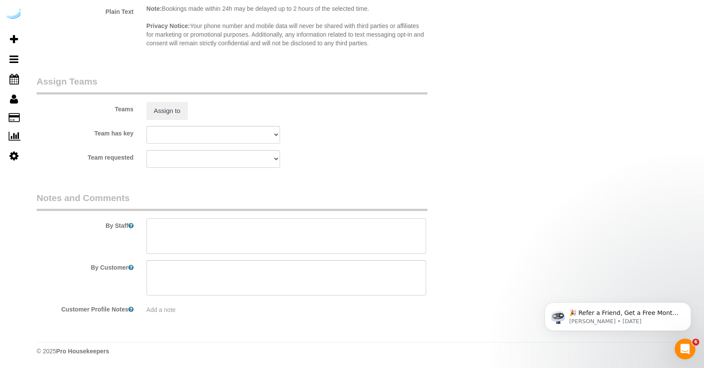
click at [226, 234] on textarea at bounding box center [287, 235] width 280 height 35
paste textarea "Move in Inspection The Yard unit L404 Move in inspection and New set up. Create…"
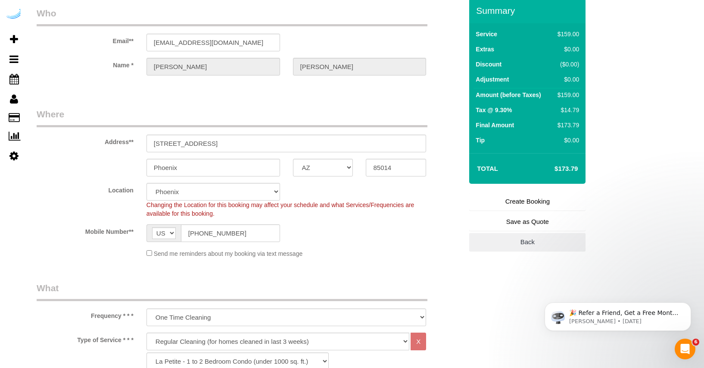
scroll to position [215, 0]
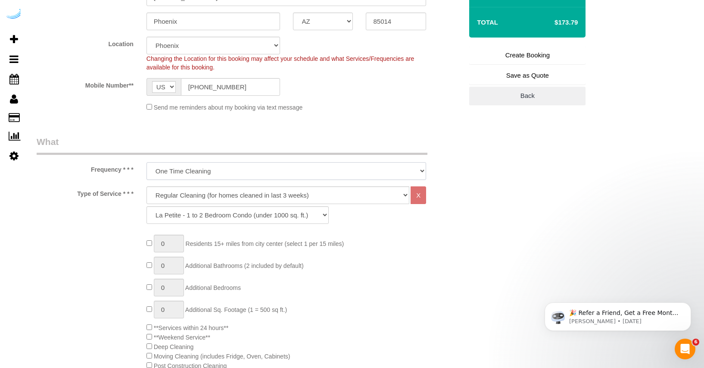
click at [210, 176] on select "One Time Cleaning Weekly Cleaning (20%) - 20.00% (0% for the First Booking) Eve…" at bounding box center [287, 171] width 280 height 18
click at [207, 191] on select "Deep Cleaning (for homes that have not been cleaned in 3+ weeks) Spruce Regular…" at bounding box center [278, 195] width 263 height 18
click at [147, 186] on select "Deep Cleaning (for homes that have not been cleaned in 3+ weeks) Spruce Regular…" at bounding box center [278, 195] width 263 height 18
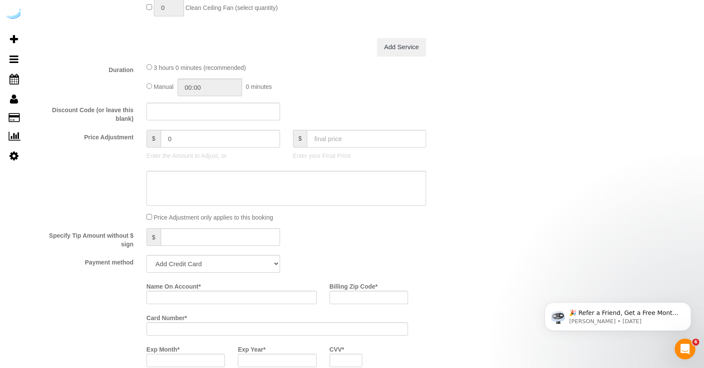
scroll to position [889, 0]
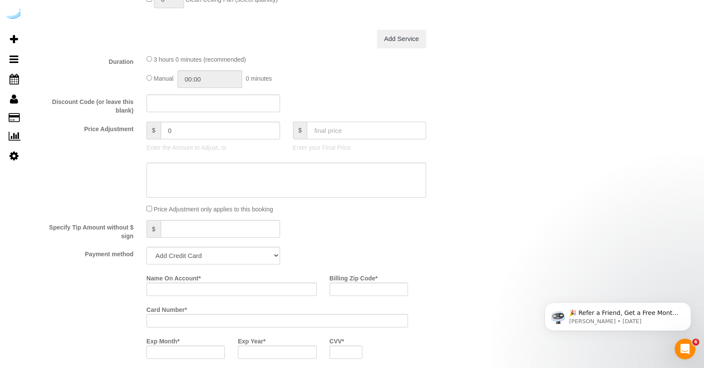
click at [350, 130] on input "text" at bounding box center [366, 131] width 119 height 18
click at [379, 100] on div "Discount Code (or leave this blank)" at bounding box center [249, 104] width 439 height 21
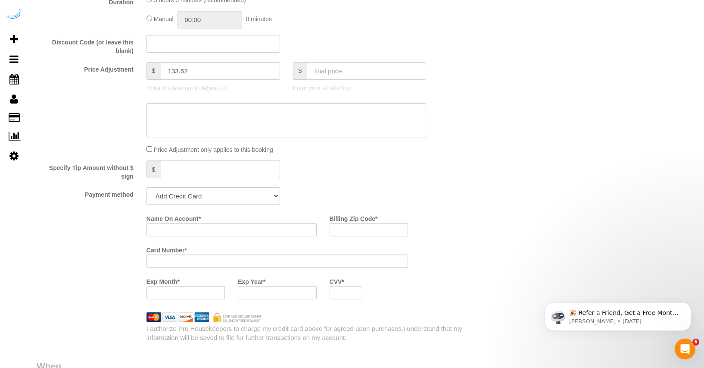
scroll to position [1044, 0]
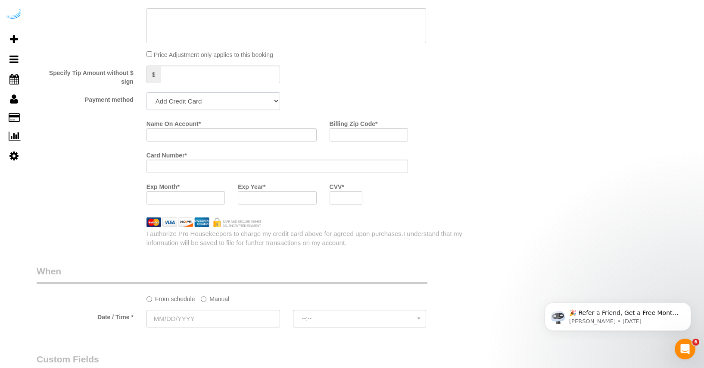
click at [267, 101] on select "Add Credit Card Cash Check Paypal" at bounding box center [214, 101] width 134 height 18
click at [147, 92] on select "Add Credit Card Cash Check Paypal" at bounding box center [214, 101] width 134 height 18
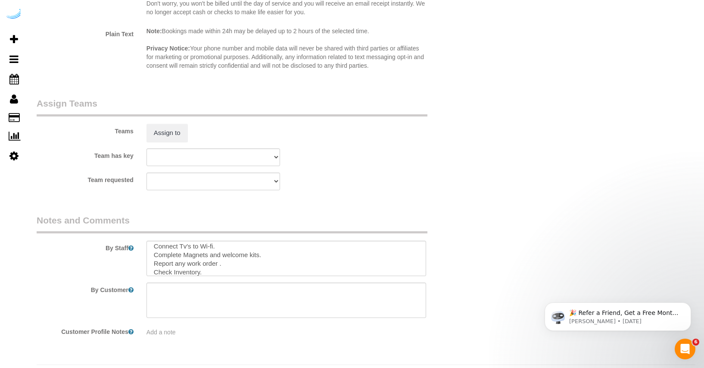
scroll to position [1419, 0]
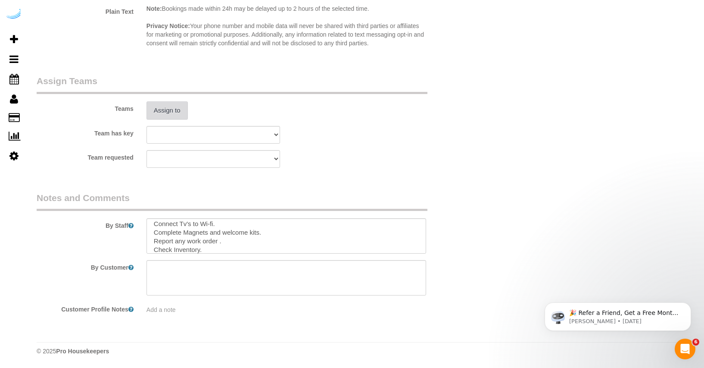
click at [161, 113] on button "Assign to" at bounding box center [167, 110] width 41 height 18
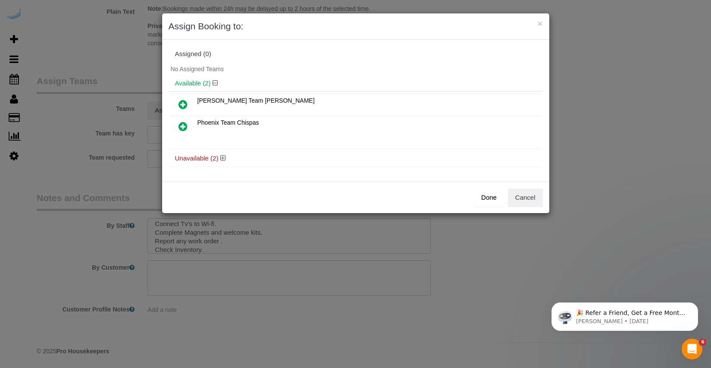
click at [77, 162] on div "× Assign Booking to: Assigned (0) No Assigned Teams Available (2) Chandler Team…" at bounding box center [355, 184] width 711 height 368
click at [547, 207] on div "Done Cancel" at bounding box center [355, 196] width 387 height 31
click at [514, 194] on button "Cancel" at bounding box center [525, 197] width 35 height 18
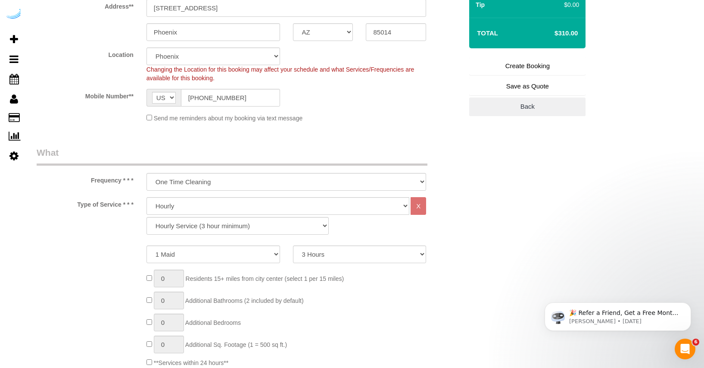
scroll to position [0, 0]
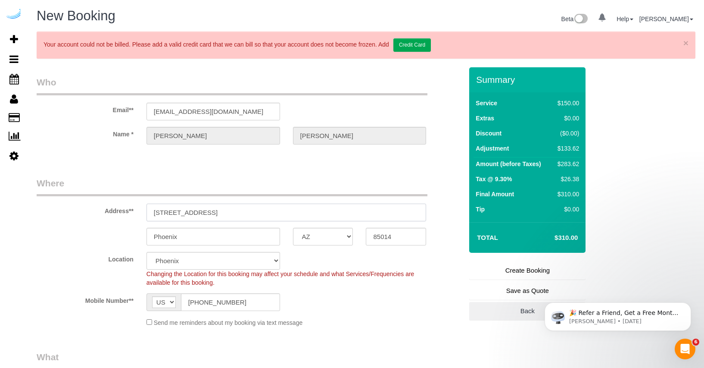
click at [294, 213] on input "4745 N 7th St Suite 140" at bounding box center [287, 212] width 280 height 18
paste input "[STREET_ADDRESS]"
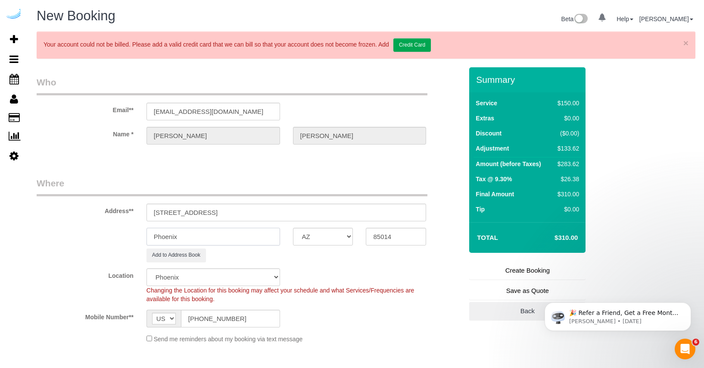
click at [226, 239] on input "Phoenix" at bounding box center [214, 237] width 134 height 18
click at [346, 236] on select "AK AL AR AZ CA CO CT DC DE FL GA HI IA ID IL IN KS KY LA MA MD ME MI MN MO MS M…" at bounding box center [323, 237] width 60 height 18
click at [293, 228] on select "AK AL AR AZ CA CO CT DC DE FL GA HI IA ID IL IN KS KY LA MA MD ME MI MN MO MS M…" at bounding box center [323, 237] width 60 height 18
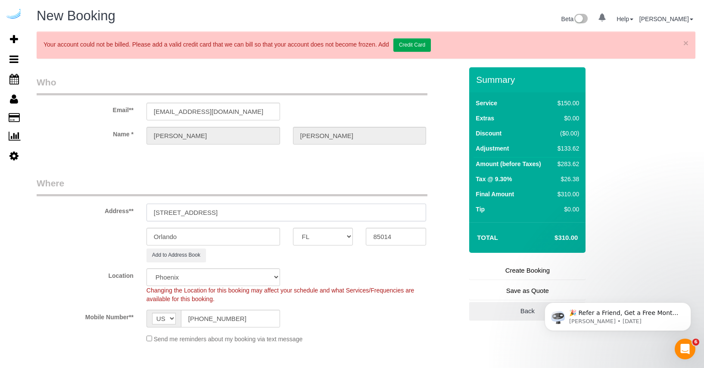
click at [255, 210] on input "[STREET_ADDRESS]" at bounding box center [287, 212] width 280 height 18
click at [372, 237] on input "85014" at bounding box center [396, 237] width 60 height 18
paste input "32801"
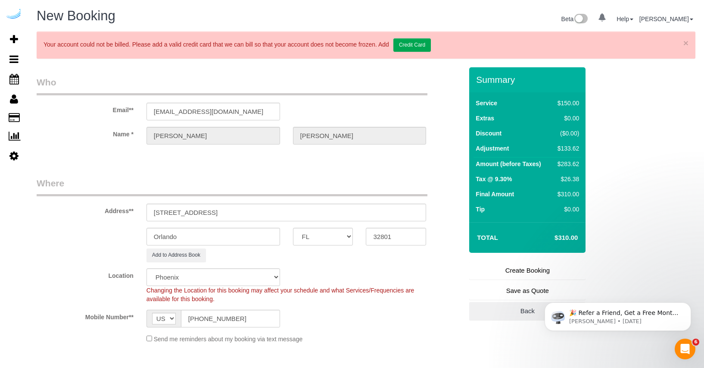
click at [337, 318] on div "Mobile Number** AF AL DZ AD AO AI AQ AG AR AM AW AU AT AZ BS BH BD BB BY BE BZ …" at bounding box center [249, 319] width 439 height 18
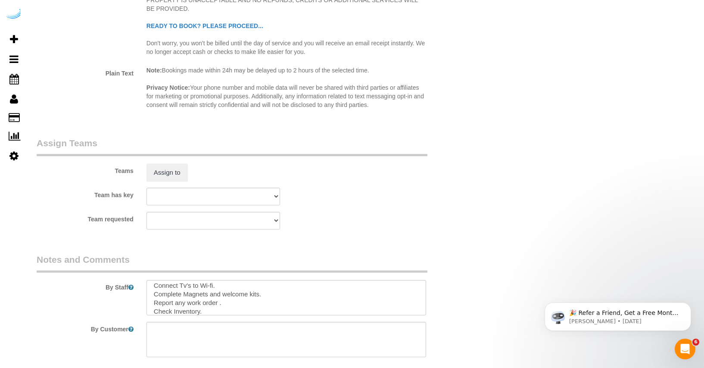
scroll to position [1375, 0]
click at [167, 172] on button "Assign to" at bounding box center [167, 171] width 41 height 18
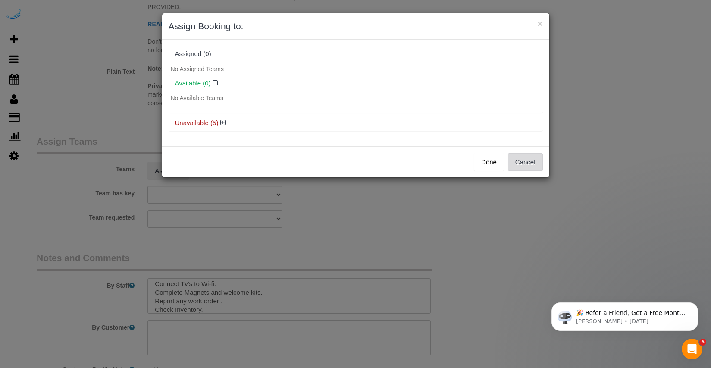
click at [517, 159] on button "Cancel" at bounding box center [525, 162] width 35 height 18
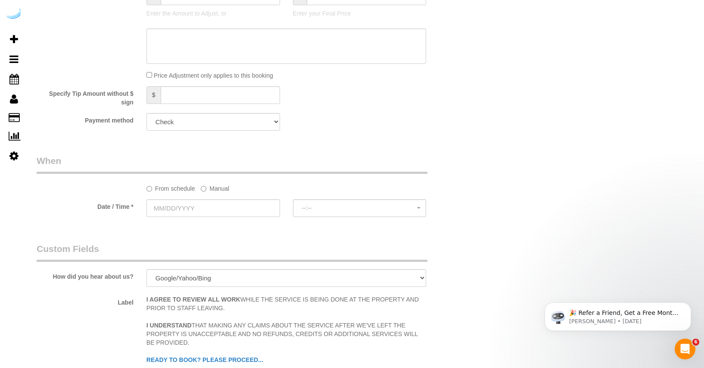
scroll to position [1004, 0]
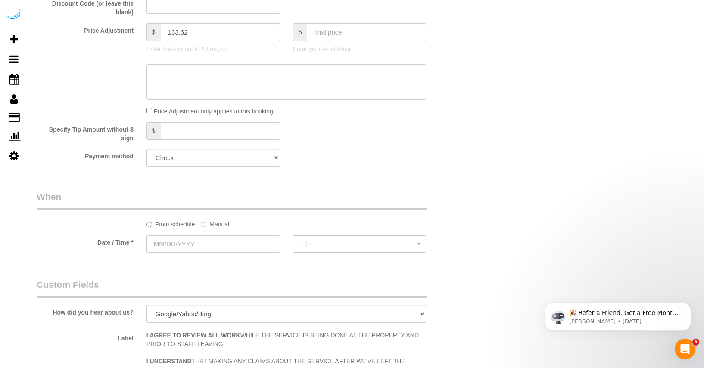
click at [208, 221] on label "Manual" at bounding box center [215, 223] width 28 height 12
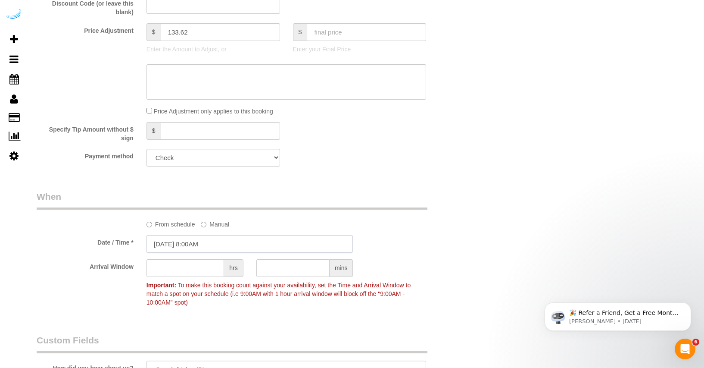
click at [196, 246] on input "09/15/2025 8:00AM" at bounding box center [250, 244] width 207 height 18
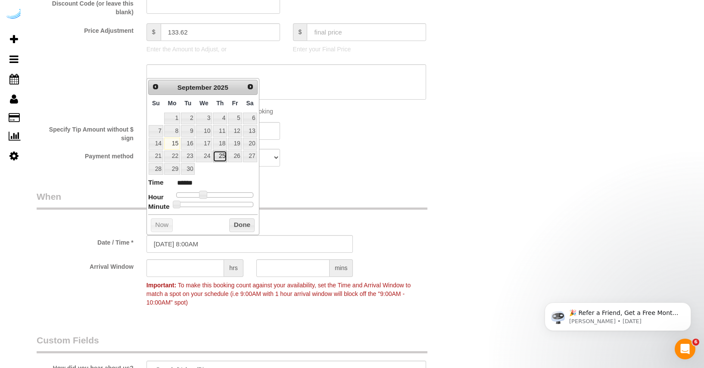
click at [223, 156] on link "25" at bounding box center [220, 156] width 14 height 12
click at [233, 223] on button "Done" at bounding box center [241, 225] width 25 height 14
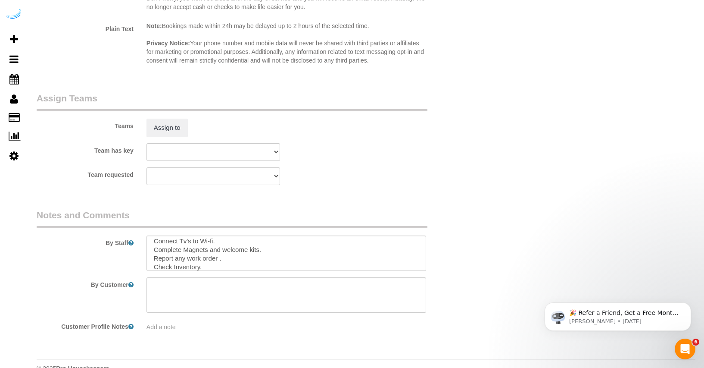
scroll to position [1491, 0]
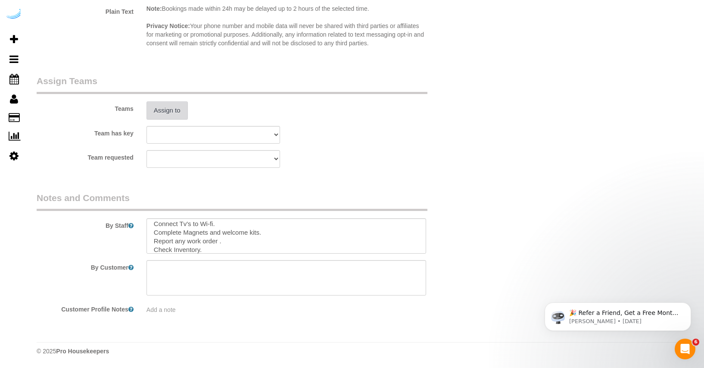
click at [172, 108] on button "Assign to" at bounding box center [167, 110] width 41 height 18
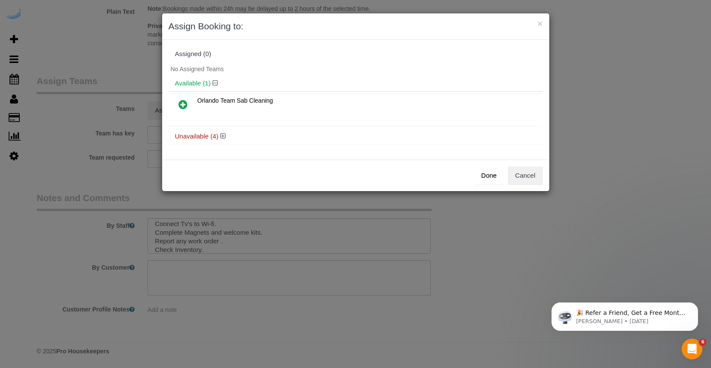
click at [186, 105] on icon at bounding box center [182, 104] width 9 height 10
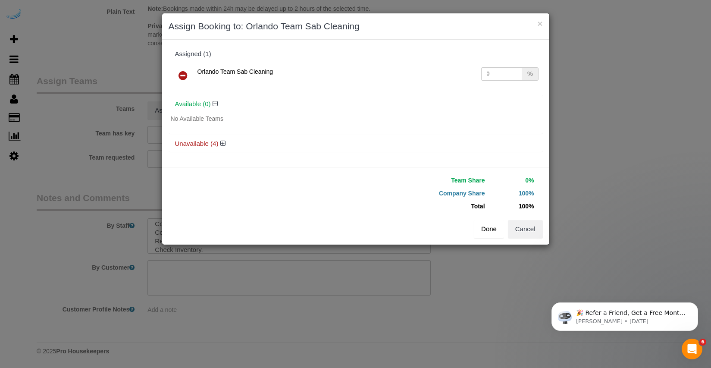
click at [490, 225] on button "Done" at bounding box center [489, 229] width 30 height 18
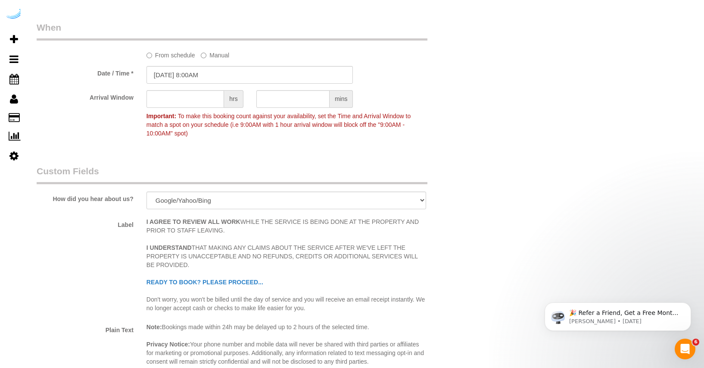
scroll to position [1167, 0]
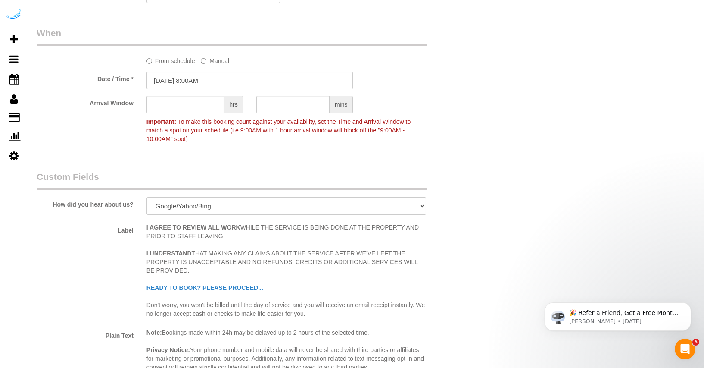
click at [202, 113] on div at bounding box center [195, 114] width 97 height 2
click at [200, 106] on input "text" at bounding box center [186, 105] width 78 height 18
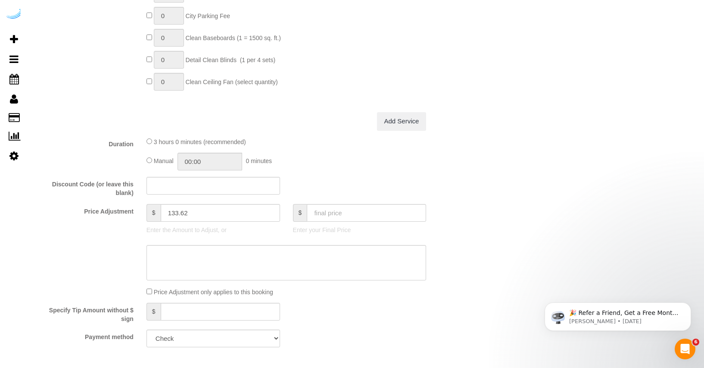
scroll to position [873, 0]
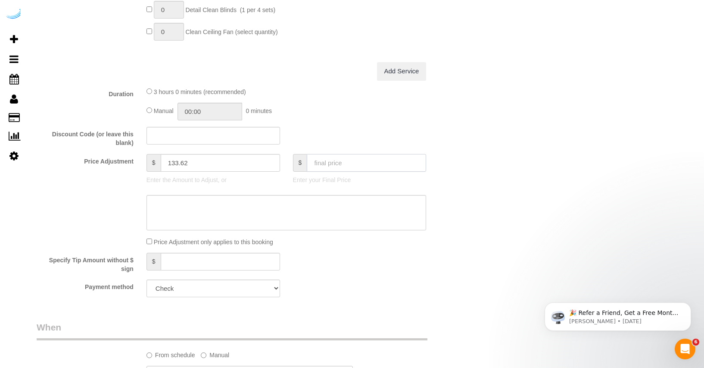
click at [341, 162] on input "text" at bounding box center [366, 163] width 119 height 18
click at [391, 127] on div "Discount Code (or leave this blank)" at bounding box center [249, 137] width 439 height 21
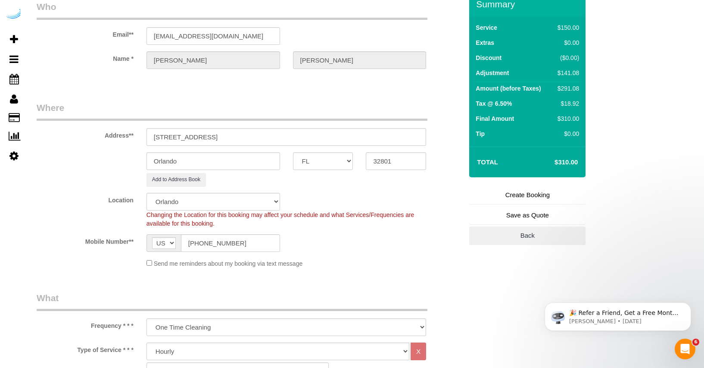
scroll to position [0, 0]
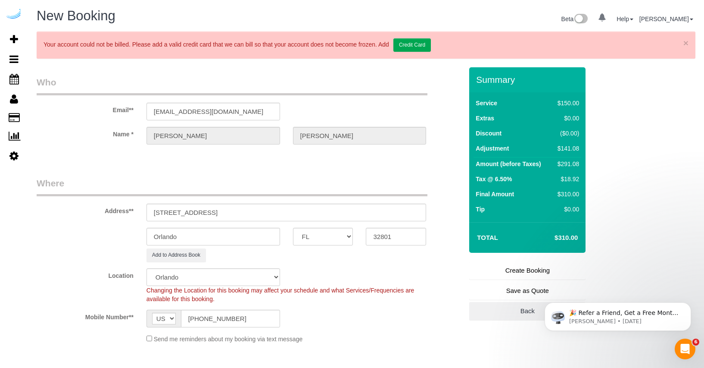
click at [526, 269] on link "Create Booking" at bounding box center [527, 270] width 116 height 18
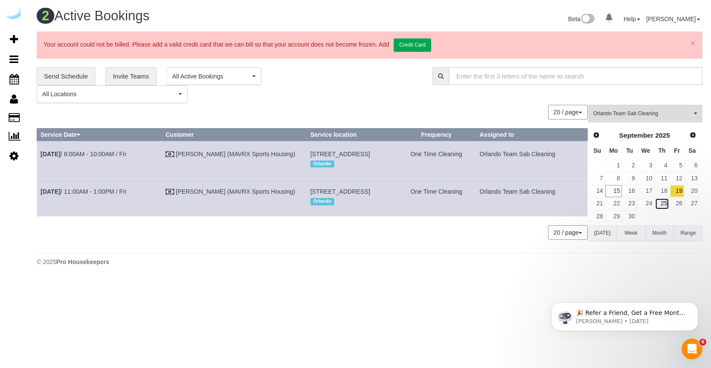
click at [667, 204] on link "25" at bounding box center [662, 204] width 14 height 12
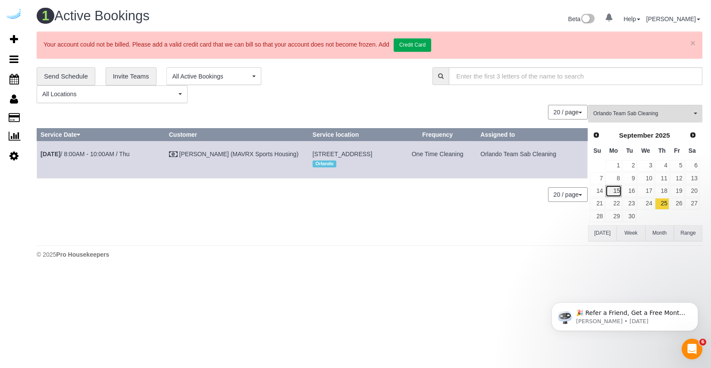
click at [620, 191] on link "15" at bounding box center [613, 191] width 16 height 12
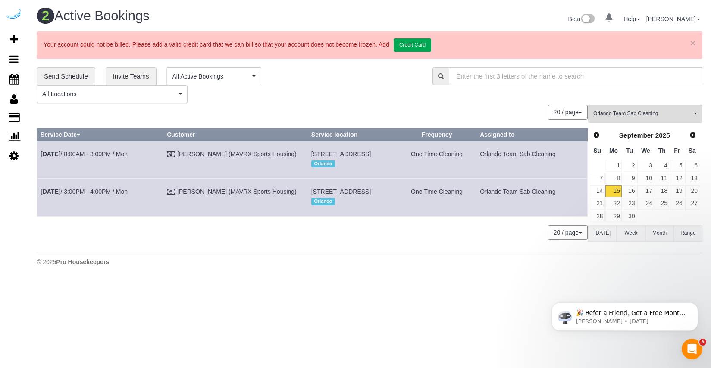
click at [158, 202] on td "Sep 15th / 3:00PM - 4:00PM / Mon" at bounding box center [100, 197] width 126 height 38
click at [184, 195] on link "[PERSON_NAME] (MAVRX Sports Housing)" at bounding box center [236, 191] width 119 height 7
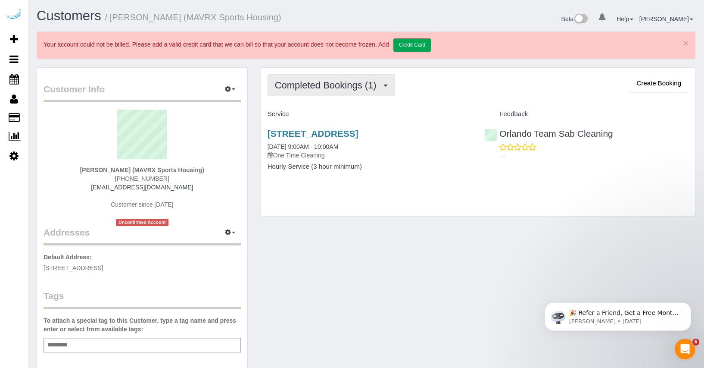
click at [388, 85] on span "button" at bounding box center [386, 85] width 4 height 2
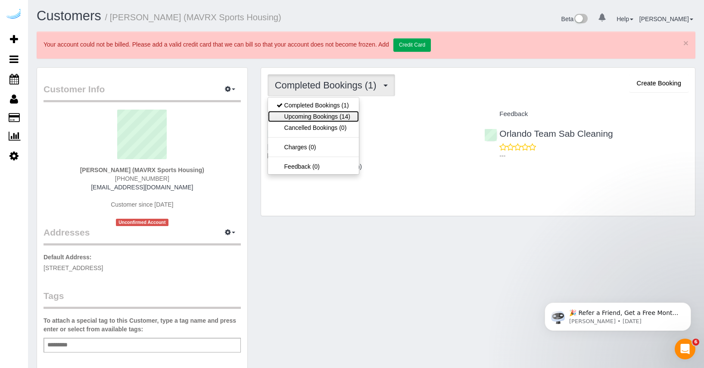
click at [338, 119] on link "Upcoming Bookings (14)" at bounding box center [313, 116] width 91 height 11
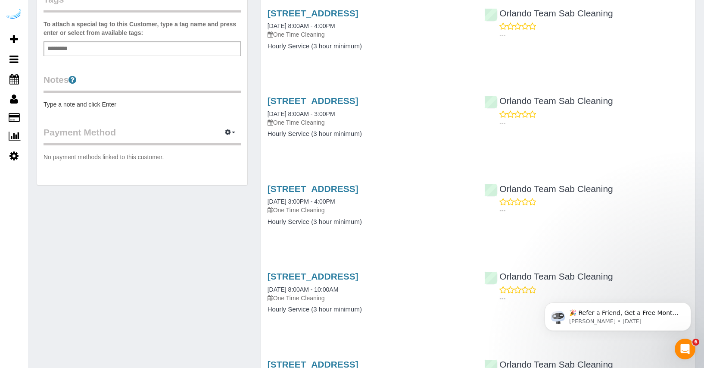
scroll to position [331, 0]
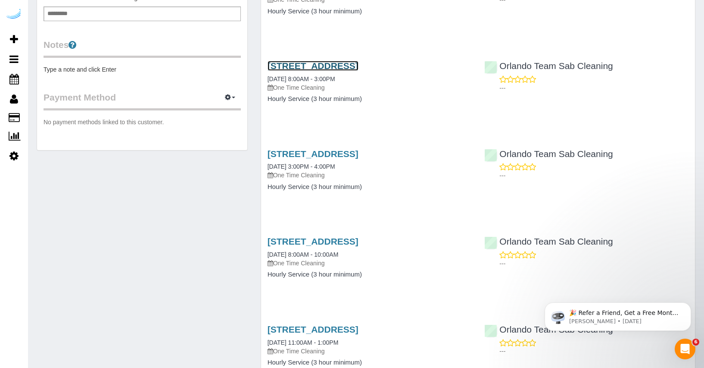
click at [321, 71] on link "[STREET_ADDRESS]" at bounding box center [313, 66] width 91 height 10
click at [294, 159] on link "[STREET_ADDRESS]" at bounding box center [313, 154] width 91 height 10
click at [30, 35] on span "Add Booking" at bounding box center [82, 39] width 108 height 20
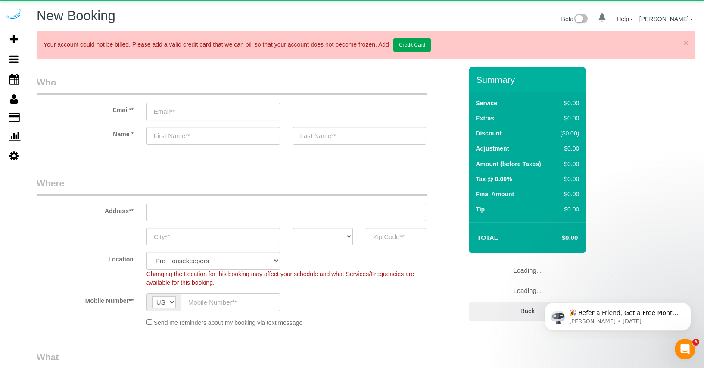
click at [226, 115] on input "email" at bounding box center [214, 112] width 134 height 18
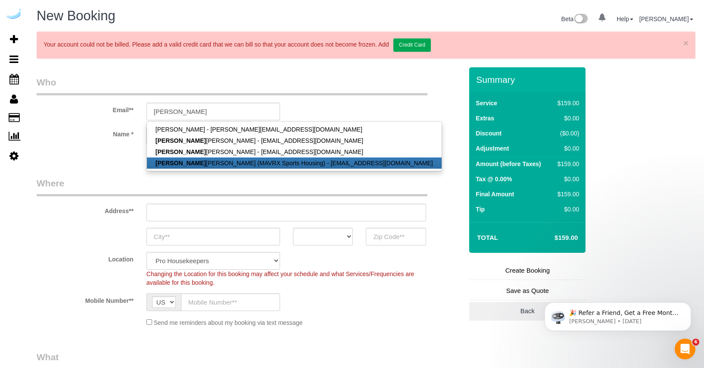
click at [222, 157] on link "Yolanda Gamboa (MAVRX Sports Housing) - ygamboa@prosmail.com" at bounding box center [294, 162] width 295 height 11
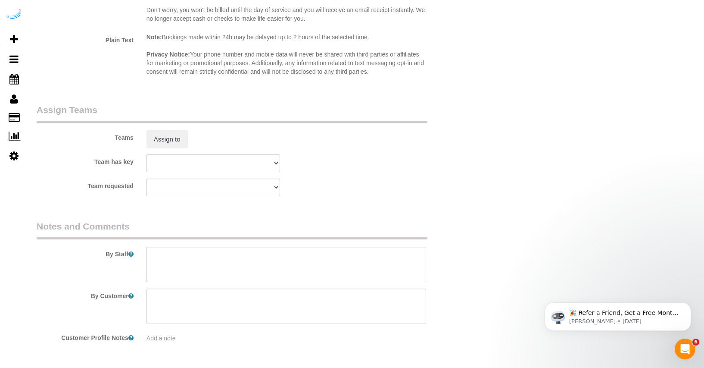
scroll to position [1525, 0]
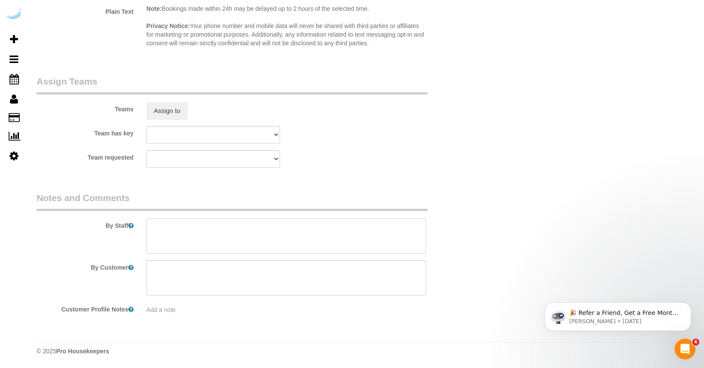
click at [175, 230] on textarea at bounding box center [287, 235] width 280 height 35
paste textarea "$40 Pick Up Amazon Delivery The yard unit B973 Pick up amazon order and place i…"
drag, startPoint x: 177, startPoint y: 245, endPoint x: 230, endPoint y: 236, distance: 53.8
click at [230, 236] on textarea at bounding box center [287, 235] width 280 height 35
click at [247, 236] on textarea at bounding box center [287, 235] width 280 height 35
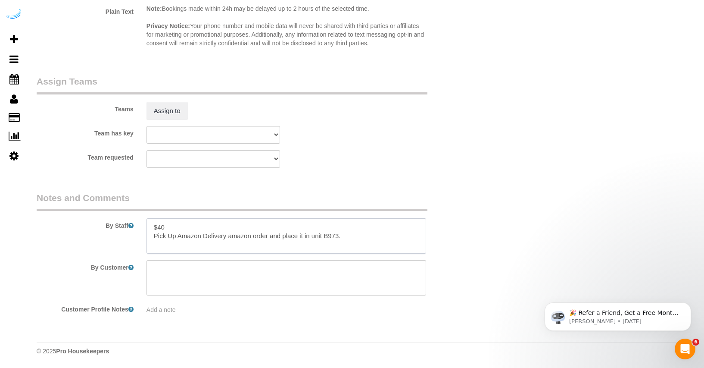
click at [247, 236] on textarea at bounding box center [287, 235] width 280 height 35
drag, startPoint x: 310, startPoint y: 238, endPoint x: 155, endPoint y: 225, distance: 156.2
click at [155, 225] on textarea at bounding box center [287, 235] width 280 height 35
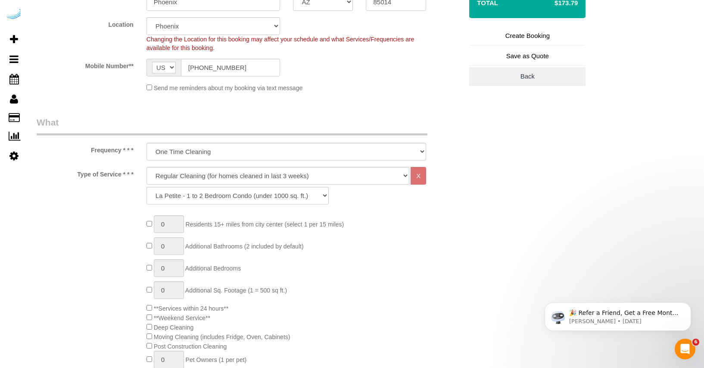
scroll to position [0, 0]
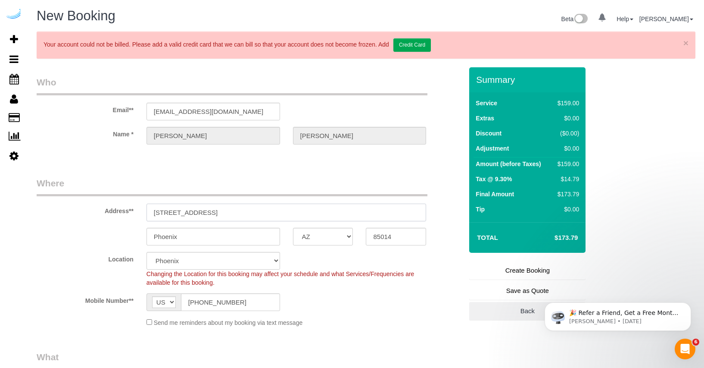
click at [194, 207] on input "4745 N 7th St Suite 140" at bounding box center [287, 212] width 280 height 18
paste input "[STREET_ADDRESS]"
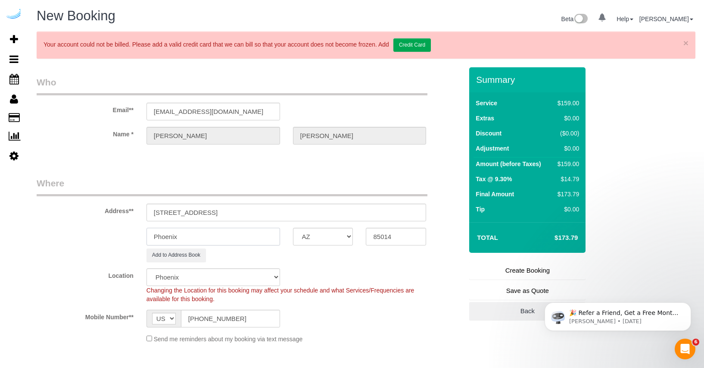
click at [185, 235] on input "Phoenix" at bounding box center [214, 237] width 134 height 18
click at [312, 240] on select "AK AL AR AZ CA CO CT DC DE FL GA HI IA ID IL IN KS KY LA MA MD ME MI MN MO MS M…" at bounding box center [323, 237] width 60 height 18
click at [293, 228] on select "AK AL AR AZ CA CO CT DC DE FL GA HI IA ID IL IN KS KY LA MA MD ME MI MN MO MS M…" at bounding box center [323, 237] width 60 height 18
click at [266, 220] on input "[STREET_ADDRESS]" at bounding box center [287, 212] width 280 height 18
click at [252, 211] on input "[STREET_ADDRESS]" at bounding box center [287, 212] width 280 height 18
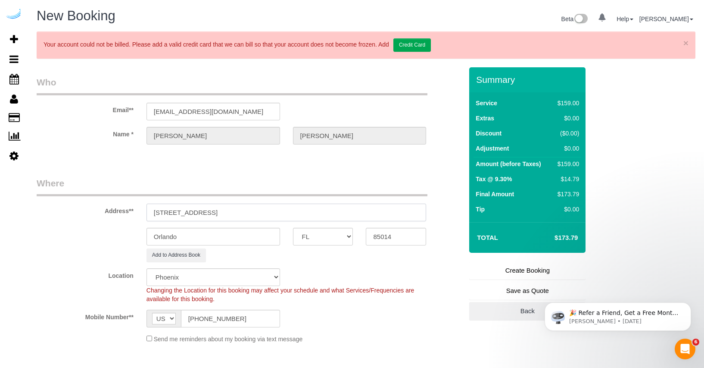
click at [252, 211] on input "[STREET_ADDRESS]" at bounding box center [287, 212] width 280 height 18
click at [382, 238] on input "85014" at bounding box center [396, 237] width 60 height 18
paste input "32801"
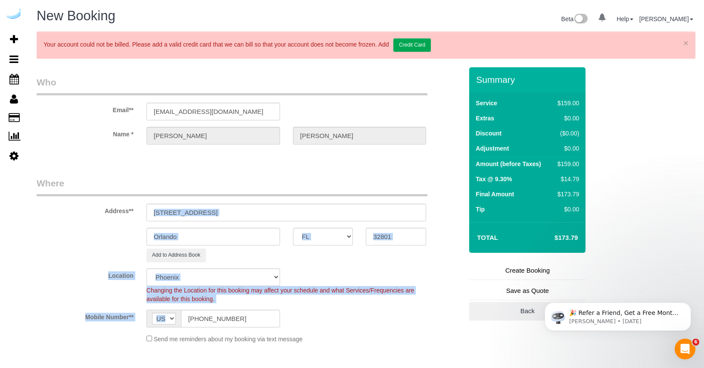
click at [370, 308] on sui-booking-location "Location Pro Housekeepers Atlanta Austin Boston Chicago Cincinnati Clearwater D…" at bounding box center [250, 305] width 426 height 75
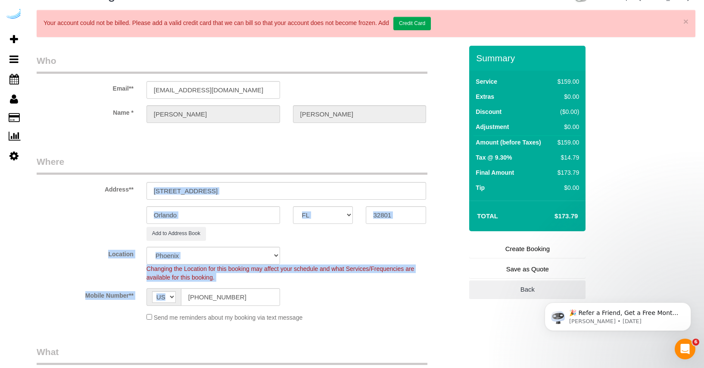
scroll to position [277, 0]
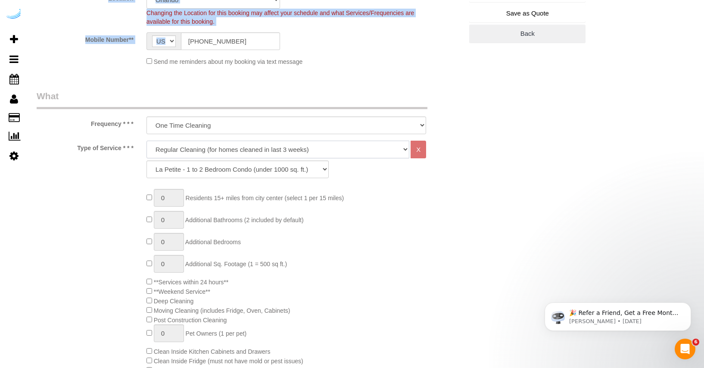
click at [282, 147] on select "Deep Cleaning (for homes that have not been cleaned in 3+ weeks) Spruce Regular…" at bounding box center [278, 150] width 263 height 18
click at [147, 141] on select "Deep Cleaning (for homes that have not been cleaned in 3+ weeks) Spruce Regular…" at bounding box center [278, 150] width 263 height 18
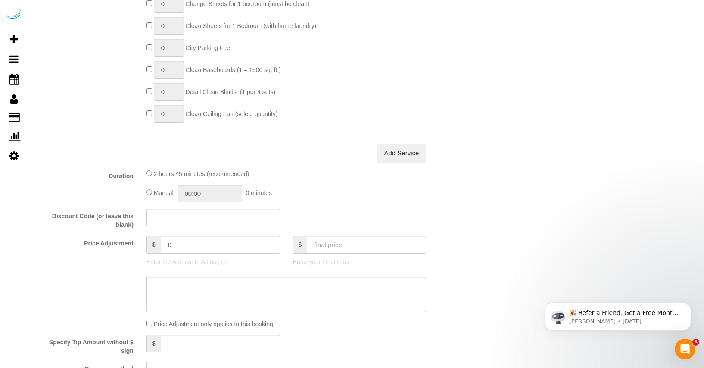
scroll to position [858, 0]
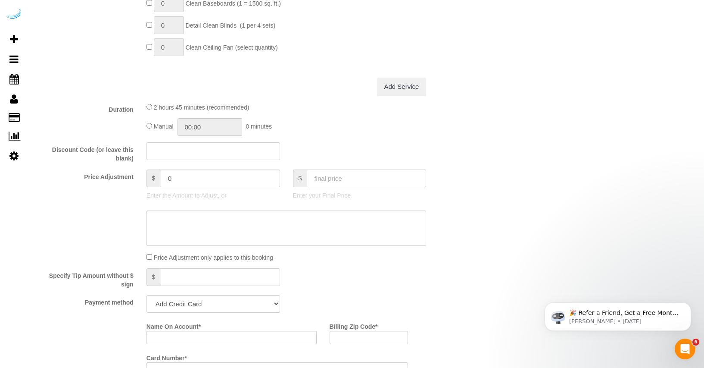
click at [352, 176] on input "text" at bounding box center [366, 178] width 119 height 18
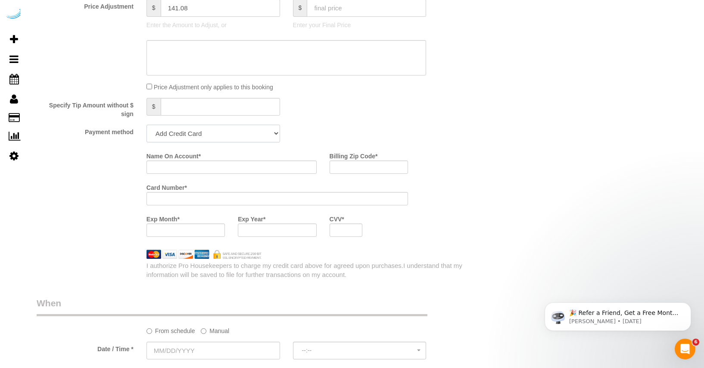
click at [263, 132] on select "Add Credit Card Cash Check Paypal" at bounding box center [214, 134] width 134 height 18
click at [147, 125] on select "Add Credit Card Cash Check Paypal" at bounding box center [214, 134] width 134 height 18
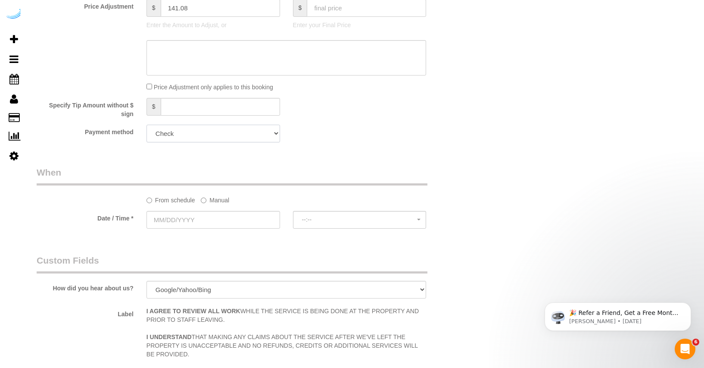
scroll to position [1192, 0]
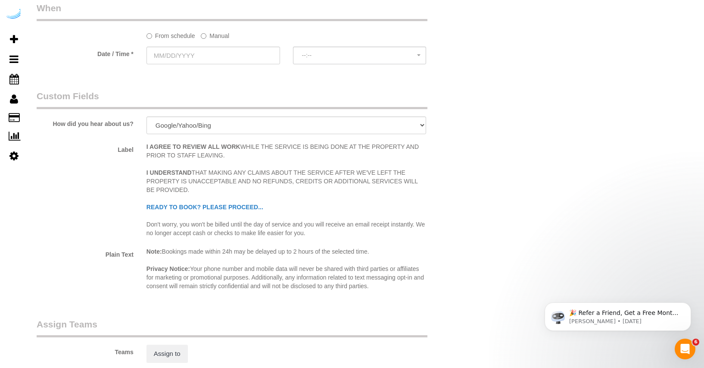
click at [214, 38] on label "Manual" at bounding box center [215, 34] width 28 height 12
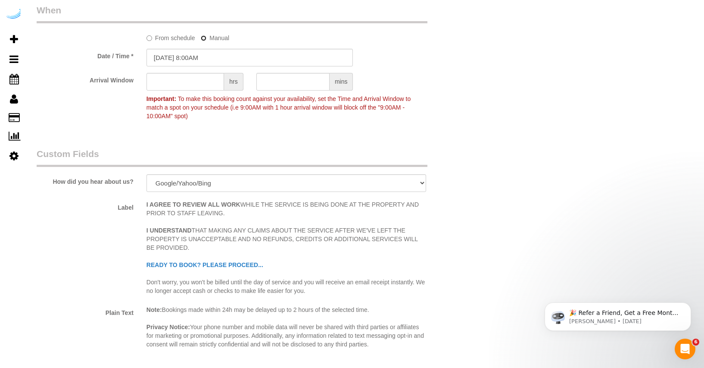
scroll to position [1185, 0]
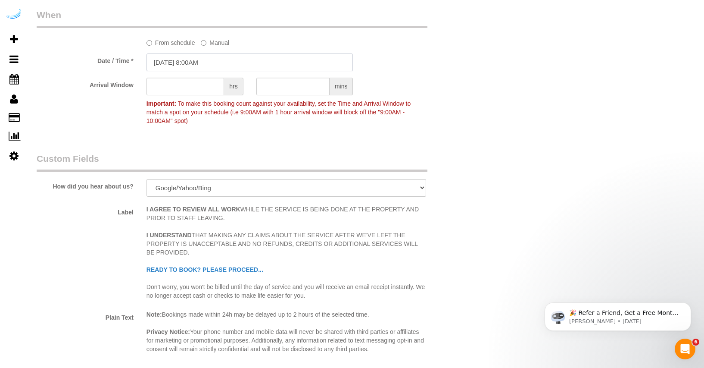
click at [233, 53] on input "09/15/2025 8:00AM" at bounding box center [250, 62] width 207 height 18
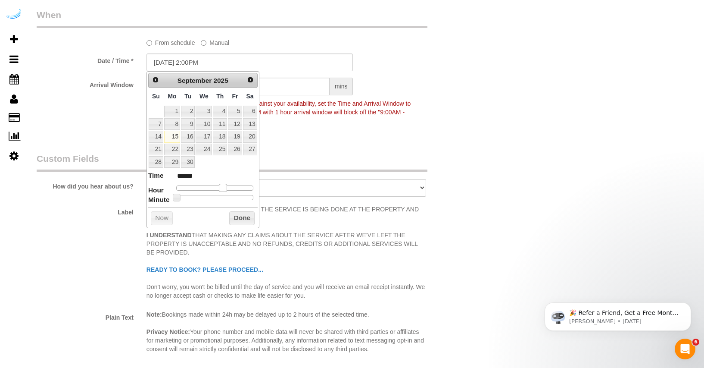
drag, startPoint x: 208, startPoint y: 189, endPoint x: 224, endPoint y: 191, distance: 16.0
click at [224, 191] on span at bounding box center [223, 188] width 8 height 8
click at [237, 216] on button "Done" at bounding box center [241, 218] width 25 height 14
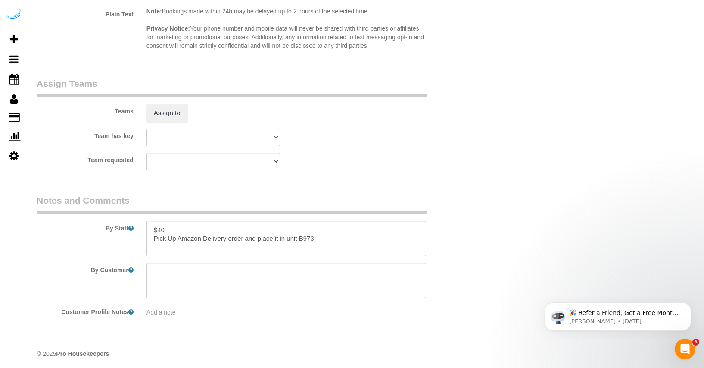
scroll to position [1491, 0]
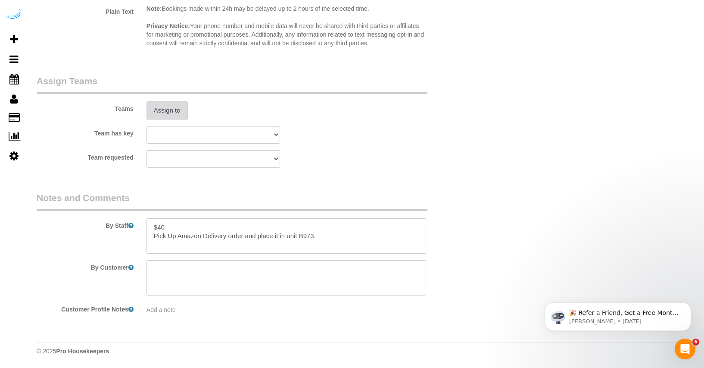
click at [174, 116] on button "Assign to" at bounding box center [167, 110] width 41 height 18
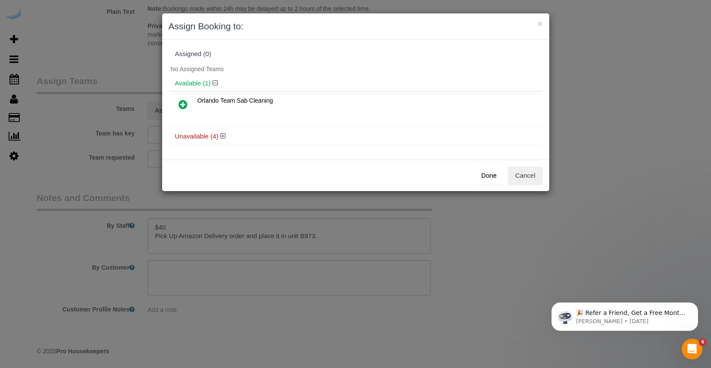
click at [179, 105] on icon at bounding box center [182, 104] width 9 height 10
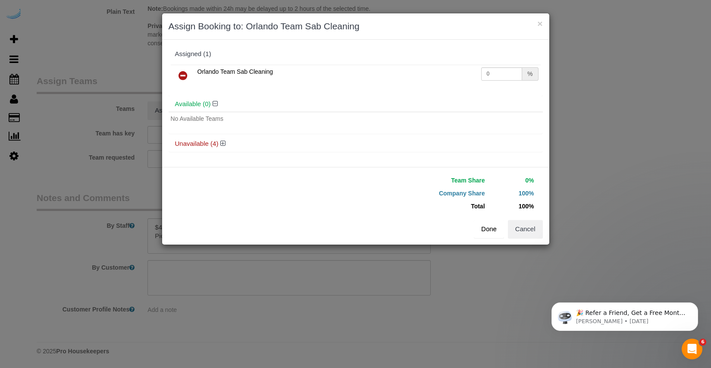
click at [498, 230] on button "Done" at bounding box center [489, 229] width 30 height 18
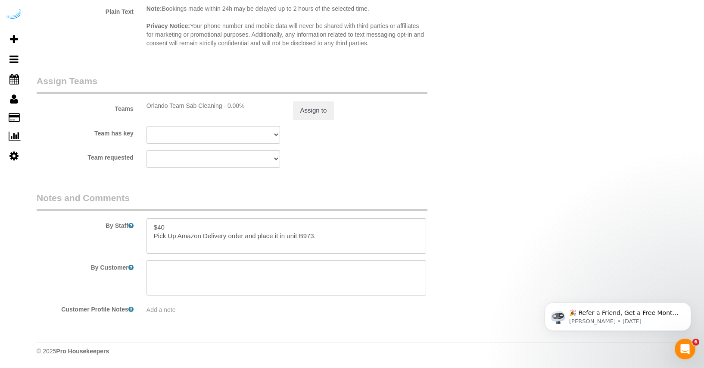
click at [435, 170] on fieldset "Assign Teams Teams Orlando Team Sab Cleaning - 0.00% Assign to Team has key Oak…" at bounding box center [250, 125] width 426 height 100
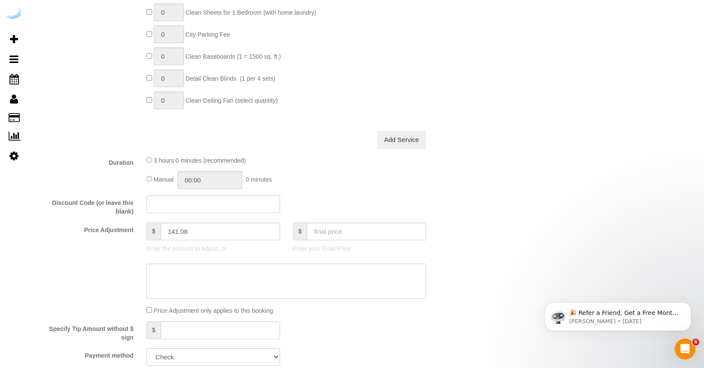
scroll to position [807, 0]
click at [320, 233] on input "text" at bounding box center [366, 230] width 119 height 18
click at [355, 178] on div "Manual 00:00 0 minutes" at bounding box center [287, 178] width 280 height 18
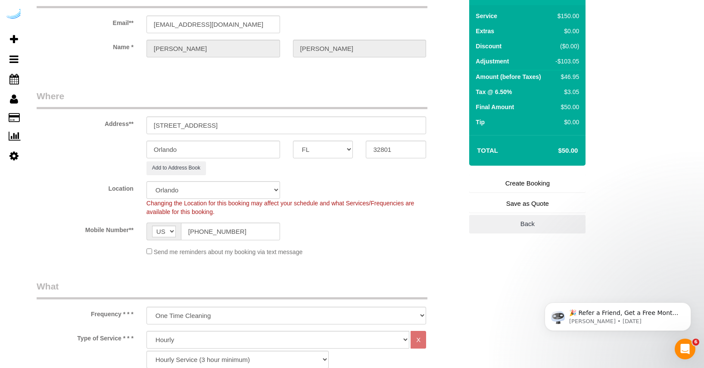
scroll to position [76, 0]
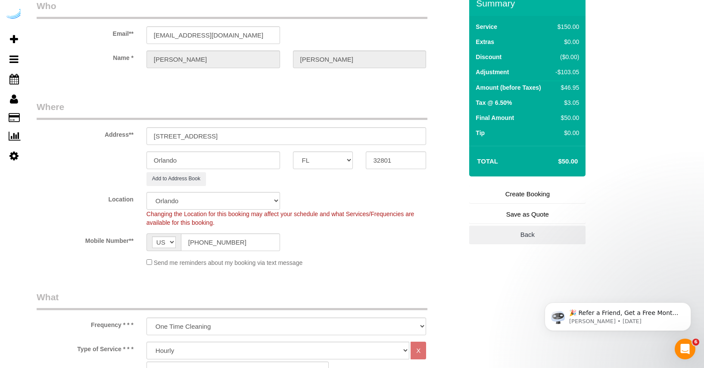
click at [517, 195] on link "Create Booking" at bounding box center [527, 194] width 116 height 18
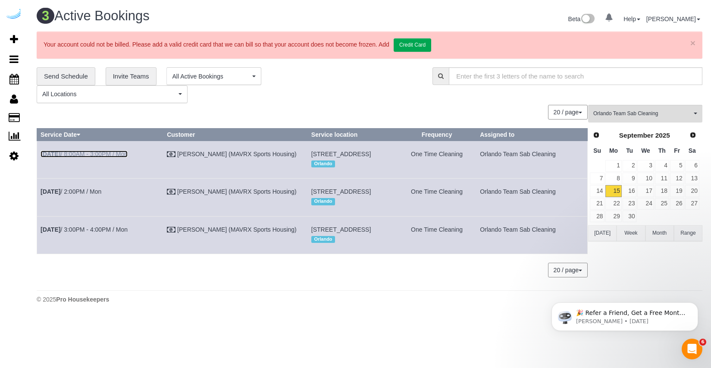
click at [111, 153] on link "Sep 15th / 8:00AM - 3:00PM / Mon" at bounding box center [84, 153] width 87 height 7
click at [92, 195] on link "Sep 15th / 2:00PM / Mon" at bounding box center [71, 191] width 61 height 7
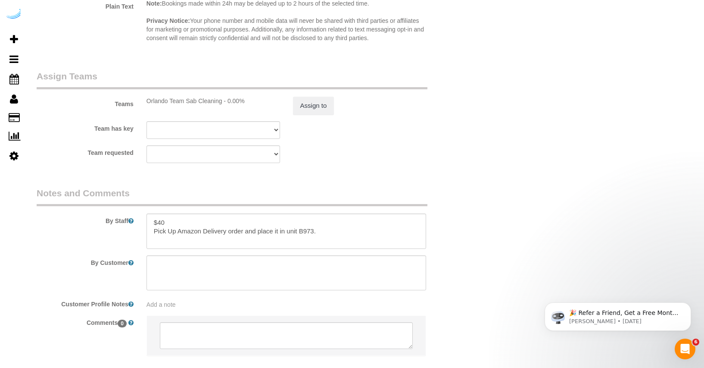
scroll to position [1481, 0]
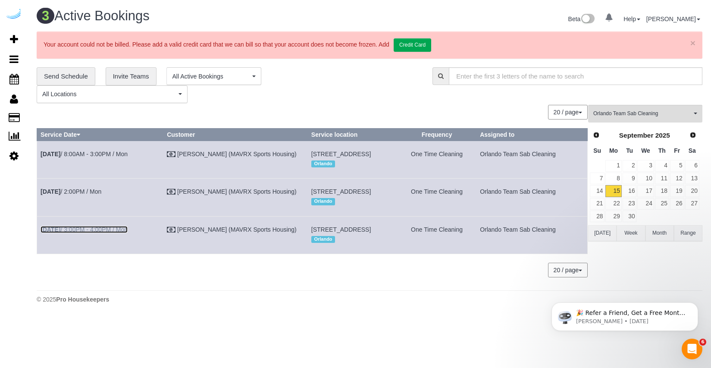
click at [114, 233] on link "Sep 15th / 3:00PM - 4:00PM / Mon" at bounding box center [84, 229] width 87 height 7
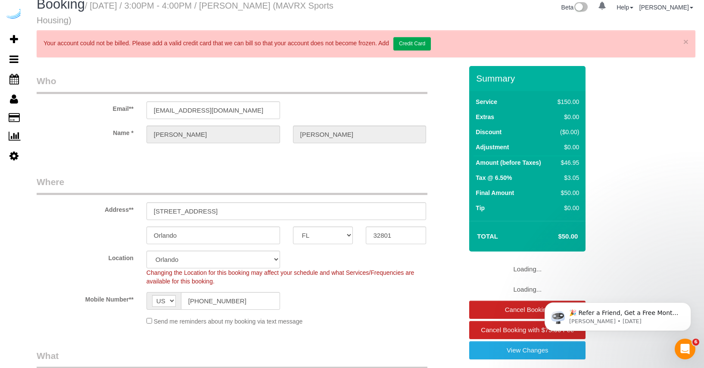
scroll to position [12, 0]
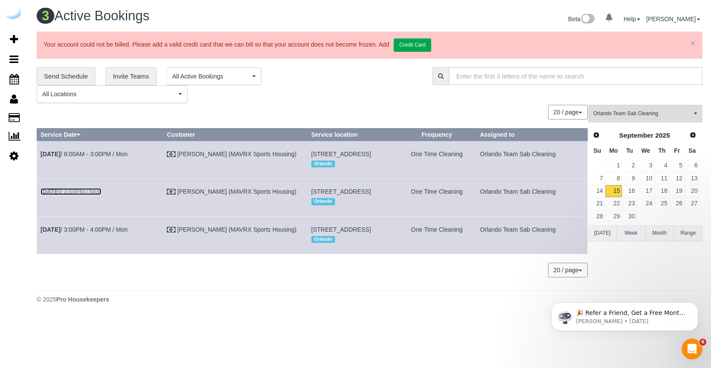
click at [101, 195] on link "Sep 15th / 2:00PM / Mon" at bounding box center [71, 191] width 61 height 7
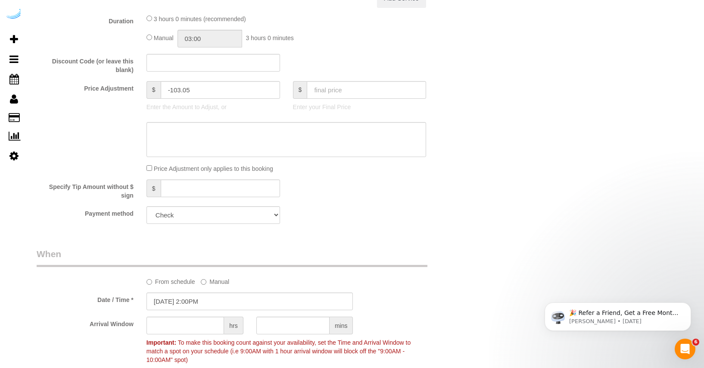
scroll to position [929, 0]
click at [175, 310] on input "09/15/2025 2:00PM" at bounding box center [250, 302] width 207 height 18
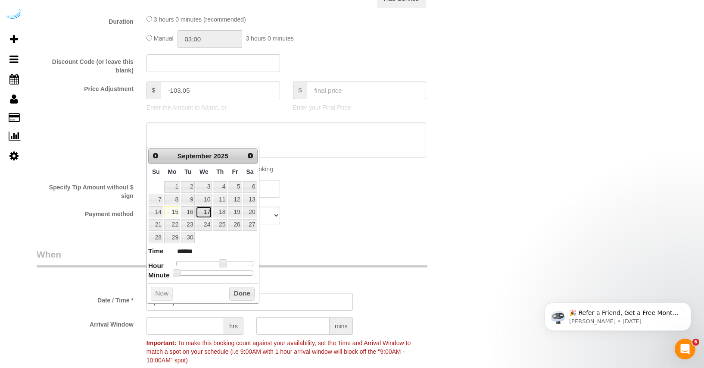
click at [210, 212] on link "17" at bounding box center [204, 212] width 16 height 12
click at [252, 292] on button "Done" at bounding box center [241, 294] width 25 height 14
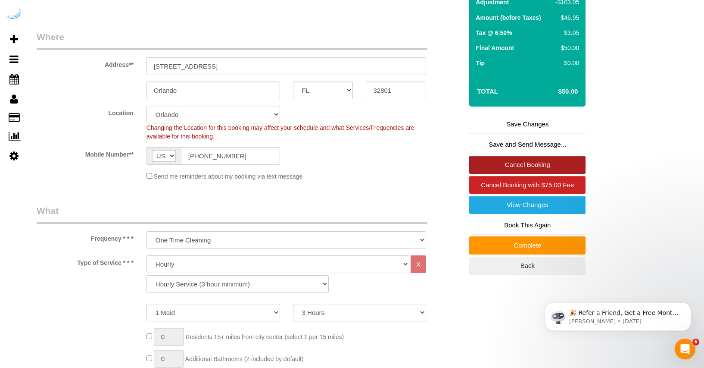
scroll to position [144, 0]
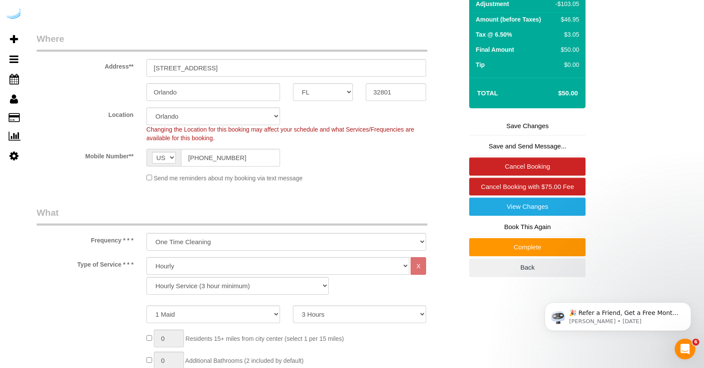
click at [538, 135] on link "Save Changes" at bounding box center [527, 126] width 116 height 18
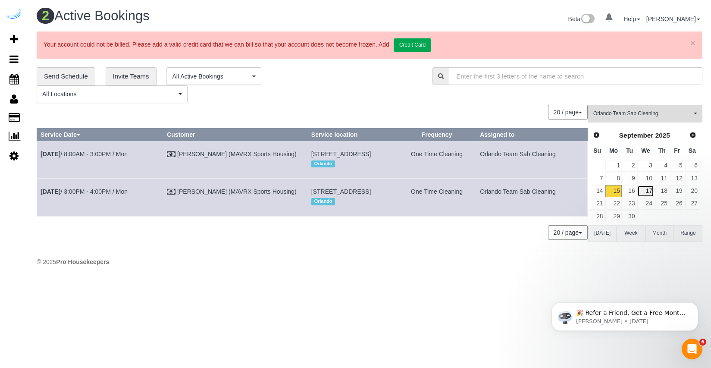
click at [650, 188] on link "17" at bounding box center [645, 191] width 16 height 12
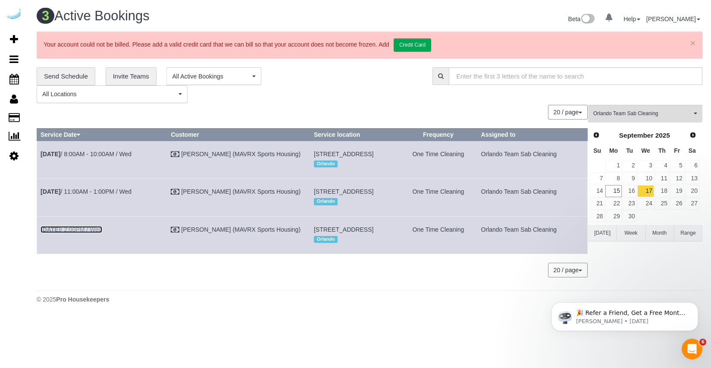
click at [94, 233] on link "Sep 17th / 2:00PM / Wed" at bounding box center [72, 229] width 62 height 7
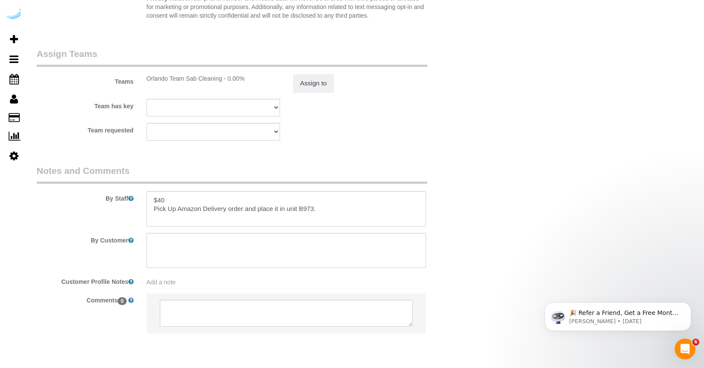
scroll to position [1541, 0]
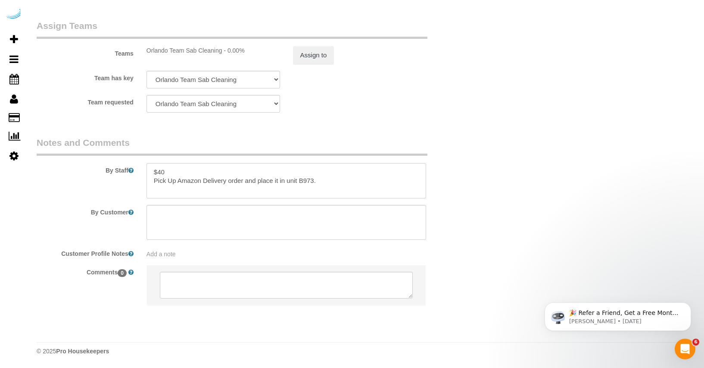
click at [231, 178] on textarea at bounding box center [287, 180] width 280 height 35
click at [301, 180] on textarea at bounding box center [287, 180] width 280 height 35
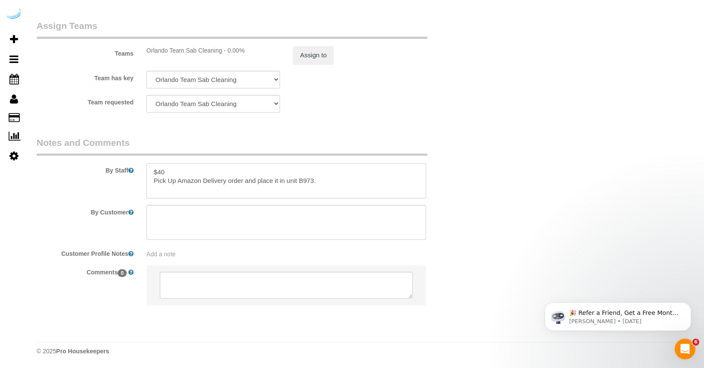
drag, startPoint x: 329, startPoint y: 181, endPoint x: 167, endPoint y: 160, distance: 163.0
click at [167, 160] on div "By Staff" at bounding box center [249, 167] width 439 height 62
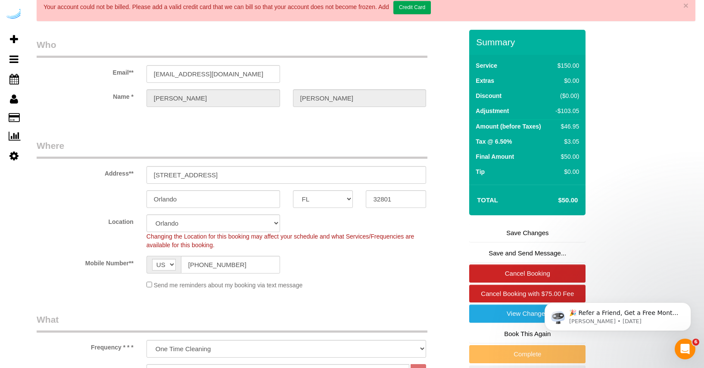
scroll to position [0, 0]
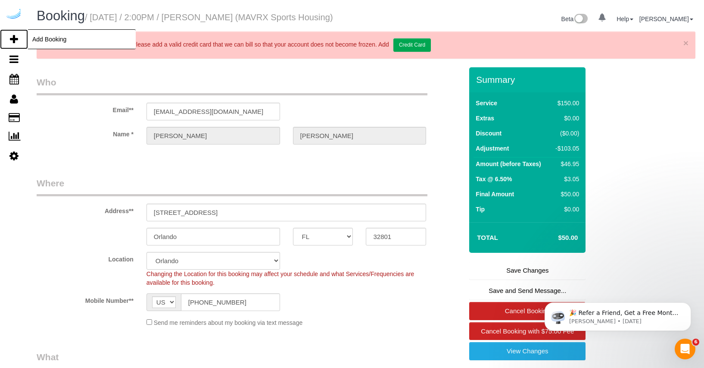
click at [33, 41] on span "Add Booking" at bounding box center [82, 39] width 108 height 20
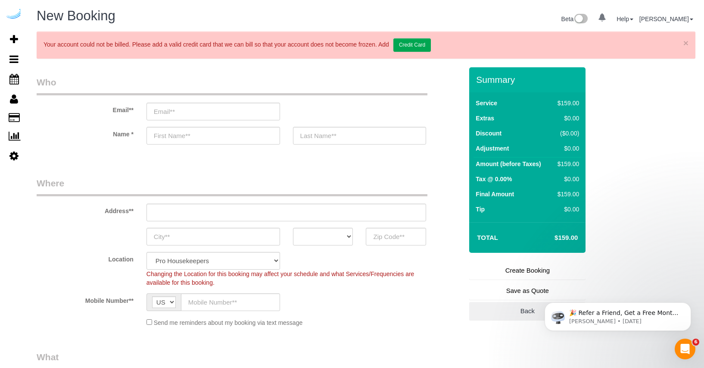
click at [204, 100] on div "Email**" at bounding box center [249, 98] width 439 height 44
click at [197, 109] on input "email" at bounding box center [214, 112] width 134 height 18
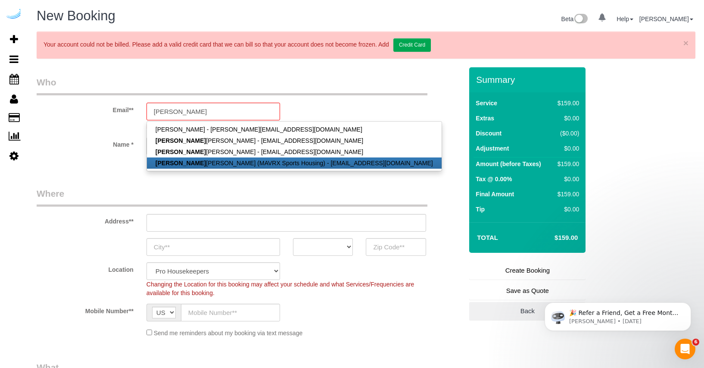
click at [193, 163] on link "Yolanda Gamboa (MAVRX Sports Housing) - ygamboa@prosmail.com" at bounding box center [294, 162] width 295 height 11
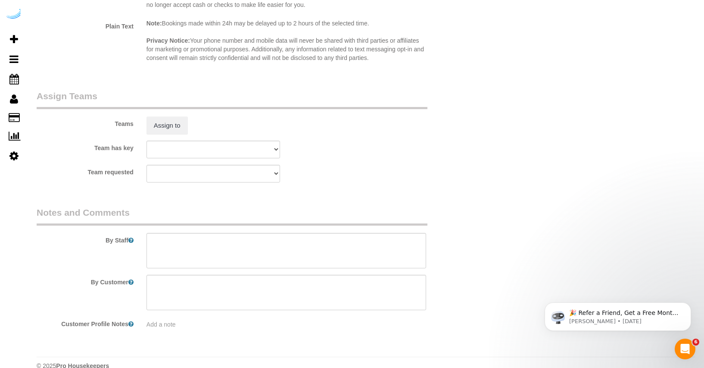
scroll to position [1525, 0]
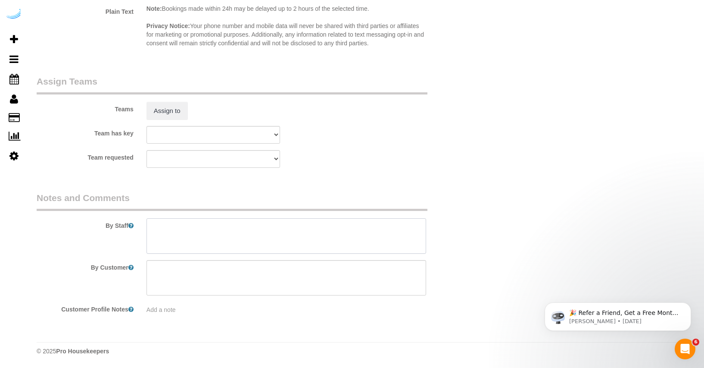
click at [216, 232] on textarea at bounding box center [287, 235] width 280 height 35
paste textarea "$40 Pick Up Amazon Delivery order and place it in unit B973."
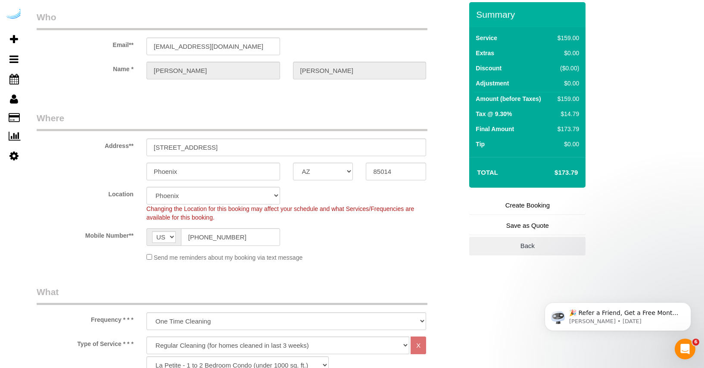
scroll to position [0, 0]
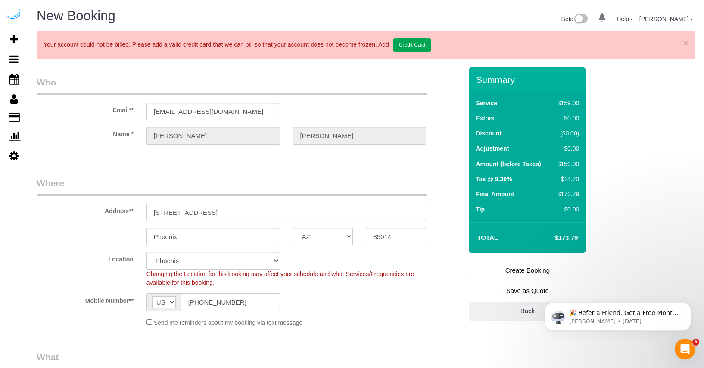
click at [247, 212] on input "4745 N 7th St Suite 140" at bounding box center [287, 212] width 280 height 18
paste input "[STREET_ADDRESS]"
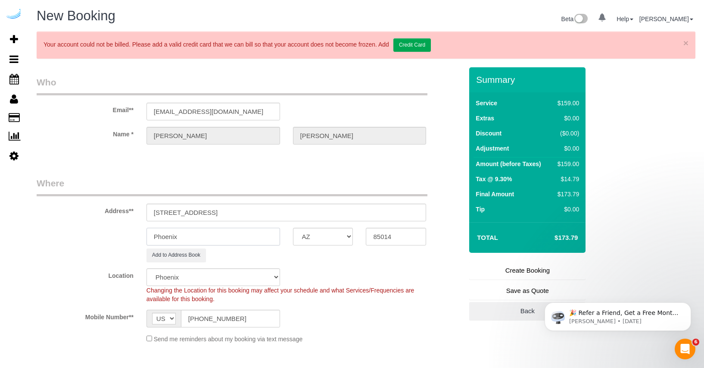
click at [202, 238] on input "Phoenix" at bounding box center [214, 237] width 134 height 18
click at [316, 237] on select "AK AL AR AZ CA CO CT DC DE FL GA HI IA ID IL IN KS KY LA MA MD ME MI MN MO MS M…" at bounding box center [323, 237] width 60 height 18
click at [293, 228] on select "AK AL AR AZ CA CO CT DC DE FL GA HI IA ID IL IN KS KY LA MA MD ME MI MN MO MS M…" at bounding box center [323, 237] width 60 height 18
click at [257, 213] on input "[STREET_ADDRESS]" at bounding box center [287, 212] width 280 height 18
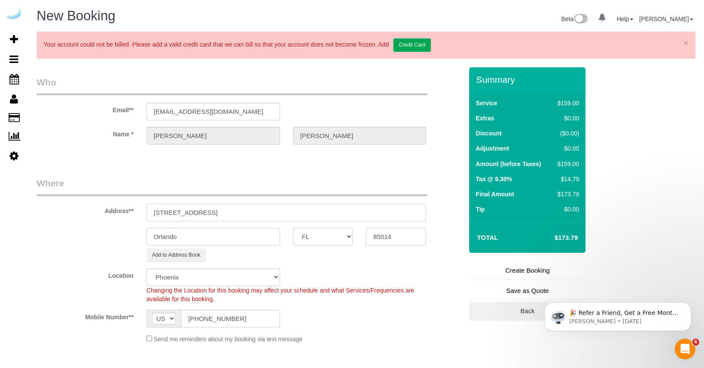
click at [257, 213] on input "[STREET_ADDRESS]" at bounding box center [287, 212] width 280 height 18
click at [386, 238] on input "85014" at bounding box center [396, 237] width 60 height 18
paste input "32801"
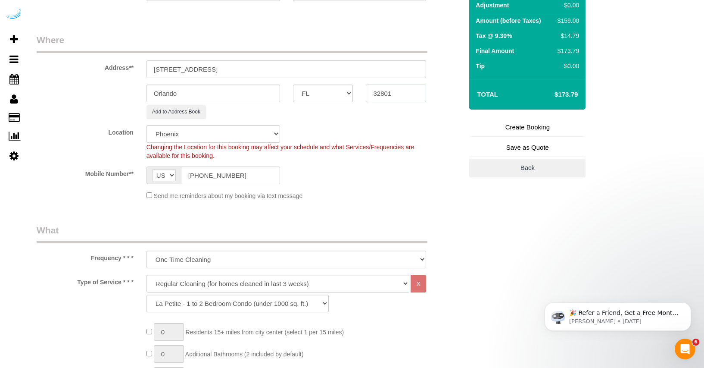
scroll to position [144, 0]
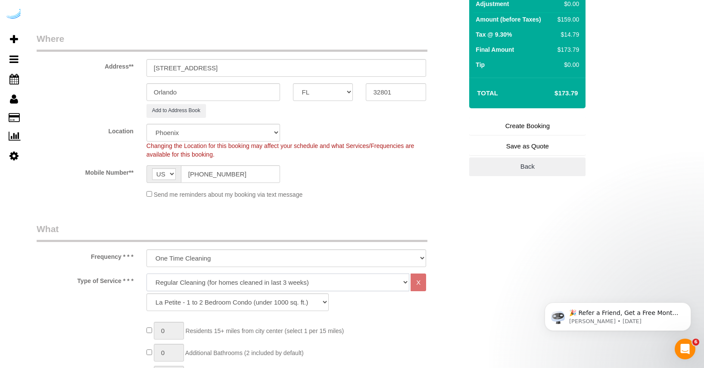
click at [249, 280] on select "Deep Cleaning (for homes that have not been cleaned in 3+ weeks) Spruce Regular…" at bounding box center [278, 282] width 263 height 18
click at [147, 273] on select "Deep Cleaning (for homes that have not been cleaned in 3+ weeks) Spruce Regular…" at bounding box center [278, 282] width 263 height 18
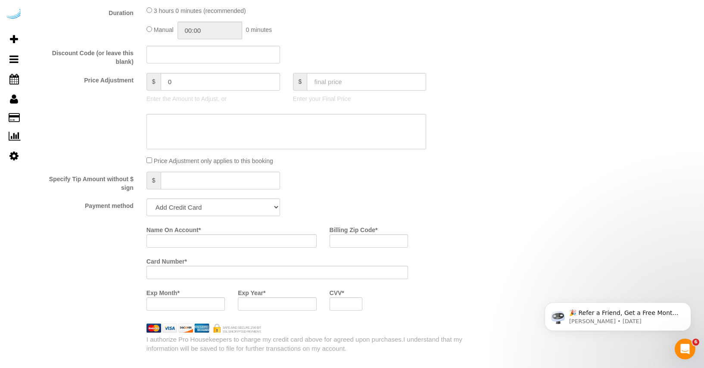
scroll to position [960, 0]
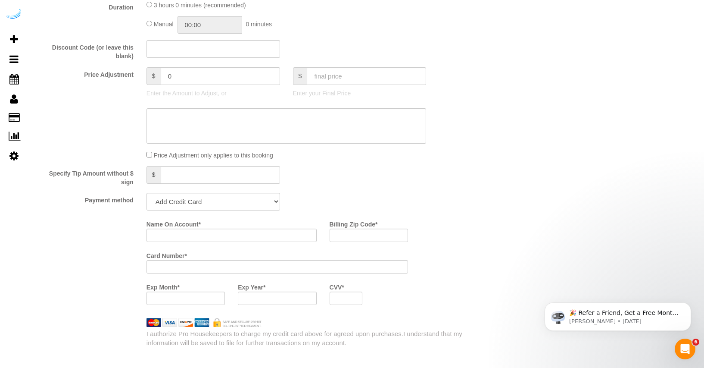
click at [281, 200] on div "Add Credit Card Cash Check Paypal" at bounding box center [213, 202] width 147 height 18
click at [272, 202] on select "Add Credit Card Cash Check Paypal" at bounding box center [214, 202] width 134 height 18
click at [147, 193] on select "Add Credit Card Cash Check Paypal" at bounding box center [214, 202] width 134 height 18
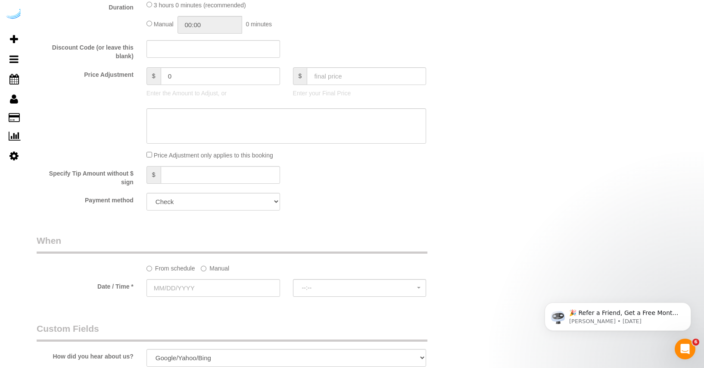
click at [334, 185] on div "Specify Tip Amount without $ sign $" at bounding box center [249, 176] width 439 height 20
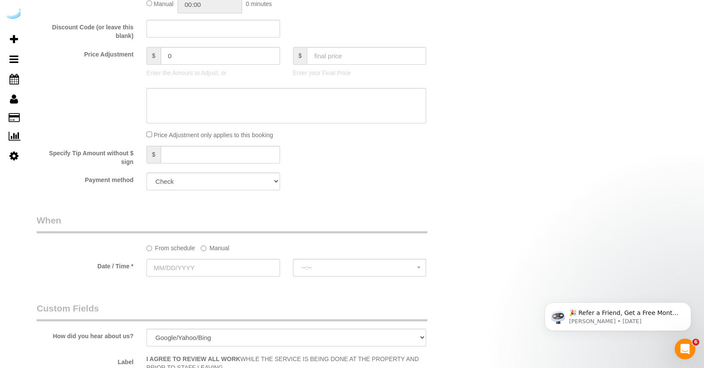
scroll to position [1093, 0]
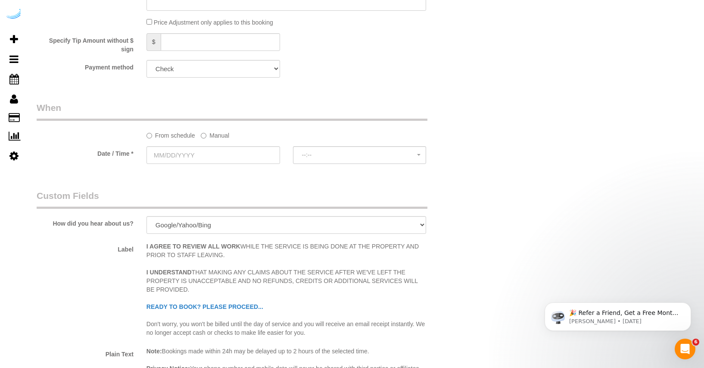
click at [220, 135] on label "Manual" at bounding box center [215, 134] width 28 height 12
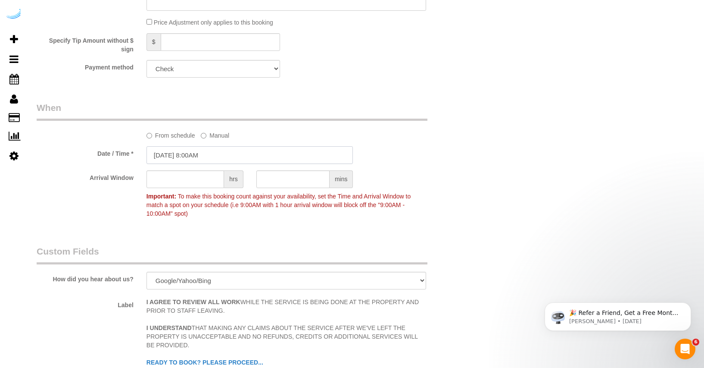
click at [203, 156] on input "09/15/2025 8:00AM" at bounding box center [250, 155] width 207 height 18
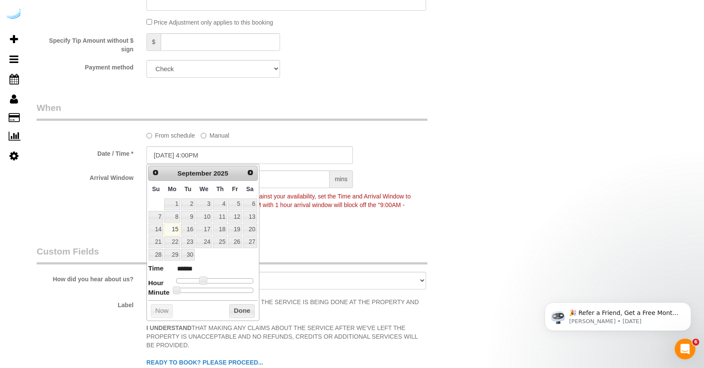
click at [230, 282] on div at bounding box center [214, 280] width 77 height 5
click at [219, 280] on div at bounding box center [214, 280] width 77 height 5
click at [245, 310] on button "Done" at bounding box center [241, 311] width 25 height 14
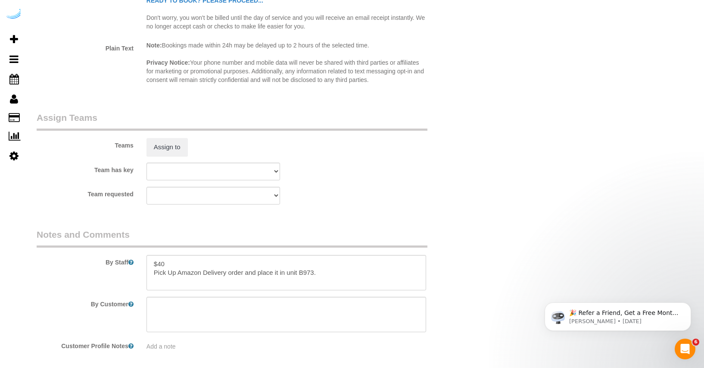
scroll to position [1491, 0]
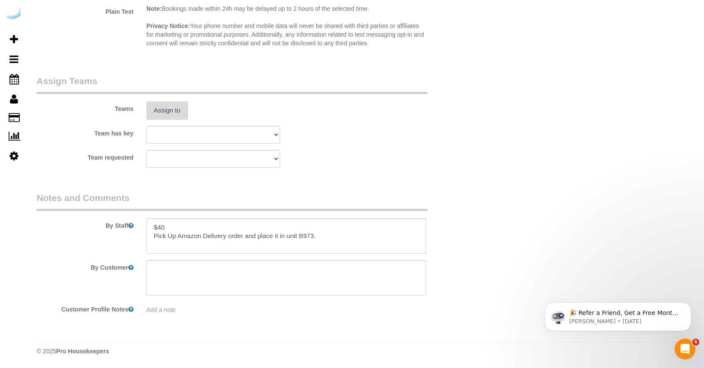
click at [173, 109] on button "Assign to" at bounding box center [167, 110] width 41 height 18
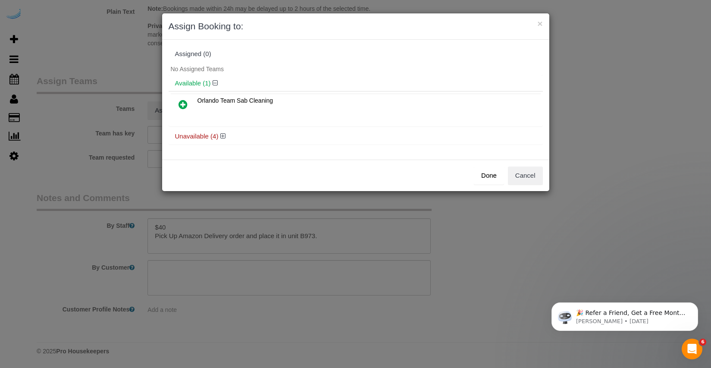
click at [183, 105] on icon at bounding box center [182, 104] width 9 height 10
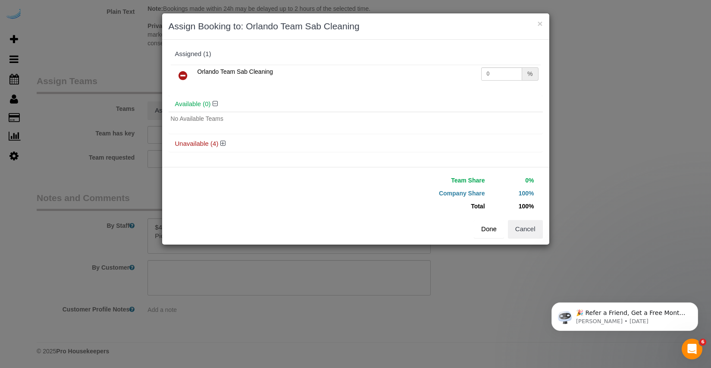
click at [494, 228] on button "Done" at bounding box center [489, 229] width 30 height 18
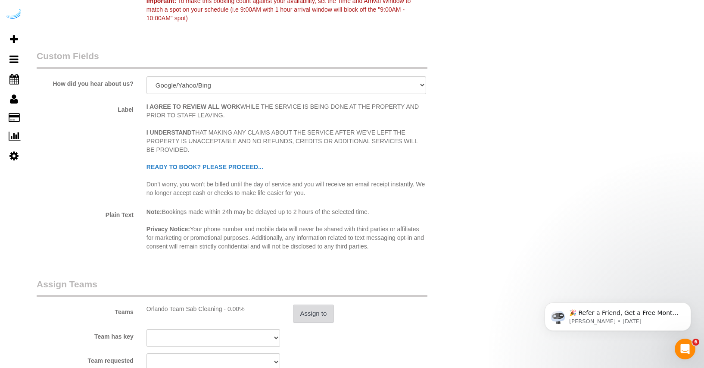
scroll to position [1167, 0]
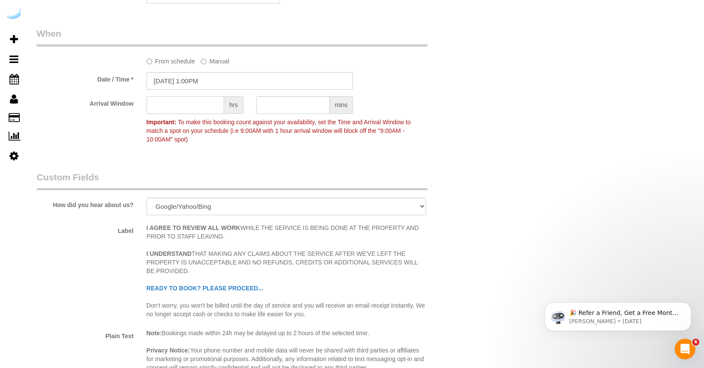
click at [211, 109] on input "text" at bounding box center [186, 105] width 78 height 18
click at [410, 144] on div "Arrival Window hrs mins Important: To make this booking count against your avai…" at bounding box center [249, 121] width 439 height 51
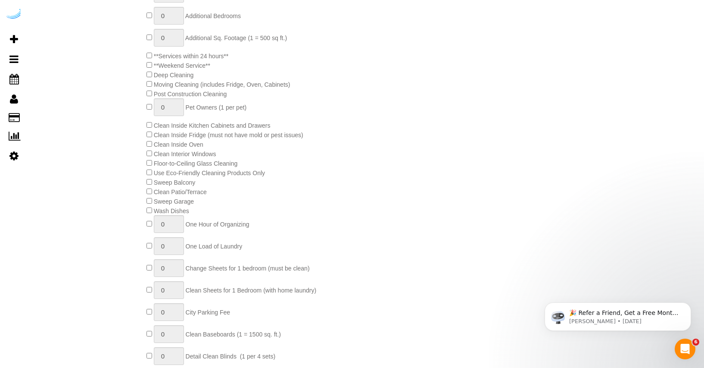
scroll to position [807, 0]
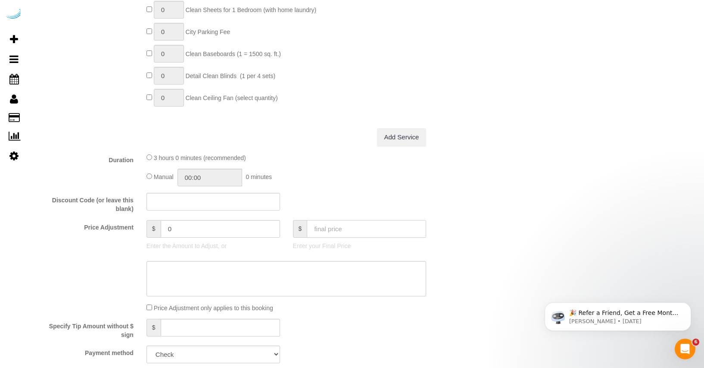
click at [360, 227] on input "text" at bounding box center [366, 229] width 119 height 18
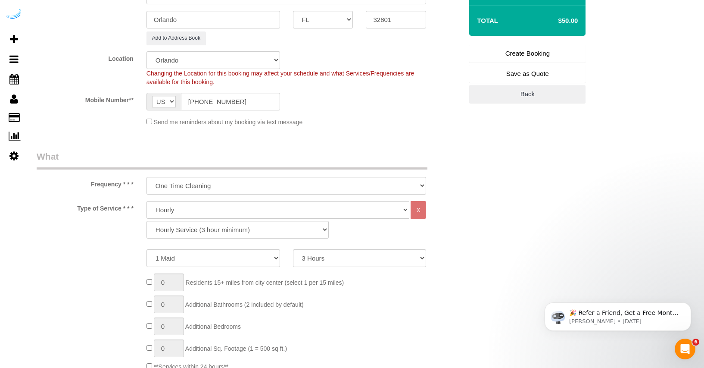
scroll to position [93, 0]
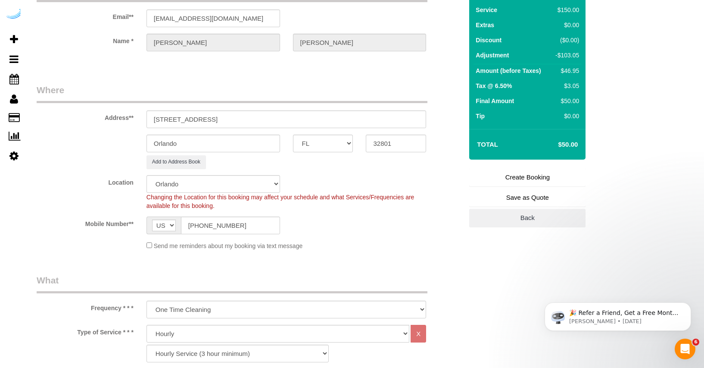
click at [520, 172] on link "Create Booking" at bounding box center [527, 177] width 116 height 18
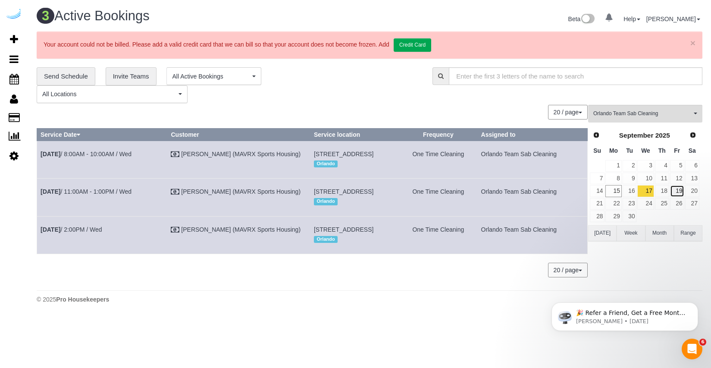
click at [678, 191] on link "19" at bounding box center [677, 191] width 14 height 12
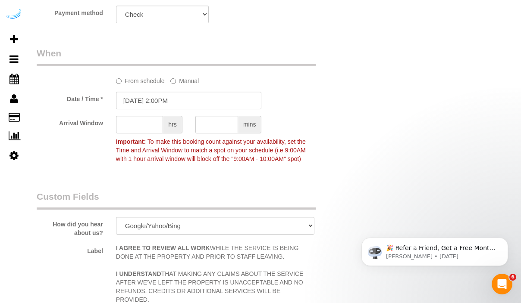
scroll to position [1124, 0]
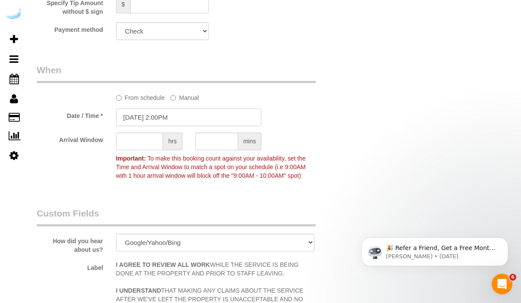
click at [165, 119] on input "09/17/2025 2:00PM" at bounding box center [189, 118] width 146 height 18
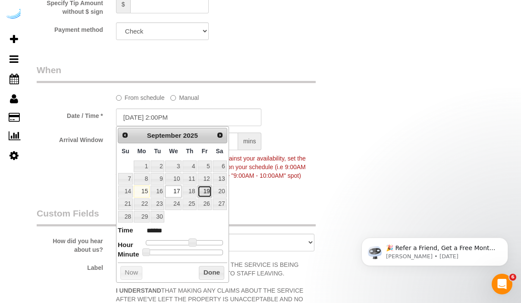
click at [202, 193] on link "19" at bounding box center [204, 192] width 14 height 12
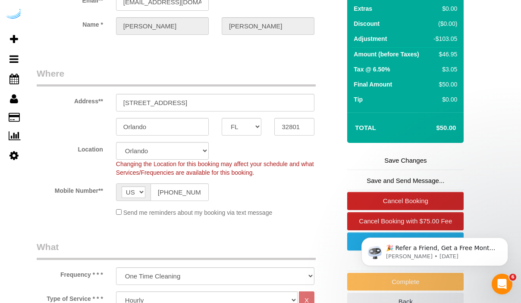
scroll to position [127, 0]
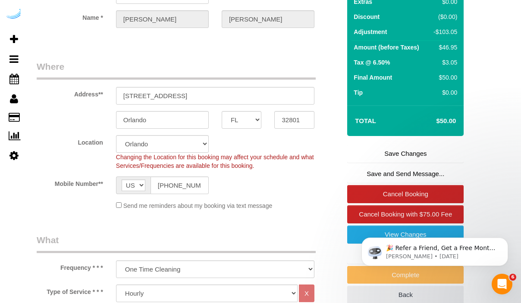
click at [393, 150] on link "Save Changes" at bounding box center [405, 154] width 116 height 18
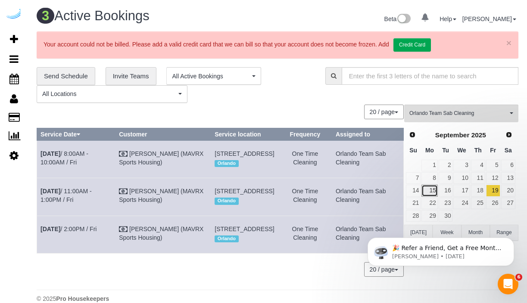
click at [435, 191] on link "15" at bounding box center [430, 191] width 16 height 12
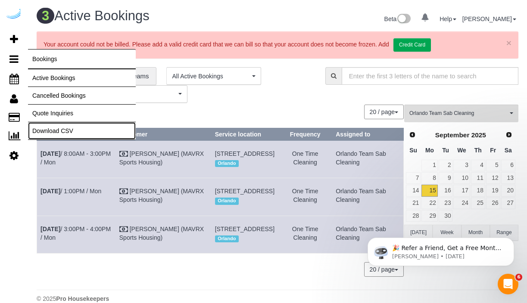
click at [44, 128] on link "Download CSV" at bounding box center [82, 130] width 108 height 17
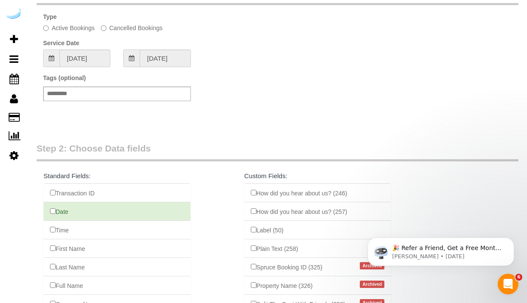
scroll to position [78, 0]
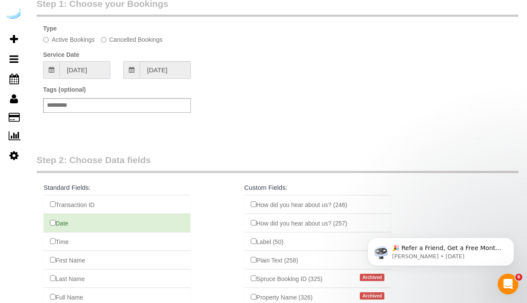
click at [95, 66] on input "08/16/2025" at bounding box center [84, 70] width 51 height 18
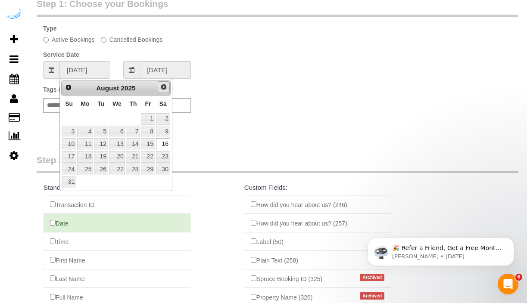
click at [161, 84] on span "Next" at bounding box center [163, 87] width 7 height 7
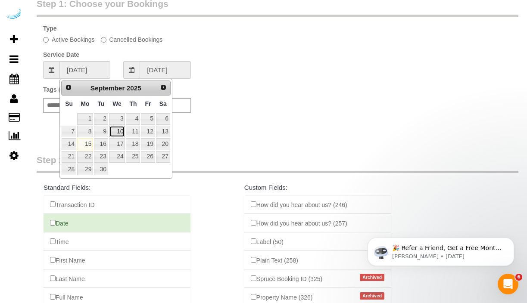
click at [112, 128] on link "10" at bounding box center [117, 132] width 16 height 12
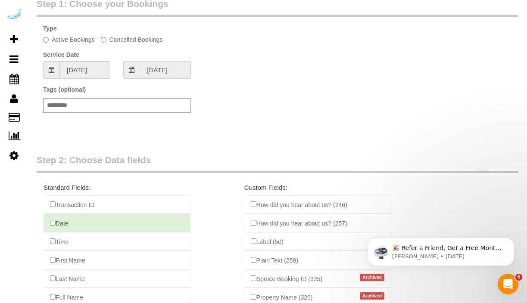
click at [175, 72] on input "09/10/2025" at bounding box center [165, 70] width 51 height 18
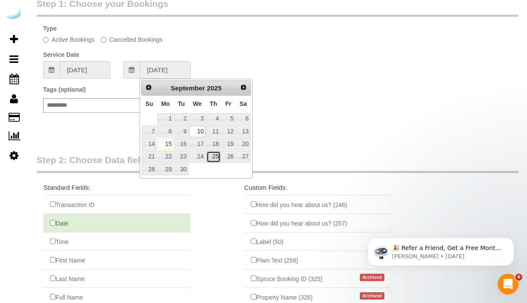
click at [217, 159] on link "25" at bounding box center [213, 157] width 14 height 12
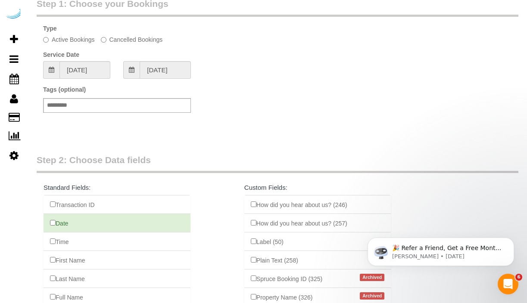
scroll to position [242, 0]
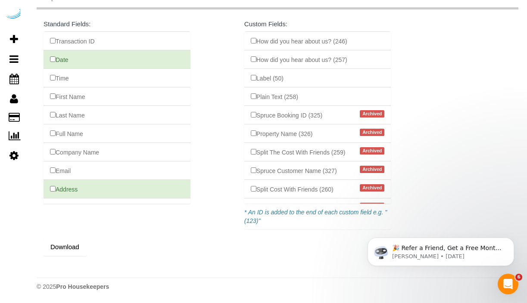
click at [64, 245] on button "Download" at bounding box center [65, 247] width 44 height 18
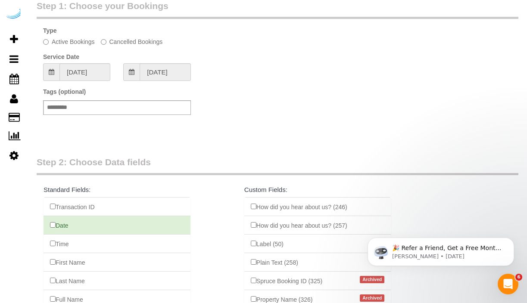
scroll to position [0, 0]
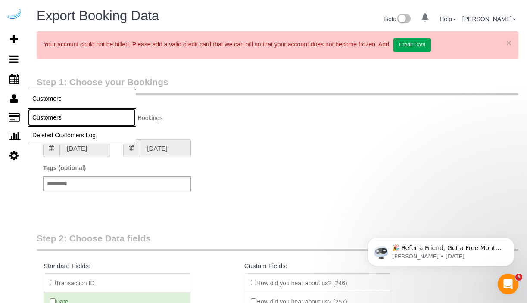
click at [38, 111] on link "Customers" at bounding box center [82, 117] width 108 height 17
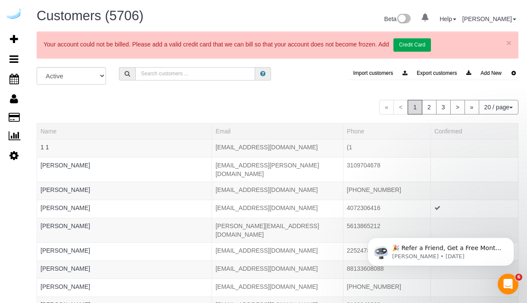
click at [187, 77] on input "text" at bounding box center [195, 73] width 120 height 13
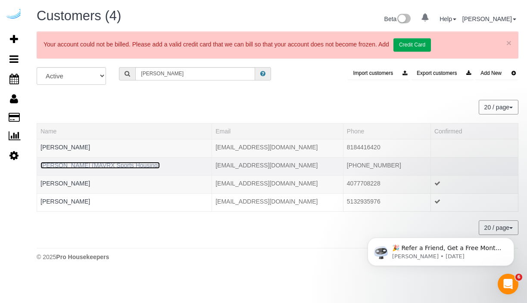
click at [141, 163] on link "[PERSON_NAME] (MAVRX Sports Housing)" at bounding box center [100, 165] width 119 height 7
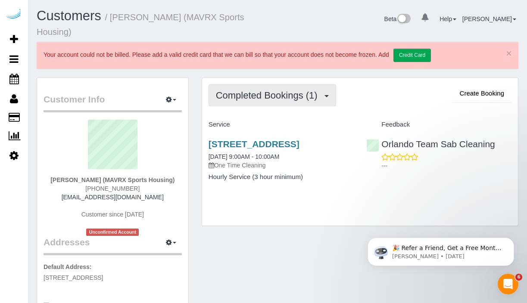
click at [306, 99] on span "Completed Bookings (1)" at bounding box center [269, 95] width 106 height 11
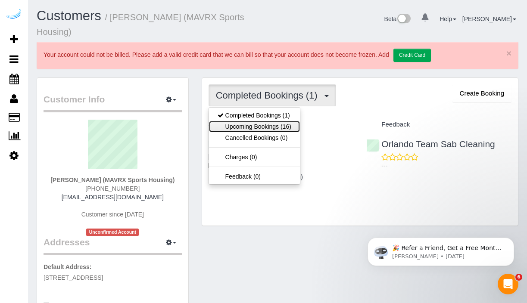
click at [278, 126] on link "Upcoming Bookings (16)" at bounding box center [254, 126] width 91 height 11
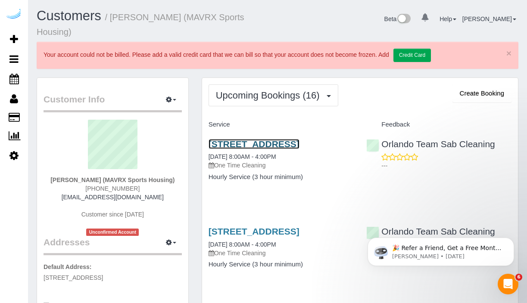
click at [285, 149] on link "[STREET_ADDRESS]" at bounding box center [254, 144] width 91 height 10
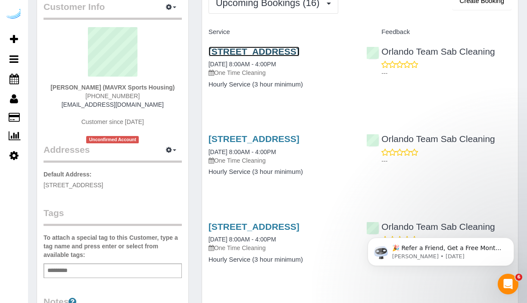
scroll to position [105, 0]
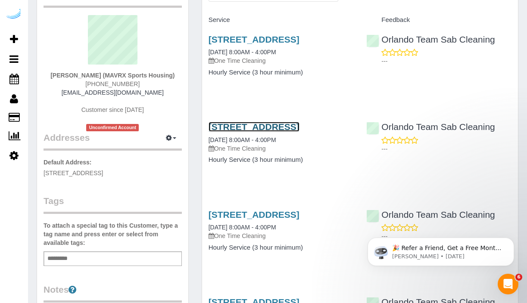
click at [272, 132] on link "[STREET_ADDRESS]" at bounding box center [254, 127] width 91 height 10
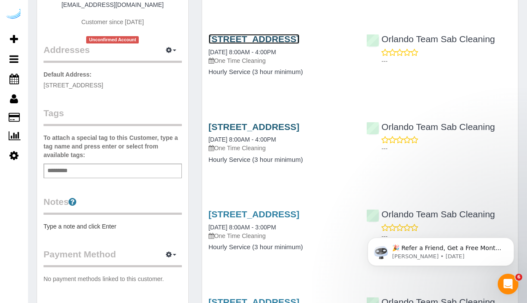
scroll to position [194, 0]
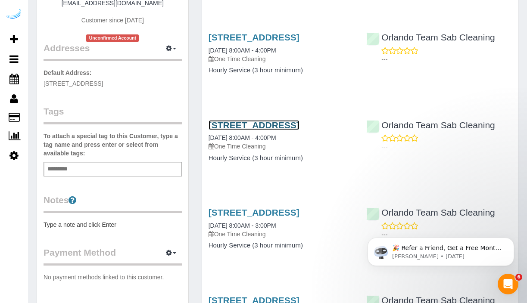
click at [275, 130] on link "[STREET_ADDRESS]" at bounding box center [254, 125] width 91 height 10
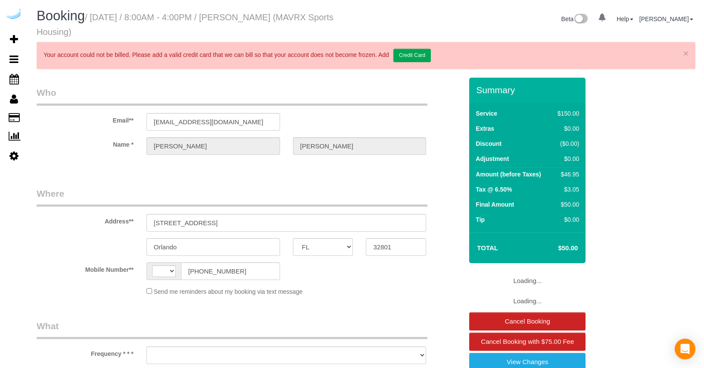
select select "FL"
select select "string:[GEOGRAPHIC_DATA]"
select select "object:883"
select select "117"
select select "number:9"
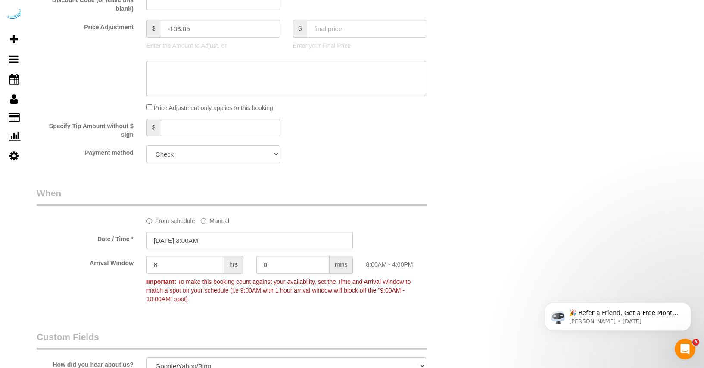
scroll to position [1075, 0]
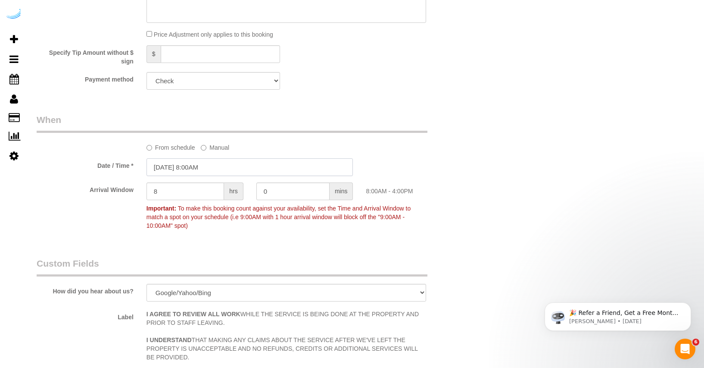
click at [204, 168] on input "09/15/2025 8:00AM" at bounding box center [250, 167] width 207 height 18
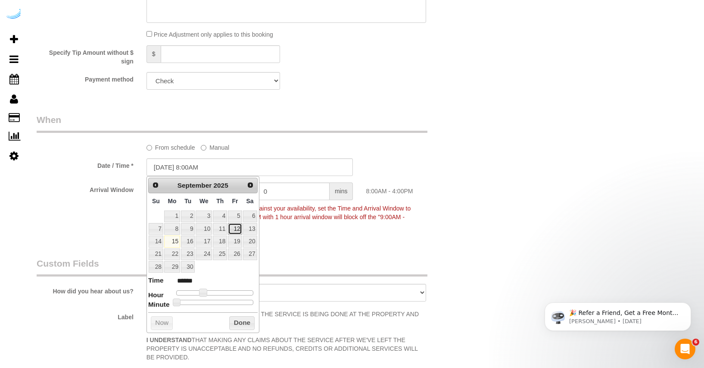
click at [232, 226] on link "12" at bounding box center [235, 229] width 14 height 12
type input "09/12/2025 8:00AM"
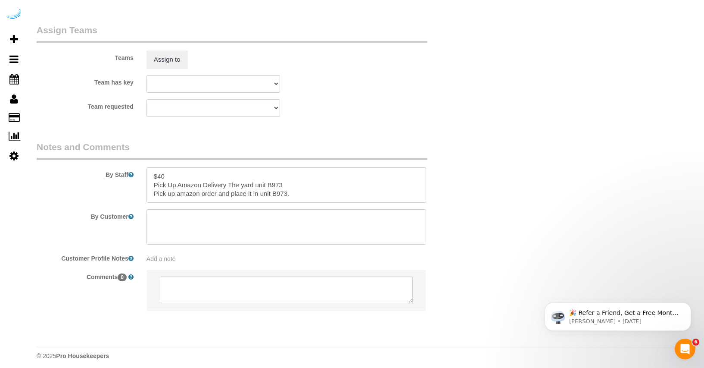
scroll to position [1541, 0]
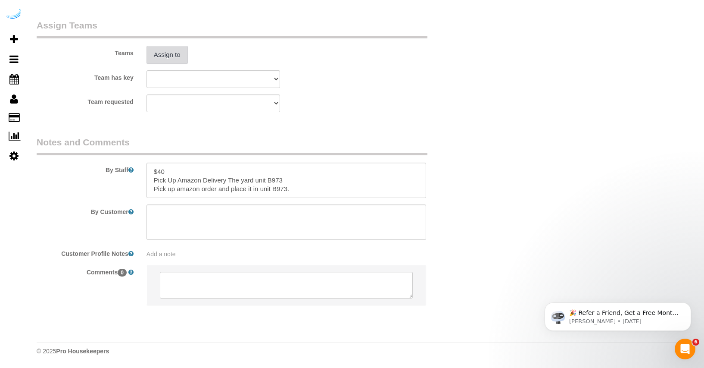
click at [177, 54] on button "Assign to" at bounding box center [167, 55] width 41 height 18
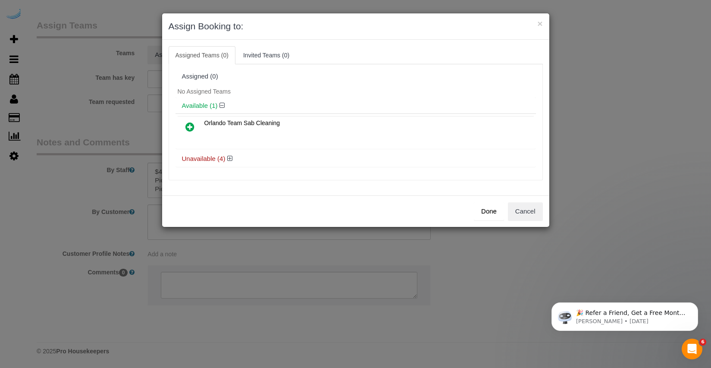
click at [189, 126] on icon at bounding box center [189, 127] width 9 height 10
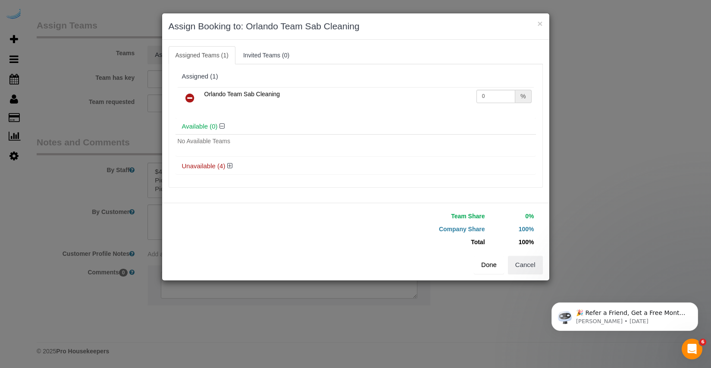
click at [488, 258] on button "Done" at bounding box center [489, 265] width 30 height 18
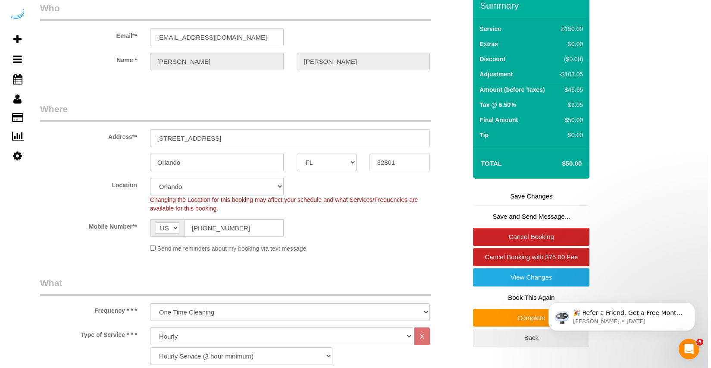
scroll to position [0, 0]
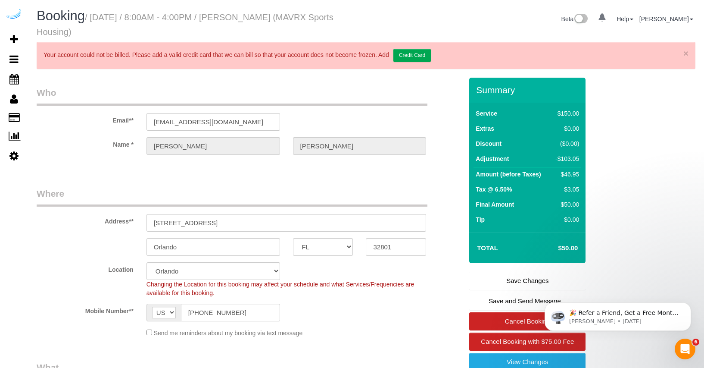
click at [529, 284] on link "Save Changes" at bounding box center [527, 281] width 116 height 18
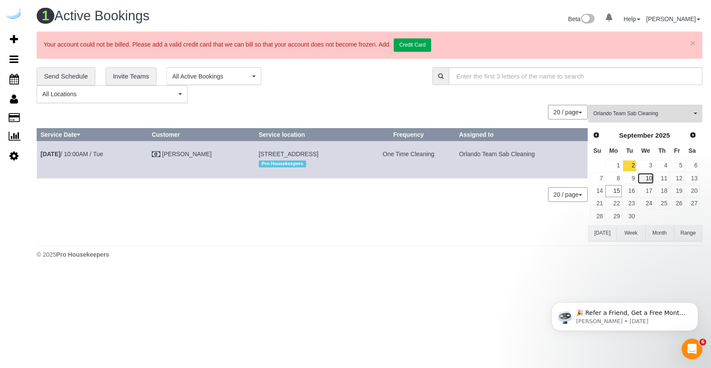
click at [647, 180] on link "10" at bounding box center [645, 178] width 16 height 12
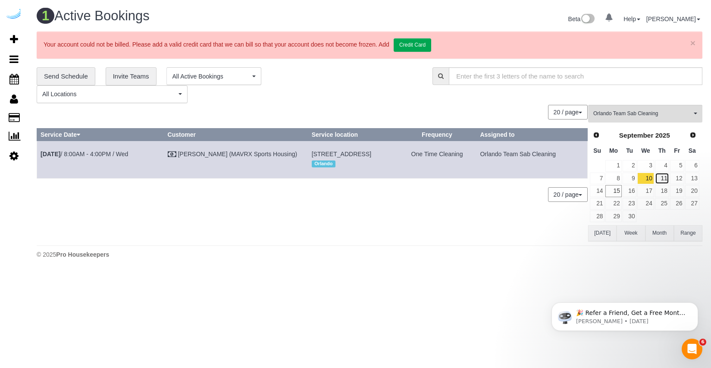
click at [660, 179] on link "11" at bounding box center [662, 178] width 14 height 12
click at [680, 180] on link "12" at bounding box center [677, 178] width 14 height 12
click at [696, 179] on link "13" at bounding box center [692, 178] width 14 height 12
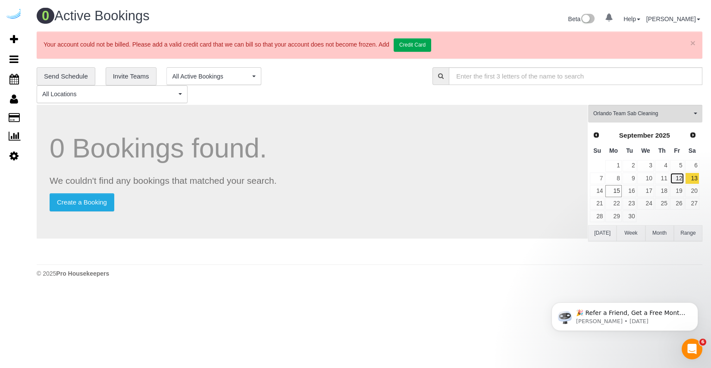
click at [676, 178] on link "12" at bounding box center [677, 178] width 14 height 12
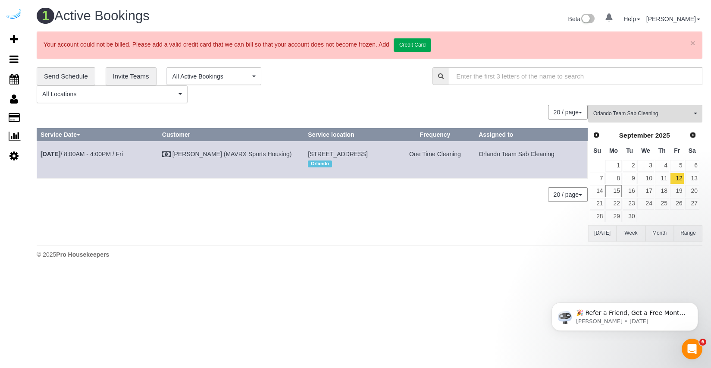
click at [479, 213] on div "0 Bookings found. We couldn't find any bookings that matched your search. Creat…" at bounding box center [312, 173] width 551 height 136
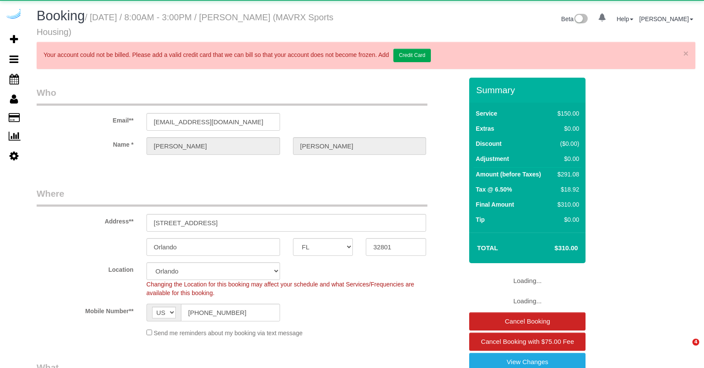
select select "FL"
select select "number:9"
select select "object:713"
select select "117"
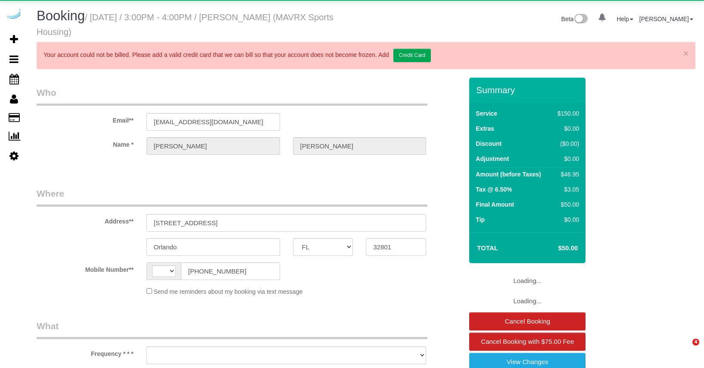
select select "FL"
select select "string:[GEOGRAPHIC_DATA]"
select select "object:613"
select select "117"
select select "number:9"
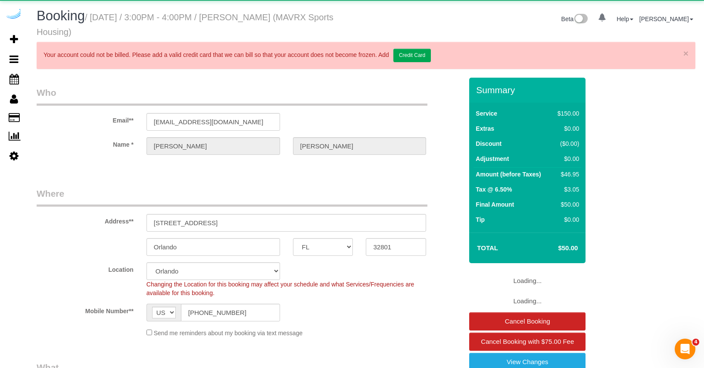
select select "object:889"
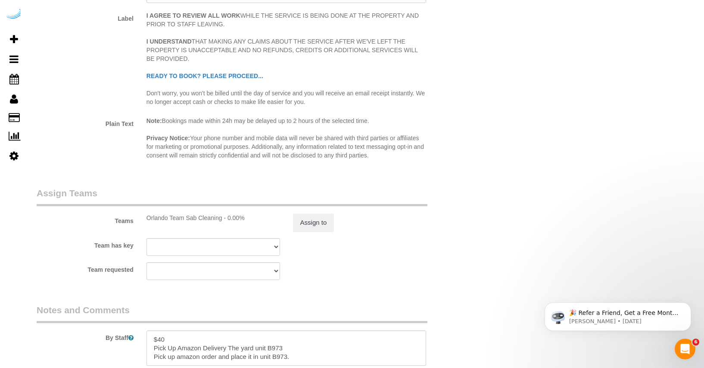
scroll to position [1541, 0]
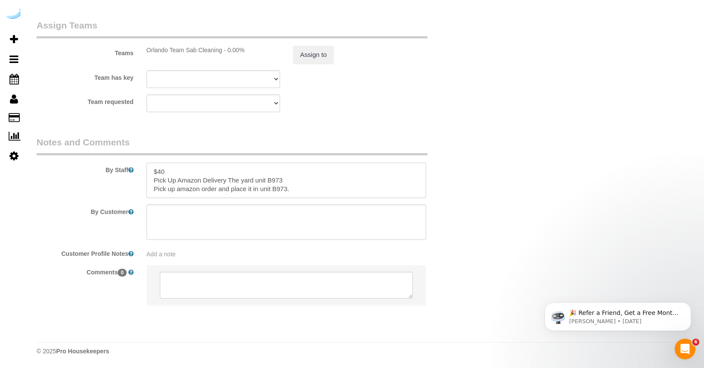
click at [241, 186] on textarea at bounding box center [287, 180] width 280 height 35
click at [296, 184] on textarea at bounding box center [287, 180] width 280 height 35
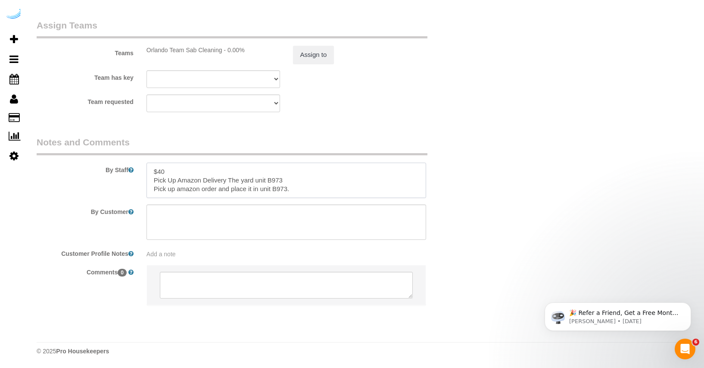
drag, startPoint x: 278, startPoint y: 185, endPoint x: 173, endPoint y: 149, distance: 111.1
click at [173, 149] on fieldset "Notes and Comments By Staff By Customer Customer Profile Notes Add a note Comme…" at bounding box center [250, 228] width 426 height 185
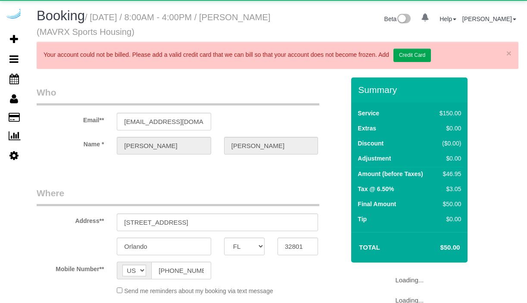
select select "FL"
select select "object:889"
select select "117"
select select "number:9"
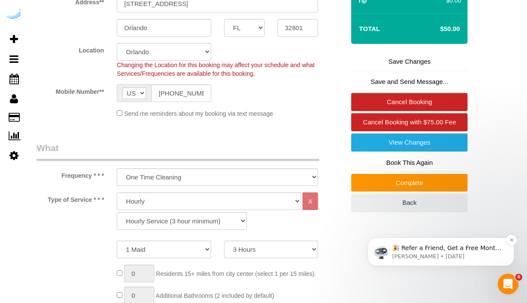
scroll to position [222, 0]
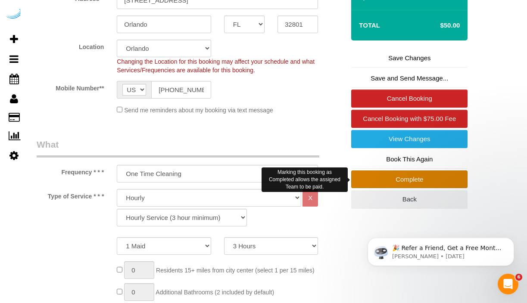
click at [423, 181] on link "Complete" at bounding box center [409, 180] width 116 height 18
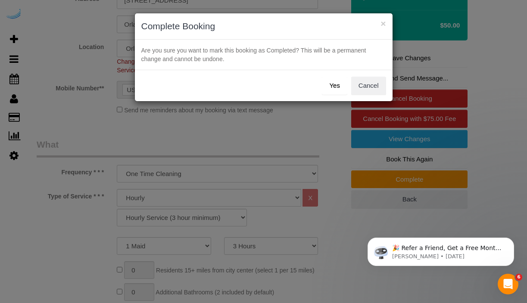
drag, startPoint x: 341, startPoint y: 82, endPoint x: 331, endPoint y: 60, distance: 24.3
click at [331, 60] on sui-modal "× Complete Booking Are you sure you want to mark this booking as Completed? Thi…" at bounding box center [264, 57] width 258 height 88
click at [332, 90] on button "Yes" at bounding box center [334, 86] width 25 height 18
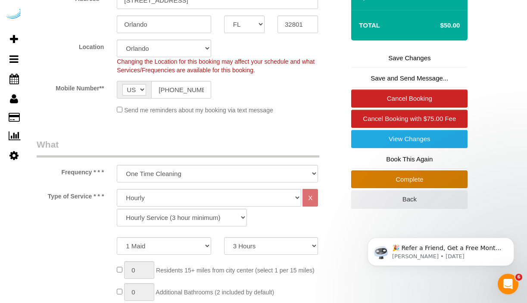
scroll to position [253, 0]
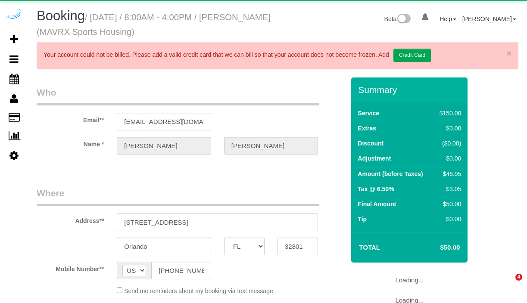
select select "FL"
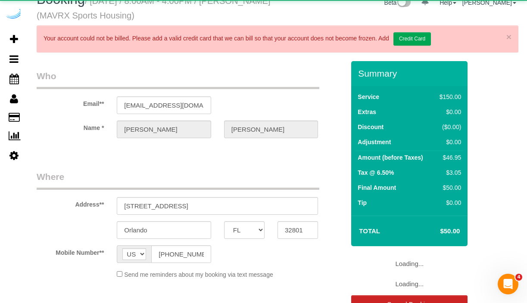
select select "object:889"
select select "117"
select select "number:9"
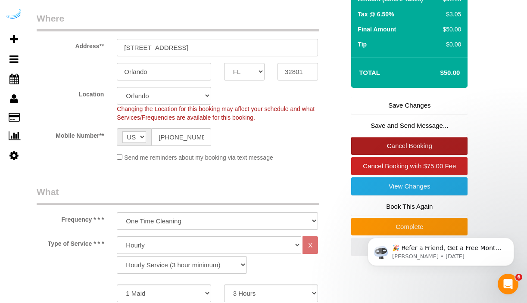
scroll to position [177, 0]
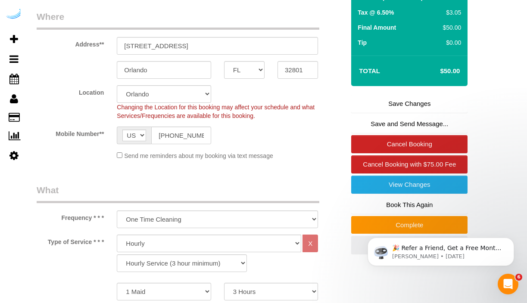
click at [382, 225] on body "🎉 Refer a Friend, Get a Free Month! 🎉 Love Automaid? Share the love! When you r…" at bounding box center [441, 249] width 166 height 53
click at [394, 225] on body "🎉 Refer a Friend, Get a Free Month! 🎉 Love Automaid? Share the love! When you r…" at bounding box center [441, 249] width 166 height 53
click at [362, 225] on body "🎉 Refer a Friend, Get a Free Month! 🎉 Love Automaid? Share the love! When you r…" at bounding box center [441, 249] width 166 height 53
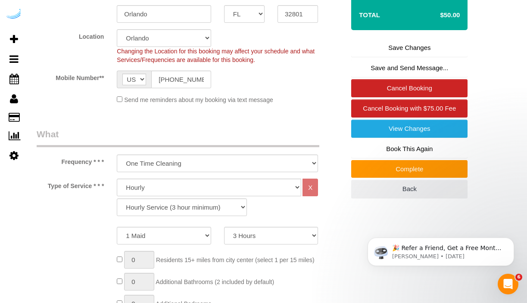
scroll to position [241, 0]
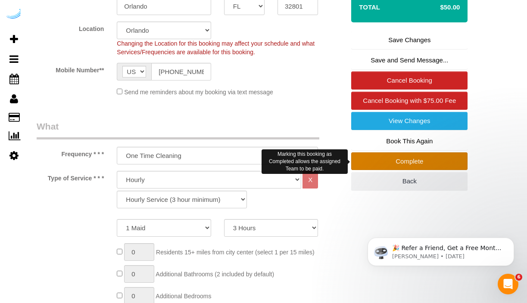
click at [420, 156] on link "Complete" at bounding box center [409, 162] width 116 height 18
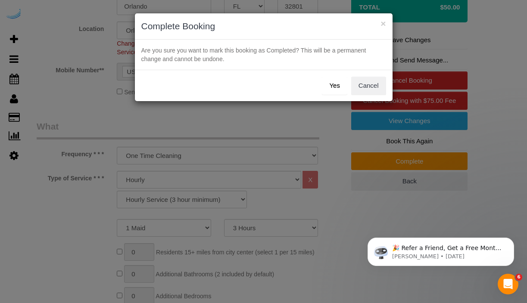
click at [332, 88] on button "Yes" at bounding box center [334, 86] width 25 height 18
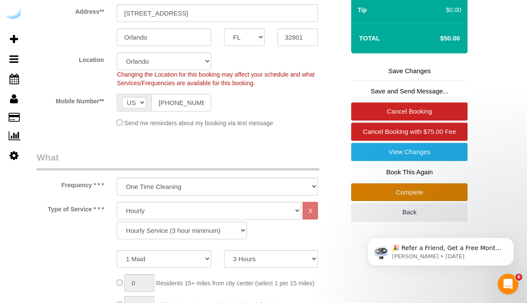
scroll to position [272, 0]
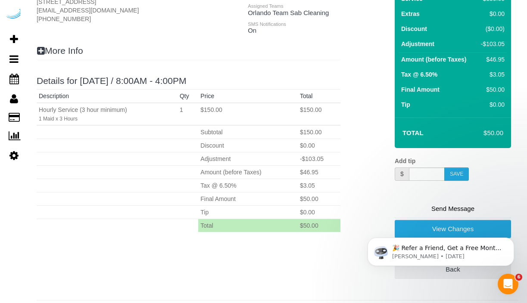
scroll to position [141, 0]
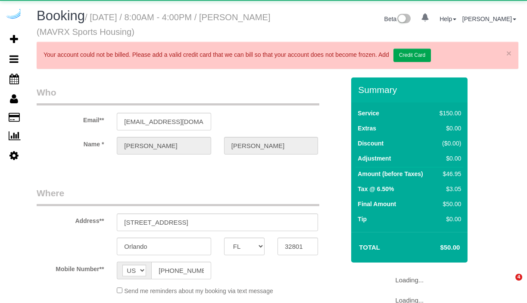
select select "FL"
select select "object:615"
select select "117"
select select "number:9"
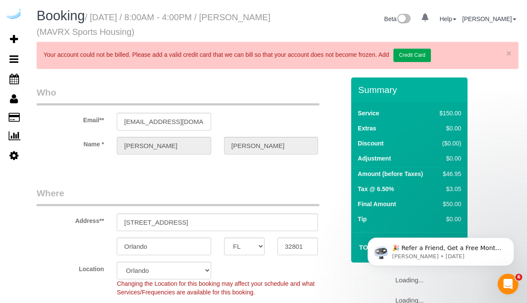
select select "object:889"
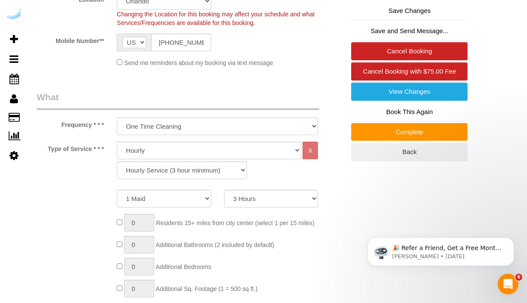
scroll to position [272, 0]
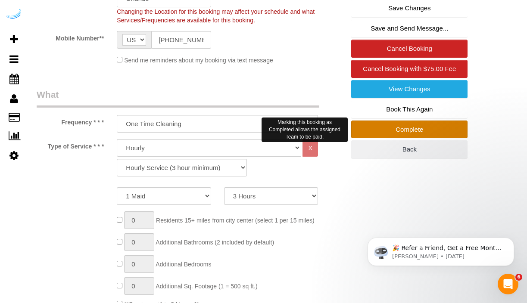
click at [368, 130] on link "Complete" at bounding box center [409, 130] width 116 height 18
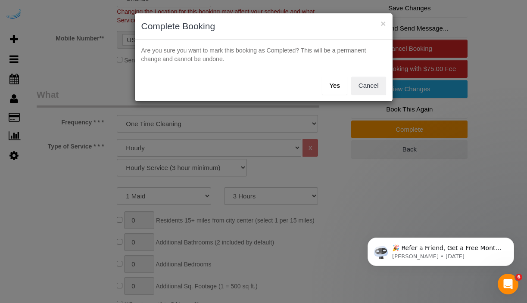
click at [338, 87] on button "Yes" at bounding box center [334, 86] width 25 height 18
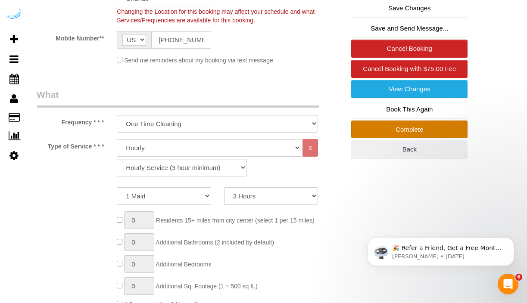
scroll to position [303, 0]
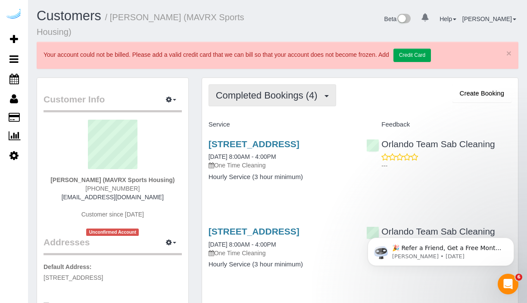
click at [303, 101] on button "Completed Bookings (4)" at bounding box center [273, 95] width 128 height 22
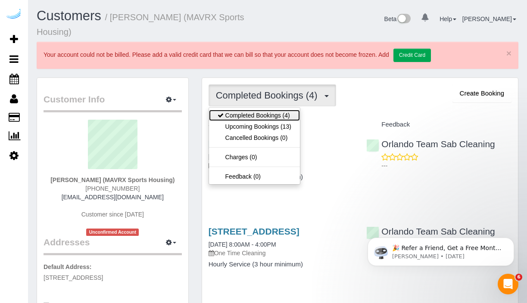
click at [284, 112] on link "Completed Bookings (4)" at bounding box center [254, 115] width 91 height 11
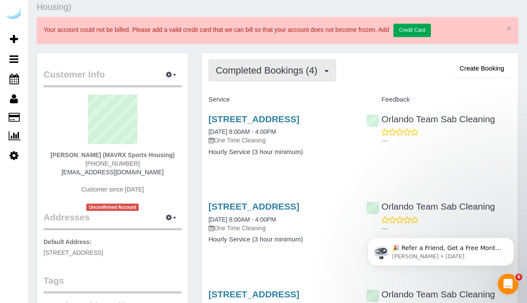
scroll to position [15, 0]
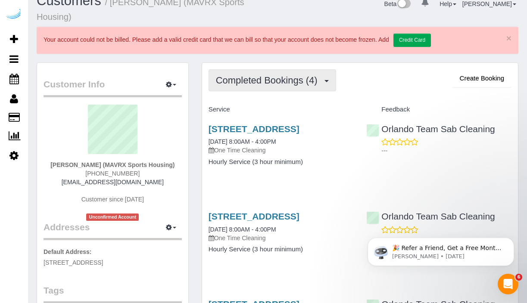
click at [322, 82] on span "Completed Bookings (4)" at bounding box center [269, 80] width 106 height 11
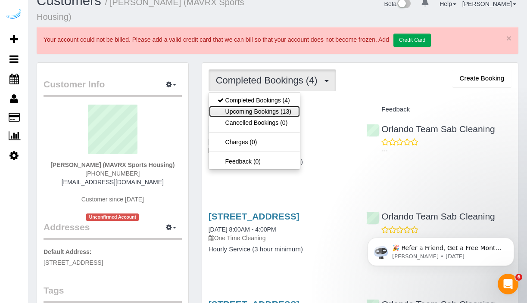
click at [288, 109] on link "Upcoming Bookings (13)" at bounding box center [254, 111] width 91 height 11
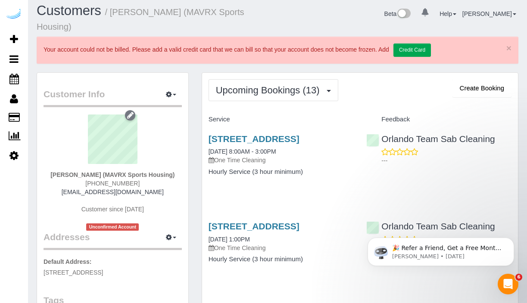
scroll to position [0, 0]
